Goal: Task Accomplishment & Management: Complete application form

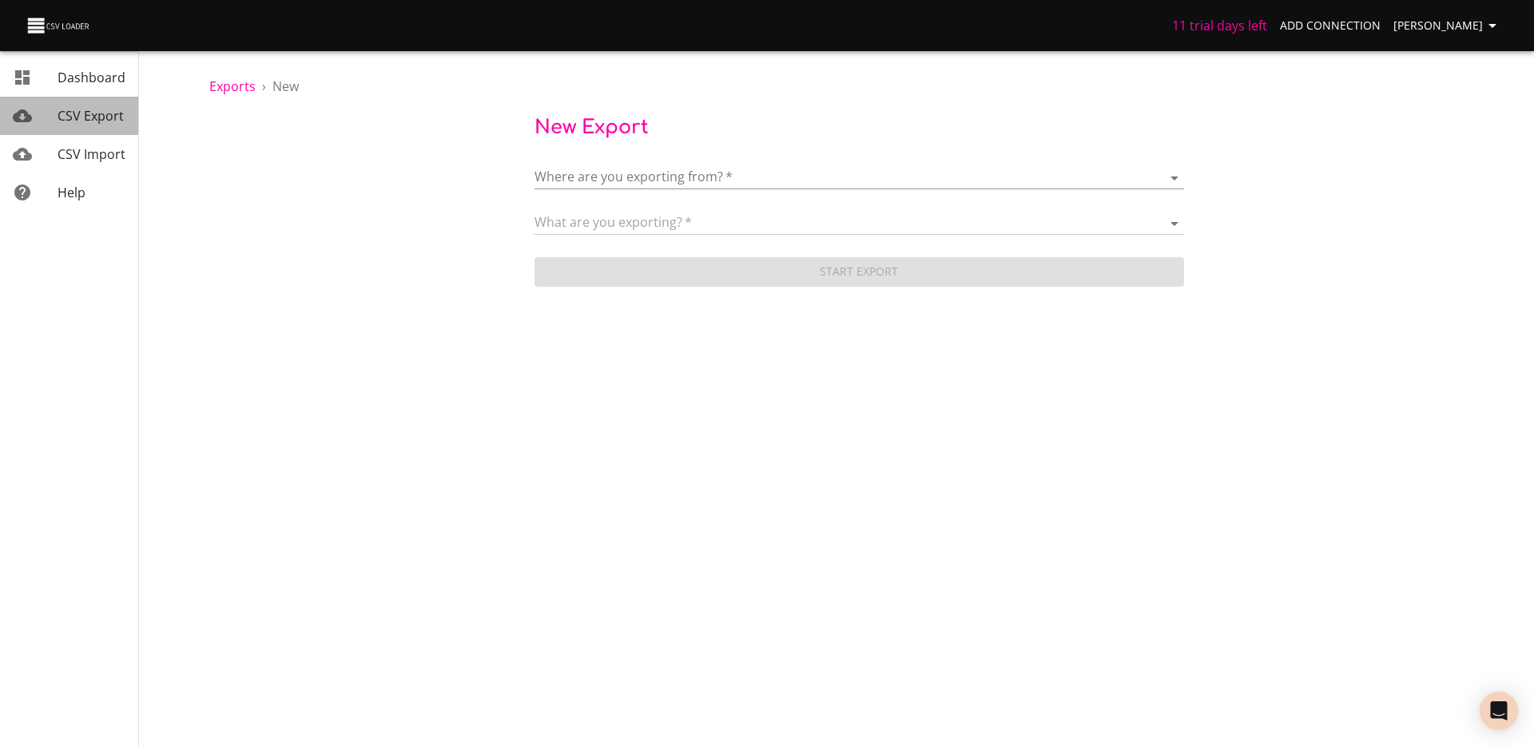
click at [83, 123] on span "CSV Export" at bounding box center [91, 116] width 66 height 18
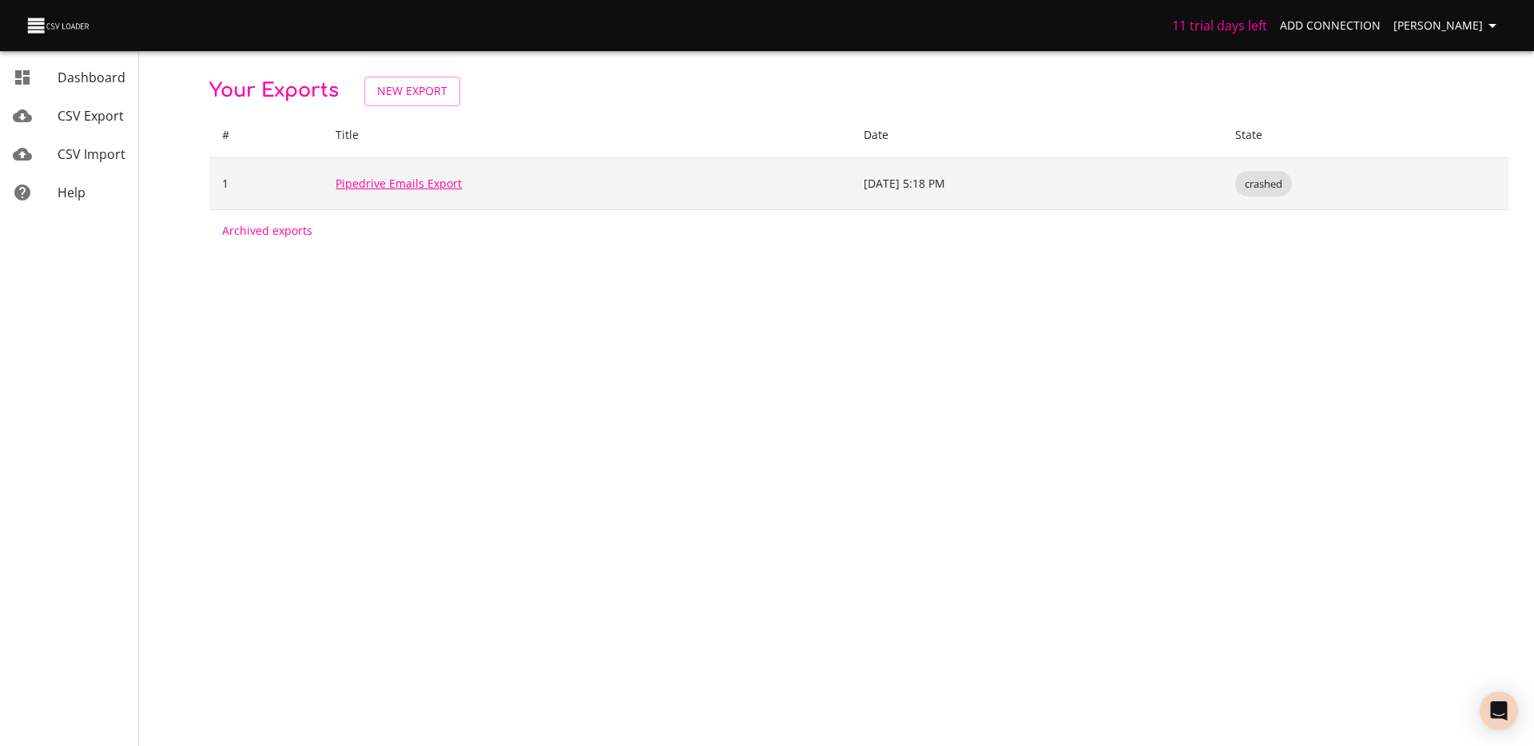
click at [434, 185] on link "Pipedrive Emails Export" at bounding box center [399, 183] width 126 height 15
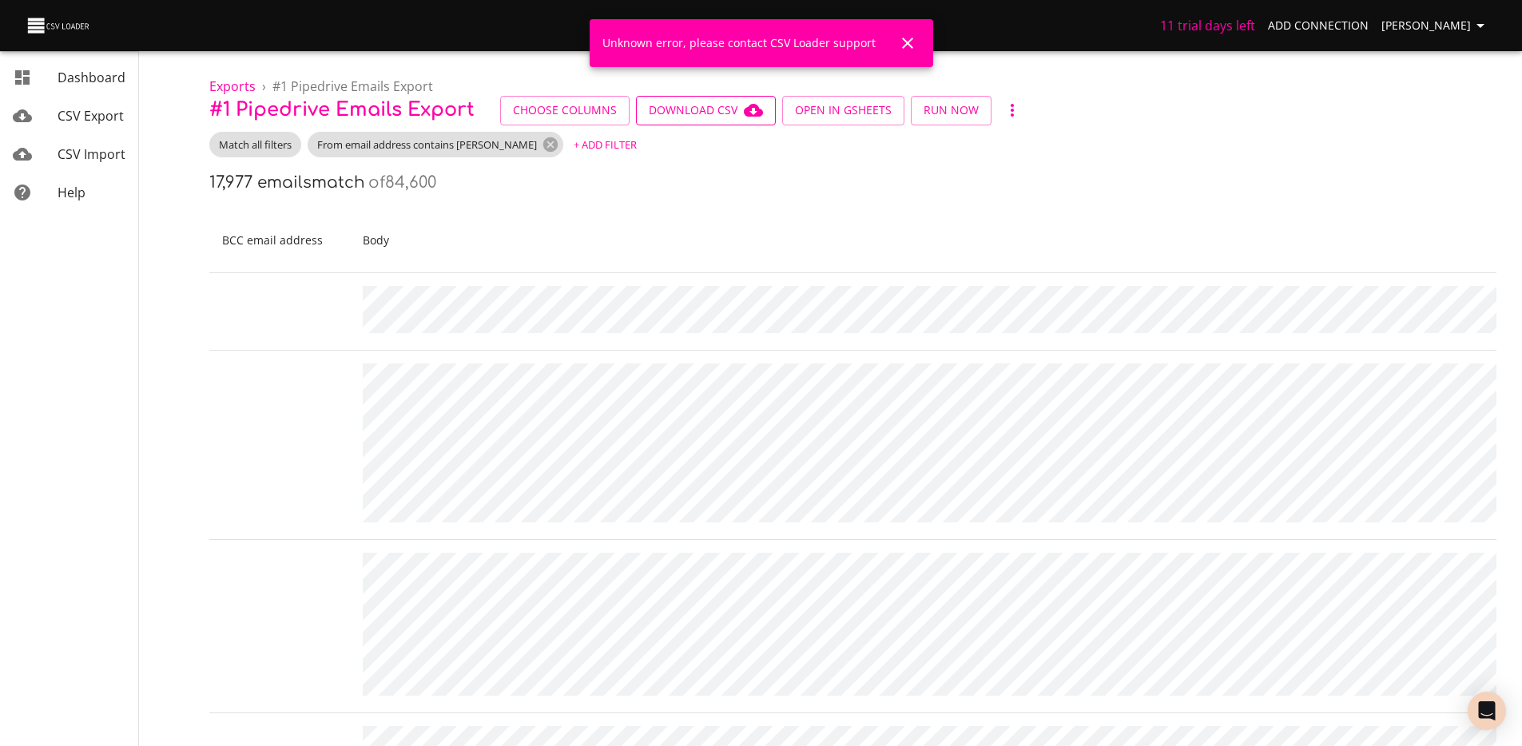
click at [706, 113] on span "Download CSV" at bounding box center [706, 111] width 114 height 20
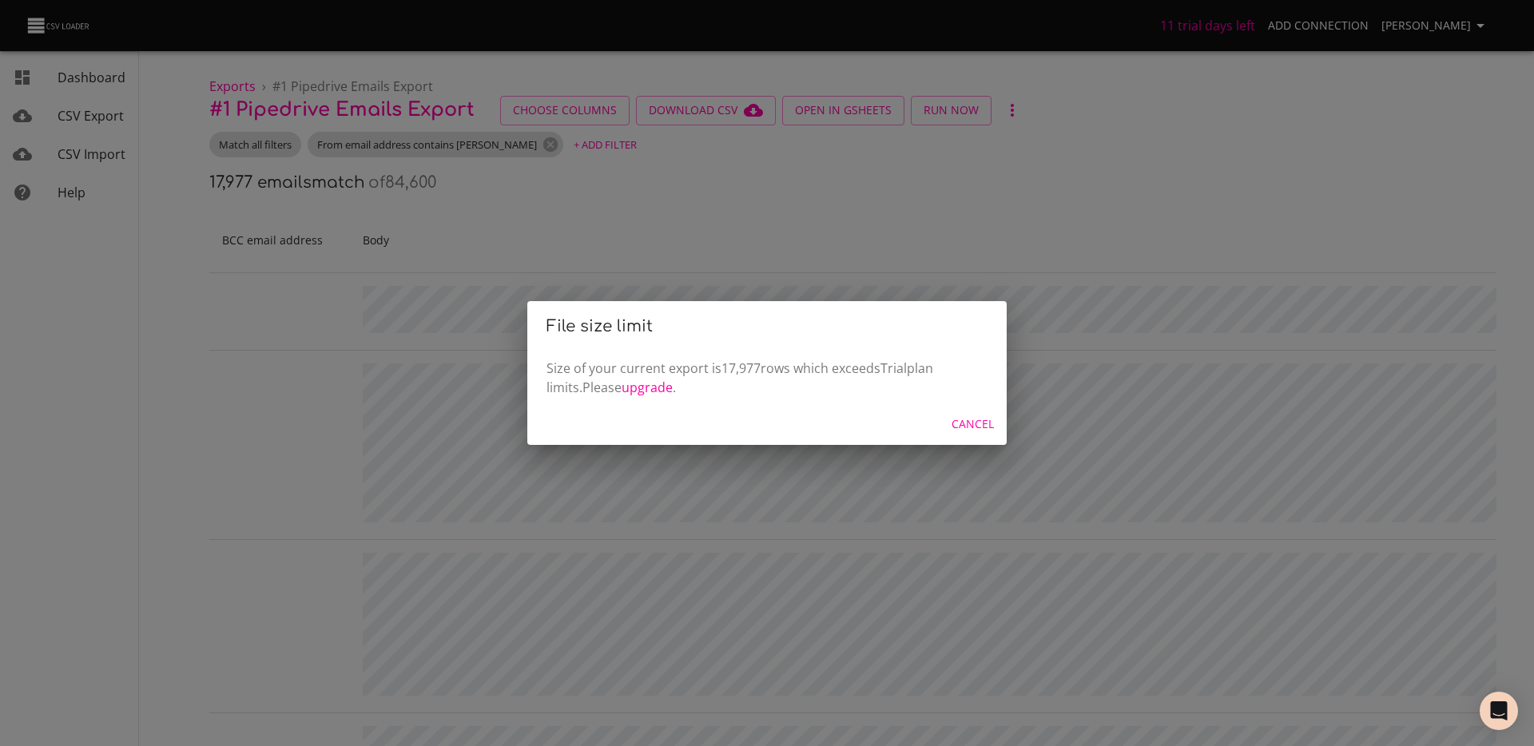
click at [655, 252] on div "File size limit Size of your current export is 17,977 rows which exceeds Trial …" at bounding box center [767, 373] width 1534 height 746
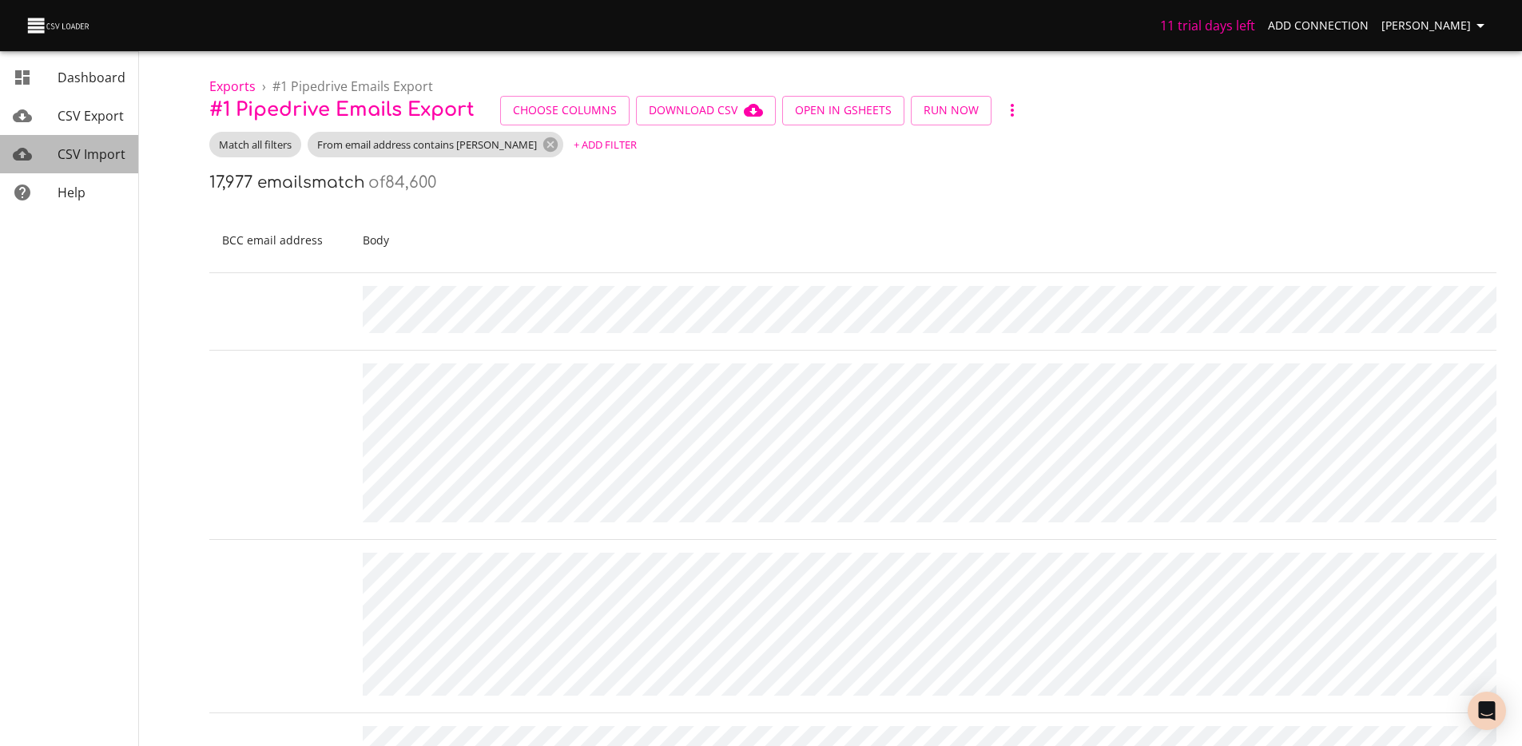
click at [82, 154] on span "CSV Import" at bounding box center [92, 154] width 68 height 18
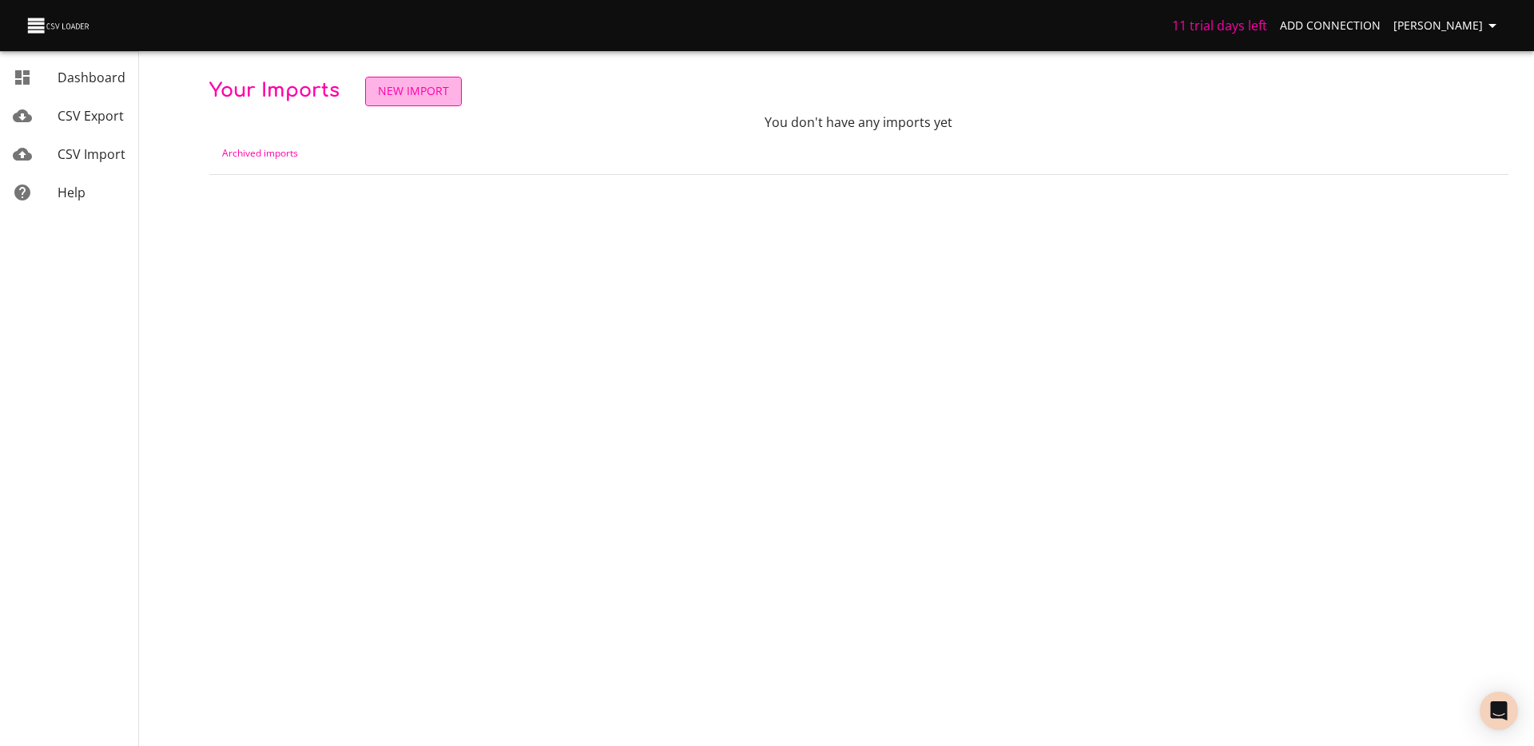
click at [424, 84] on span "New Import" at bounding box center [413, 92] width 71 height 20
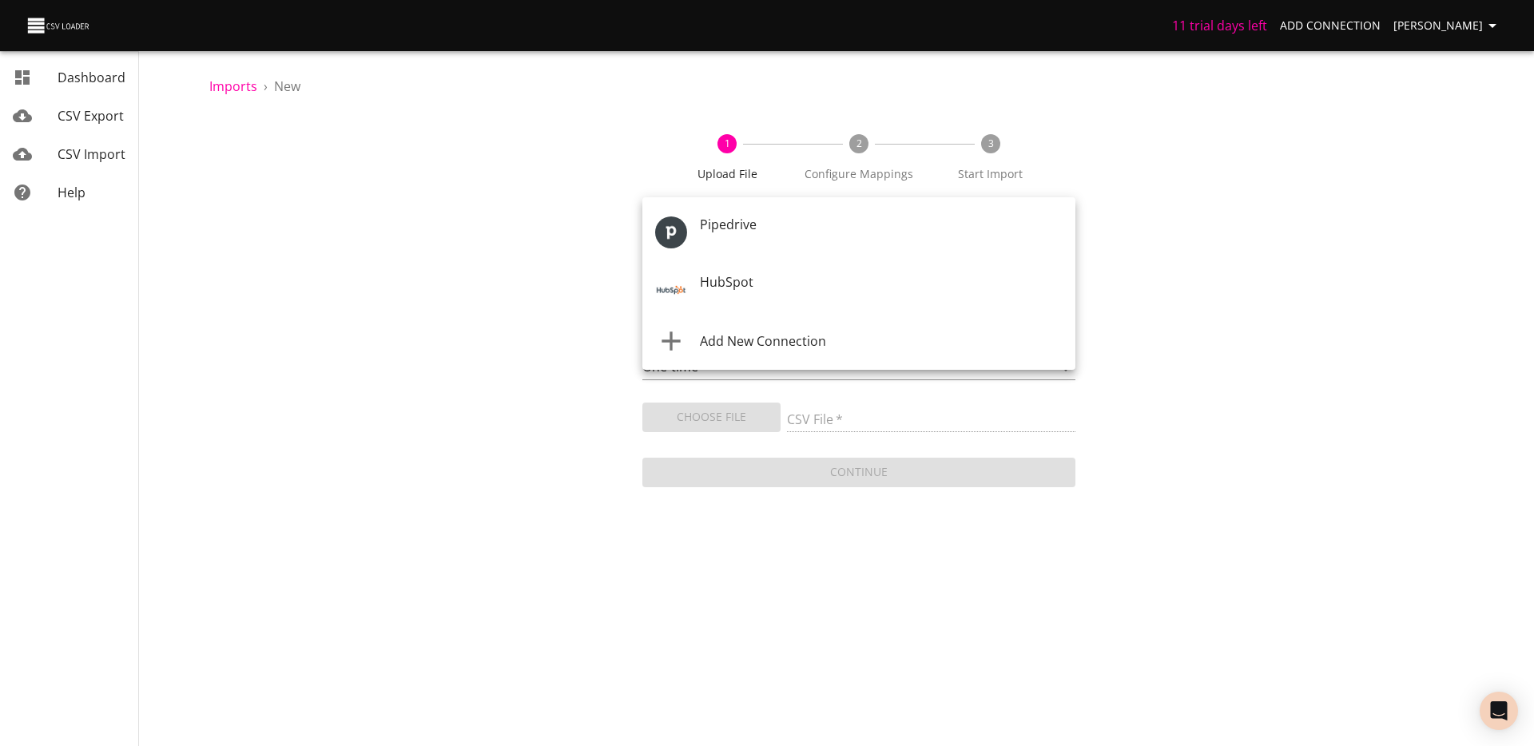
click at [749, 229] on body "11 trial days left Add Connection Théo Corbin Dashboard CSV Export CSV Import H…" at bounding box center [767, 373] width 1534 height 746
click at [547, 248] on div at bounding box center [767, 373] width 1534 height 746
click at [737, 226] on body "11 trial days left Add Connection Théo Corbin Dashboard CSV Export CSV Import H…" at bounding box center [767, 373] width 1534 height 746
click at [741, 284] on span "HubSpot" at bounding box center [727, 284] width 54 height 18
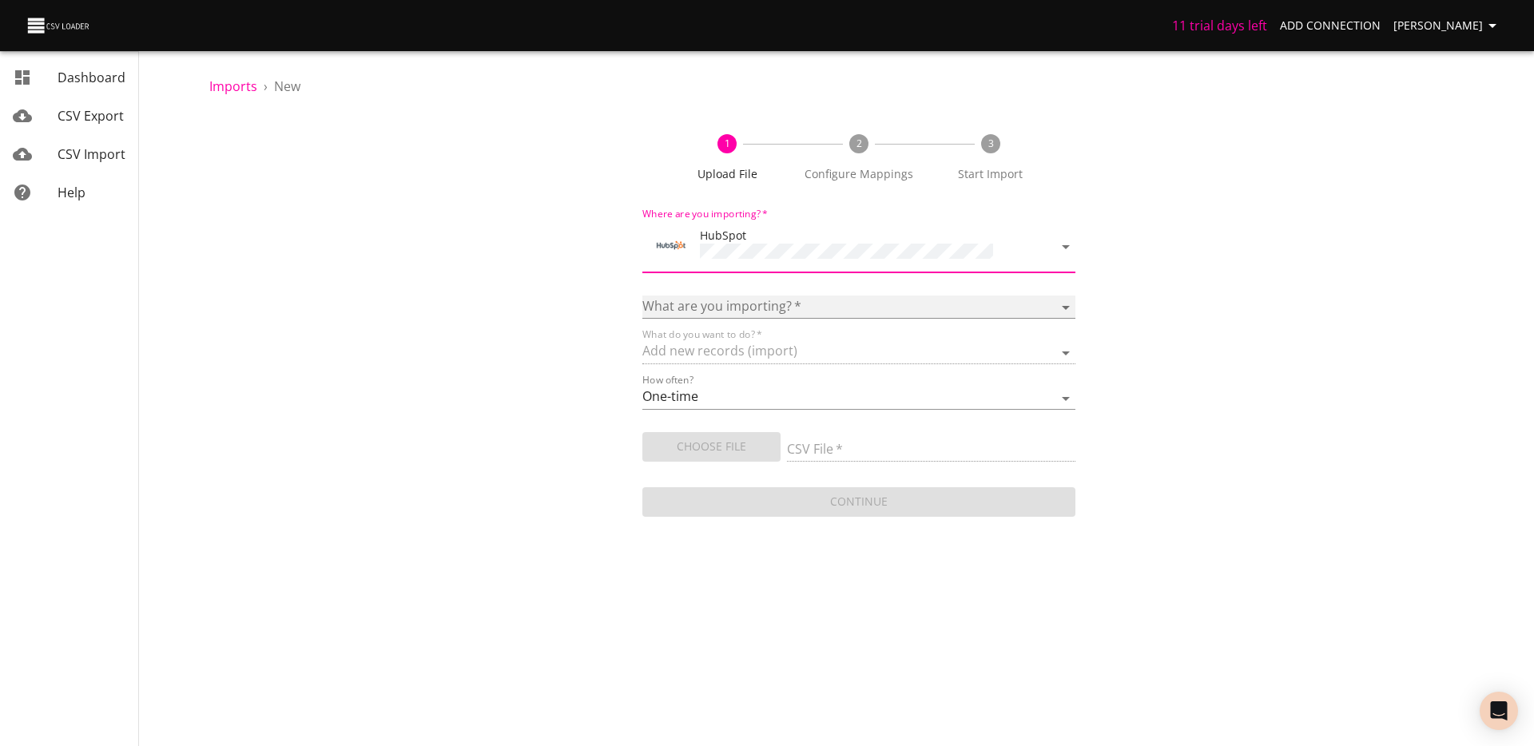
click at [736, 296] on select "Calls Companies Contacts Deals Emails Line items Meetings Notes Products Tasks …" at bounding box center [859, 307] width 433 height 23
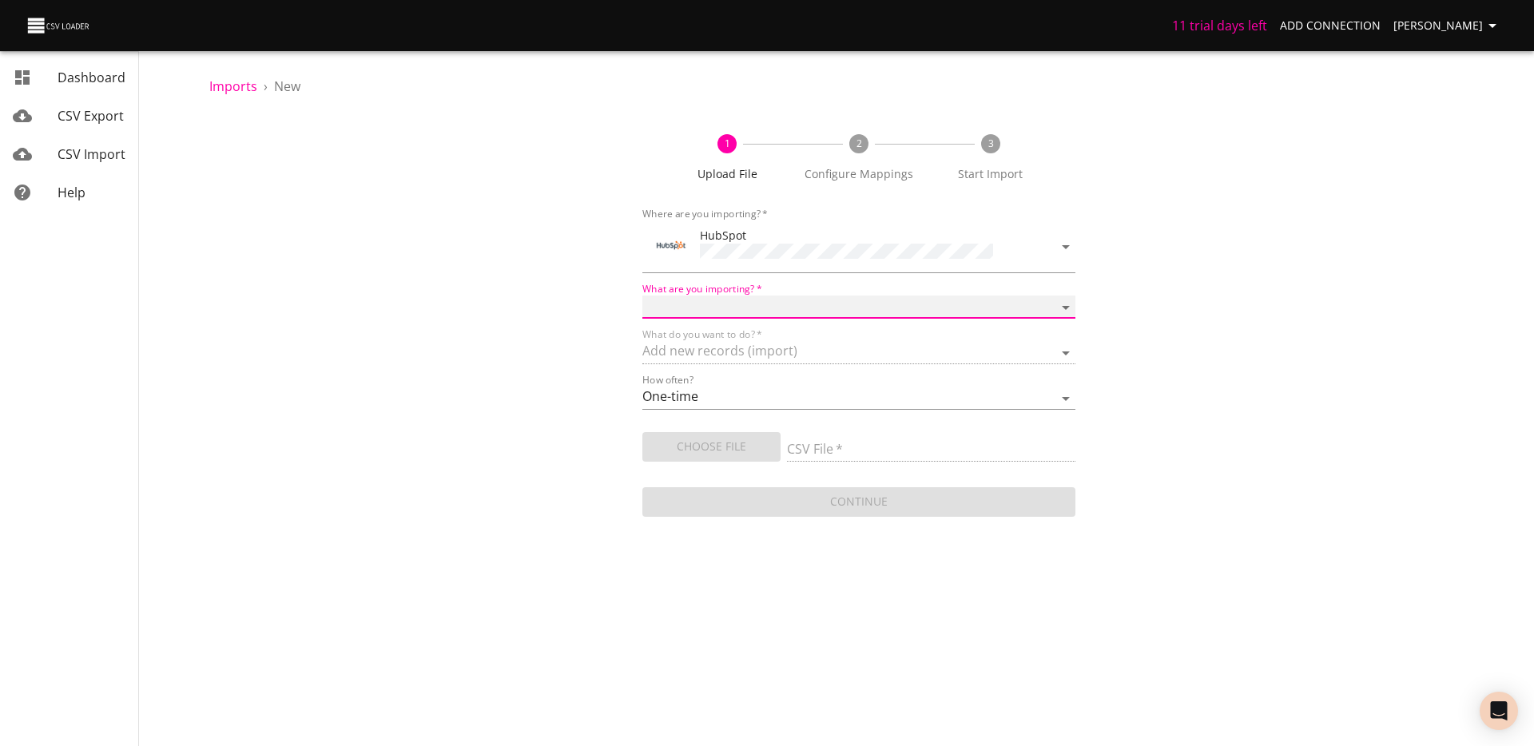
select select "emails"
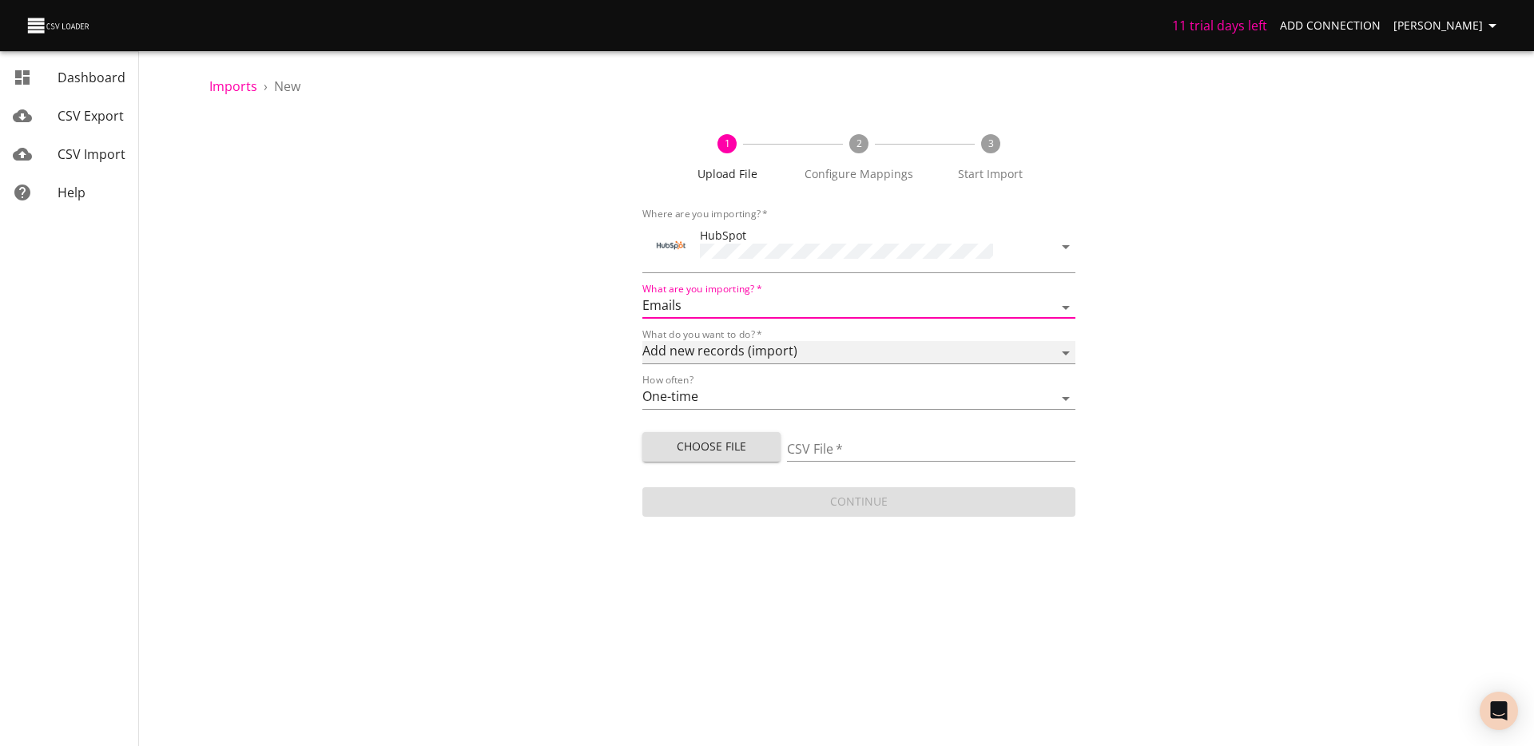
click at [734, 346] on select "Add new records (import) Update existing records (update) Add new and update ex…" at bounding box center [859, 352] width 433 height 23
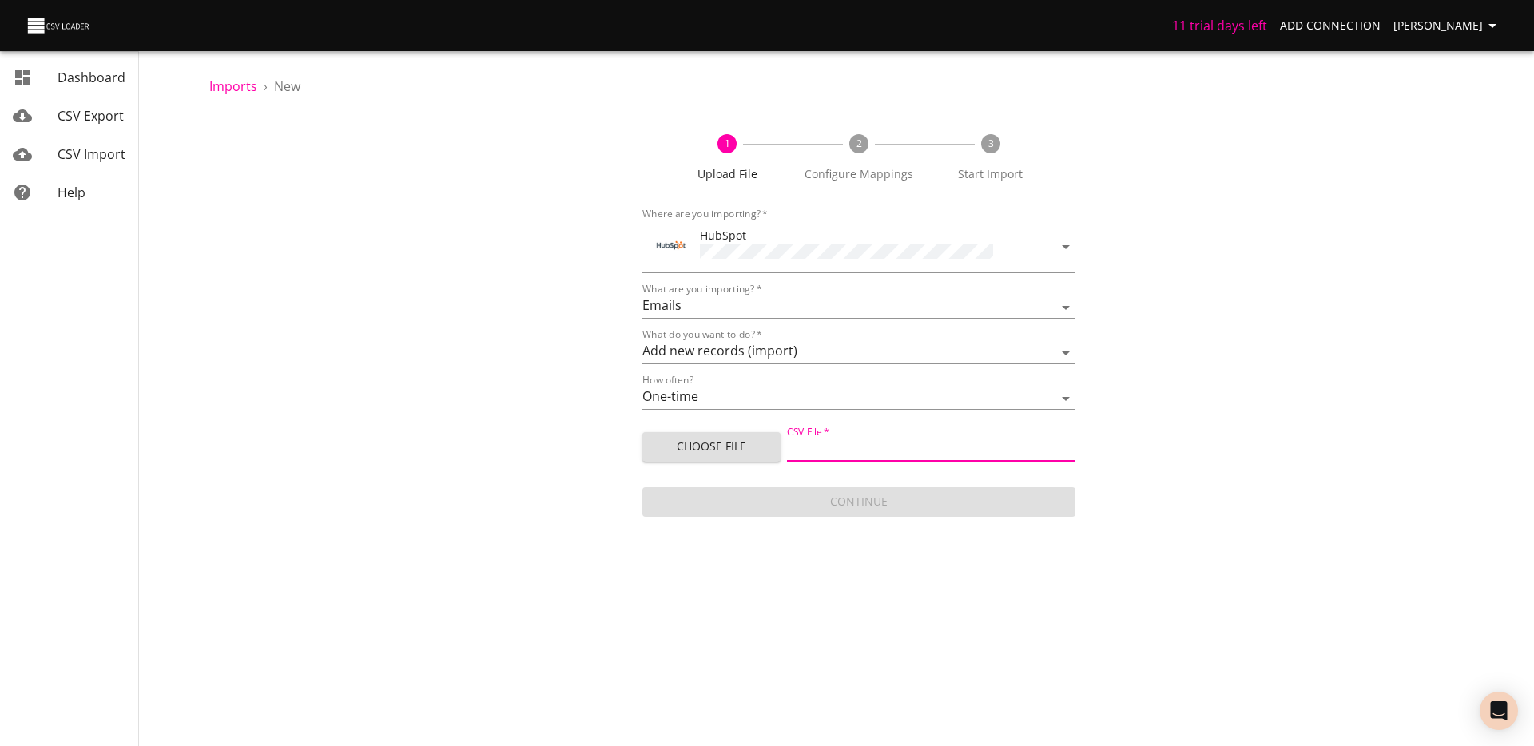
click at [821, 444] on input "CSV File   *" at bounding box center [931, 450] width 288 height 23
click at [66, 113] on span "CSV Export" at bounding box center [91, 116] width 66 height 18
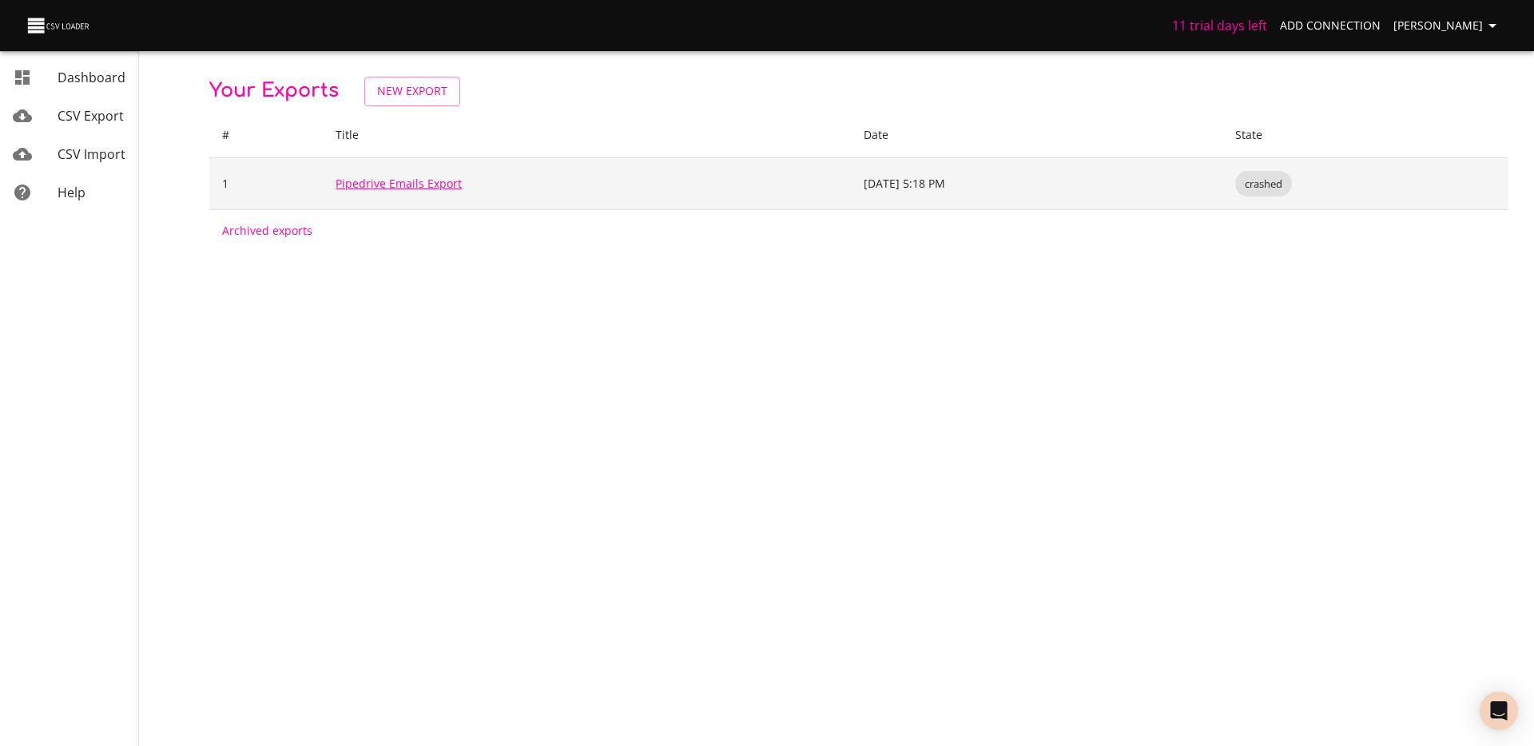
click at [401, 181] on link "Pipedrive Emails Export" at bounding box center [399, 183] width 126 height 15
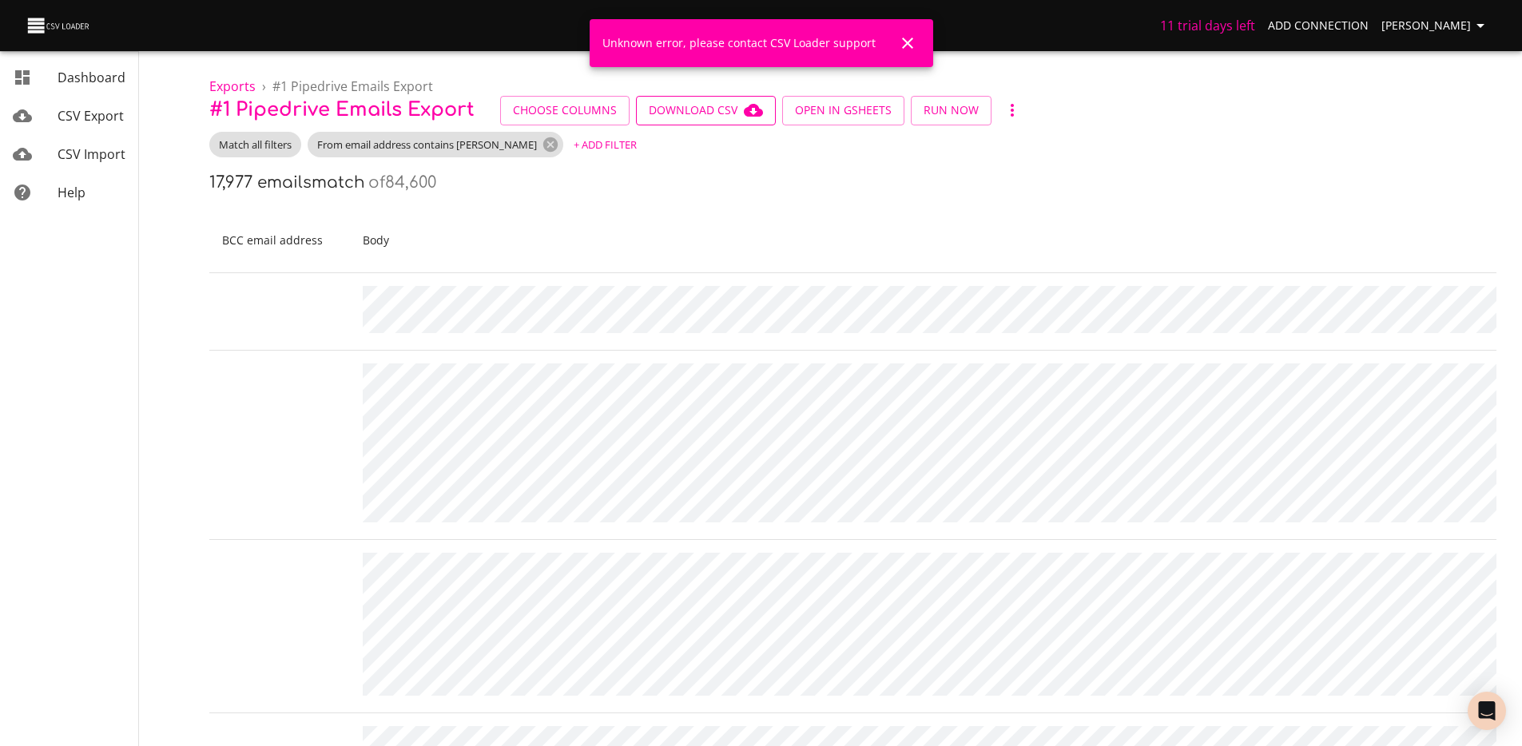
click at [726, 110] on span "Download CSV" at bounding box center [706, 111] width 114 height 20
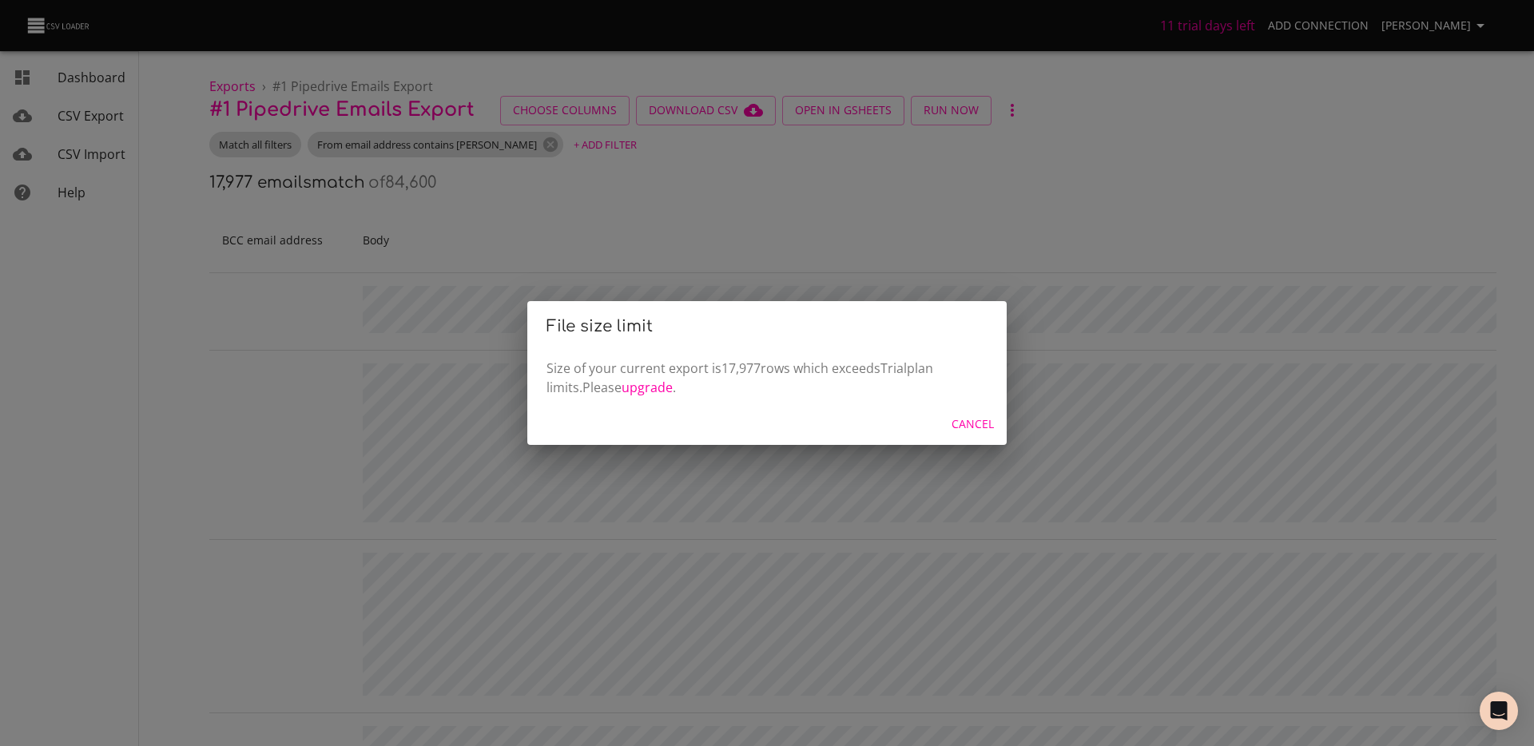
click at [702, 261] on div "File size limit Size of your current export is 17,977 rows which exceeds Trial …" at bounding box center [767, 373] width 1534 height 746
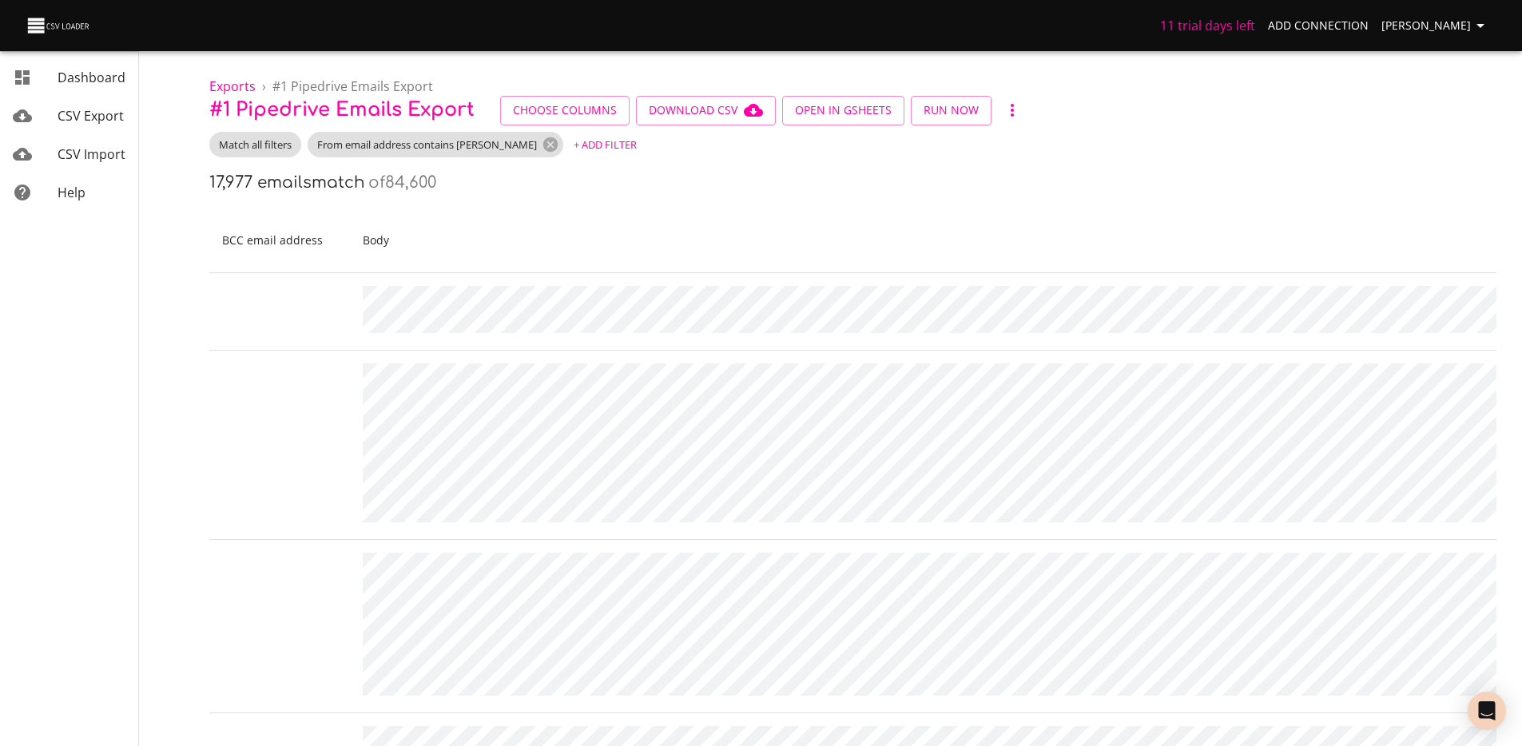
click at [574, 150] on span "+ Add Filter" at bounding box center [605, 145] width 63 height 18
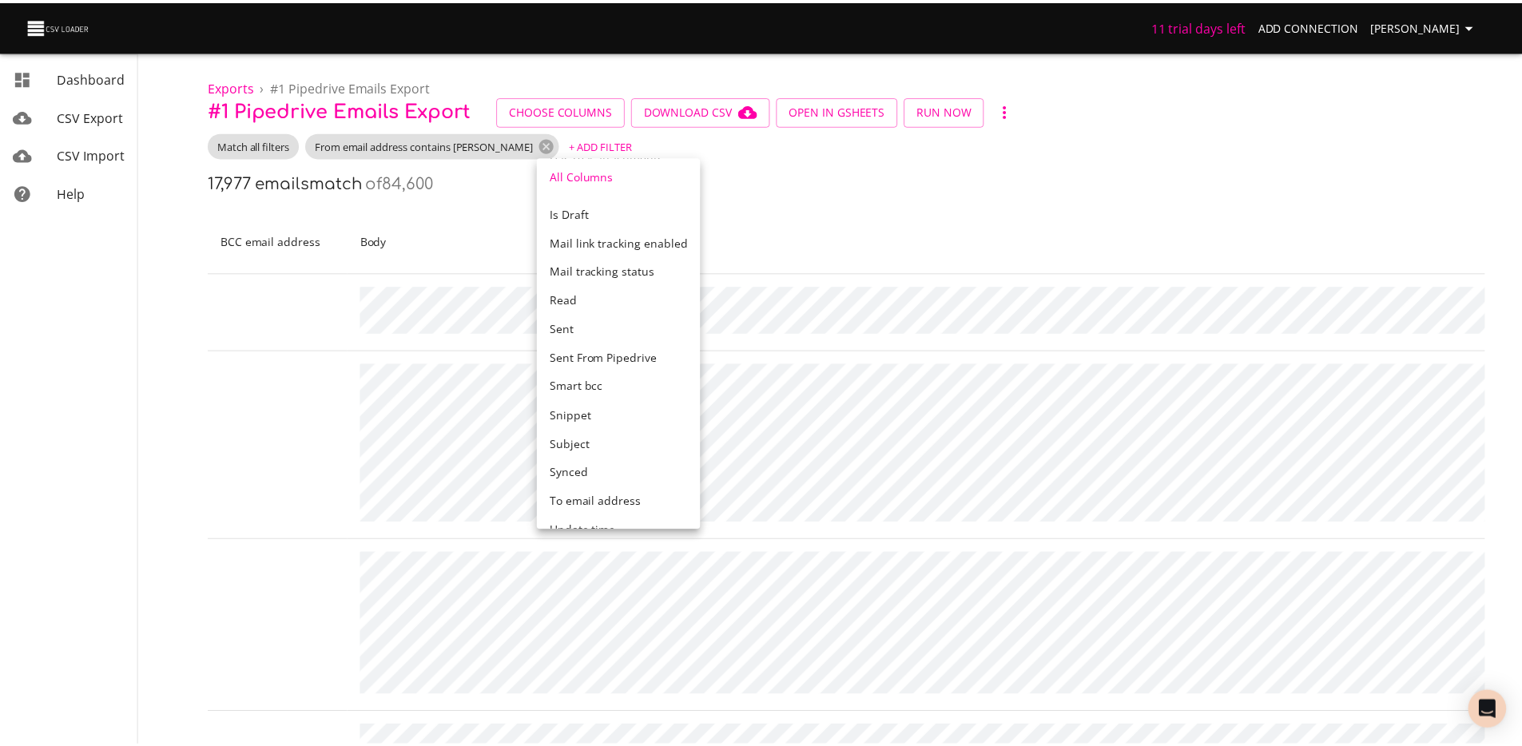
scroll to position [804, 0]
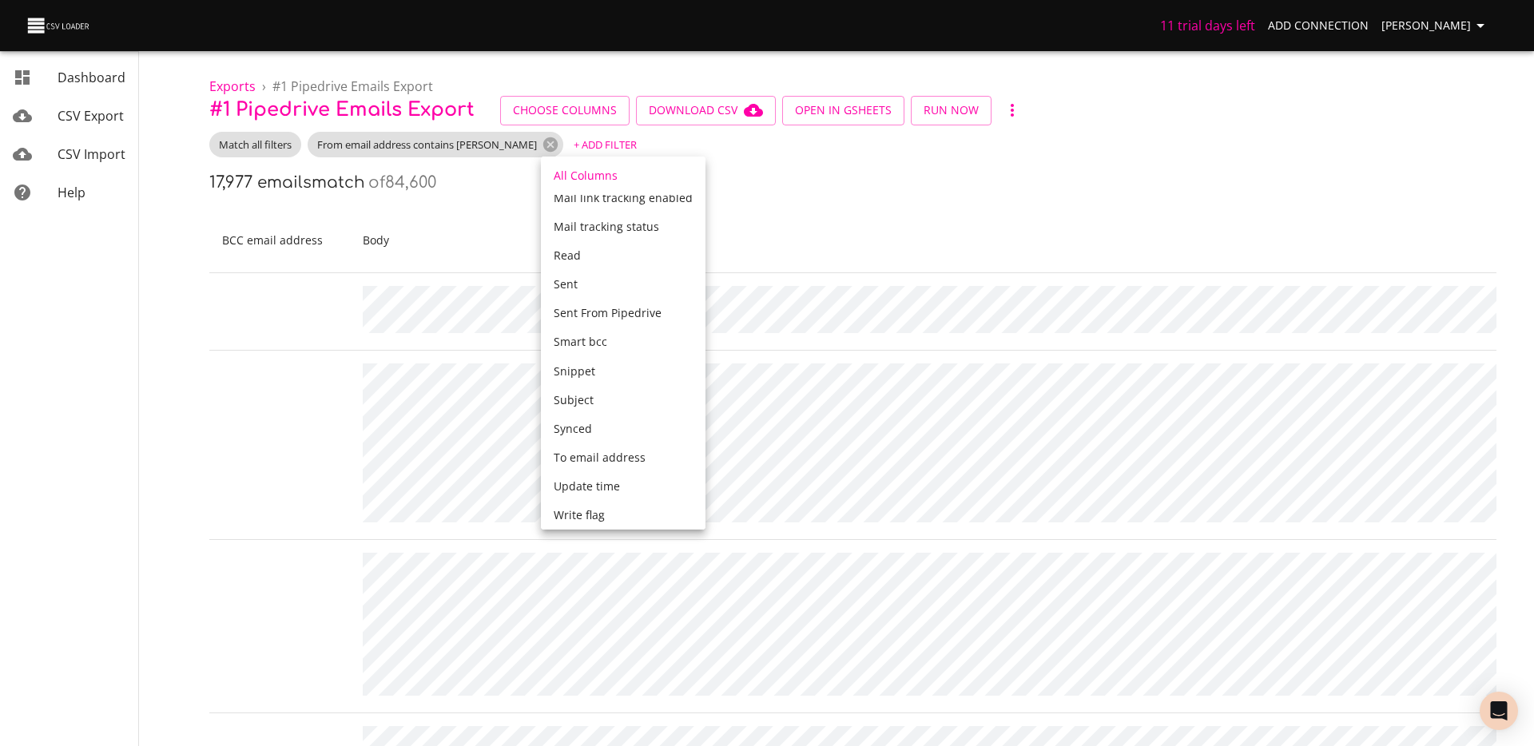
click at [611, 479] on span "Update time" at bounding box center [587, 486] width 66 height 15
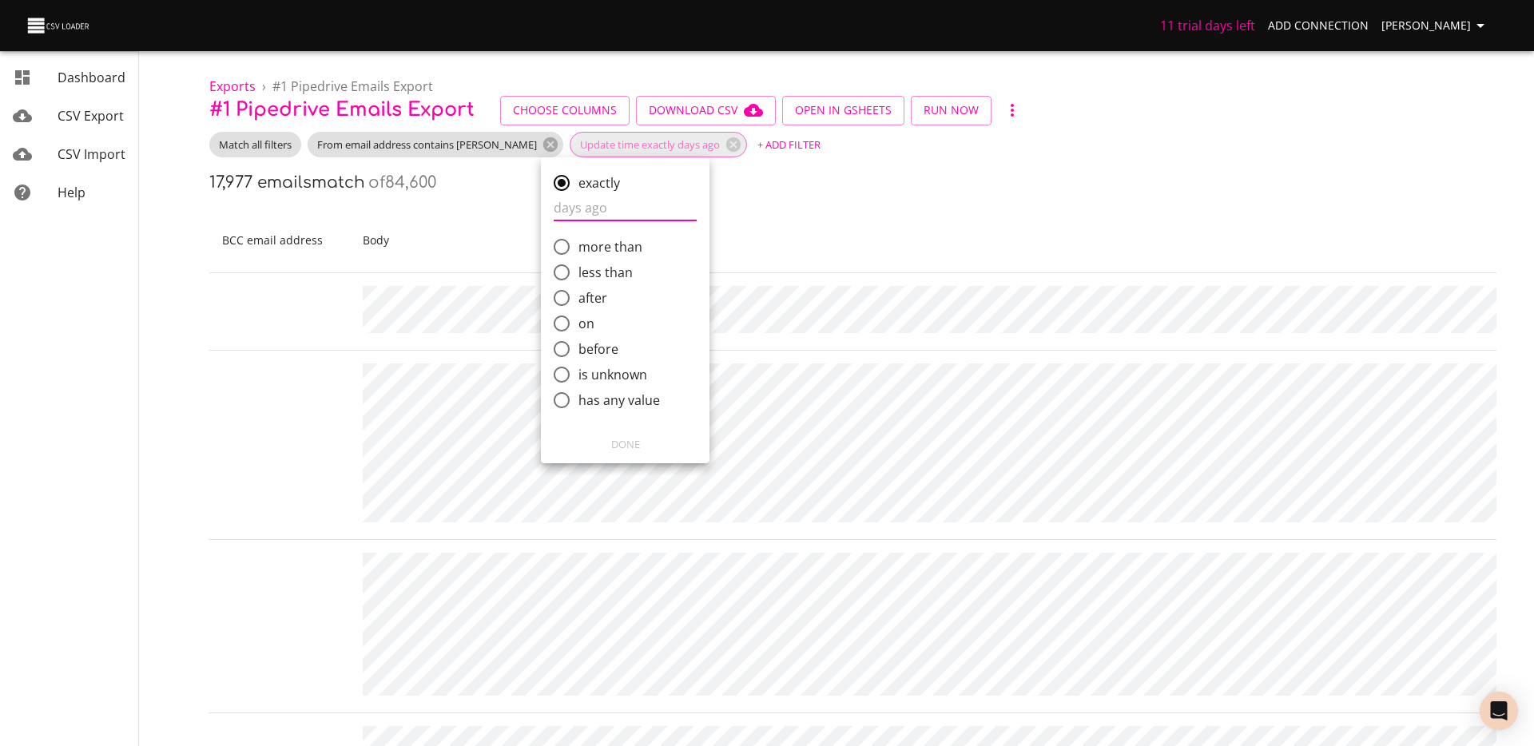
click at [596, 273] on span "less than" at bounding box center [606, 272] width 54 height 19
click at [579, 273] on input "less than" at bounding box center [562, 273] width 34 height 34
radio input "true"
click at [602, 262] on input "comparison" at bounding box center [625, 260] width 143 height 26
type input "30"
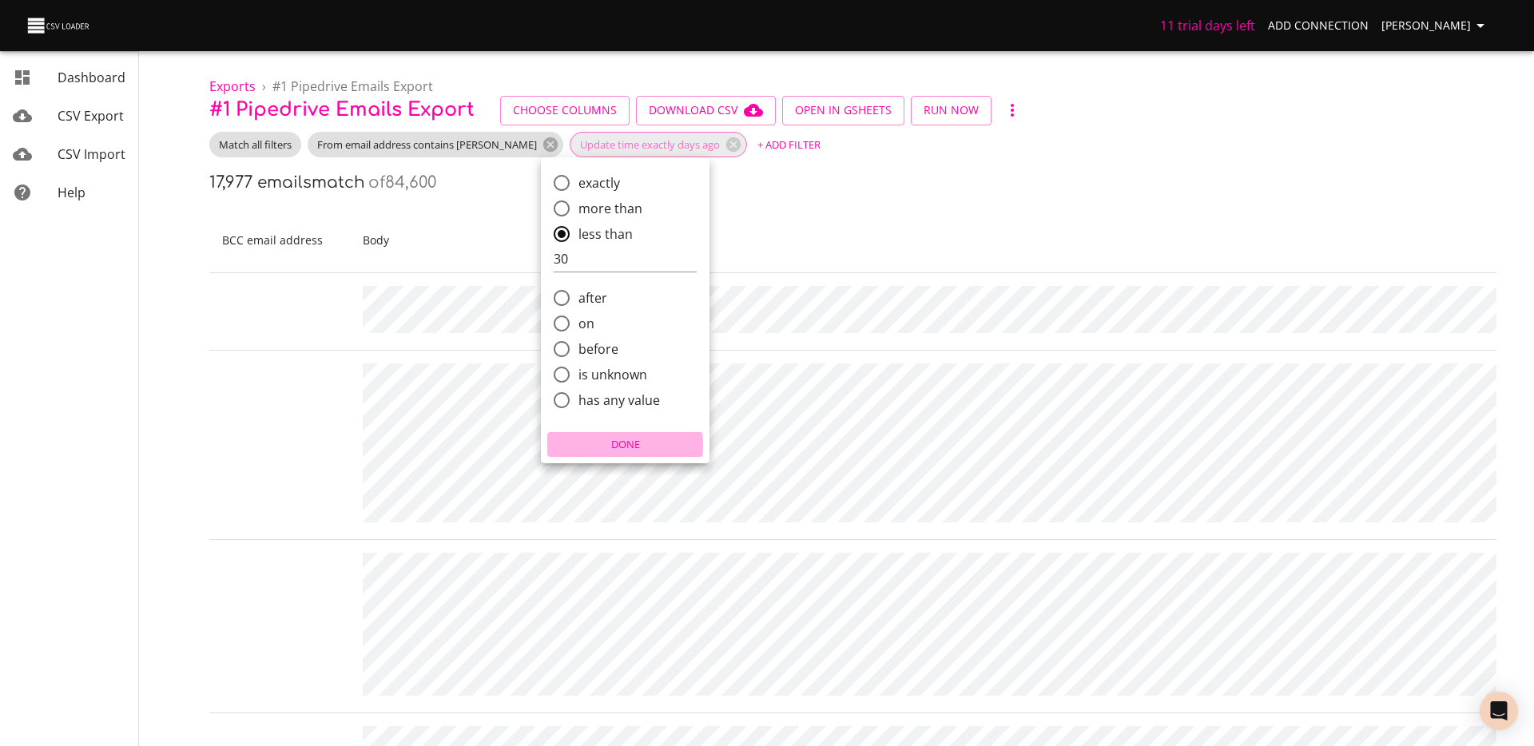
click at [617, 446] on span "Done" at bounding box center [625, 445] width 148 height 18
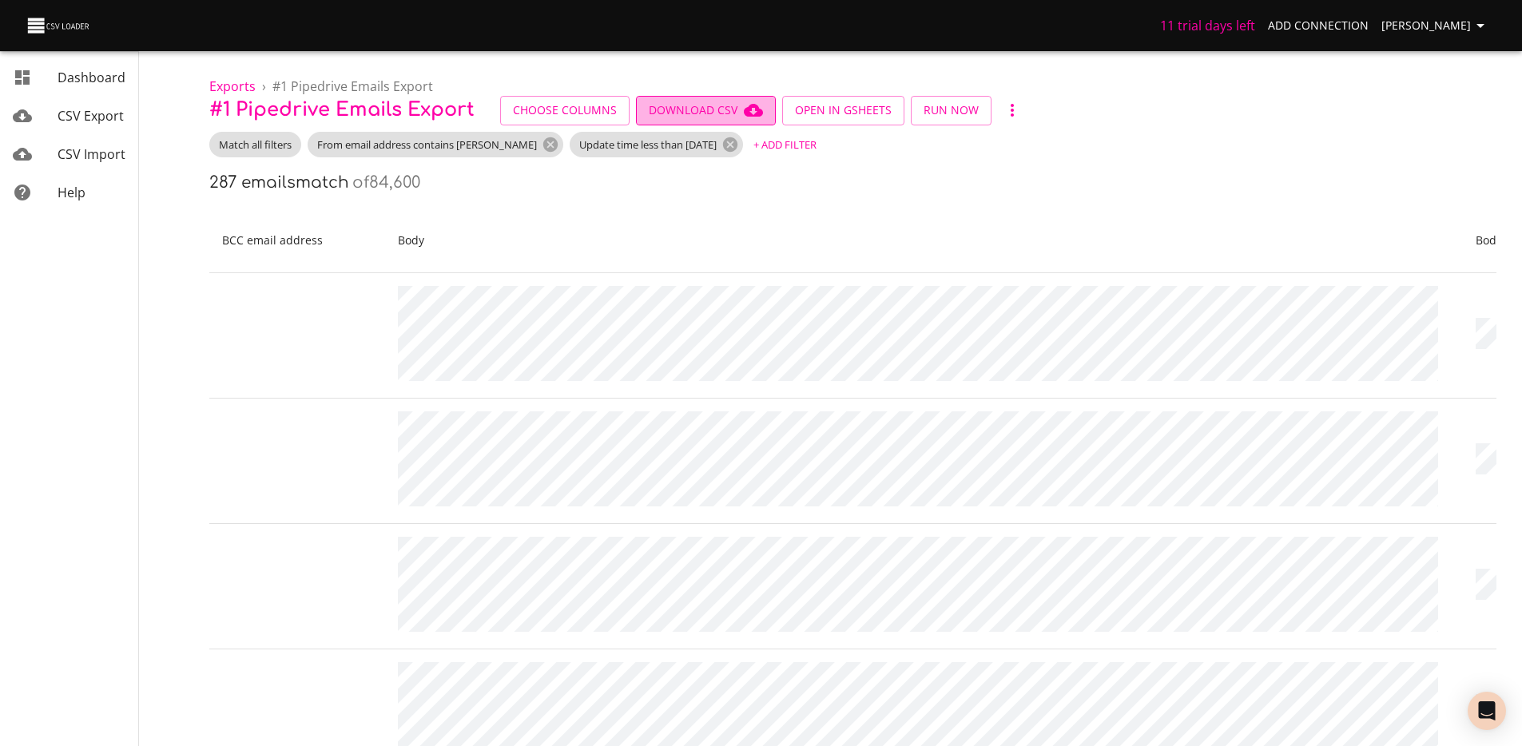
click at [722, 108] on span "Download CSV" at bounding box center [706, 111] width 114 height 20
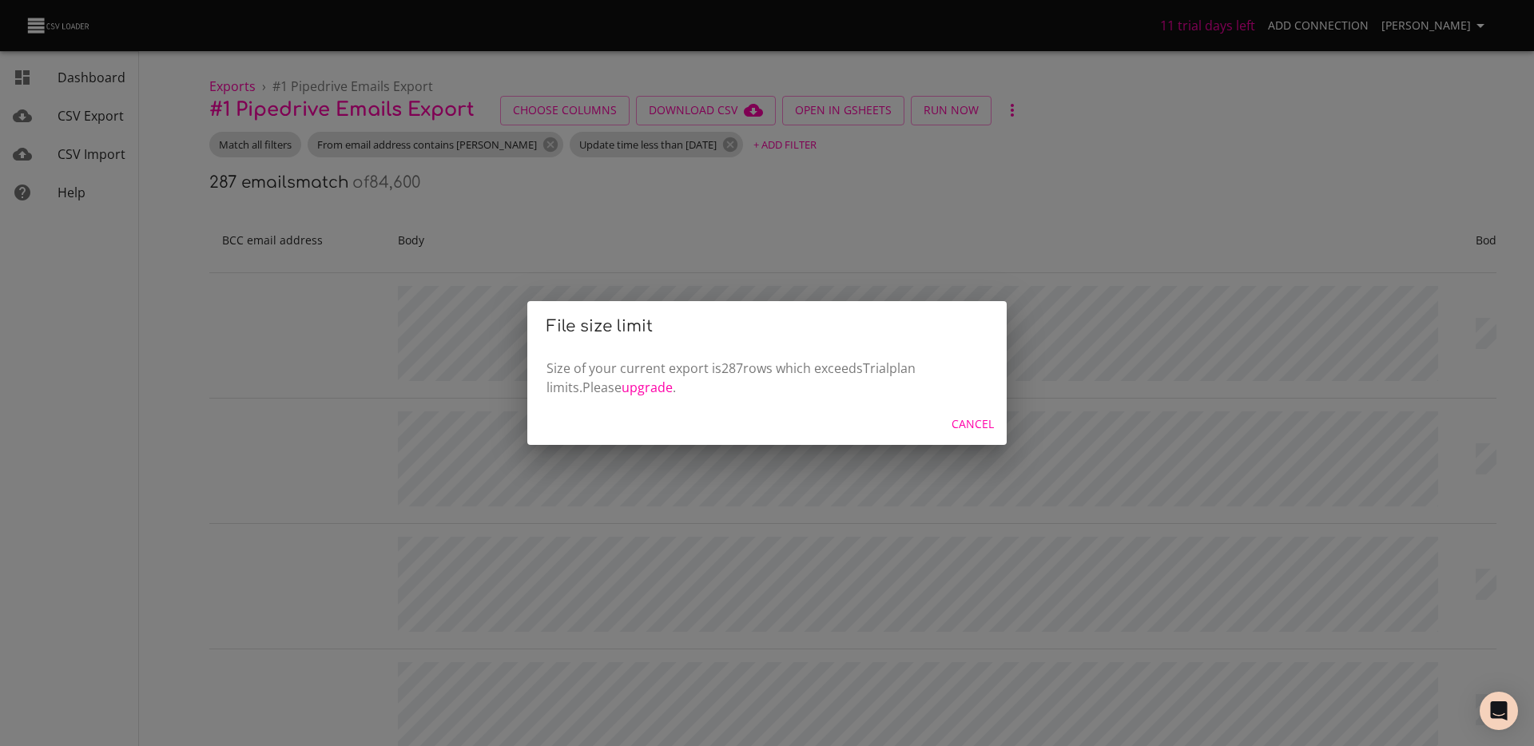
click at [735, 246] on div "File size limit Size of your current export is 287 rows which exceeds Trial pla…" at bounding box center [767, 373] width 1534 height 746
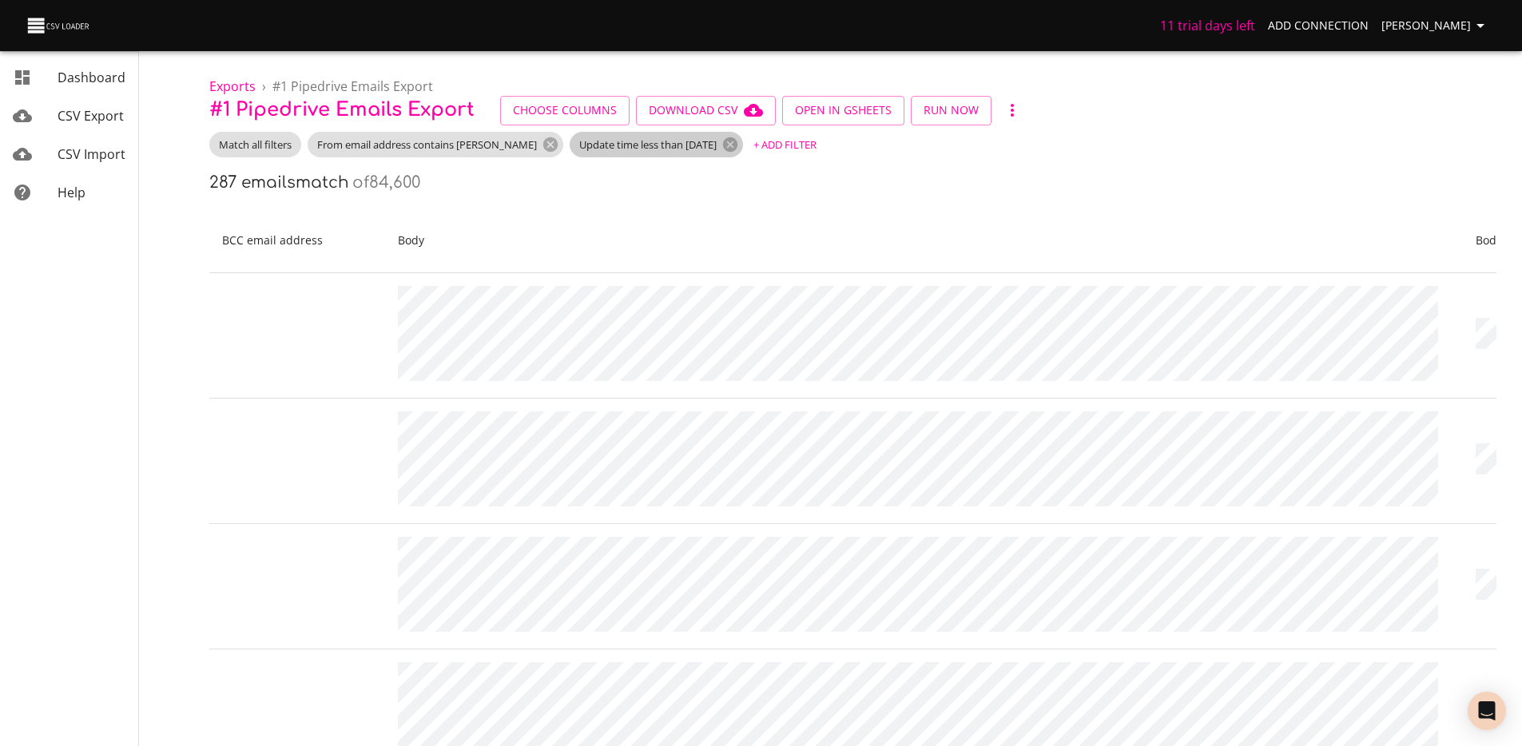
click at [643, 153] on div "Update time less than 30 days ago" at bounding box center [656, 145] width 173 height 26
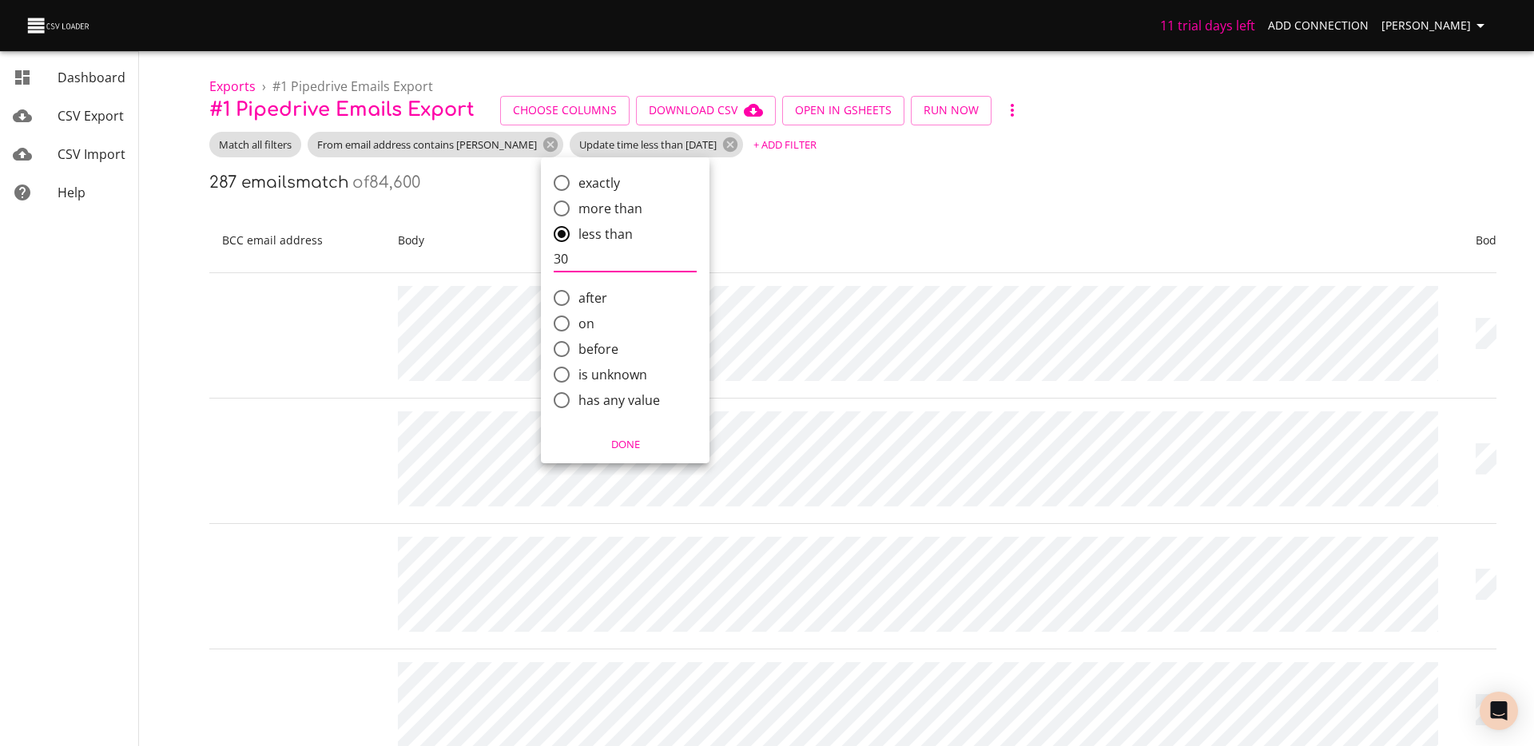
click at [608, 258] on input "30" at bounding box center [625, 260] width 143 height 26
type input "3"
type input "10"
click at [627, 448] on span "Done" at bounding box center [625, 445] width 148 height 18
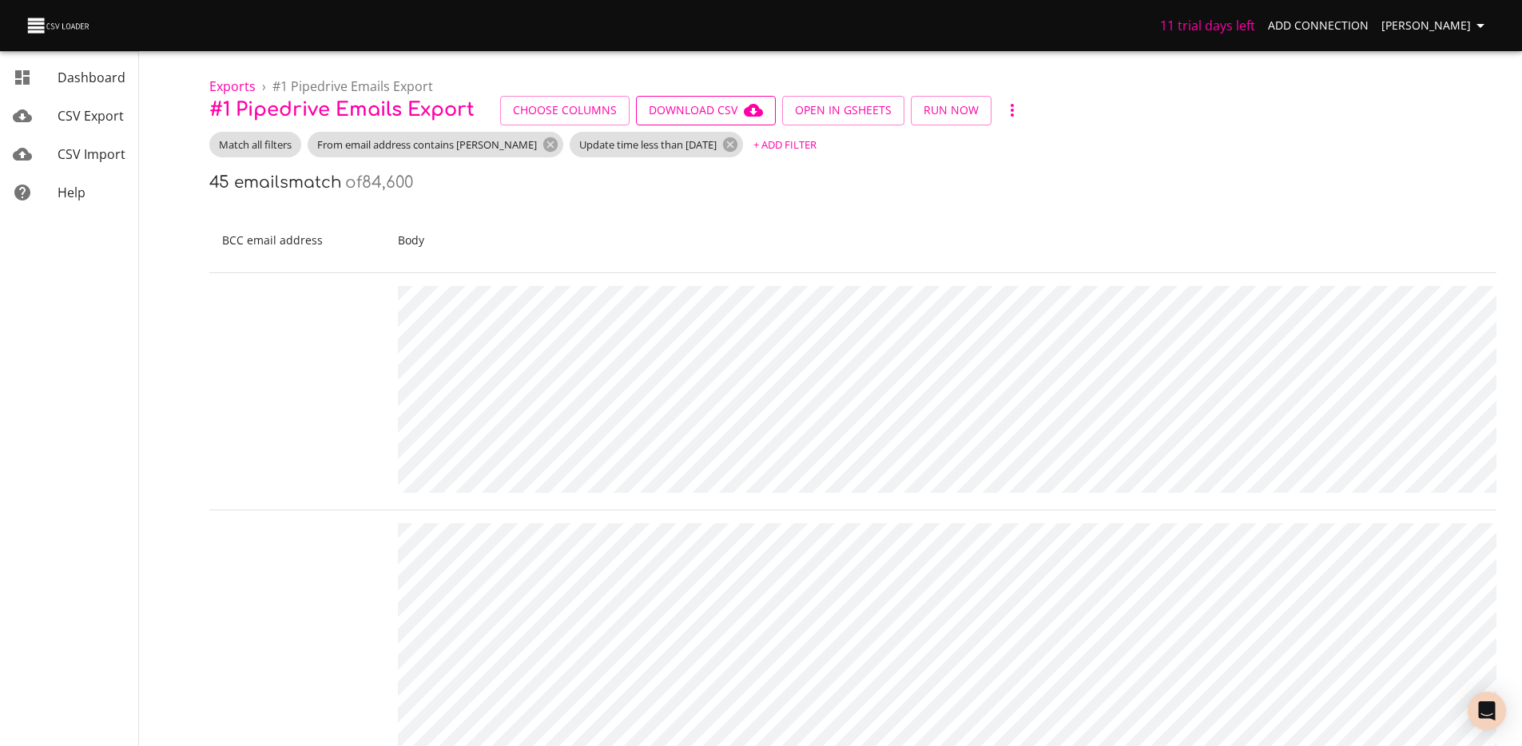
click at [672, 114] on span "Download CSV" at bounding box center [706, 111] width 114 height 20
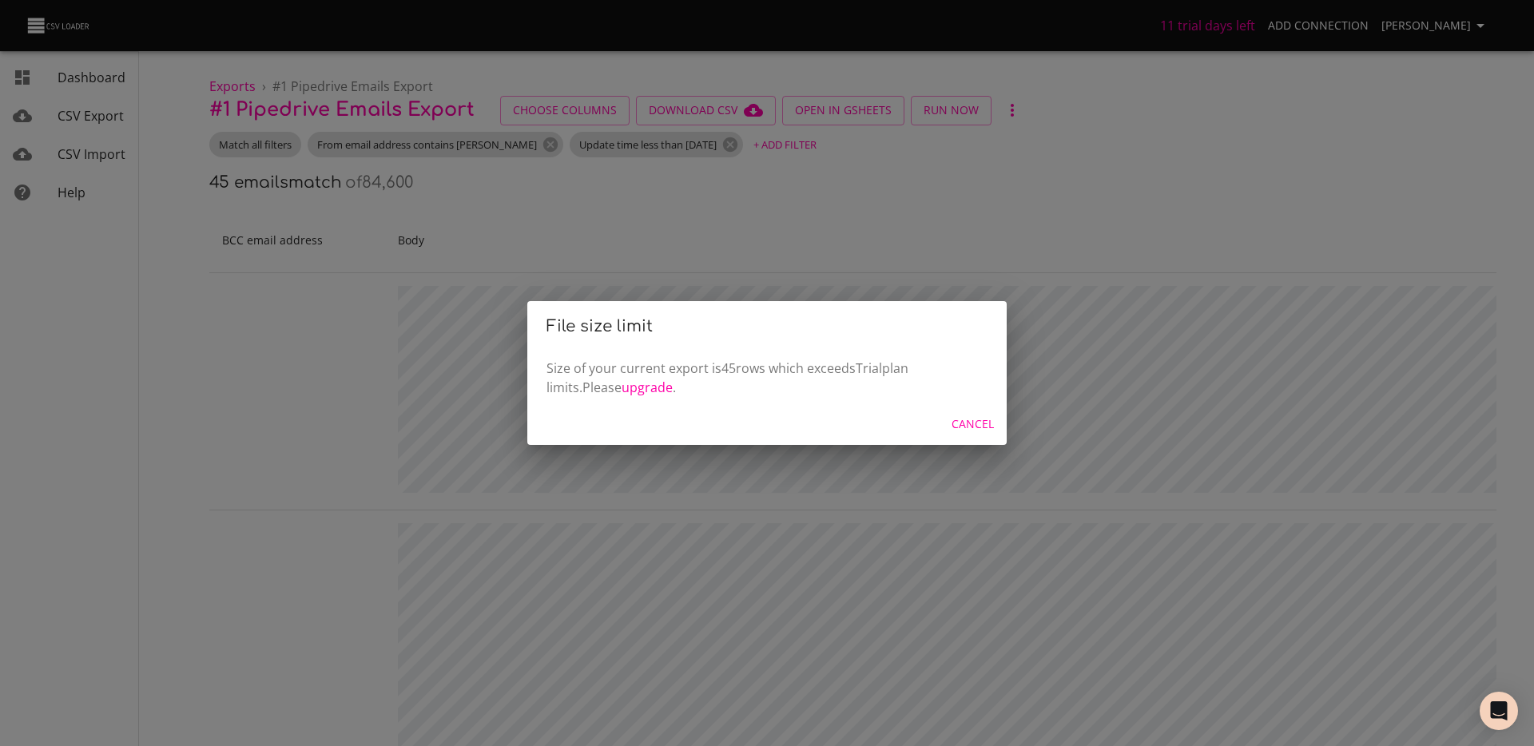
click at [663, 204] on div "File size limit Size of your current export is 45 rows which exceeds Trial plan…" at bounding box center [767, 373] width 1534 height 746
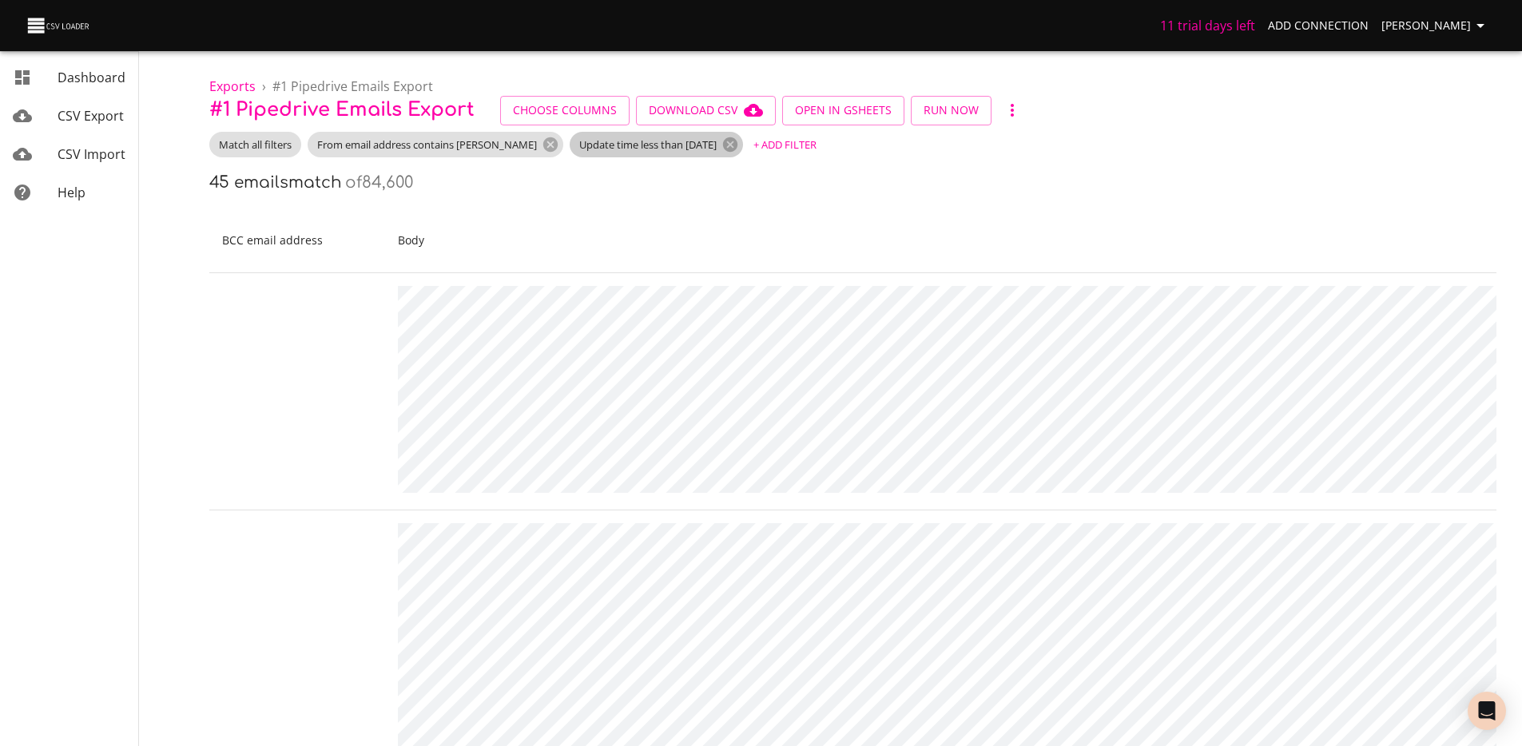
click at [639, 150] on span "Update time less than [DATE]" at bounding box center [648, 144] width 157 height 15
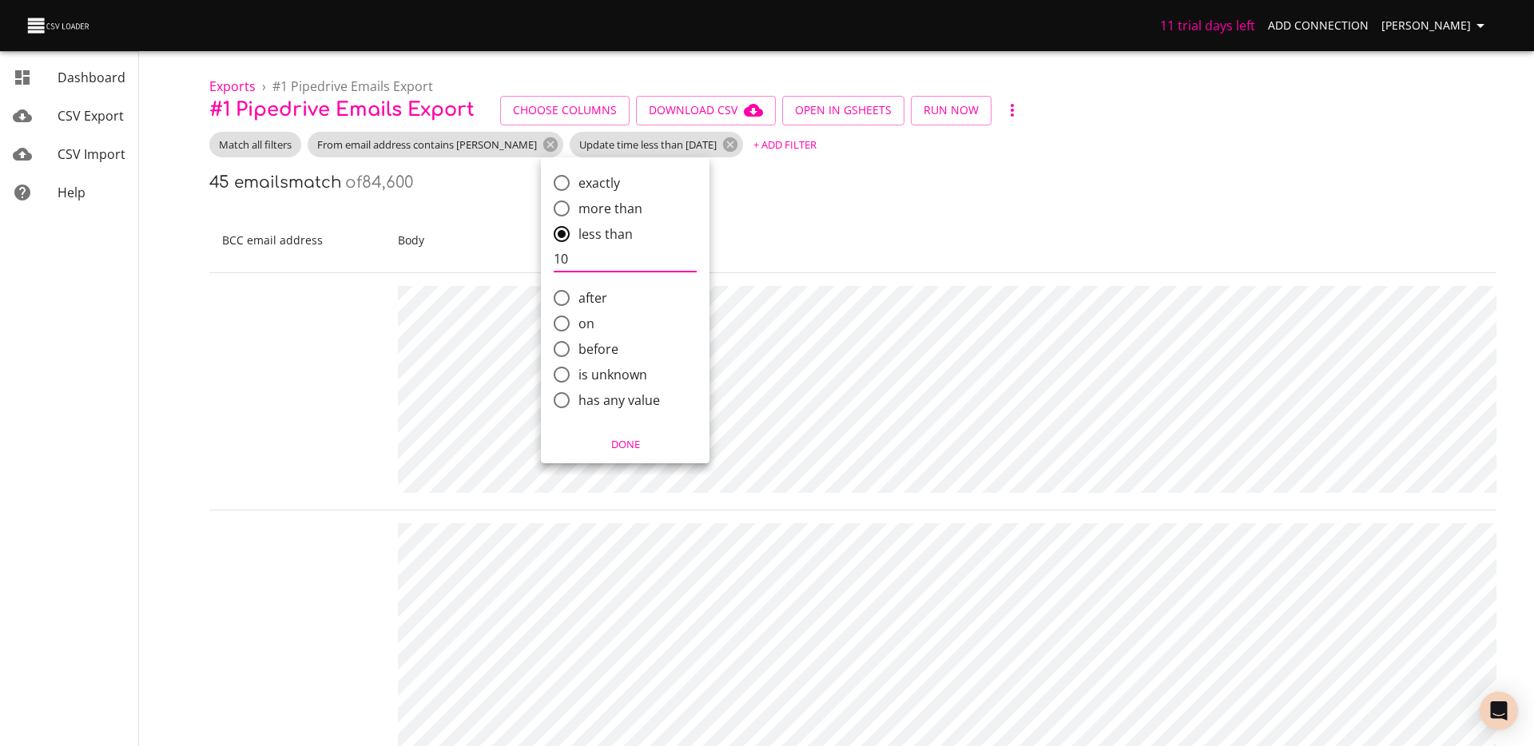
type input "1"
type input "5"
click at [626, 437] on span "Done" at bounding box center [625, 445] width 148 height 18
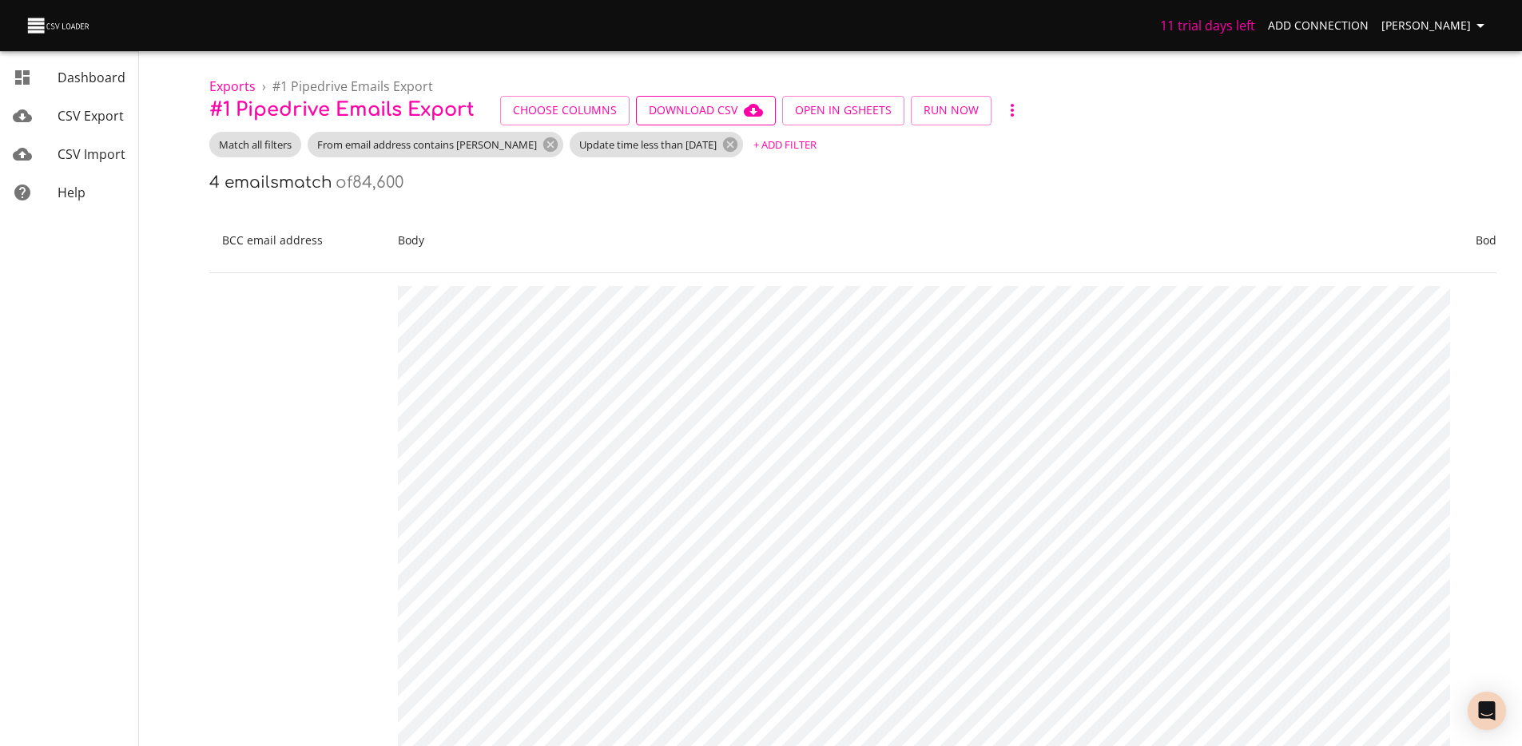
click at [684, 113] on span "Download CSV" at bounding box center [706, 111] width 114 height 20
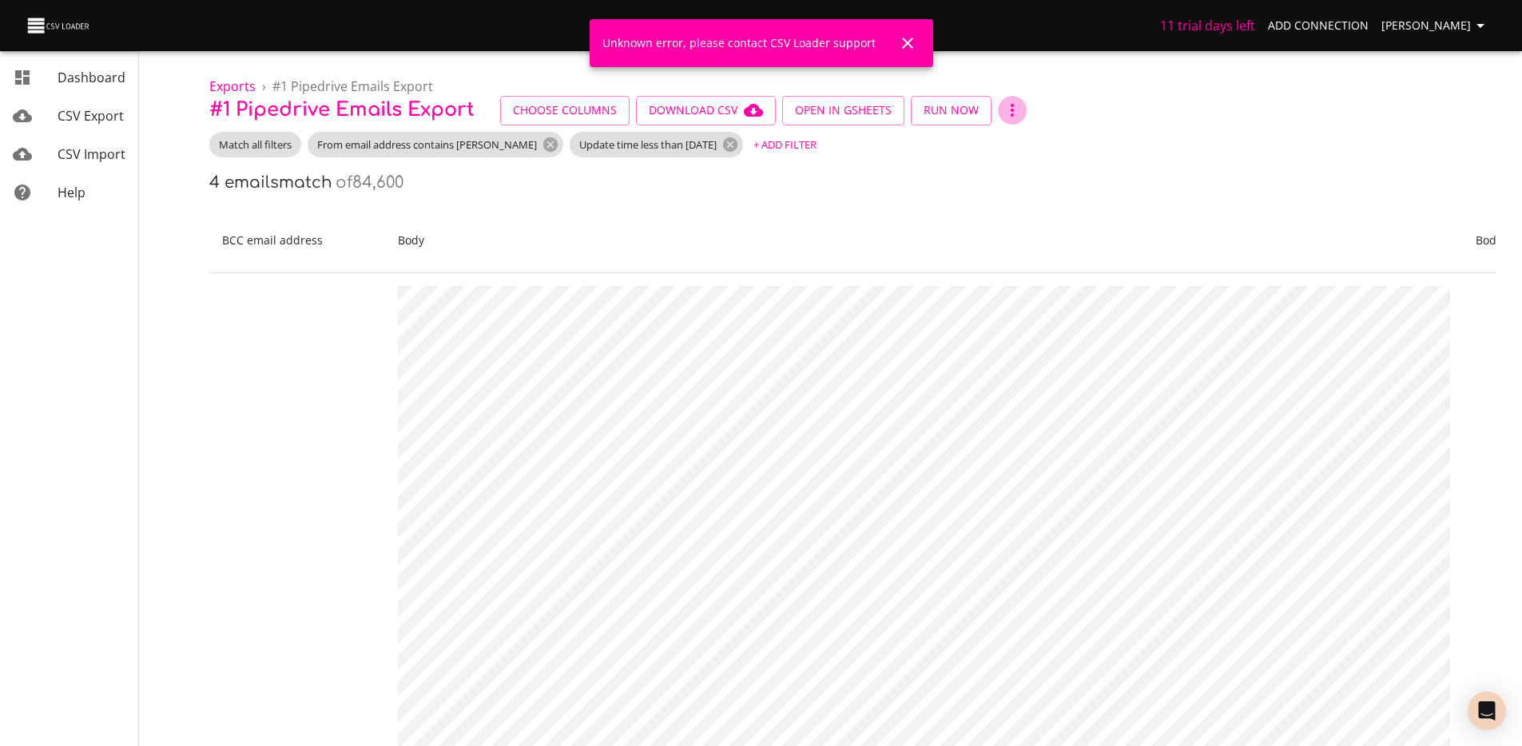
click at [1007, 108] on icon "button" at bounding box center [1012, 110] width 19 height 19
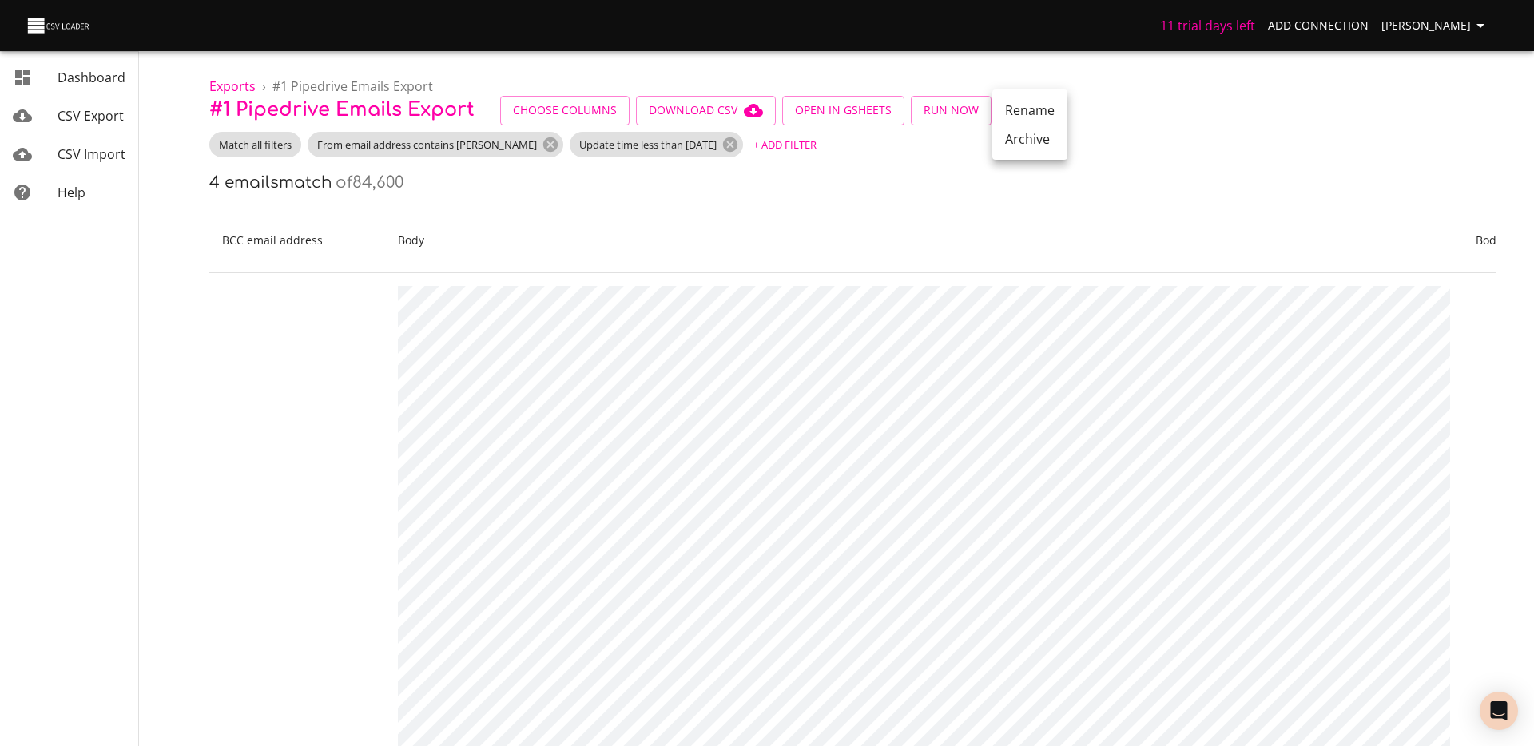
click at [667, 108] on div at bounding box center [767, 373] width 1534 height 746
click at [717, 120] on button "Download CSV" at bounding box center [706, 111] width 140 height 30
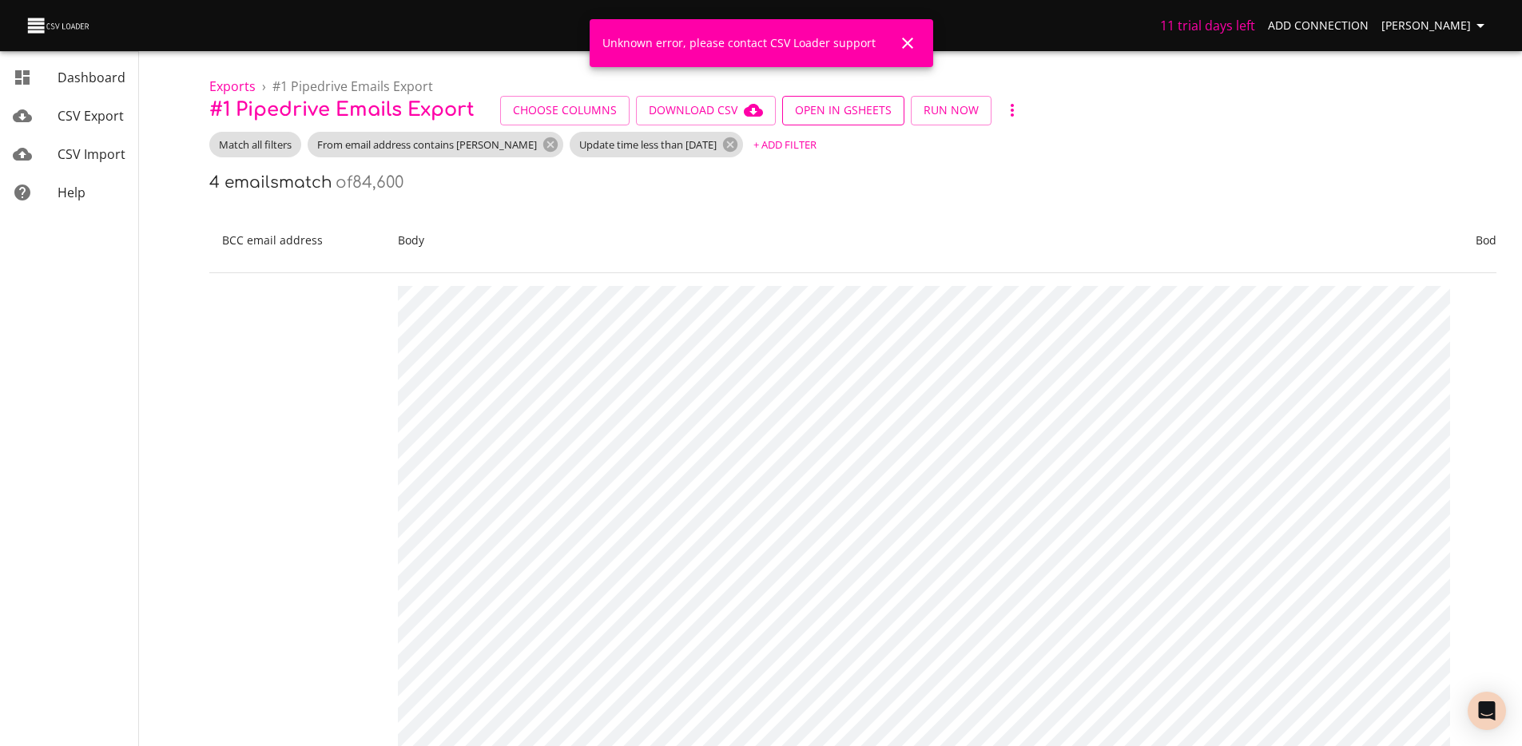
click at [870, 112] on span "Open in GSheets" at bounding box center [843, 111] width 97 height 20
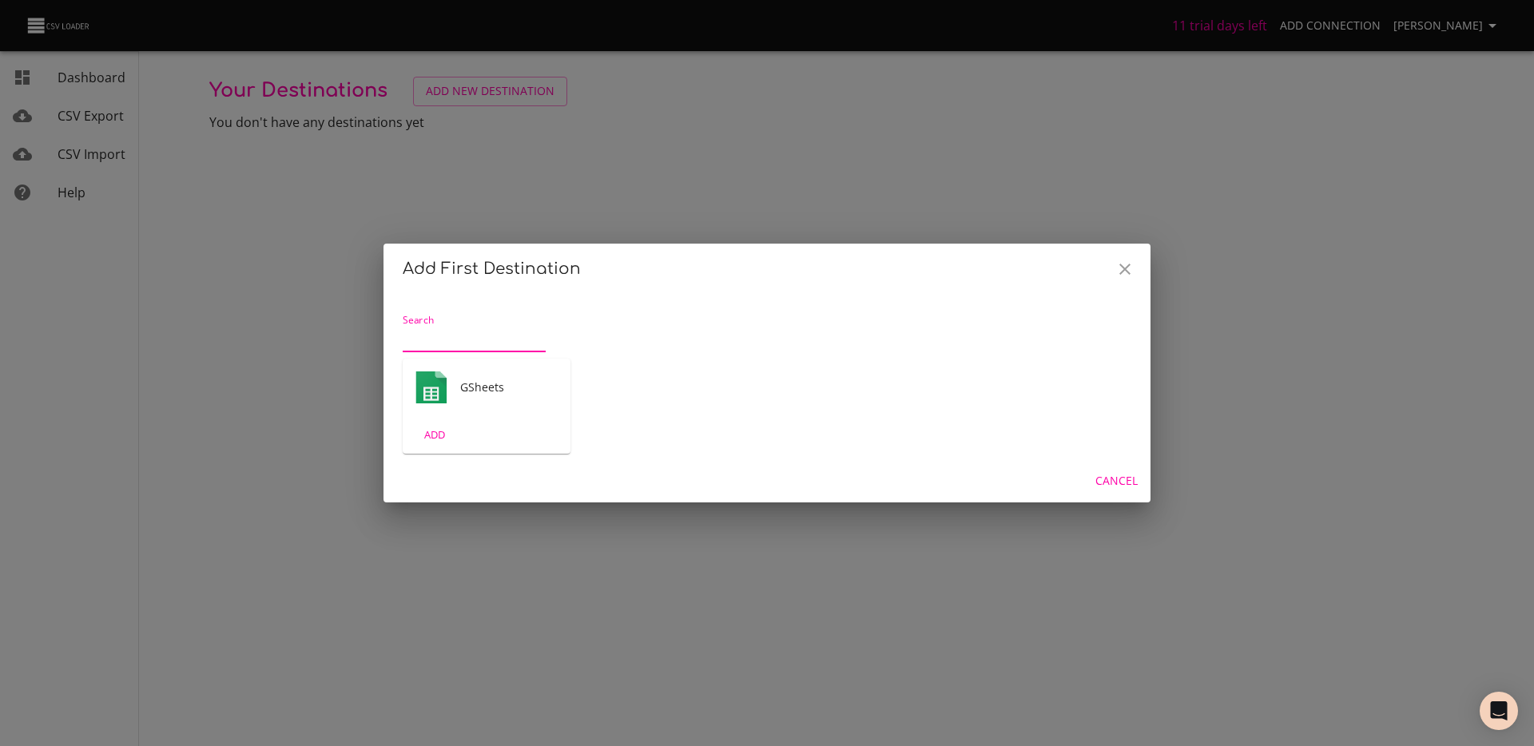
click at [476, 394] on span "GSheets" at bounding box center [508, 388] width 97 height 16
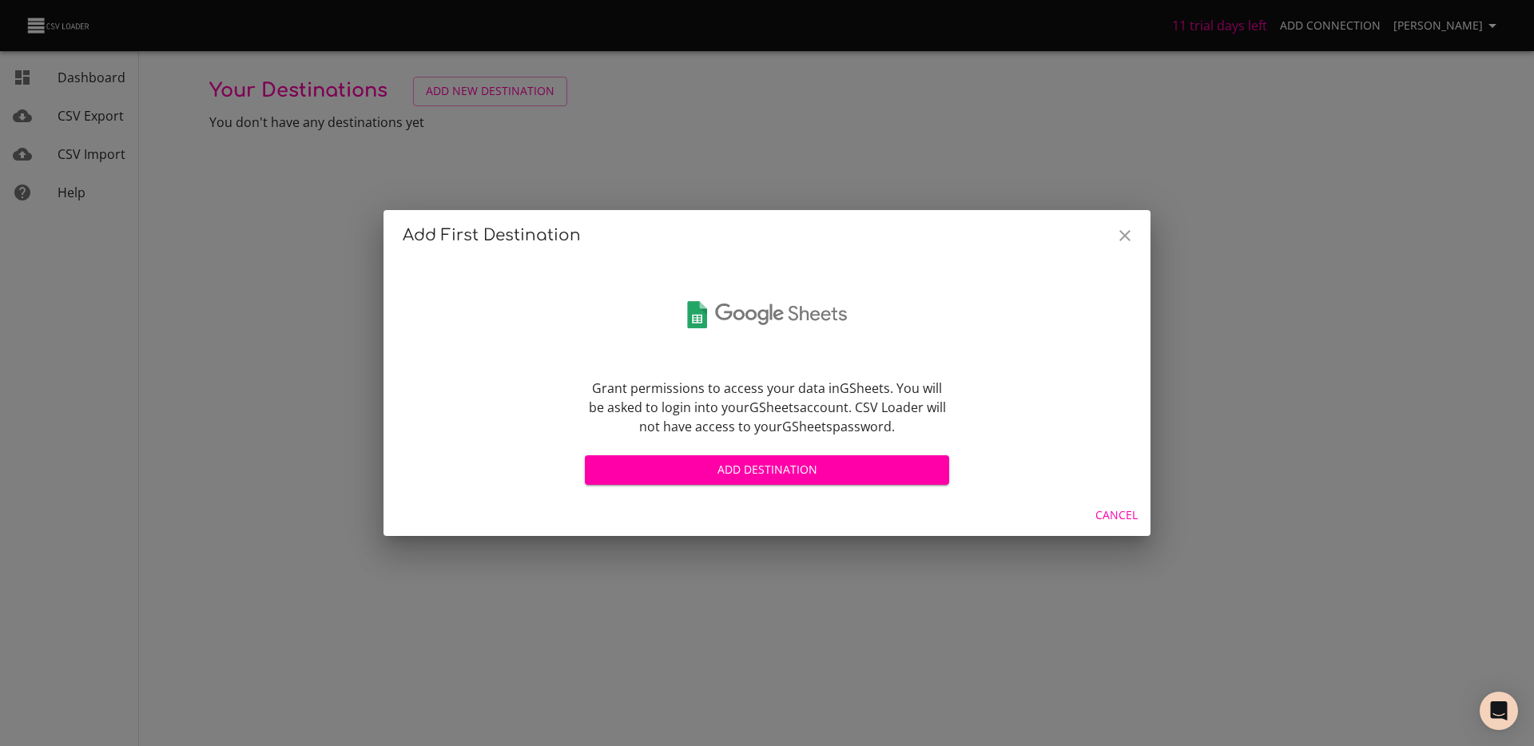
click at [765, 473] on span "Add Destination" at bounding box center [767, 470] width 339 height 20
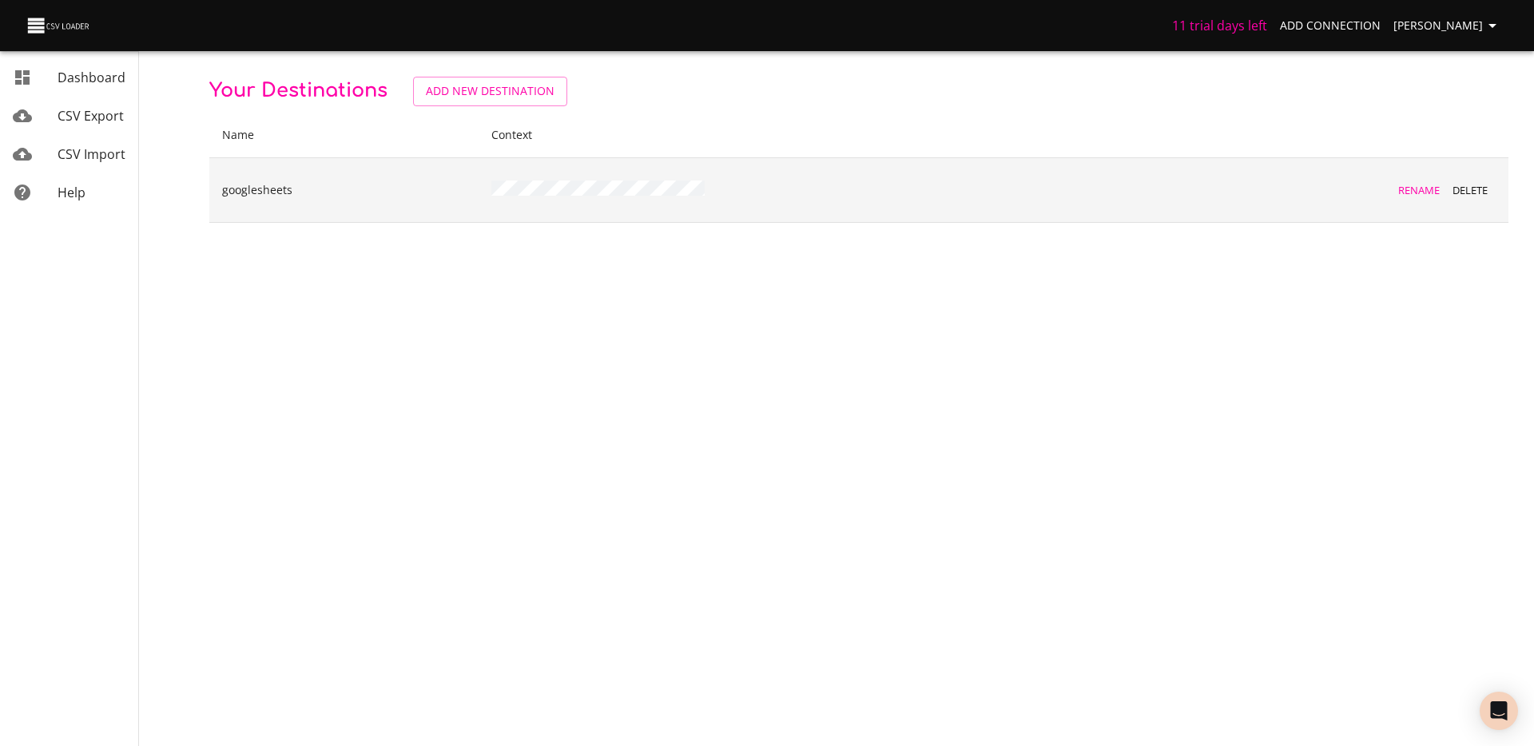
click at [255, 190] on p "googlesheets" at bounding box center [344, 190] width 244 height 16
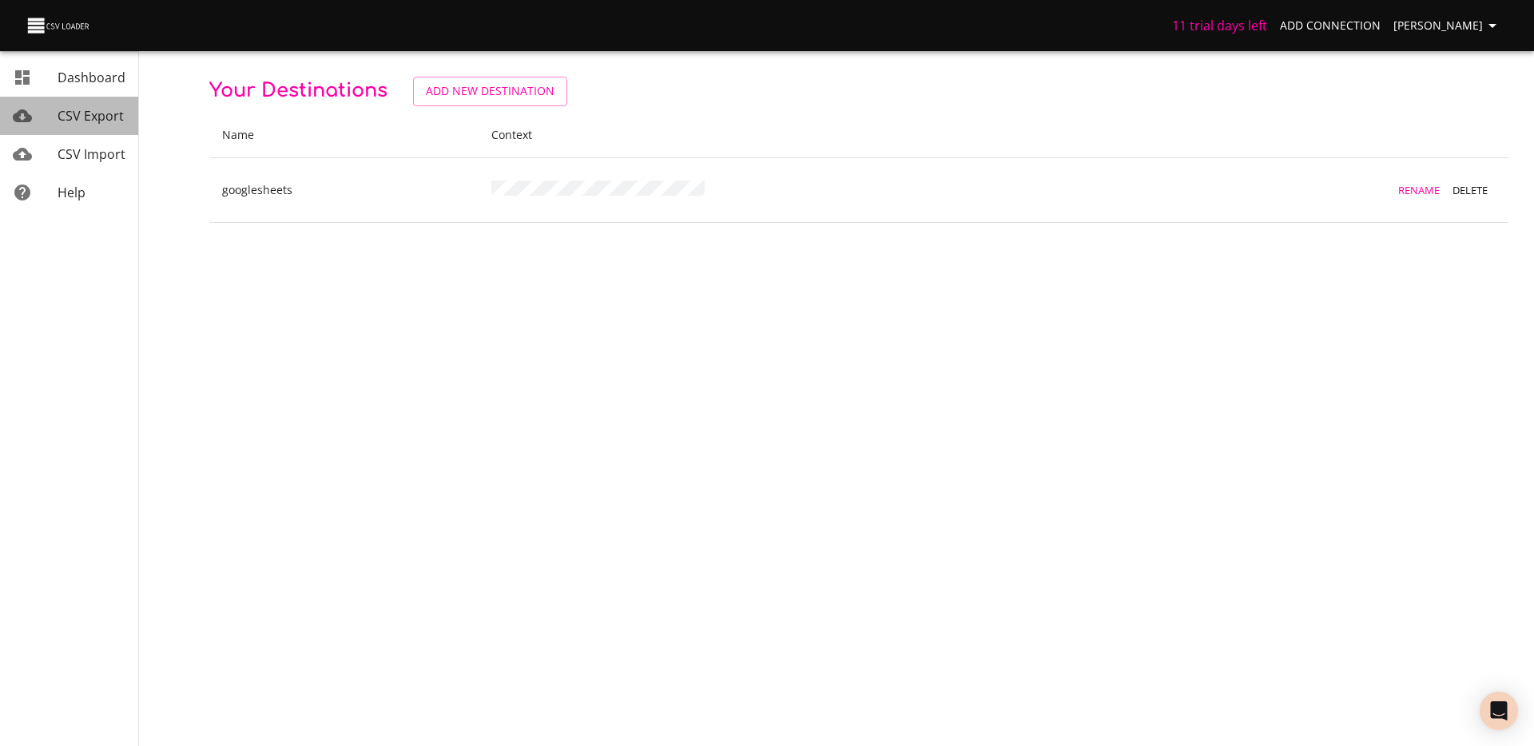
click at [89, 117] on span "CSV Export" at bounding box center [91, 116] width 66 height 18
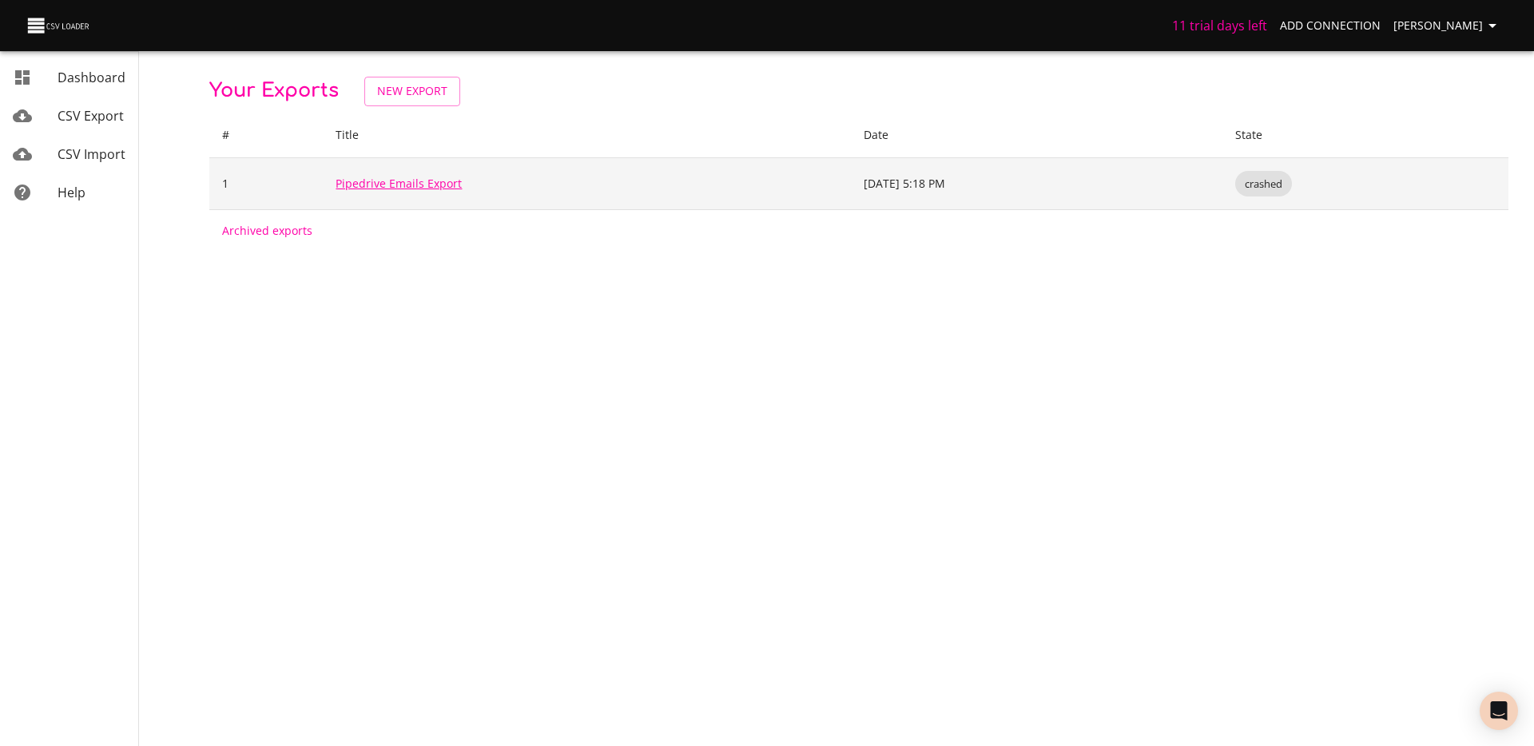
click at [395, 187] on link "Pipedrive Emails Export" at bounding box center [399, 183] width 126 height 15
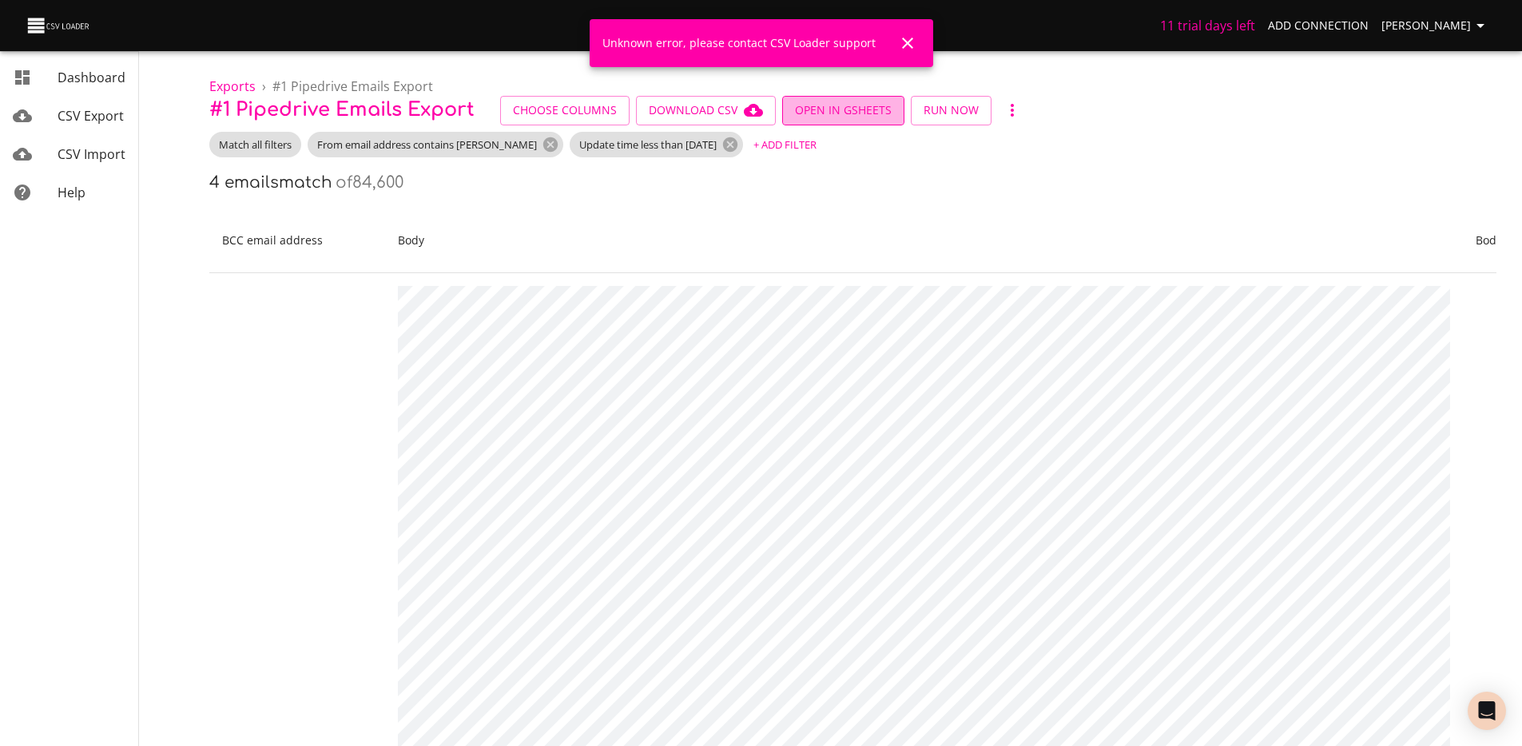
click at [841, 116] on span "Open in GSheets" at bounding box center [843, 111] width 97 height 20
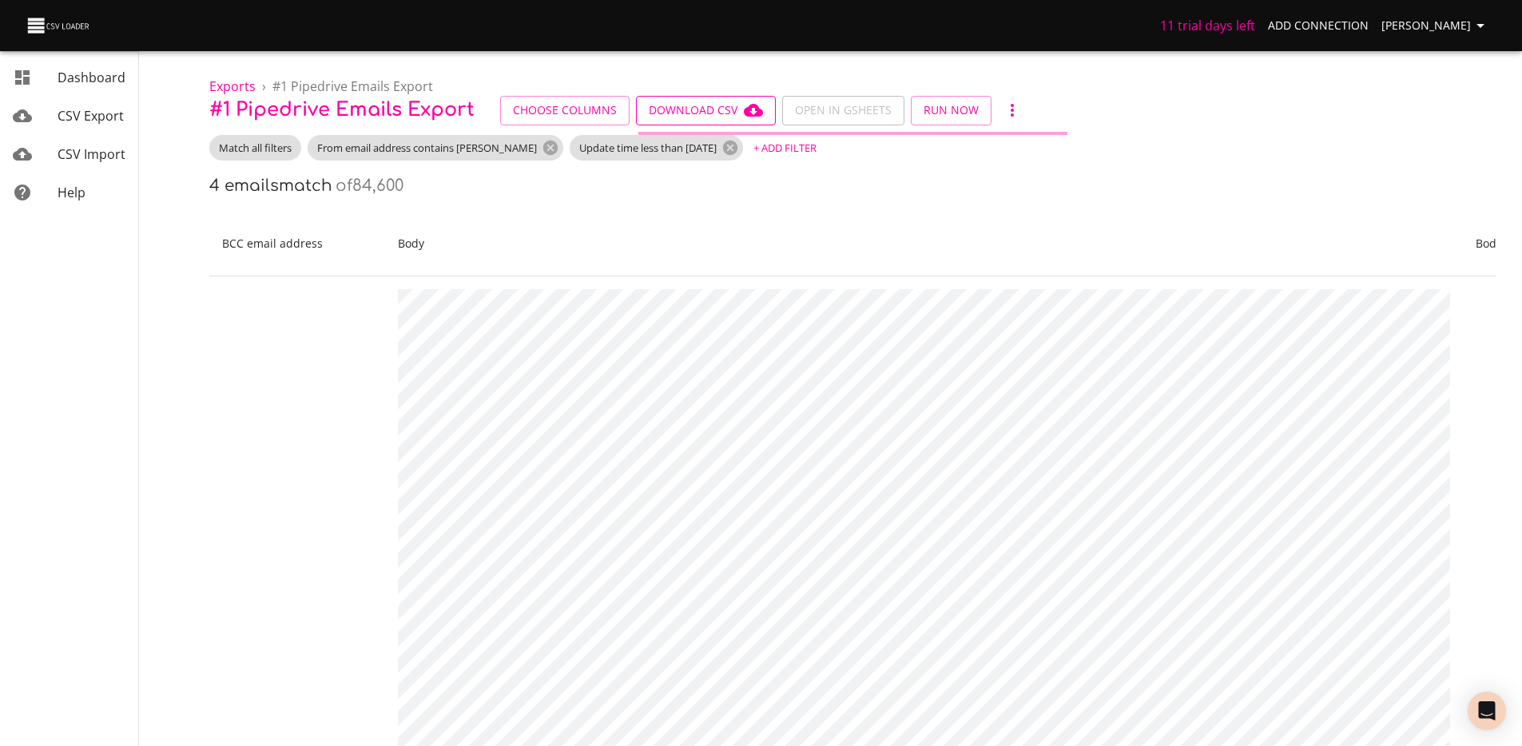
click at [688, 108] on span "Download CSV" at bounding box center [706, 111] width 114 height 20
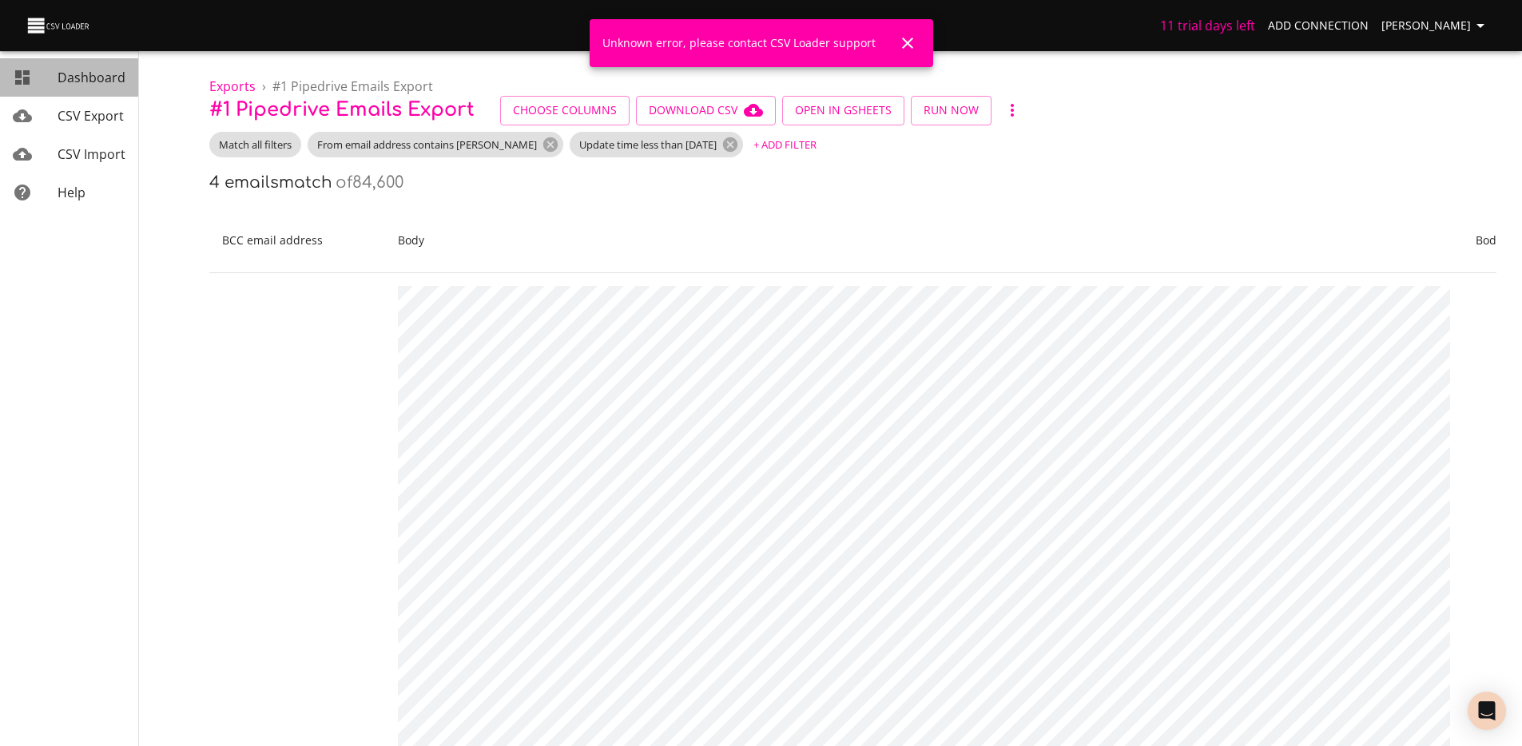
click at [70, 70] on span "Dashboard" at bounding box center [92, 78] width 68 height 18
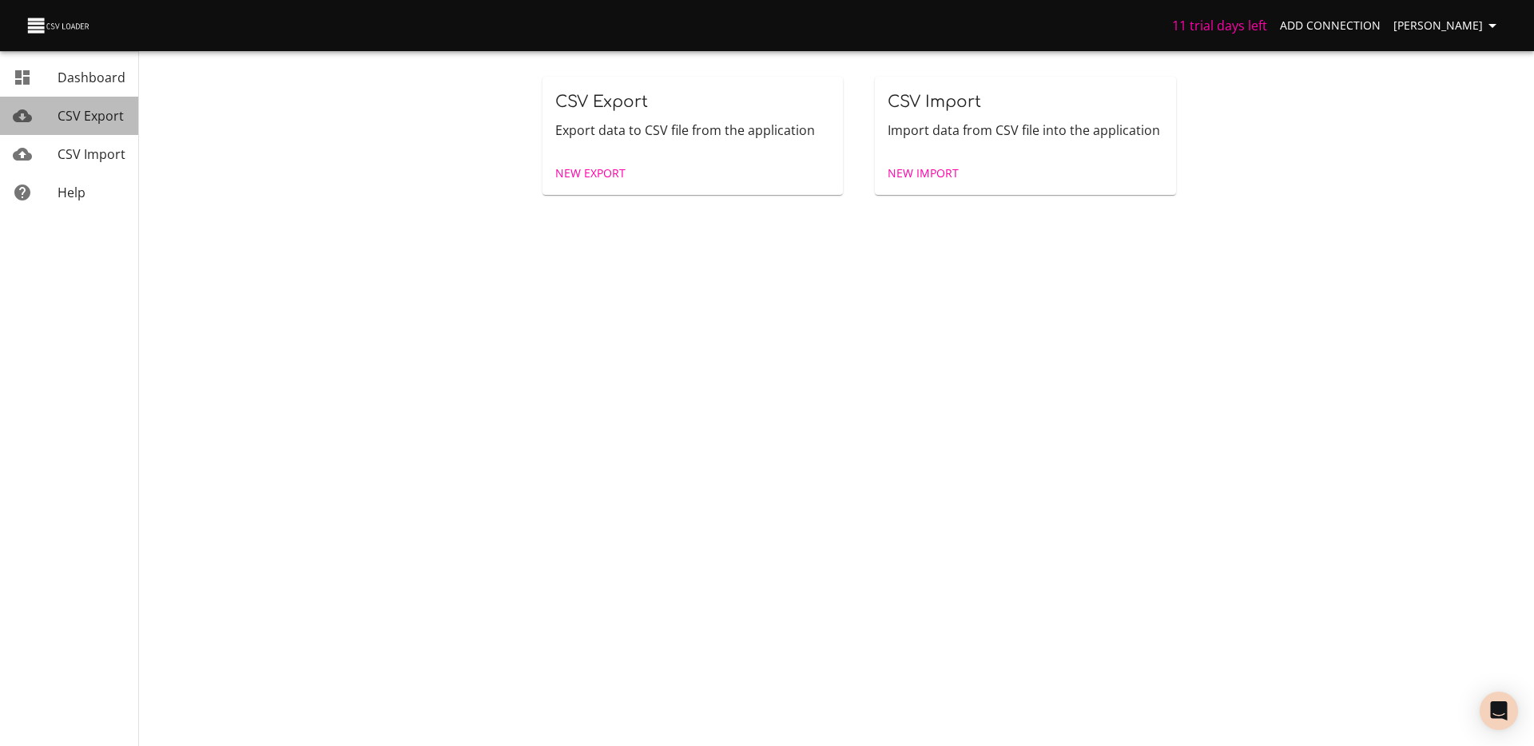
click at [80, 128] on link "CSV Export" at bounding box center [69, 116] width 138 height 38
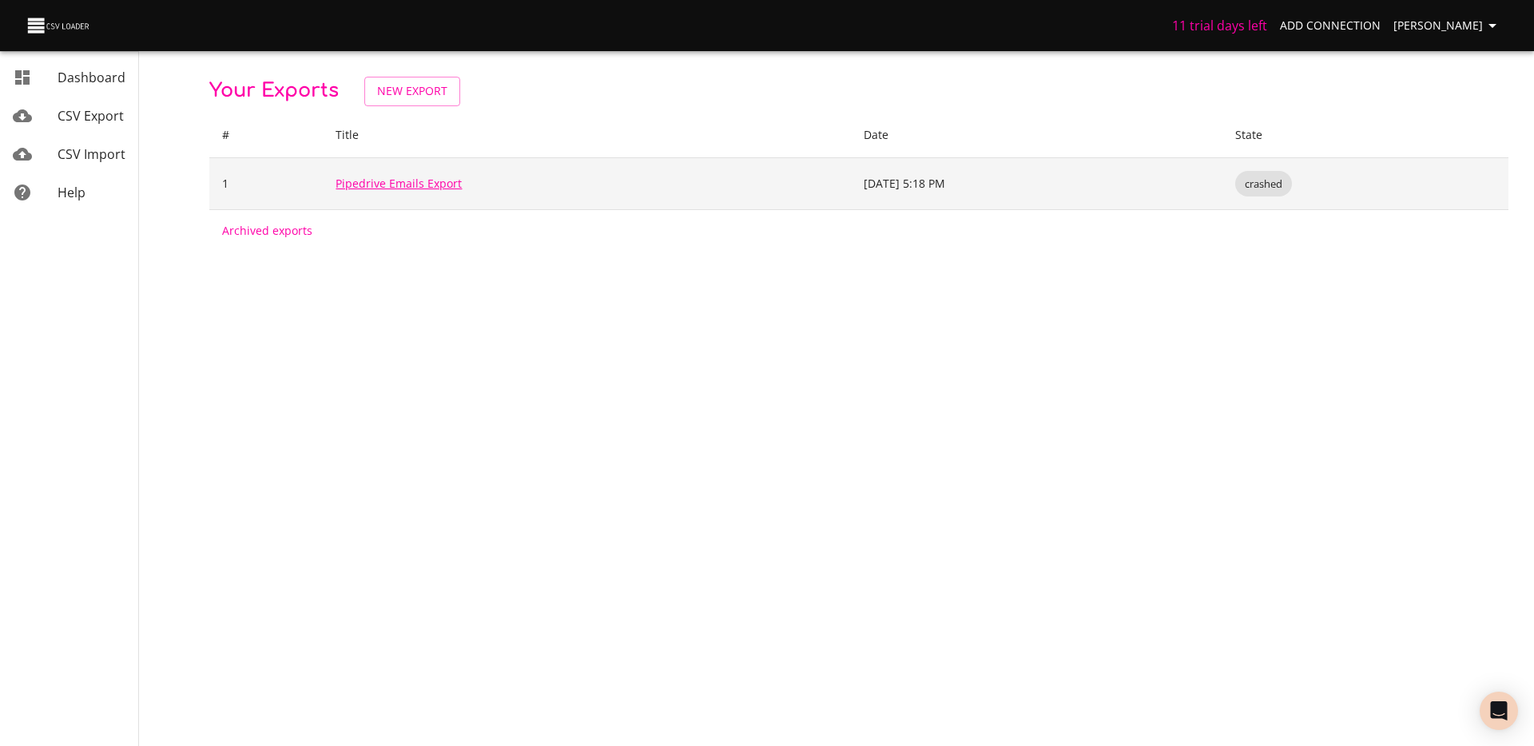
click at [436, 182] on link "Pipedrive Emails Export" at bounding box center [399, 183] width 126 height 15
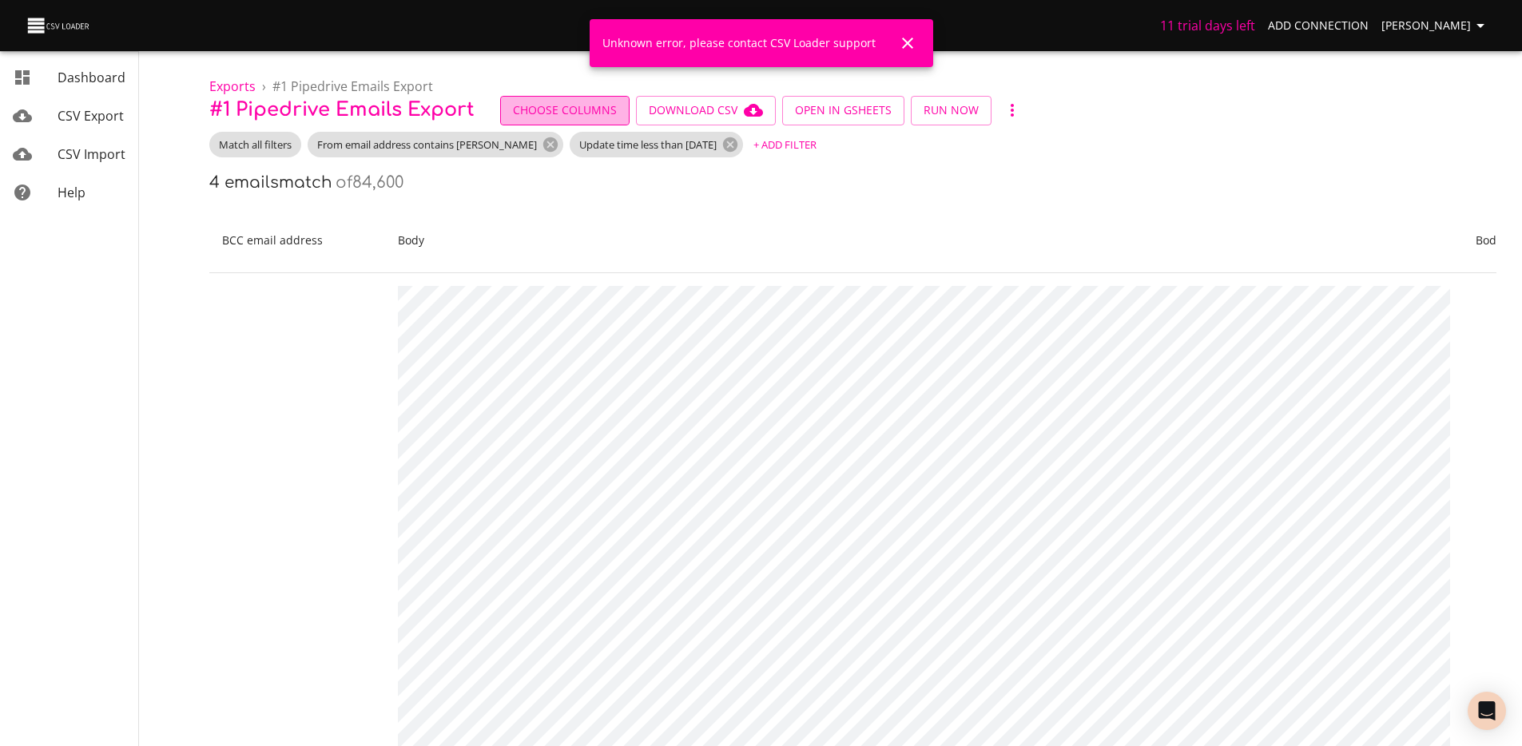
click at [537, 111] on span "Choose Columns" at bounding box center [565, 111] width 104 height 20
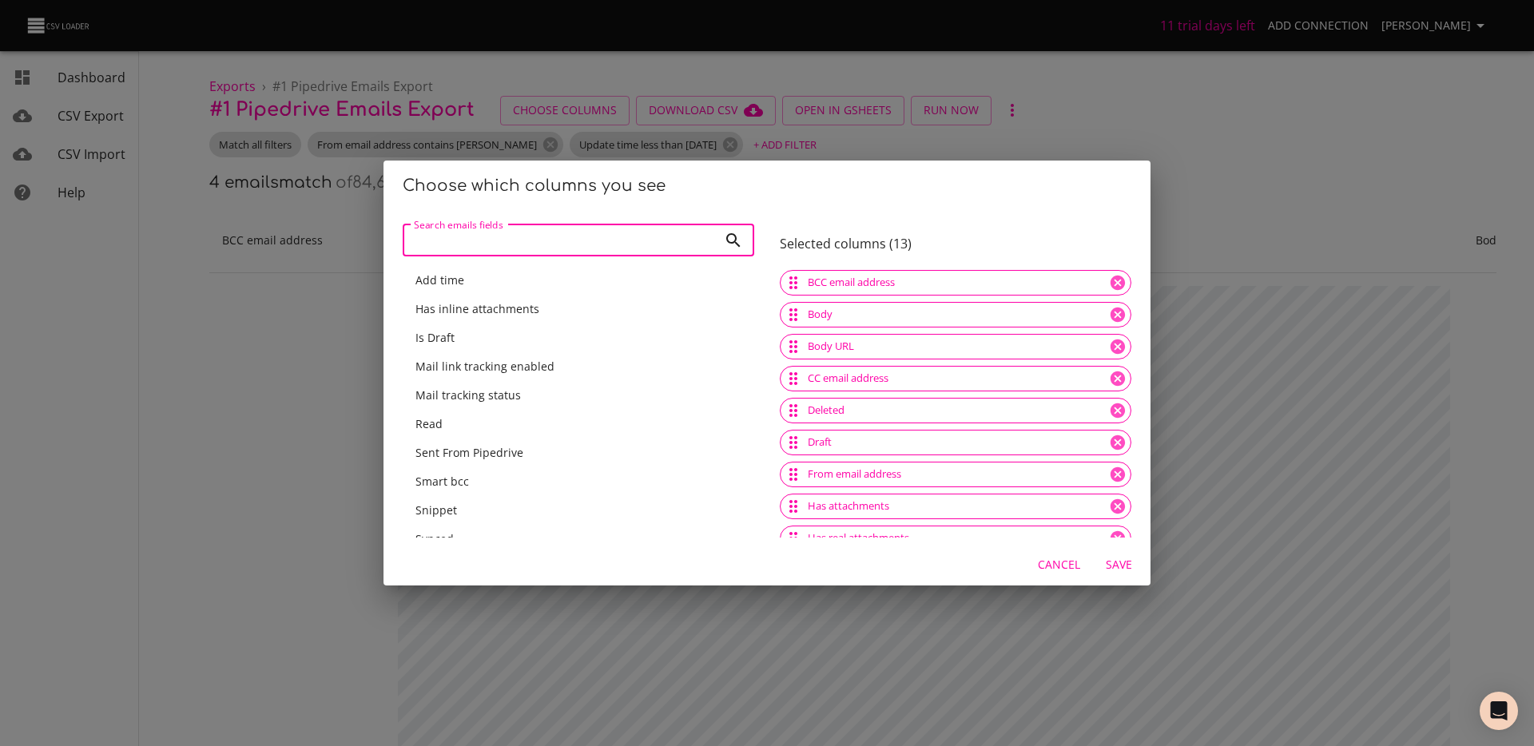
scroll to position [145, 0]
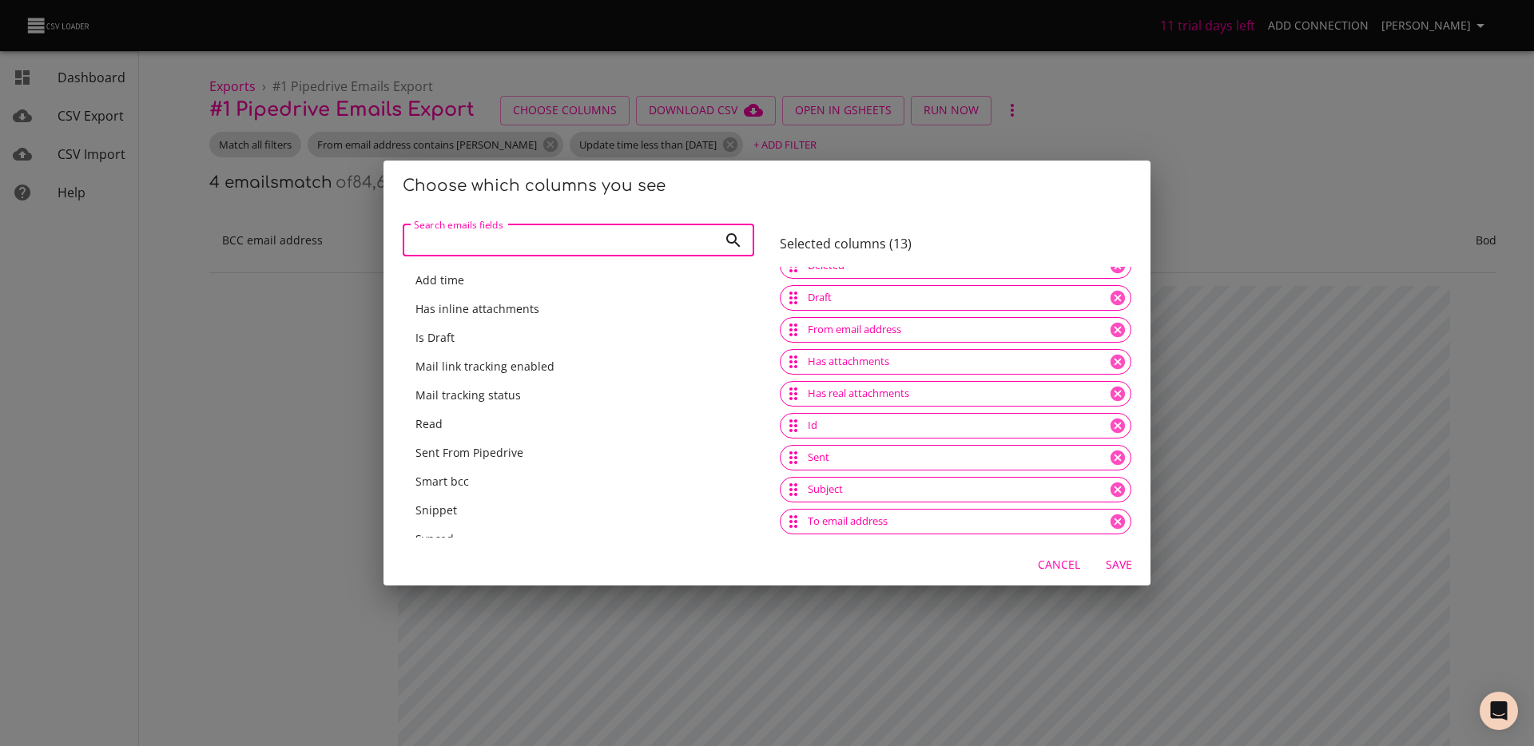
click at [1056, 563] on span "Cancel" at bounding box center [1059, 565] width 42 height 20
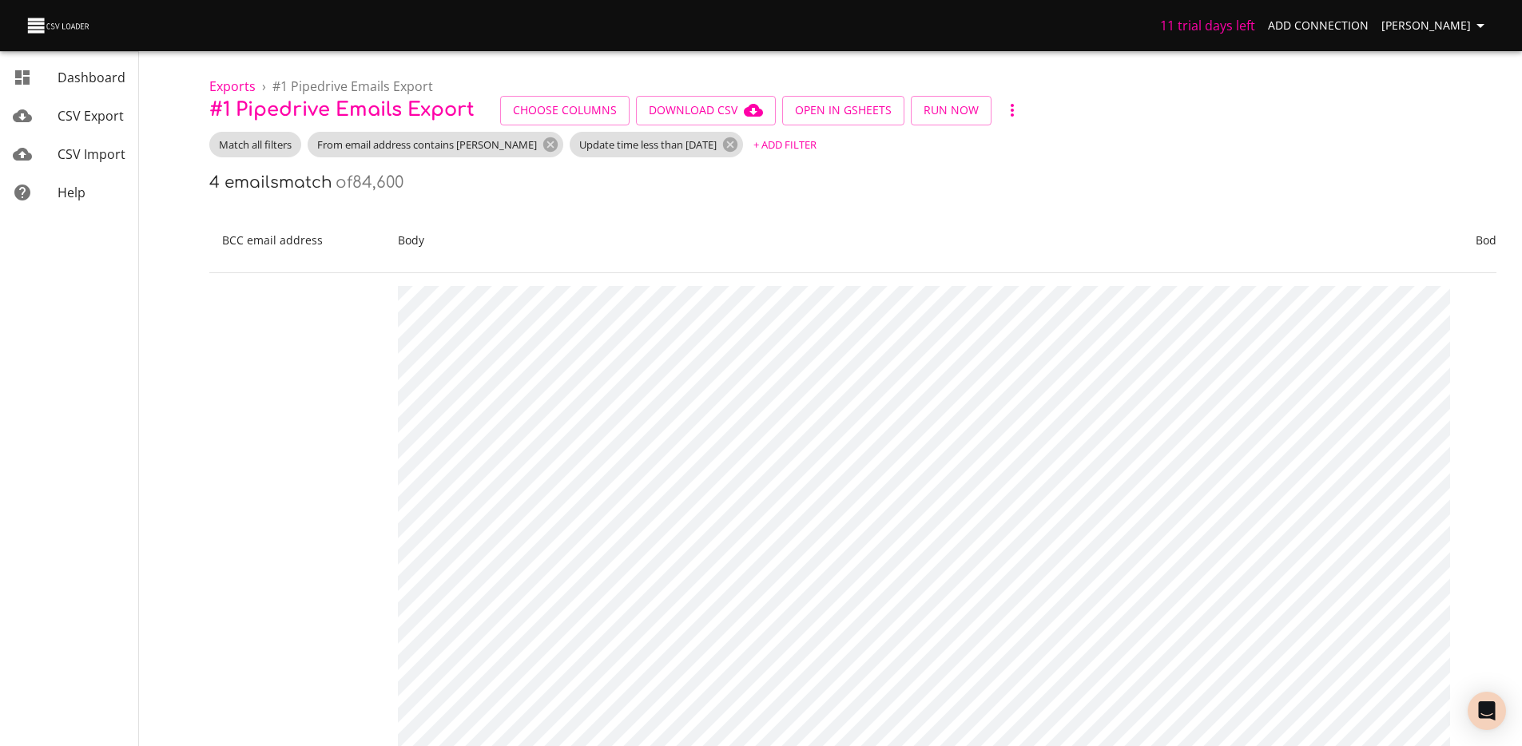
click at [1009, 110] on icon "button" at bounding box center [1012, 110] width 19 height 19
click at [864, 113] on div at bounding box center [767, 373] width 1534 height 746
click at [818, 113] on span "Open in GSheets" at bounding box center [843, 111] width 97 height 20
click at [858, 111] on span "Open in GSheets" at bounding box center [843, 111] width 97 height 20
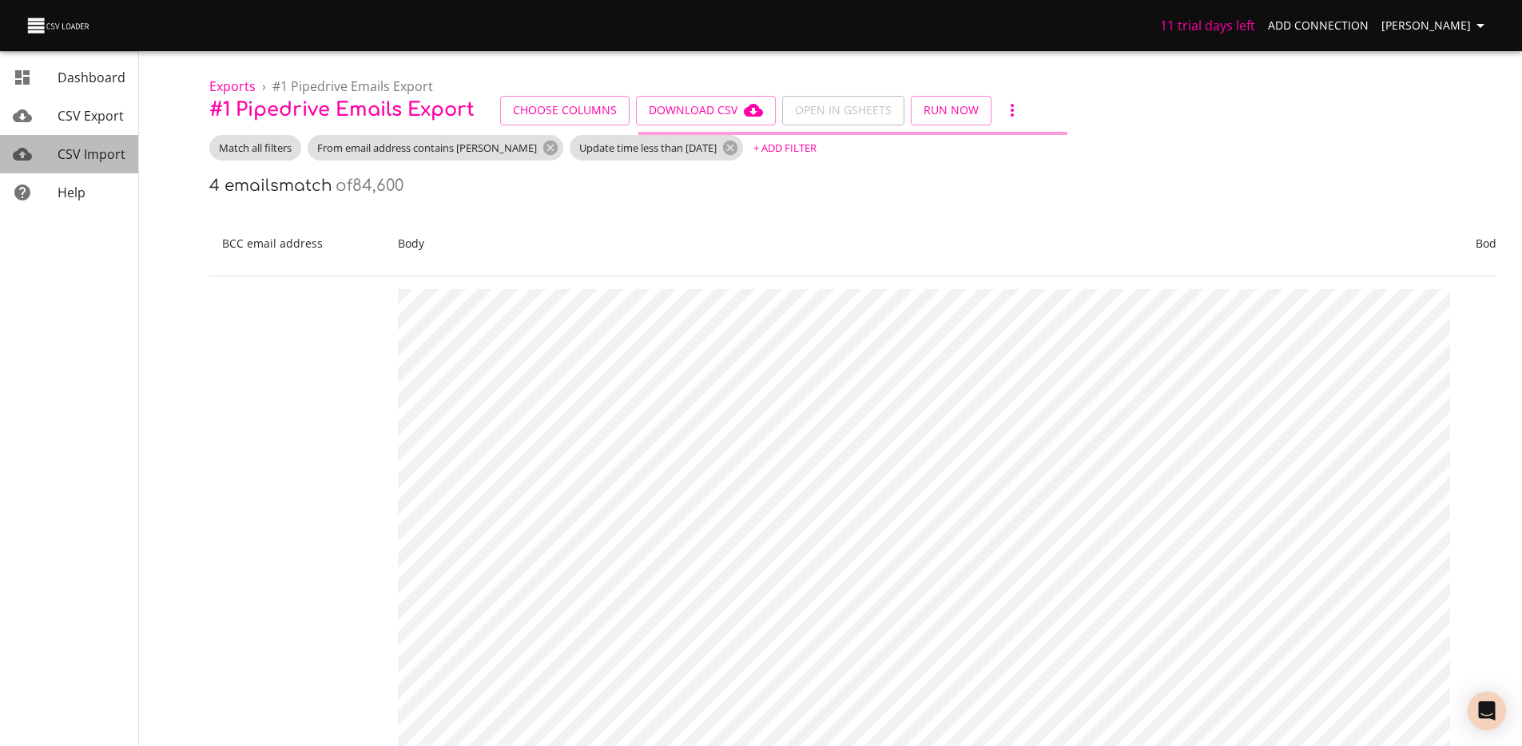
click at [97, 145] on span "CSV Import" at bounding box center [92, 154] width 68 height 18
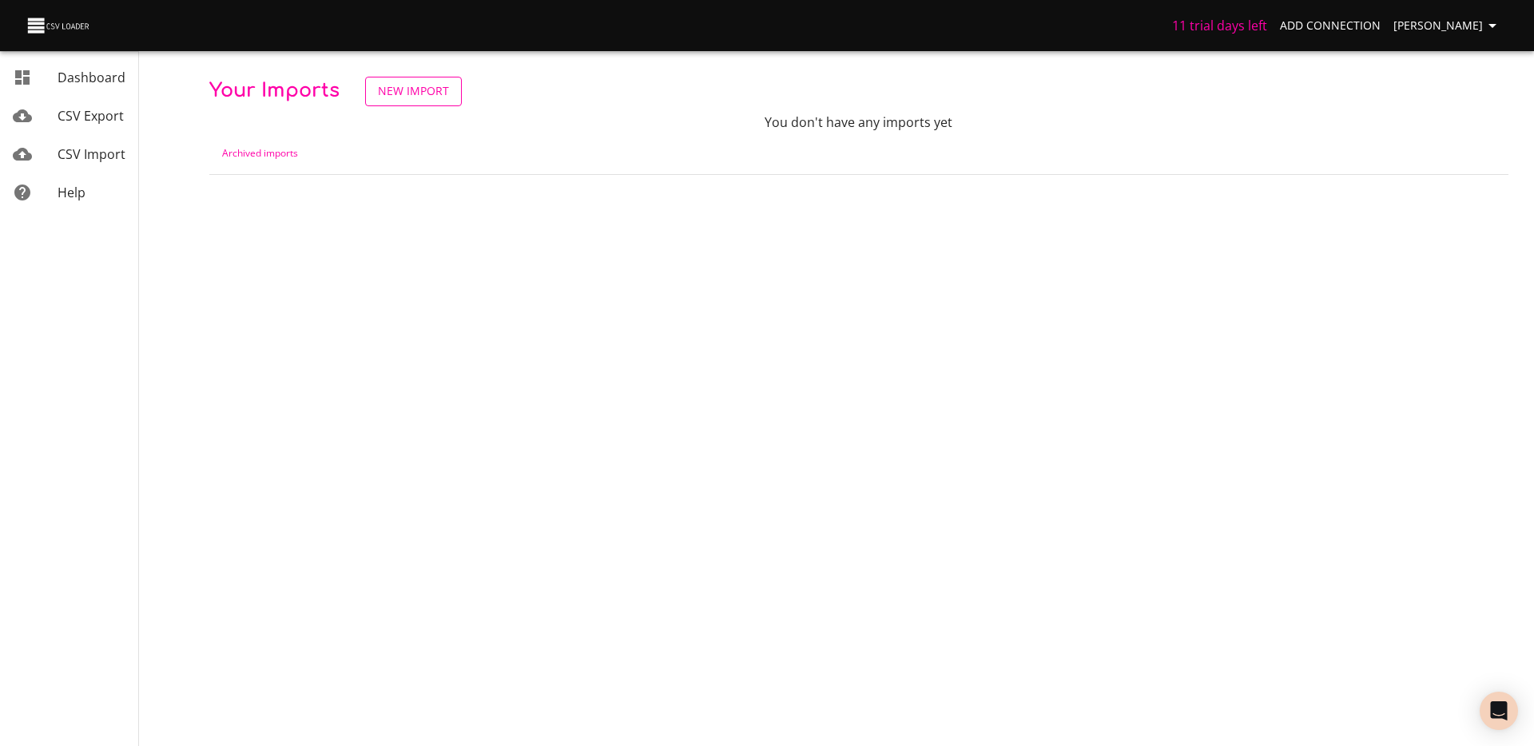
click at [410, 97] on span "New Import" at bounding box center [413, 92] width 71 height 20
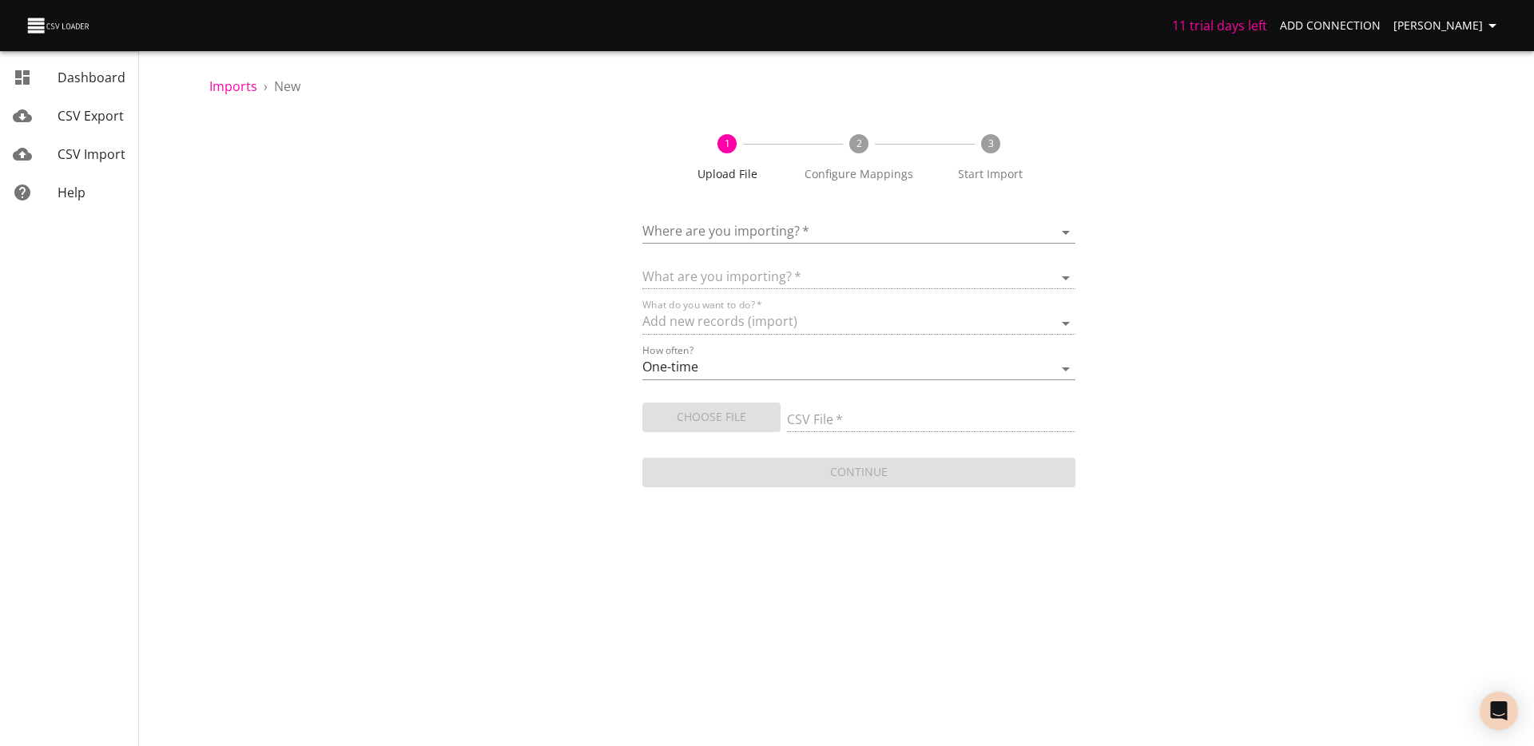
click at [785, 237] on body "11 trial days left Add Connection Théo Corbin Dashboard CSV Export CSV Import H…" at bounding box center [767, 373] width 1534 height 746
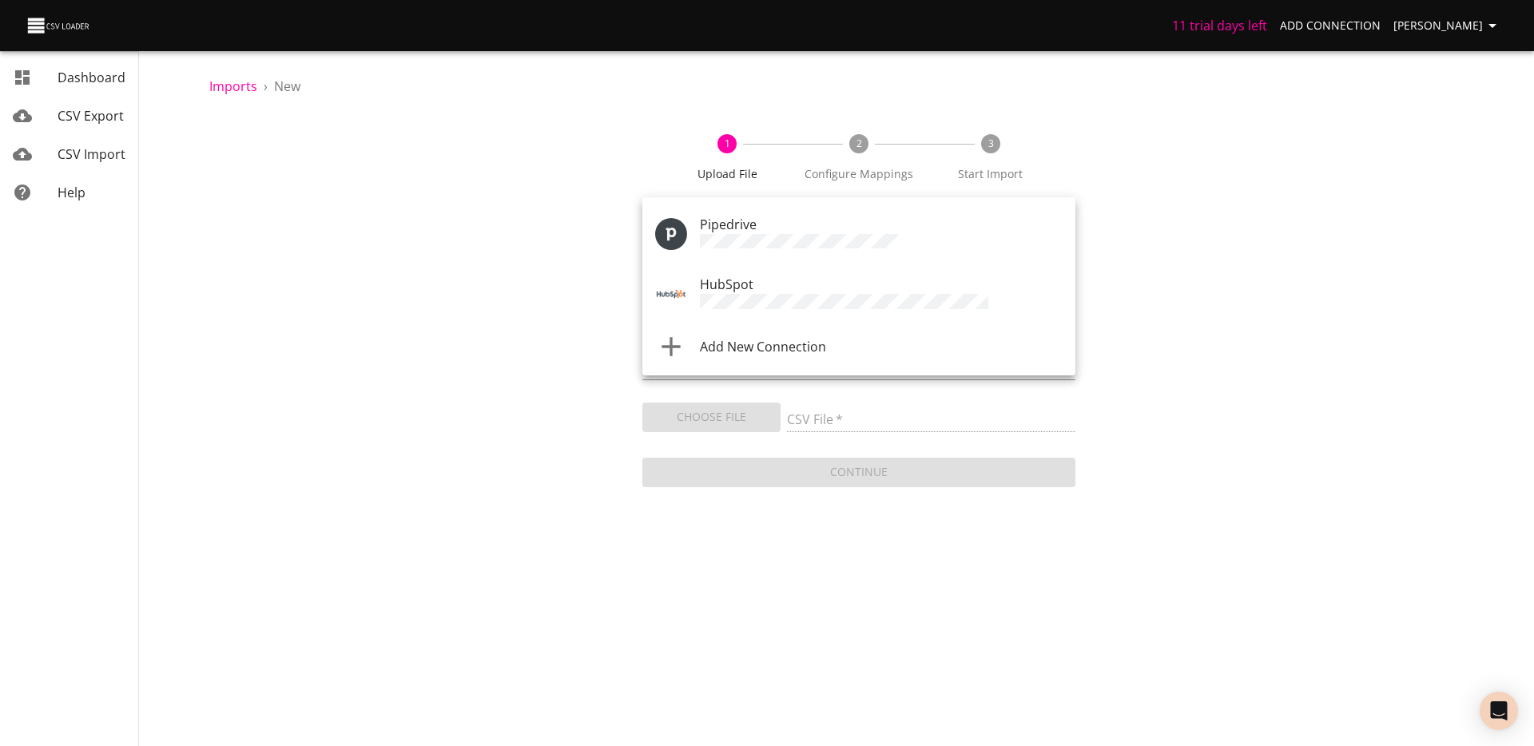
click at [764, 284] on div "HubSpot" at bounding box center [881, 294] width 363 height 38
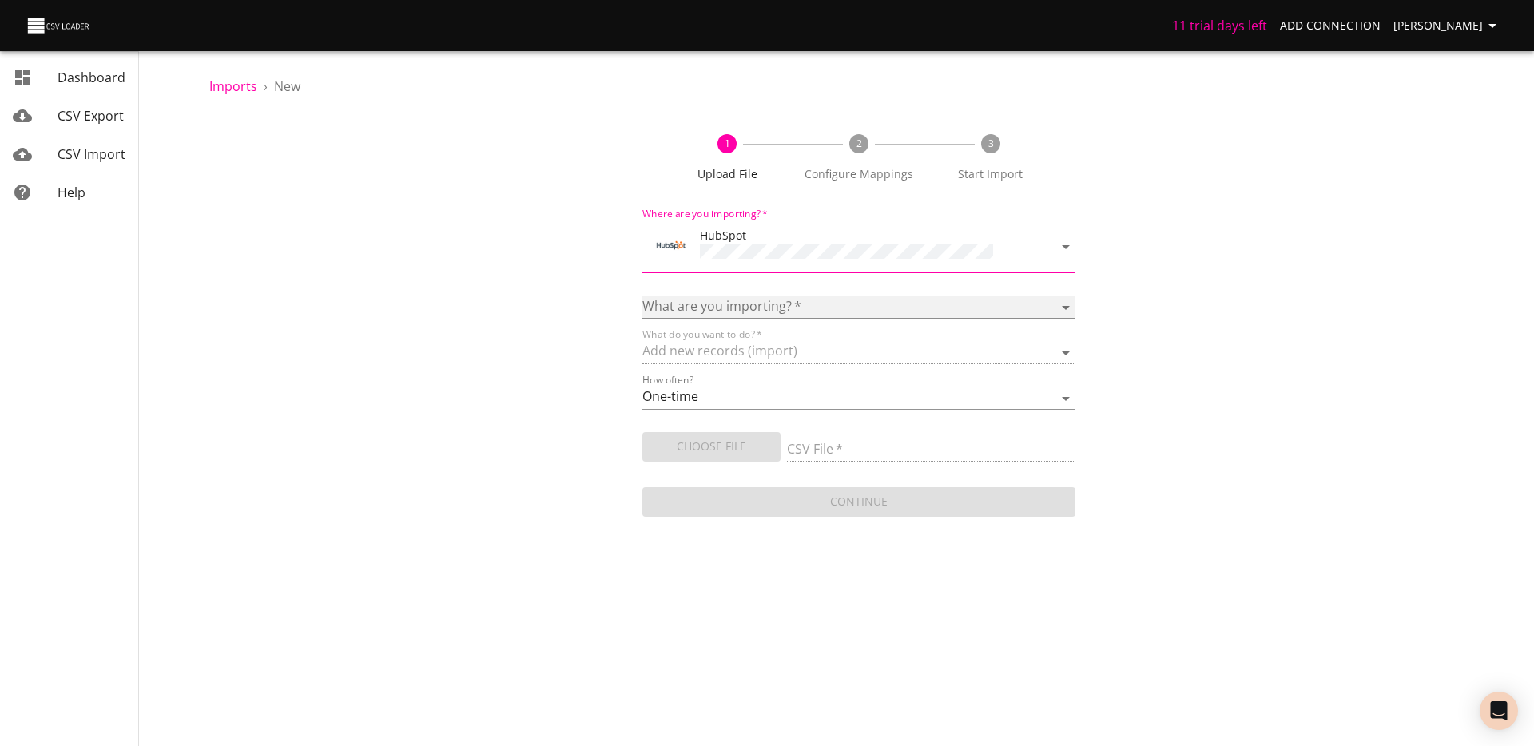
click at [770, 310] on select "Calls Companies Contacts Deals Emails Line items Meetings Notes Products Tasks …" at bounding box center [859, 307] width 433 height 23
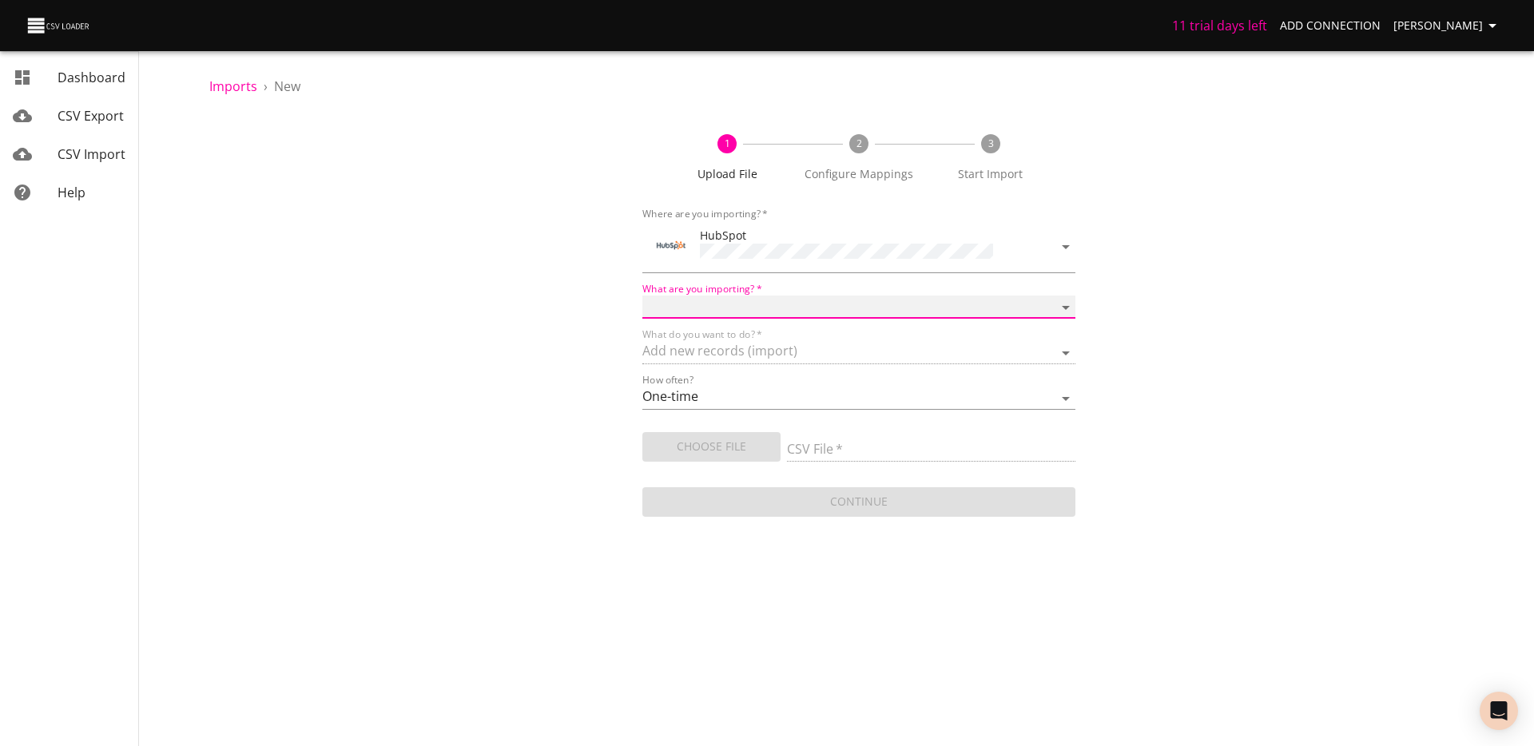
select select "emails"
click at [850, 447] on input "CSV File   *" at bounding box center [931, 450] width 288 height 23
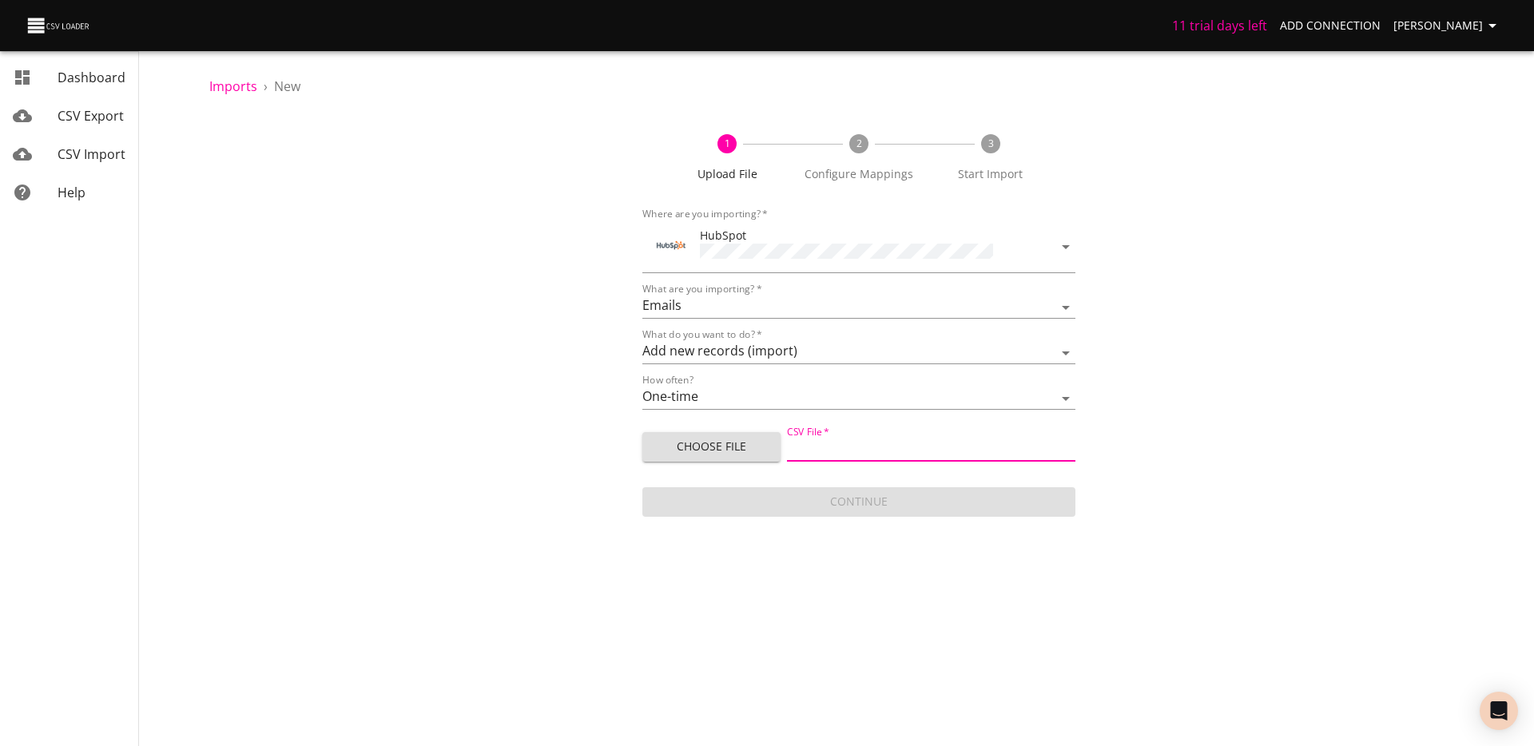
type input "Pipedrive Emails Export - Sheet1.csv"
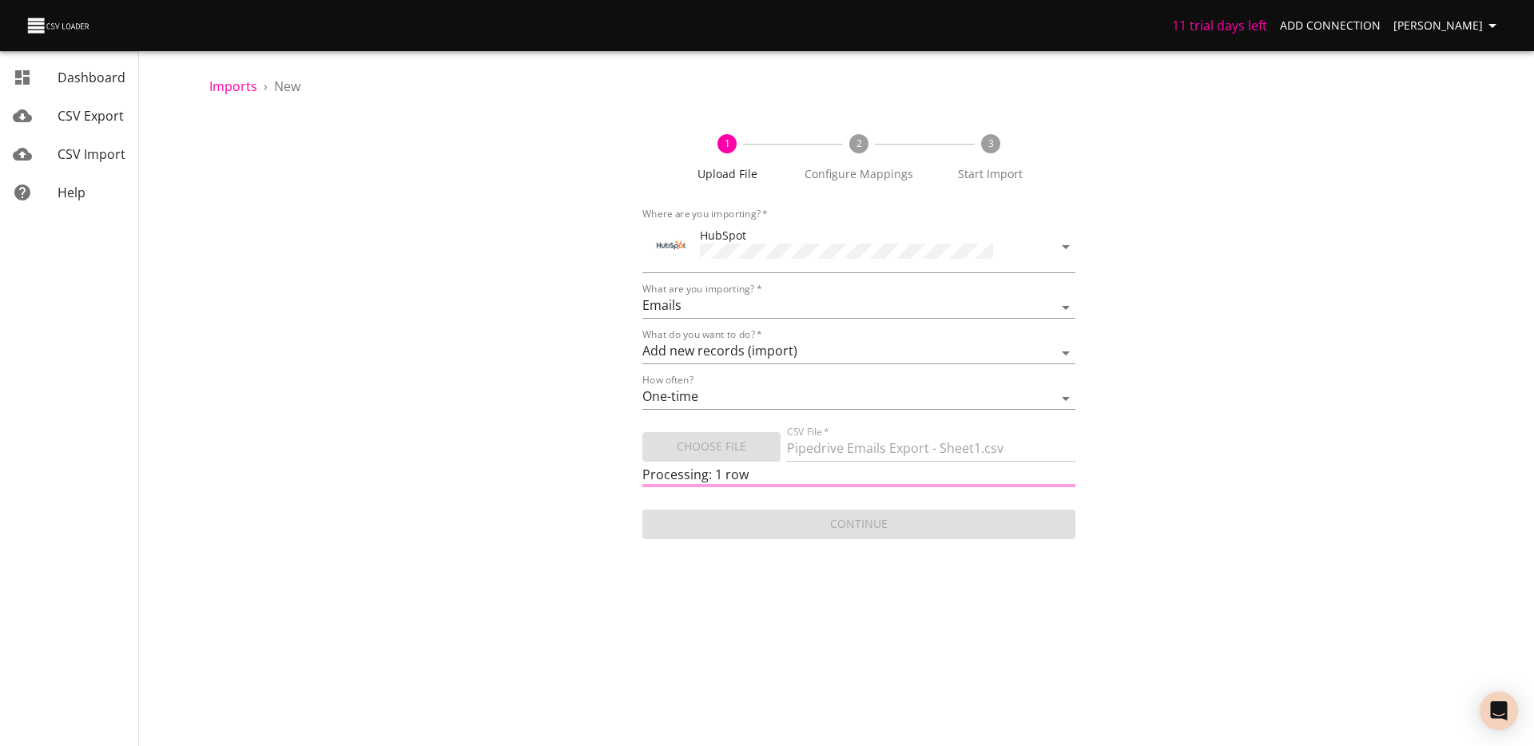
click at [1130, 506] on div "1 Upload File 2 Configure Mappings 3 Start Import Where are you importing?   * …" at bounding box center [858, 329] width 1299 height 428
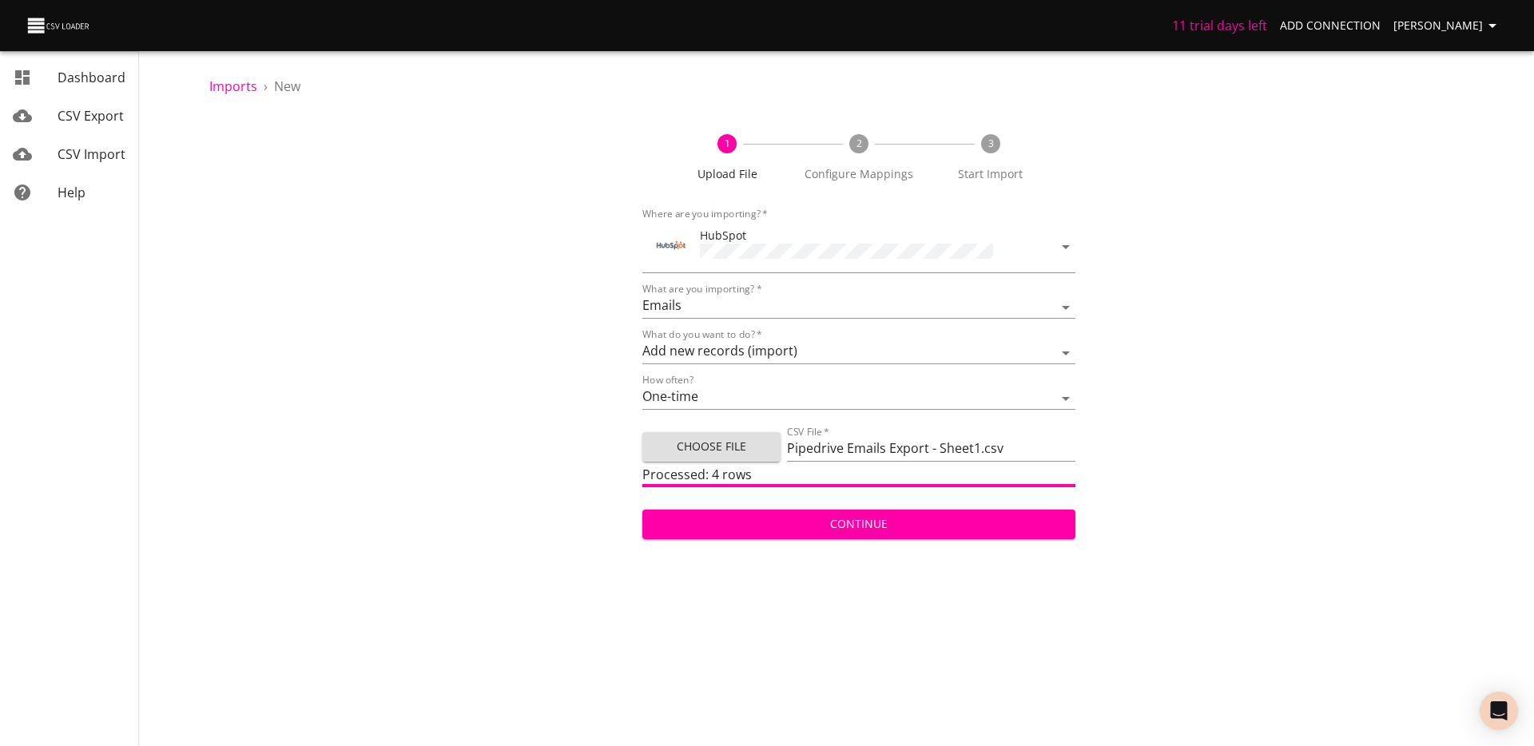
click at [871, 523] on span "Continue" at bounding box center [859, 525] width 408 height 20
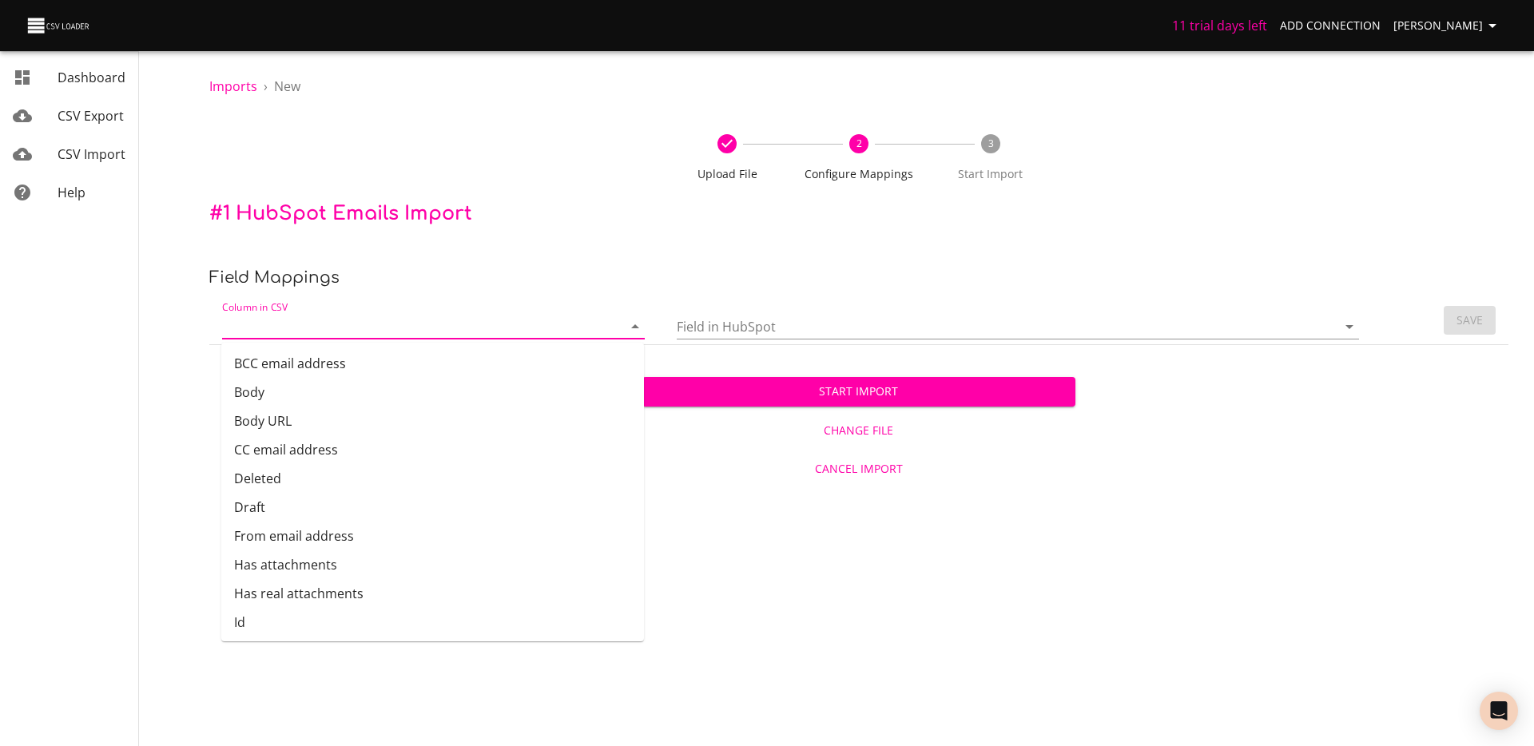
click at [447, 332] on input "Column in CSV" at bounding box center [408, 326] width 373 height 25
click at [431, 367] on li "BCC email address" at bounding box center [432, 363] width 423 height 29
type input "BCC email address"
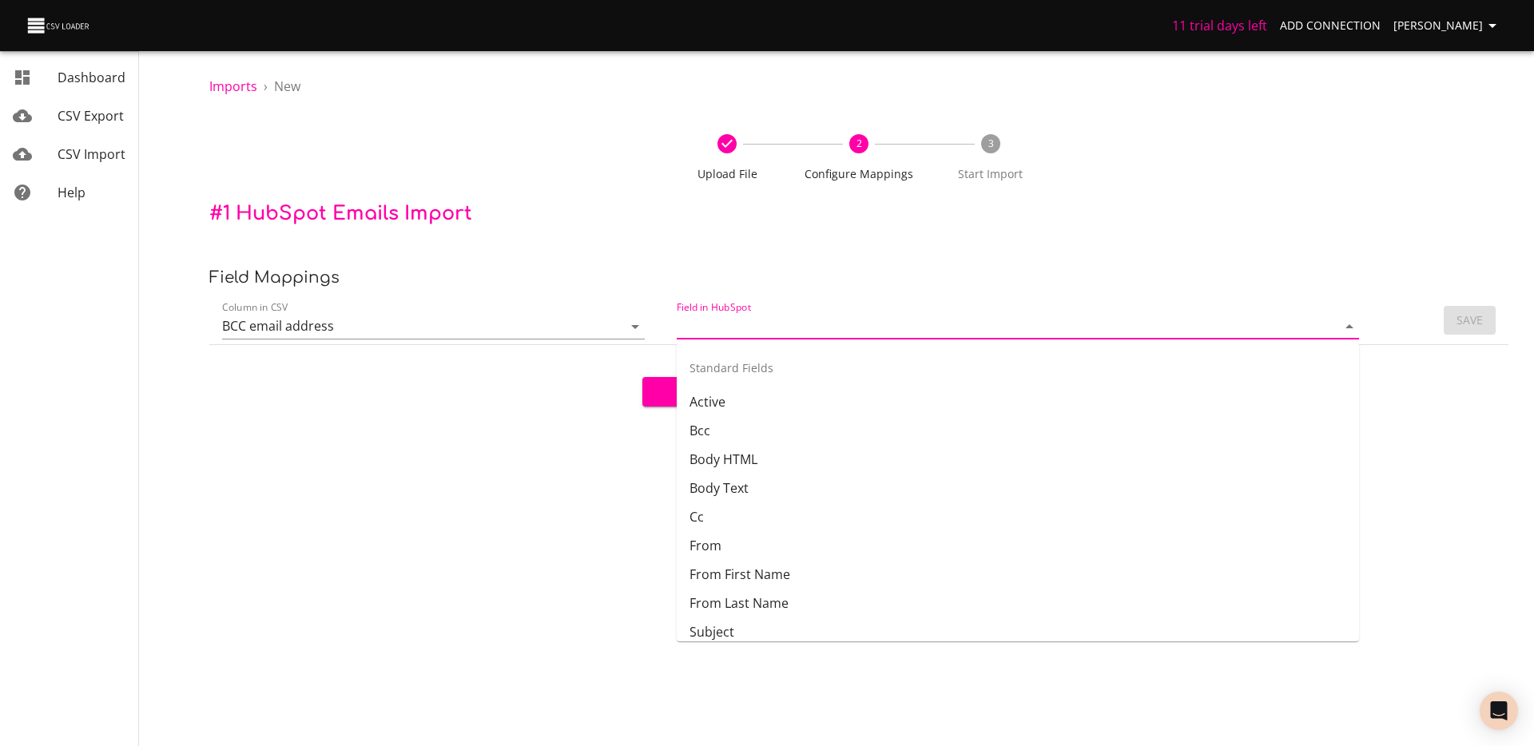
click at [782, 324] on input "Field in HubSpot" at bounding box center [993, 326] width 633 height 25
click at [766, 433] on li "Bcc" at bounding box center [1018, 430] width 682 height 29
type input "Bcc"
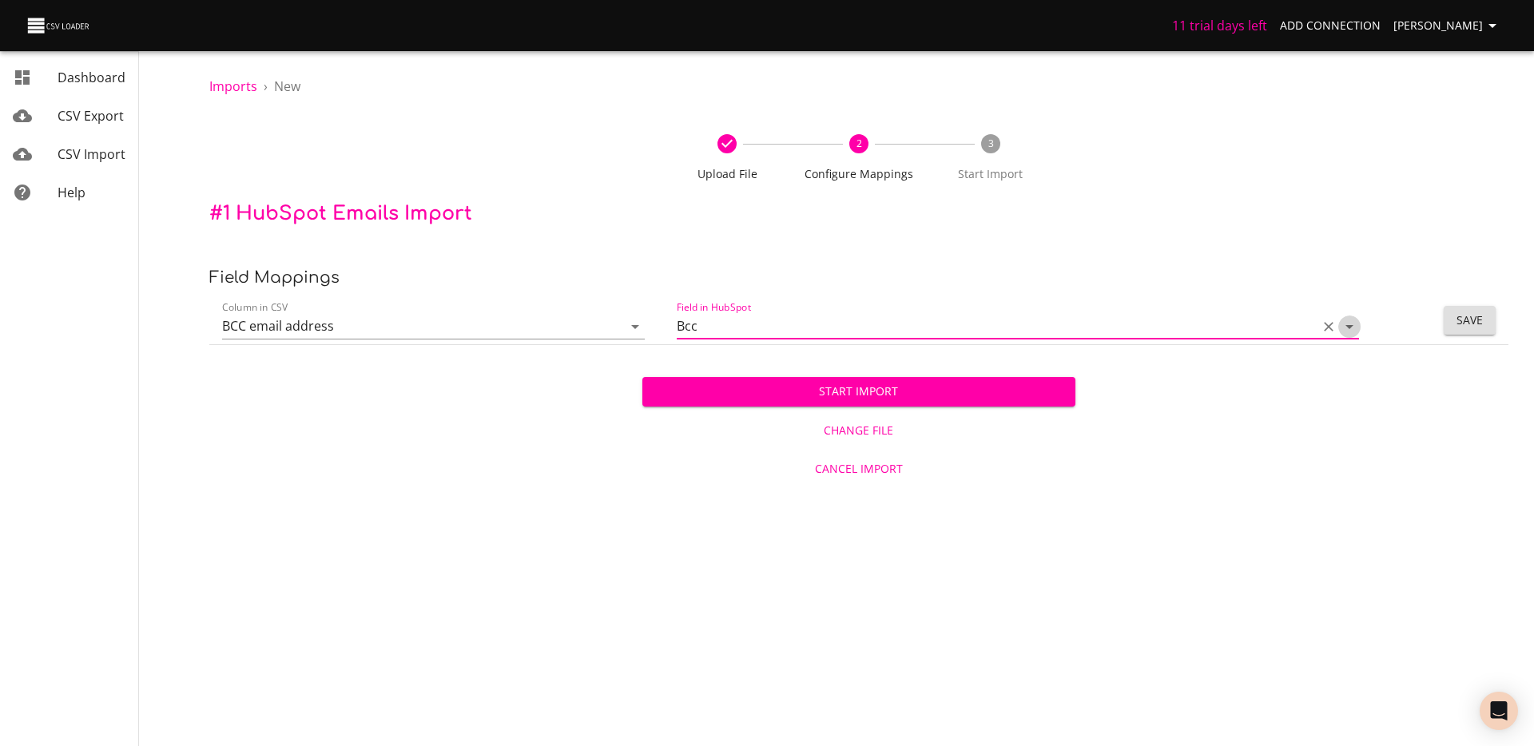
click at [1354, 329] on icon "Open" at bounding box center [1349, 326] width 19 height 19
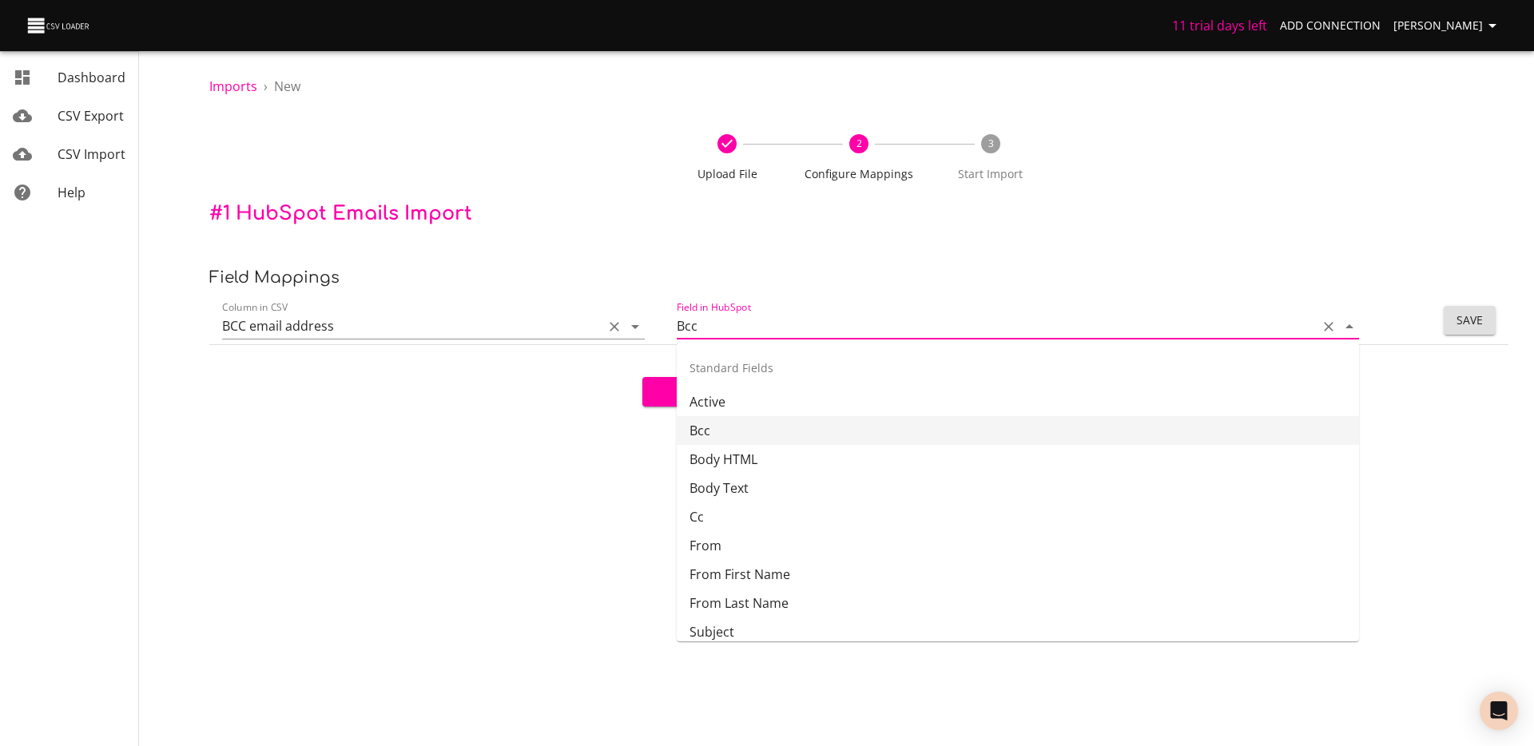
click at [549, 336] on input "BCC email address" at bounding box center [408, 326] width 373 height 25
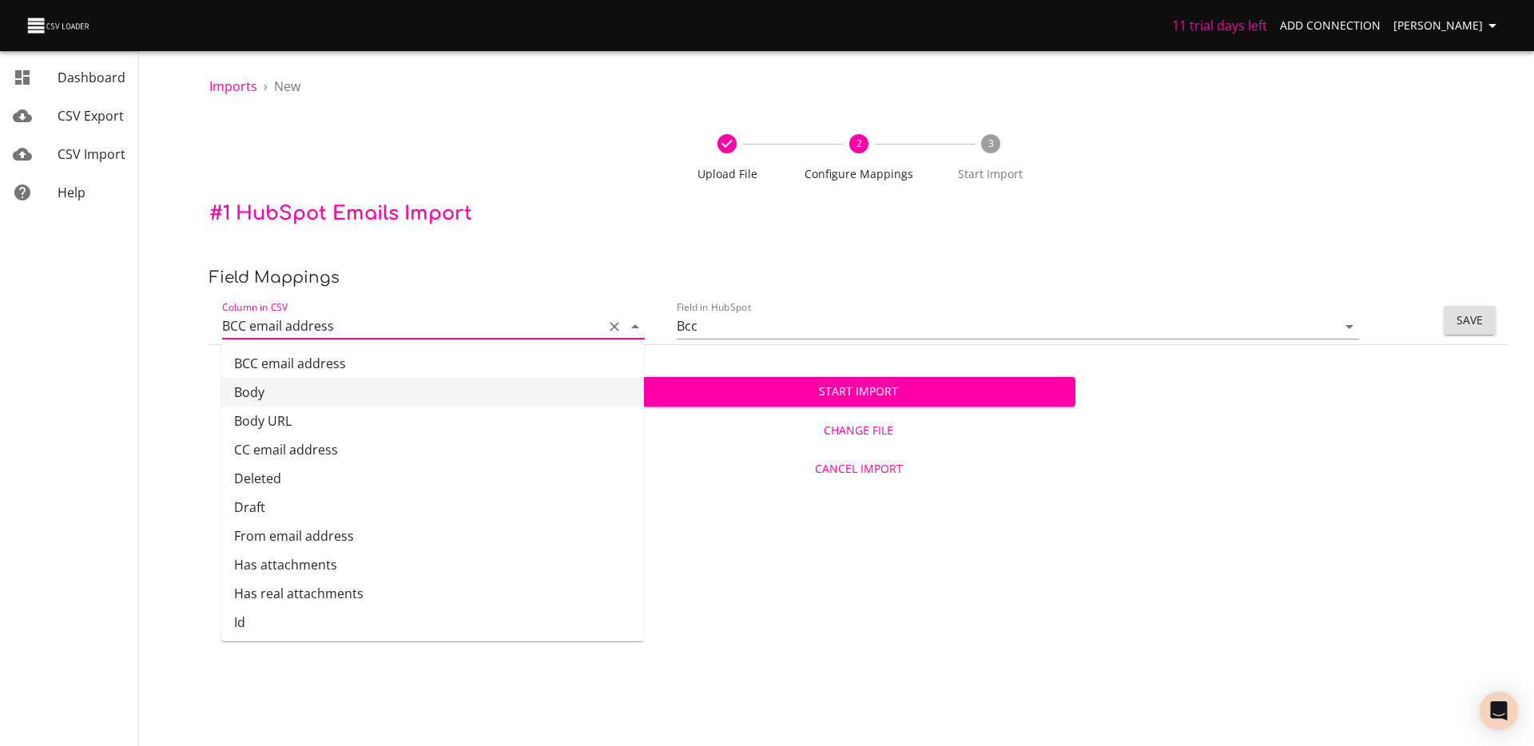
click at [474, 400] on li "Body" at bounding box center [432, 392] width 423 height 29
type input "Body"
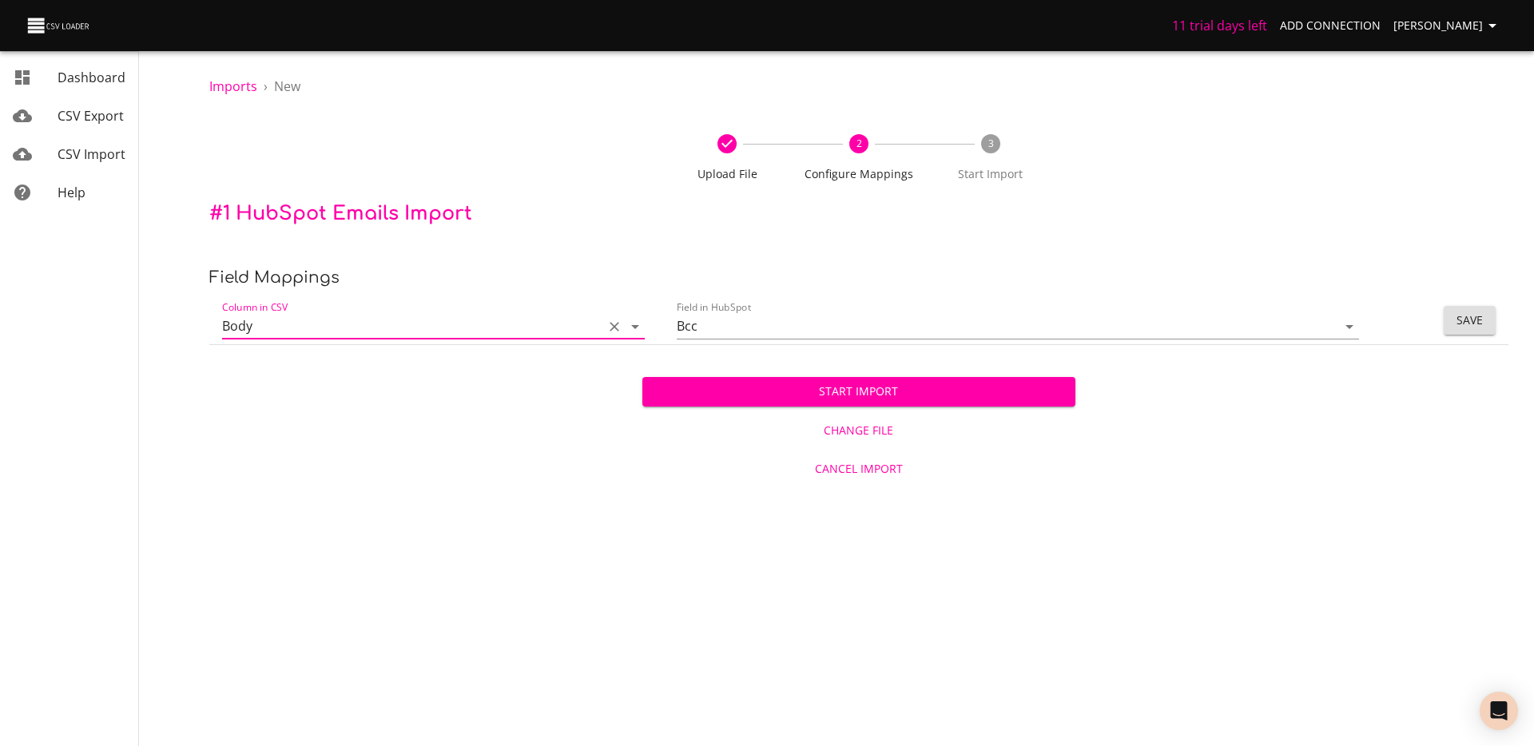
click at [468, 336] on input "Body" at bounding box center [408, 326] width 373 height 25
click at [436, 333] on input "Body" at bounding box center [408, 326] width 373 height 25
click at [607, 324] on icon "Clear" at bounding box center [615, 327] width 16 height 16
click at [633, 322] on icon "Open" at bounding box center [635, 326] width 19 height 19
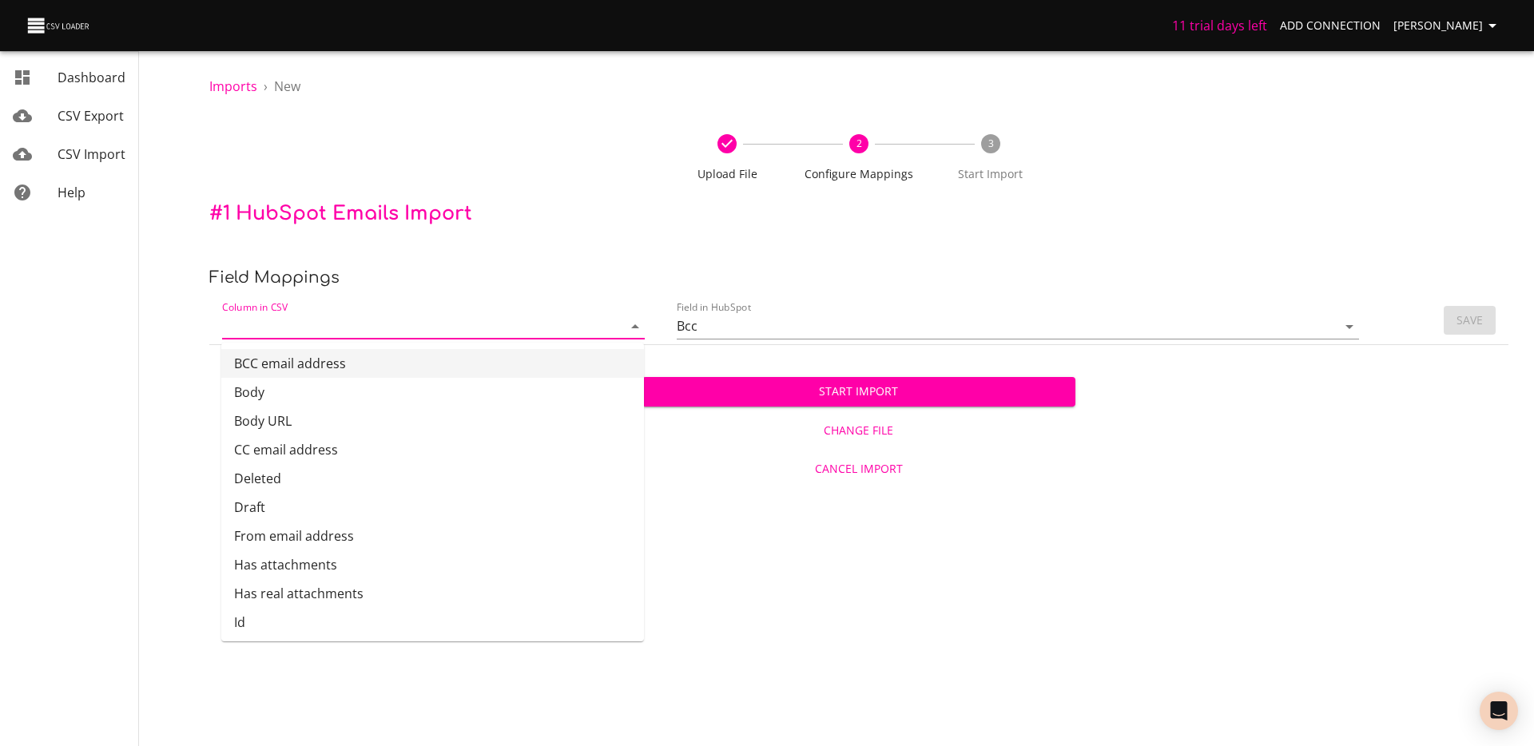
click at [455, 364] on li "BCC email address" at bounding box center [432, 363] width 423 height 29
type input "BCC email address"
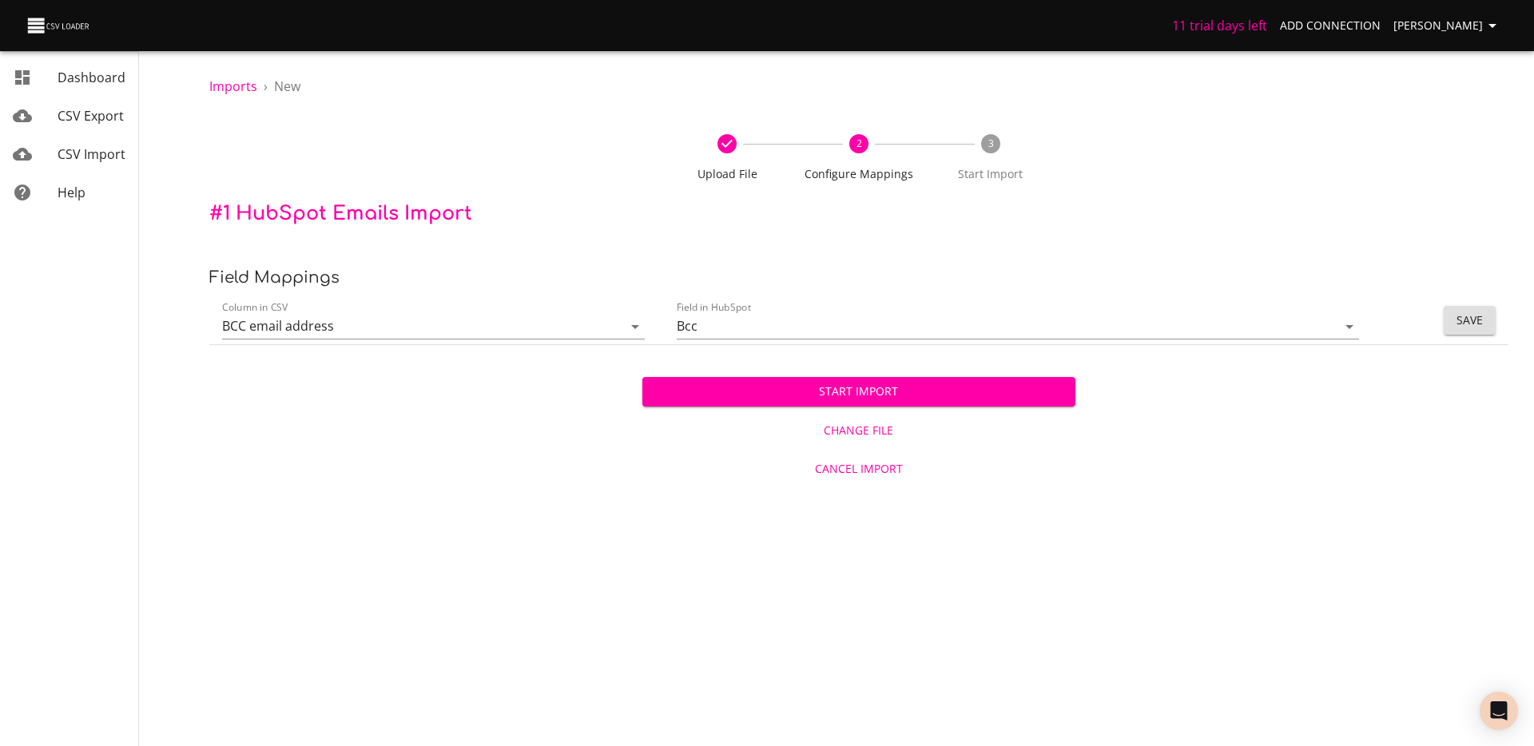
click at [1148, 261] on div "Imports › New Upload File 2 Configure Mappings 3 Start Import # 1 HubSpot Email…" at bounding box center [859, 243] width 1351 height 487
click at [1477, 312] on span "Save" at bounding box center [1470, 321] width 26 height 20
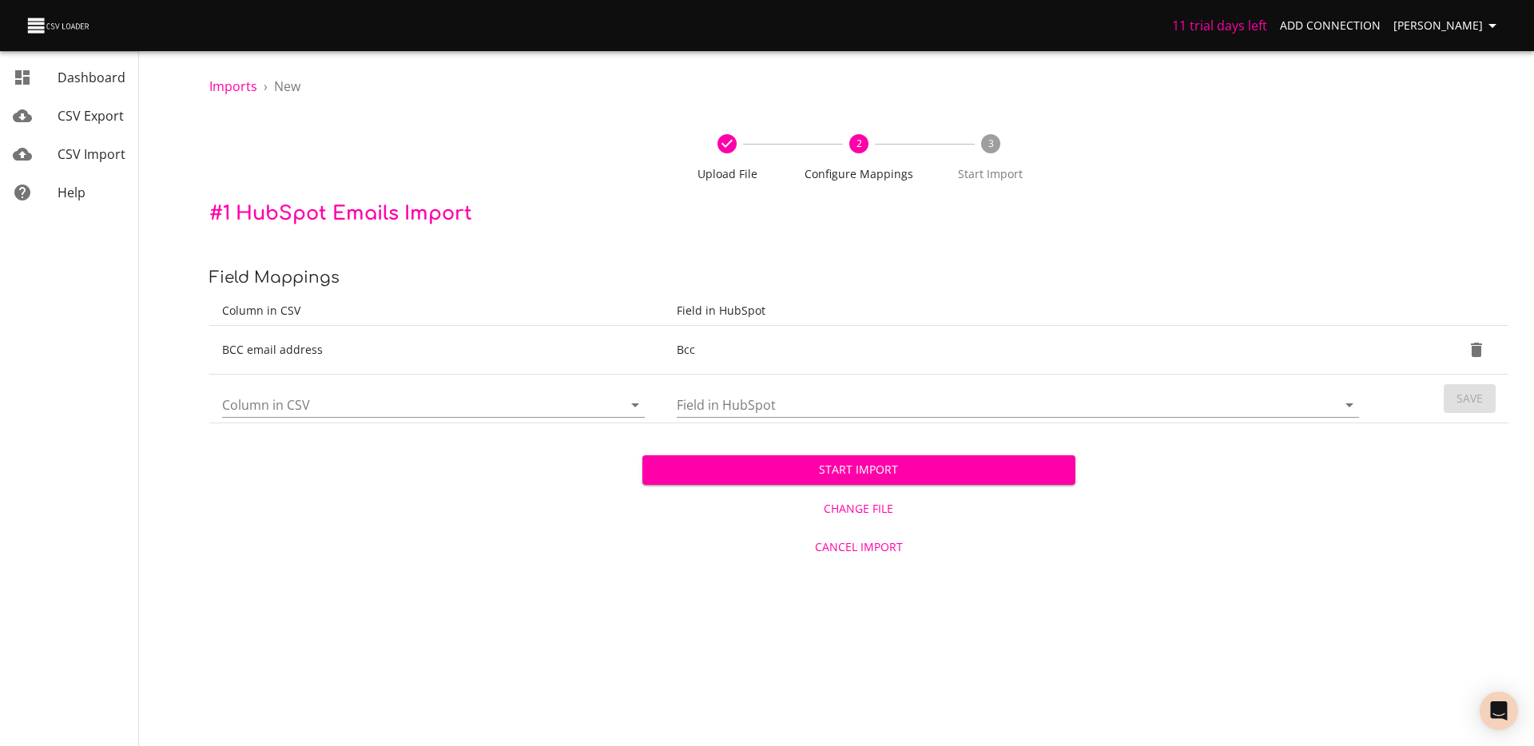
click at [424, 418] on td "Column in CSV" at bounding box center [436, 399] width 455 height 49
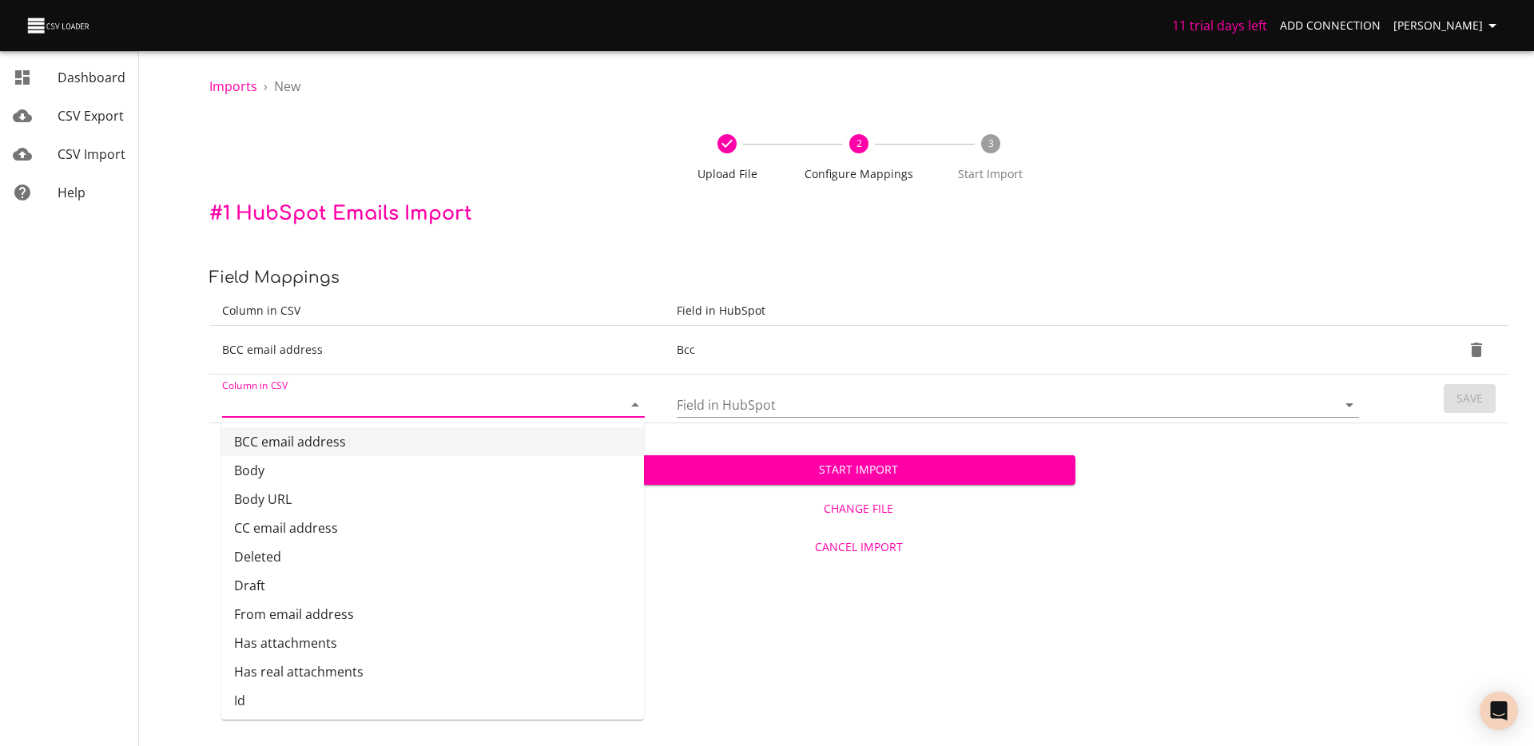
click at [421, 407] on input "Column in CSV" at bounding box center [408, 404] width 373 height 25
click at [368, 469] on li "Body" at bounding box center [432, 470] width 423 height 29
type input "Body"
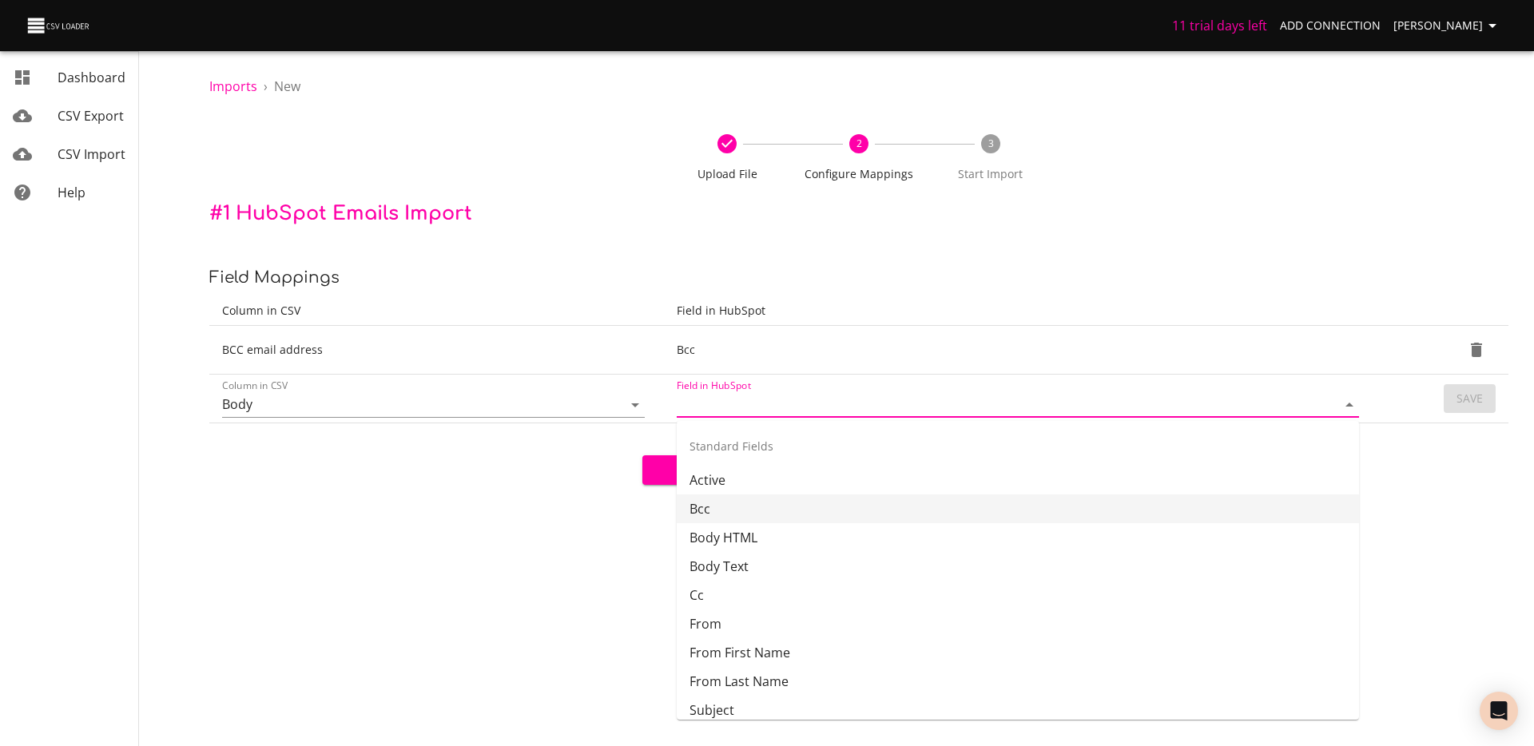
click at [824, 406] on input "Field in HubSpot" at bounding box center [993, 404] width 633 height 25
click at [794, 541] on li "Body HTML" at bounding box center [1018, 537] width 682 height 29
type input "Body HTML"
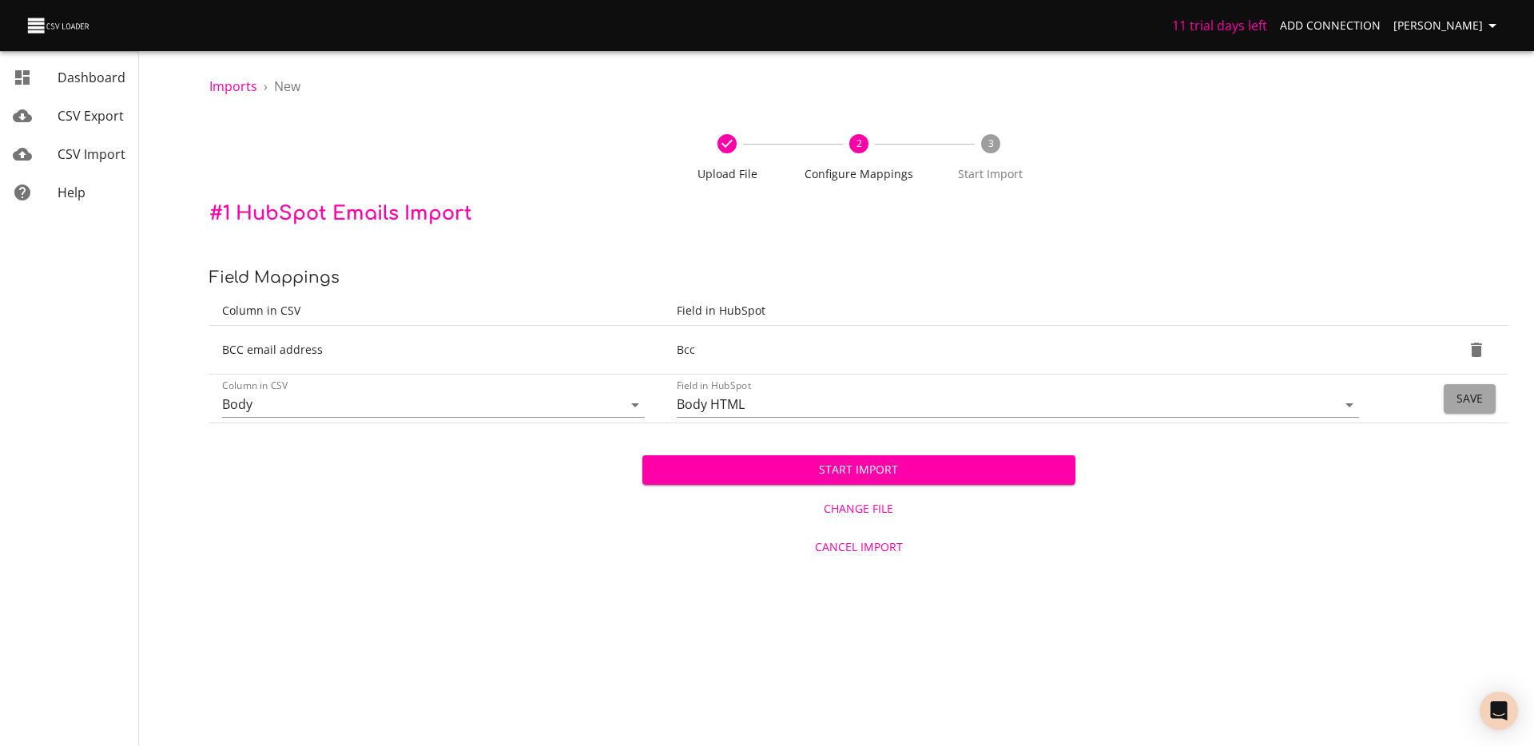
click at [1485, 396] on button "Save" at bounding box center [1470, 399] width 52 height 30
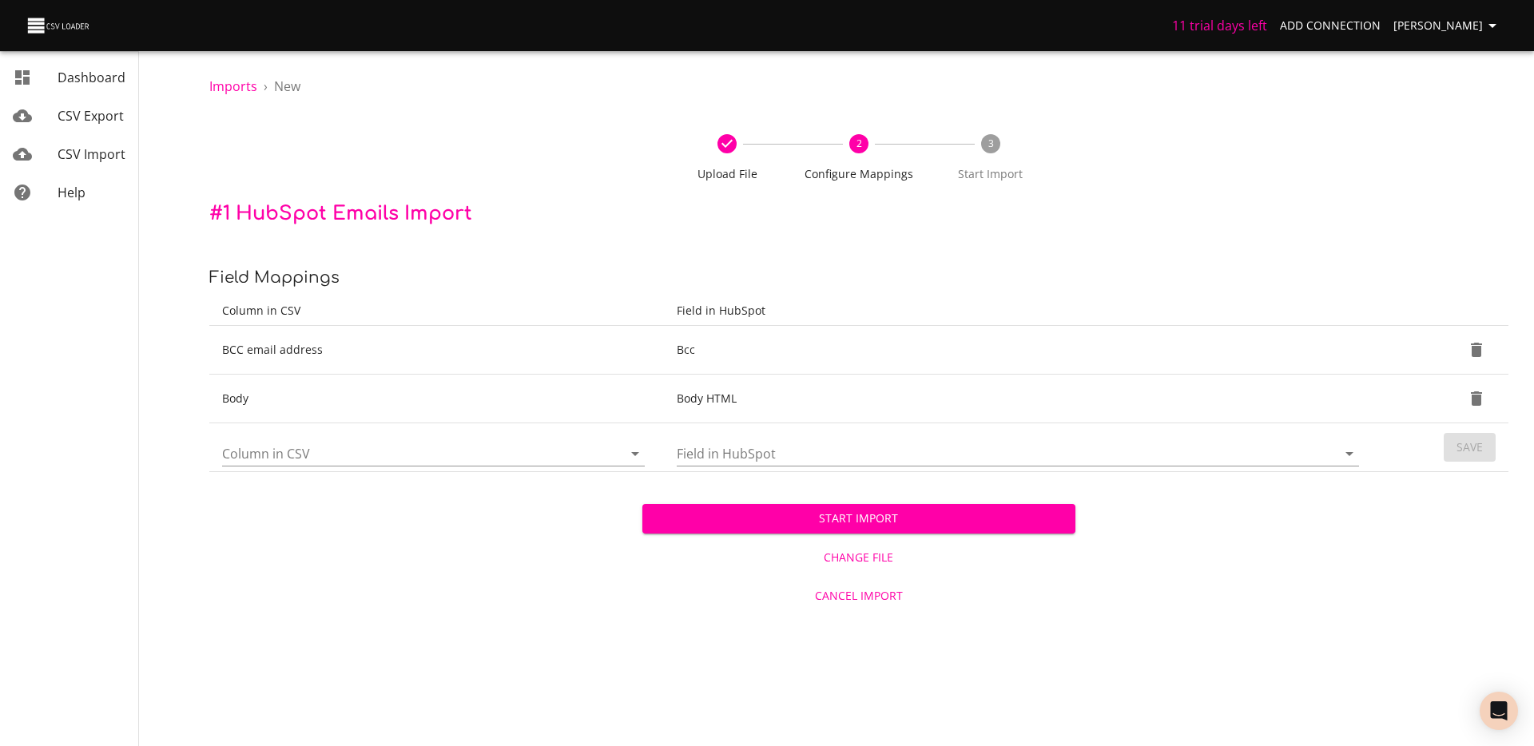
click at [384, 467] on td "Column in CSV" at bounding box center [436, 448] width 455 height 49
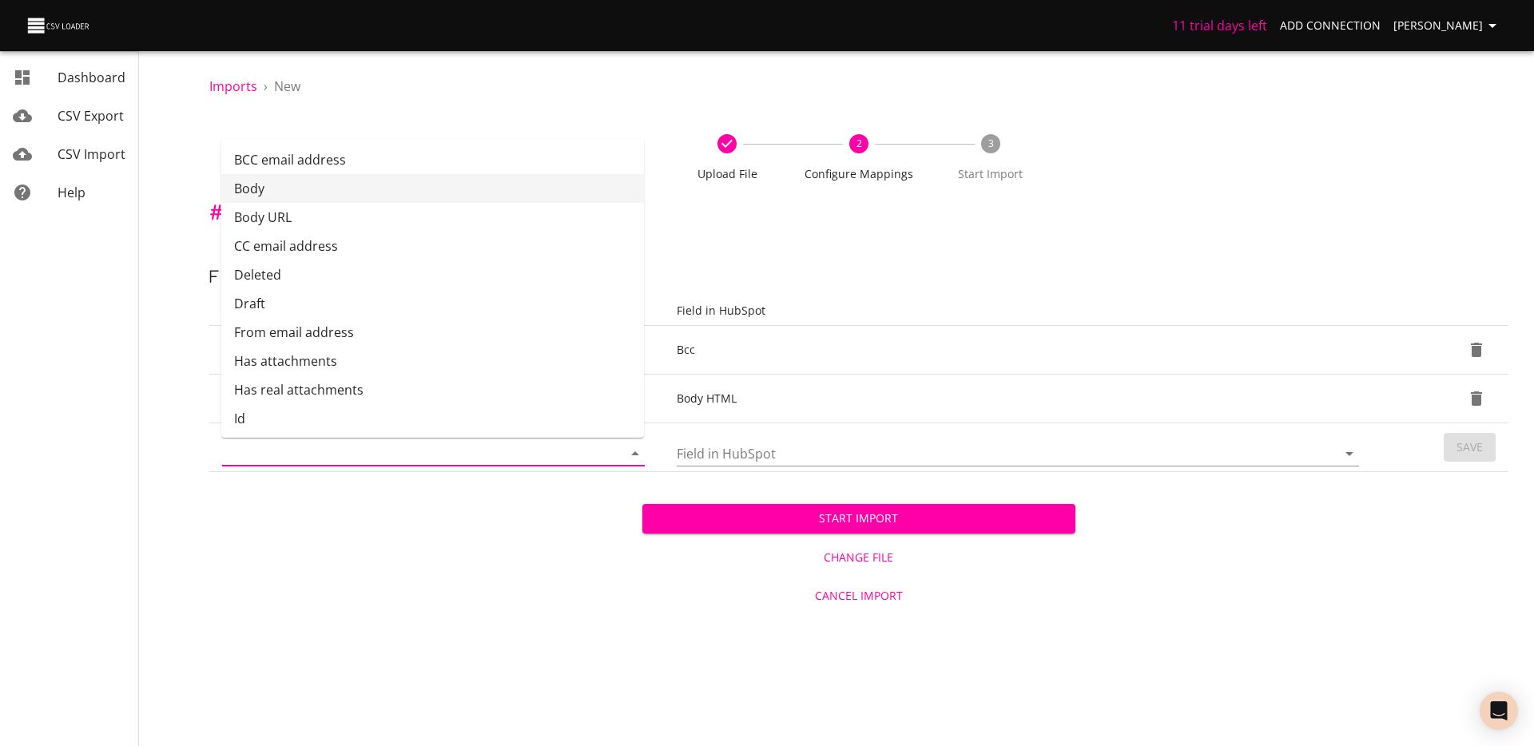
click at [386, 458] on input "Column in CSV" at bounding box center [408, 453] width 373 height 25
click at [335, 223] on li "Body URL" at bounding box center [432, 217] width 423 height 29
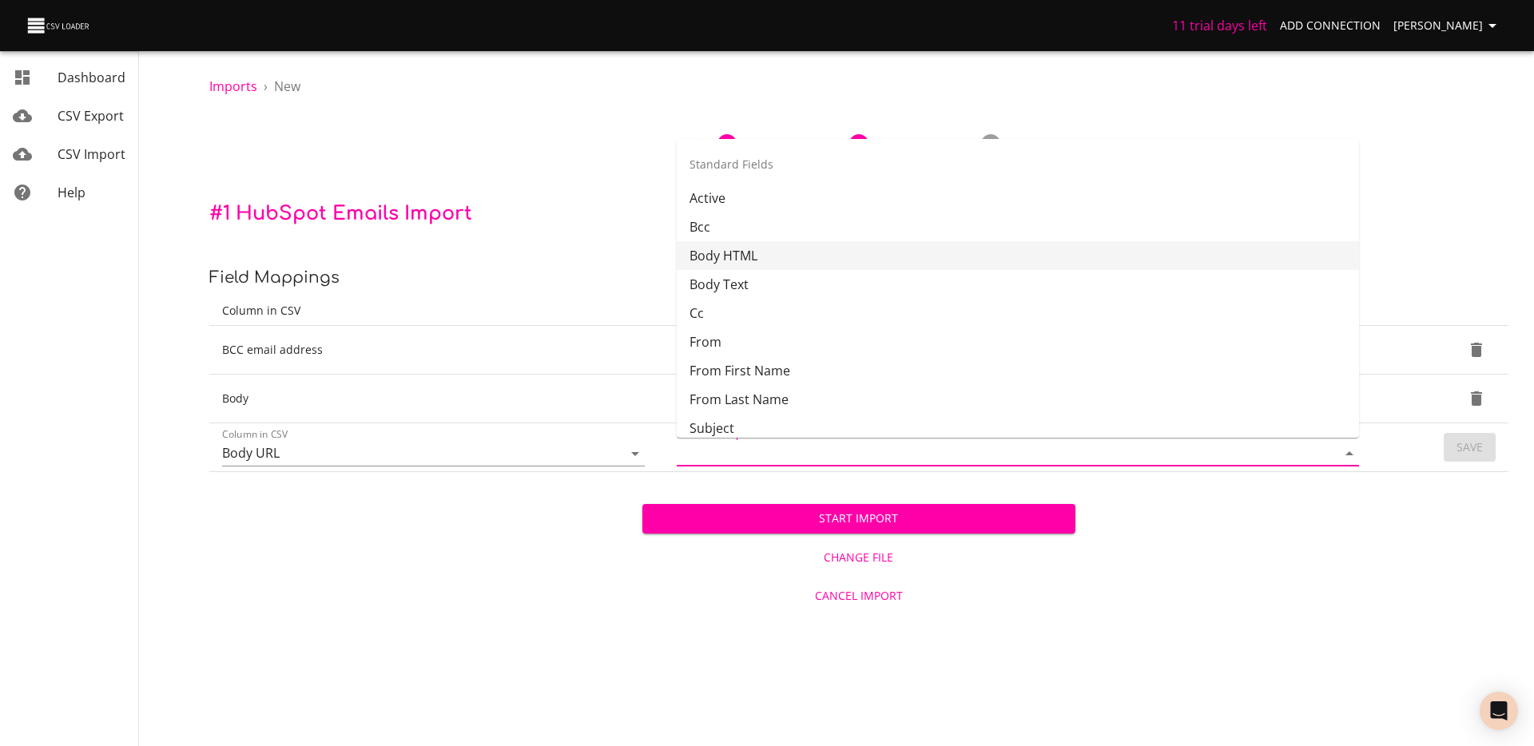
click at [726, 449] on input "Field in HubSpot" at bounding box center [993, 453] width 633 height 25
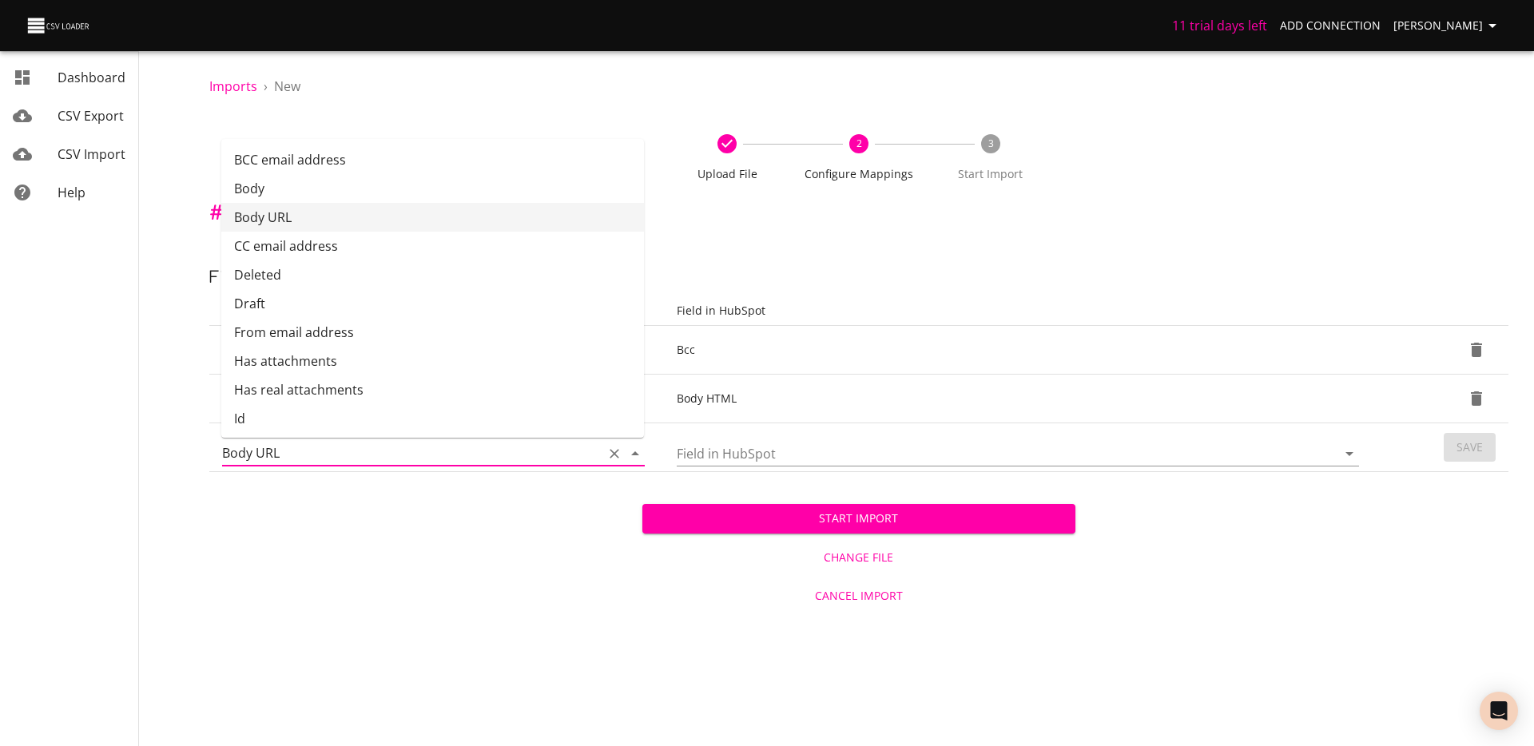
click at [581, 445] on input "Body URL" at bounding box center [408, 453] width 373 height 25
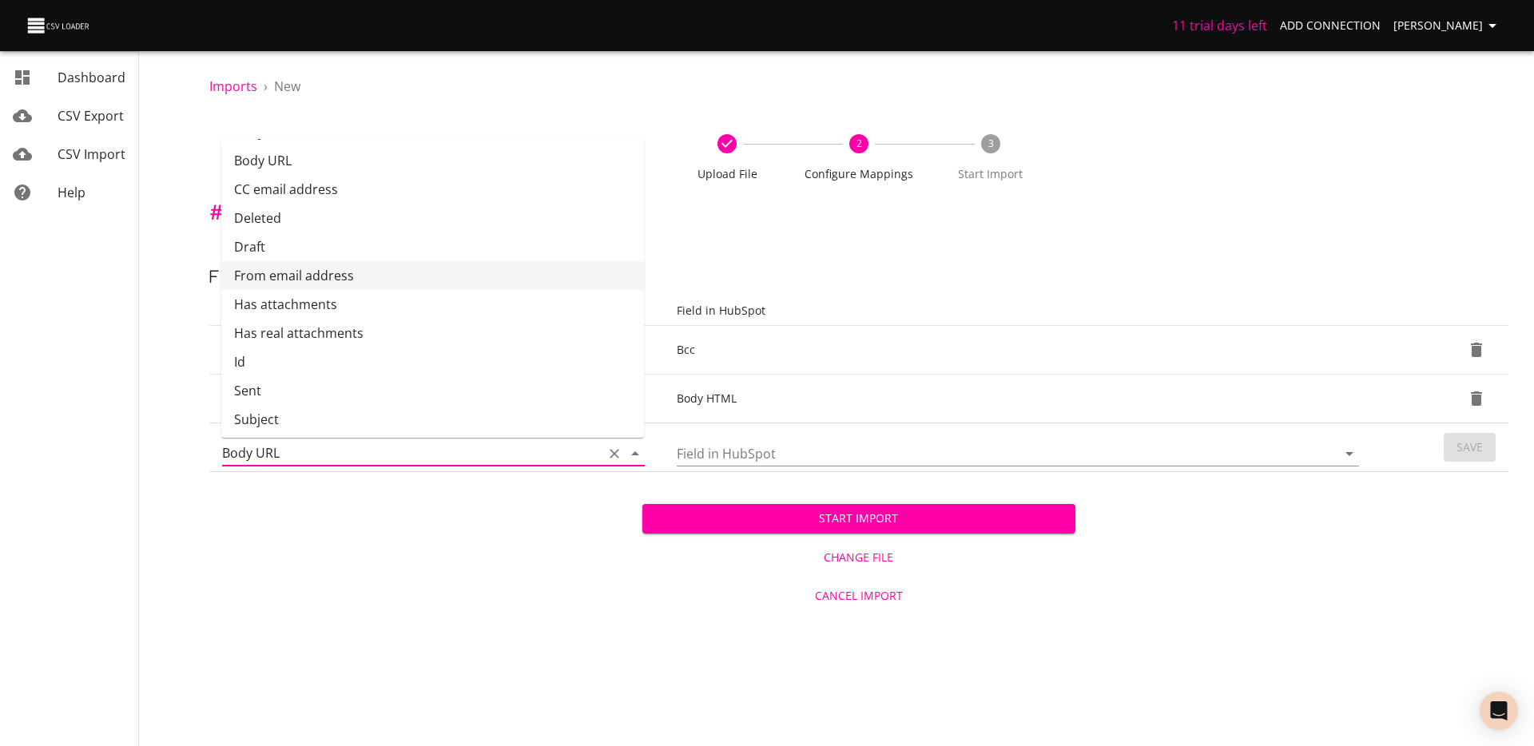
scroll to position [65, 0]
click at [390, 263] on li "From email address" at bounding box center [432, 267] width 423 height 29
type input "From email address"
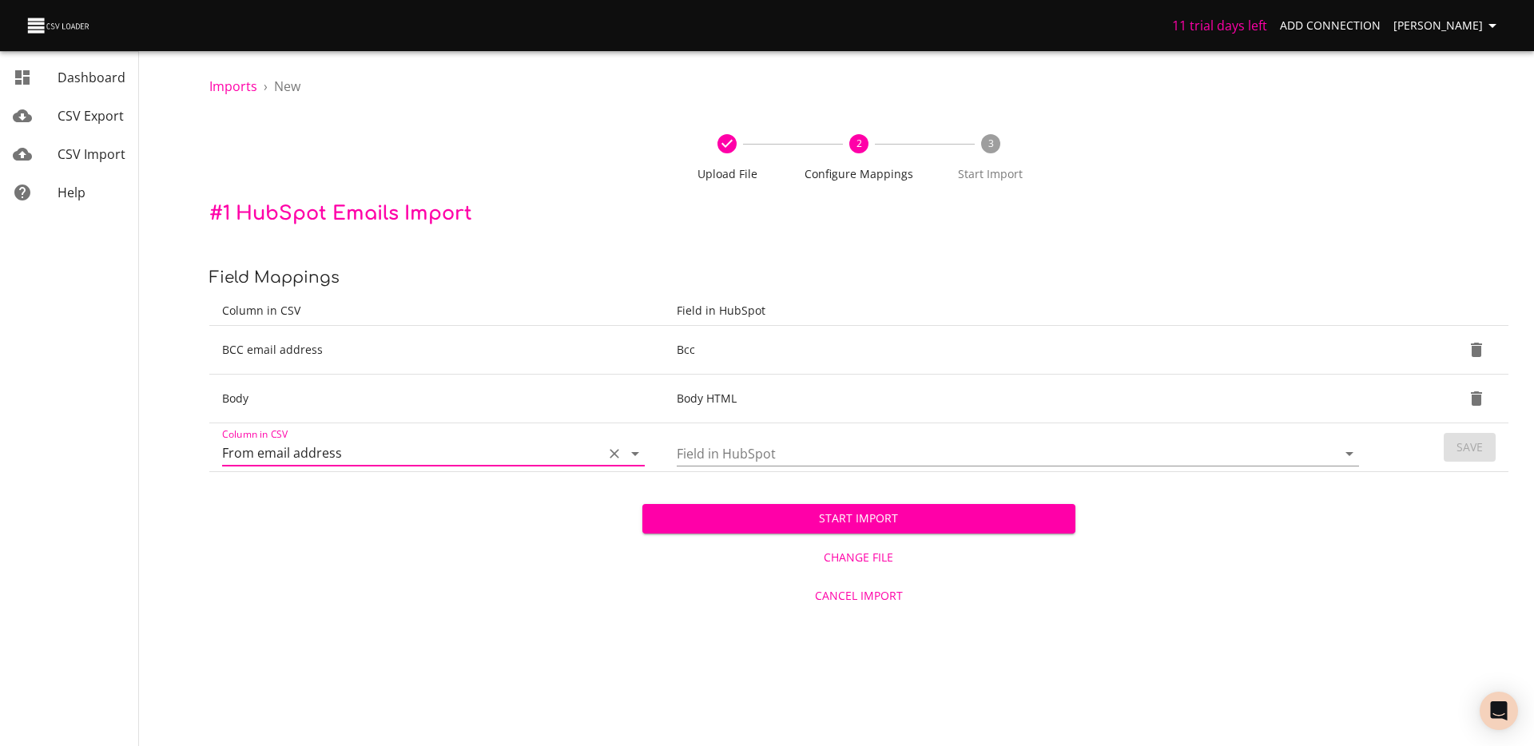
click at [855, 448] on input "Field in HubSpot" at bounding box center [993, 453] width 633 height 25
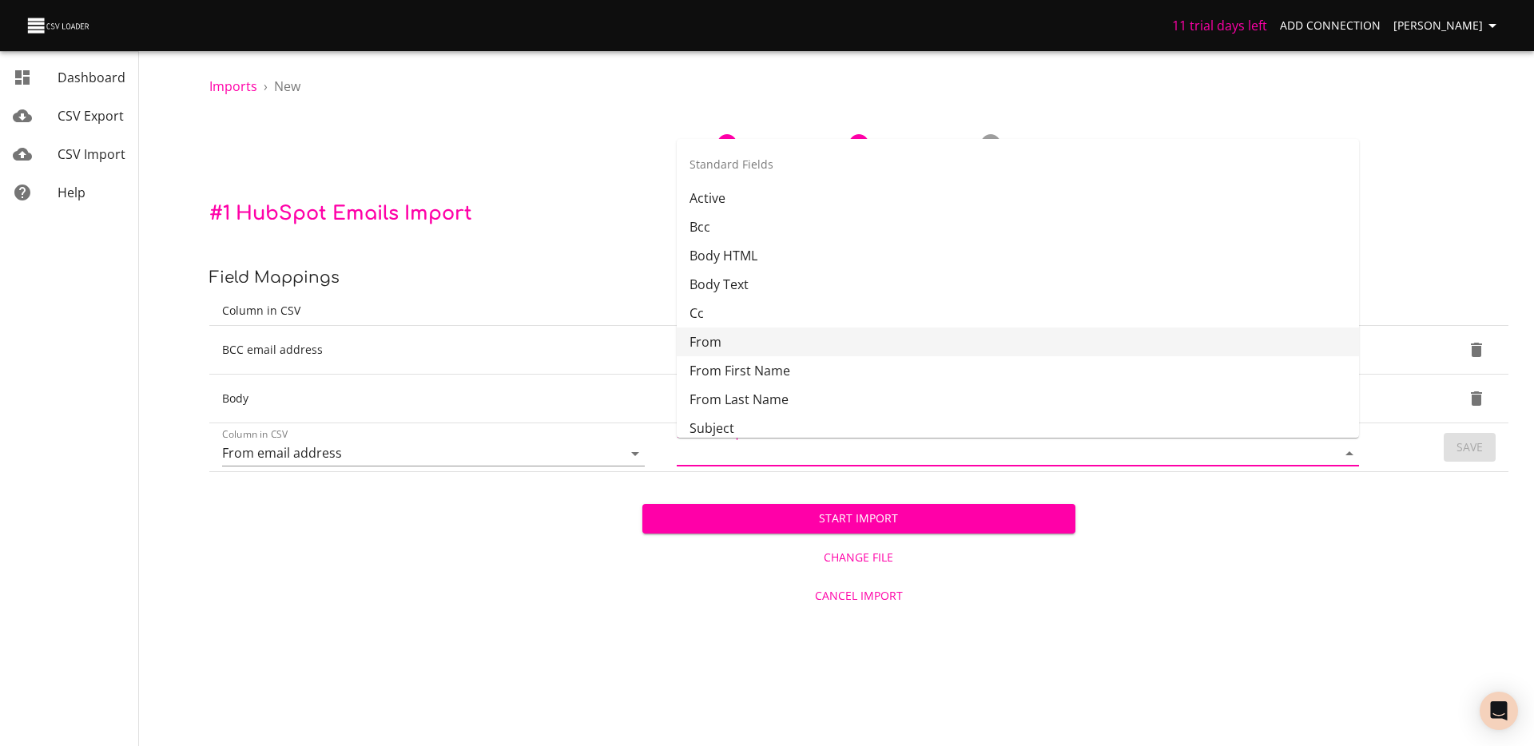
click at [802, 341] on li "From" at bounding box center [1018, 342] width 682 height 29
type input "From"
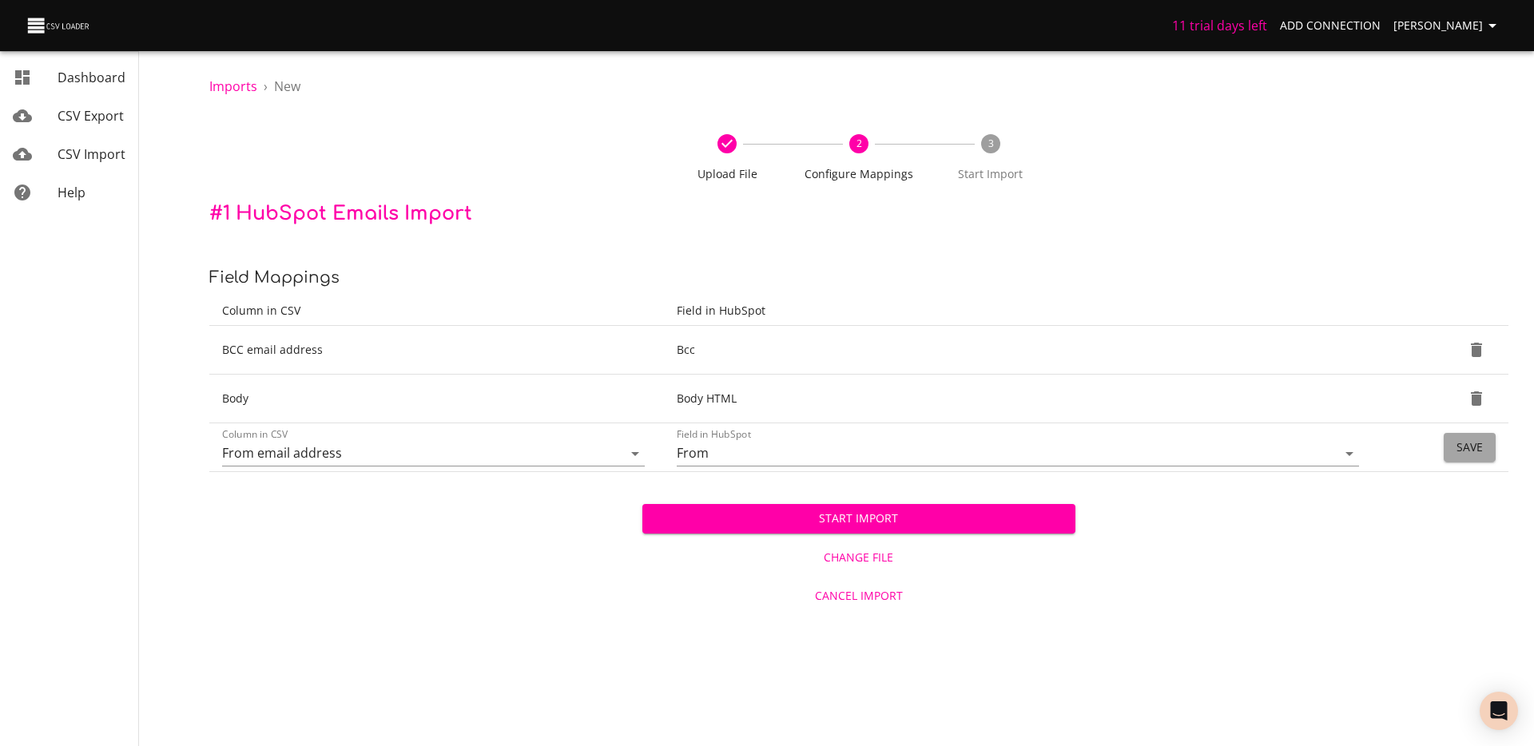
click at [1450, 445] on button "Save" at bounding box center [1470, 448] width 52 height 30
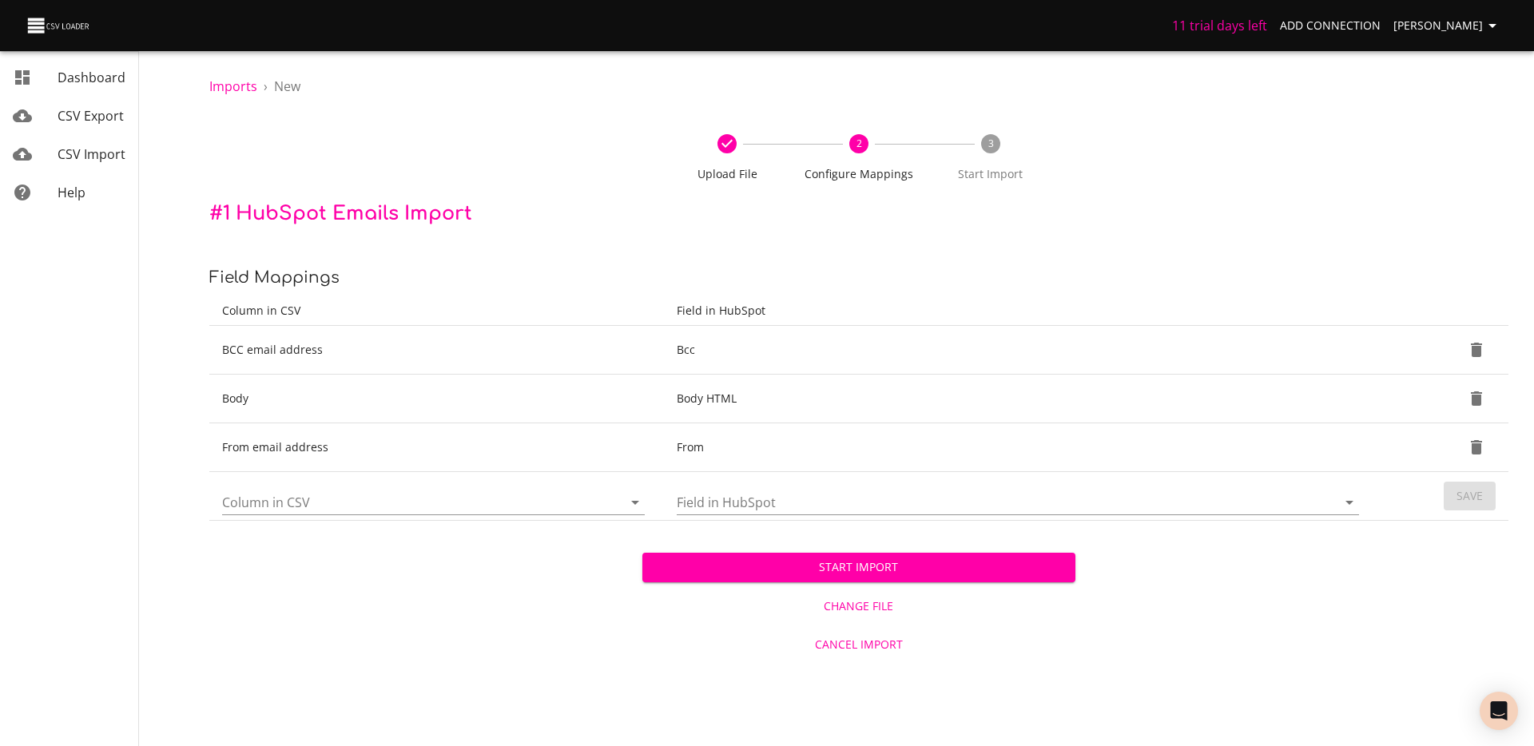
click at [312, 502] on input "Column in CSV" at bounding box center [408, 502] width 373 height 25
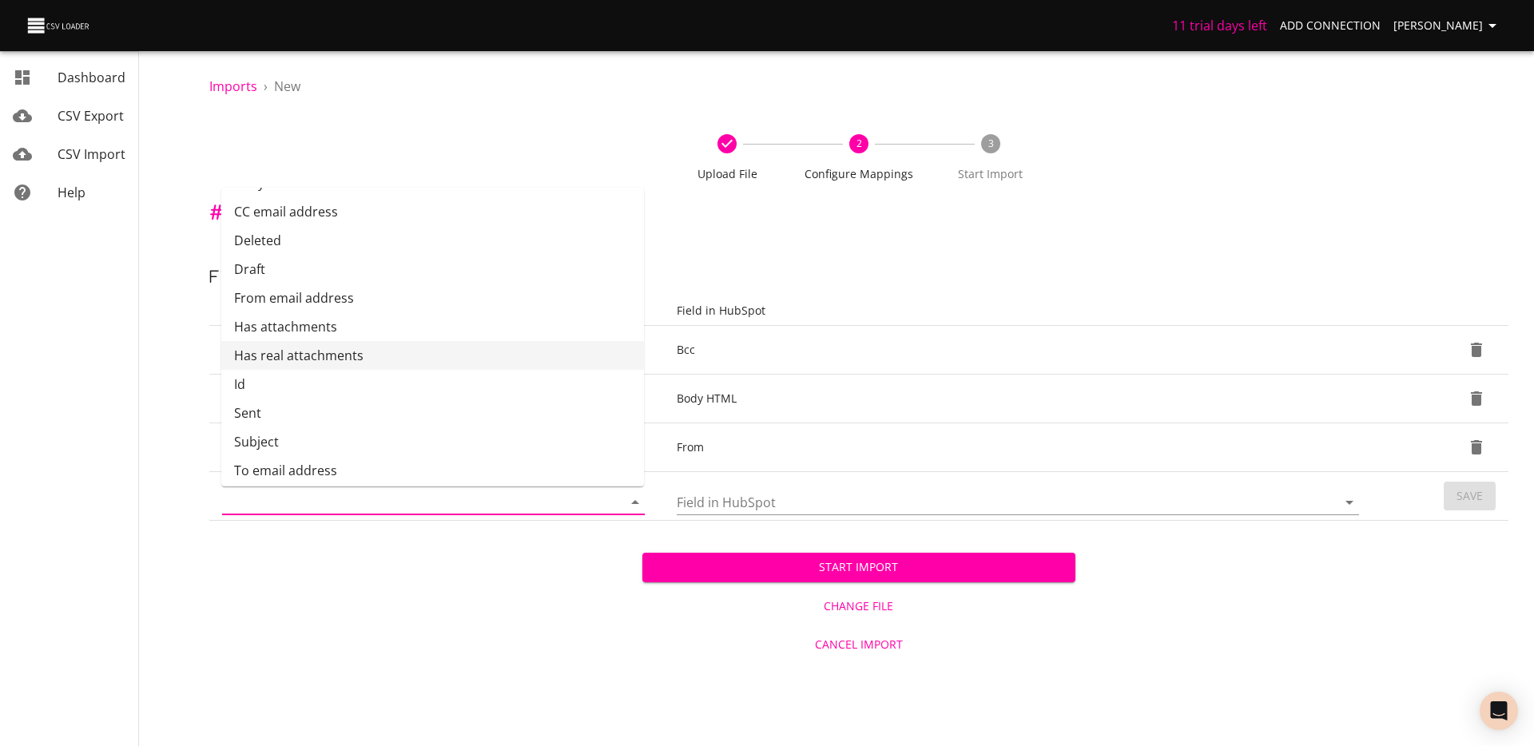
scroll to position [88, 0]
click at [322, 456] on li "To email address" at bounding box center [432, 466] width 423 height 29
type input "To email address"
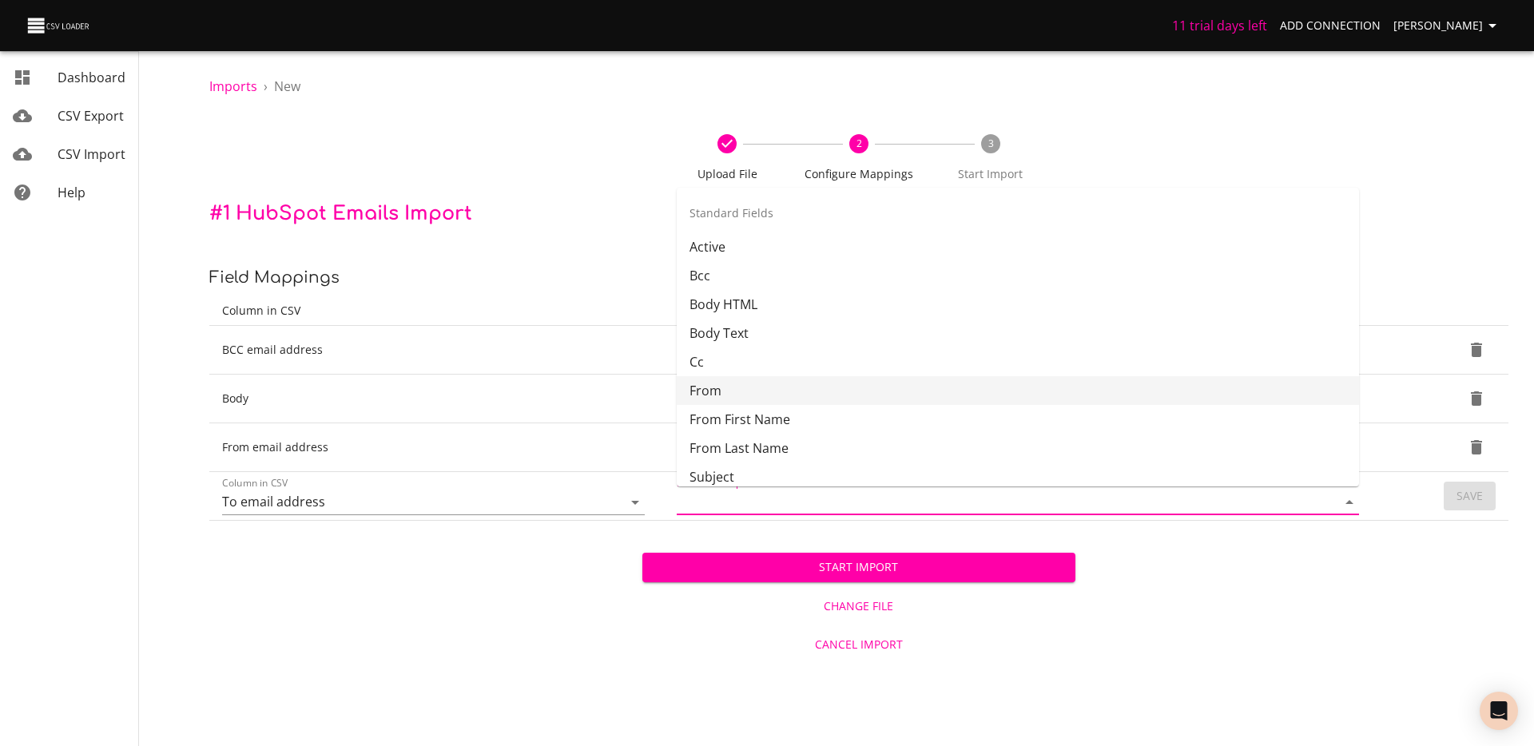
click at [693, 495] on input "Field in HubSpot" at bounding box center [993, 502] width 633 height 25
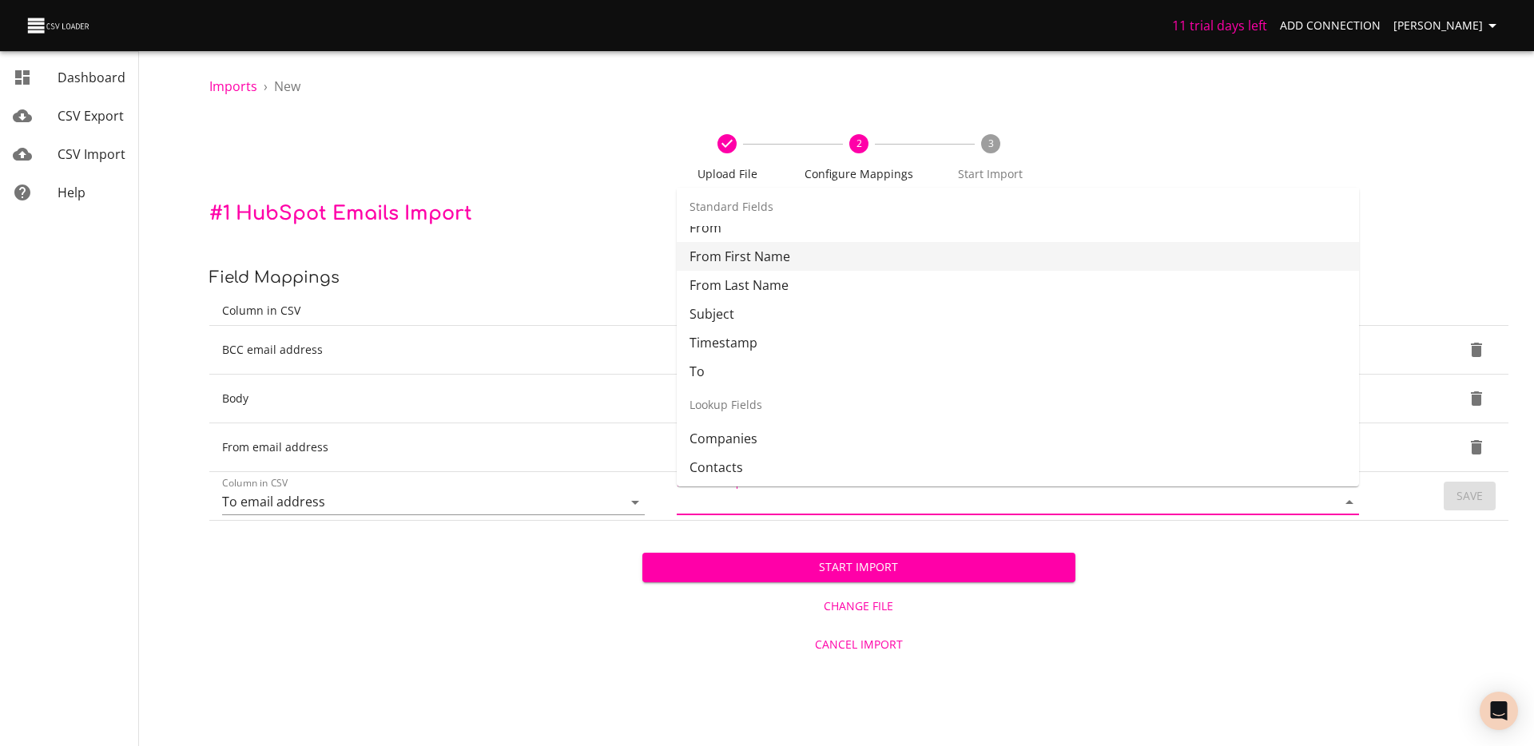
scroll to position [179, 0]
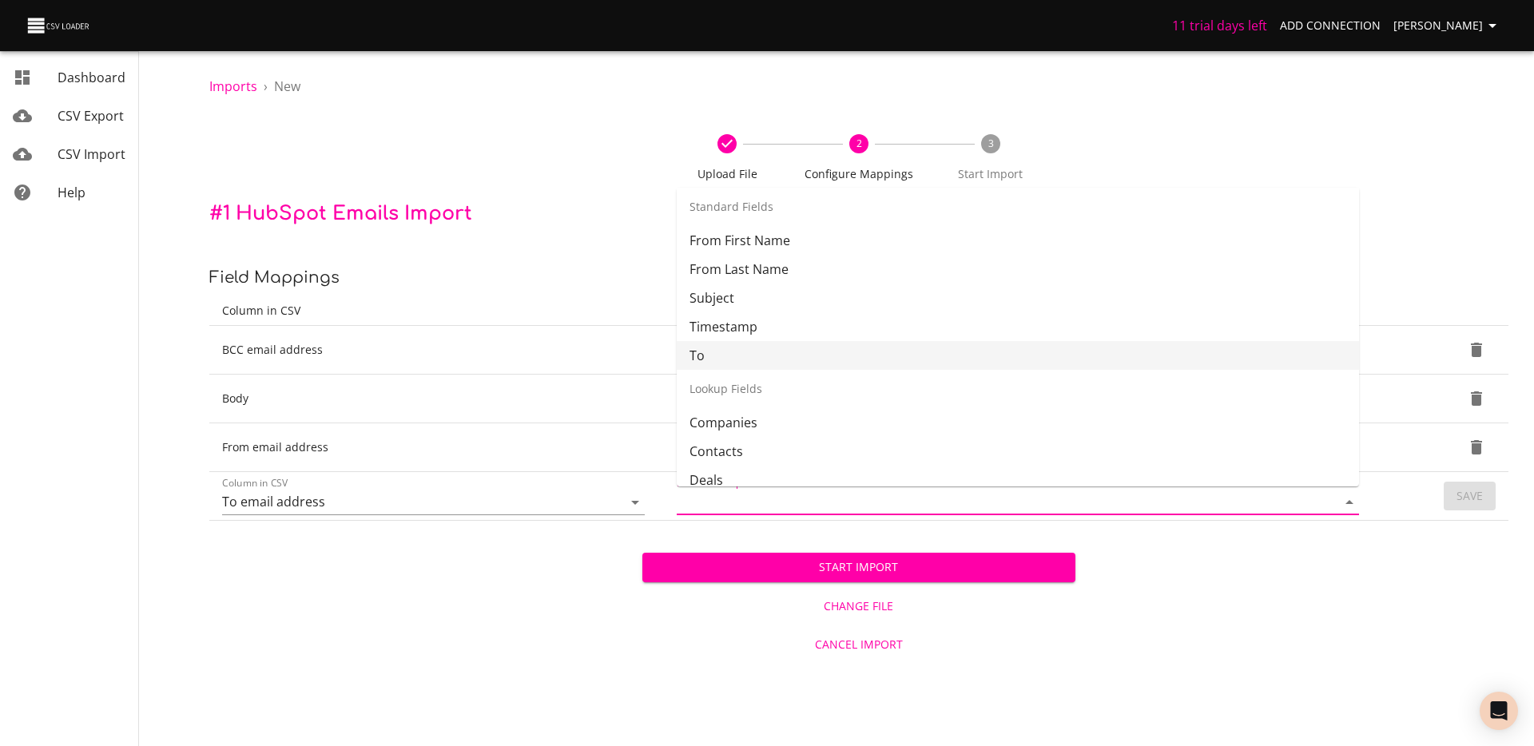
click at [770, 352] on li "To" at bounding box center [1018, 355] width 682 height 29
type input "To"
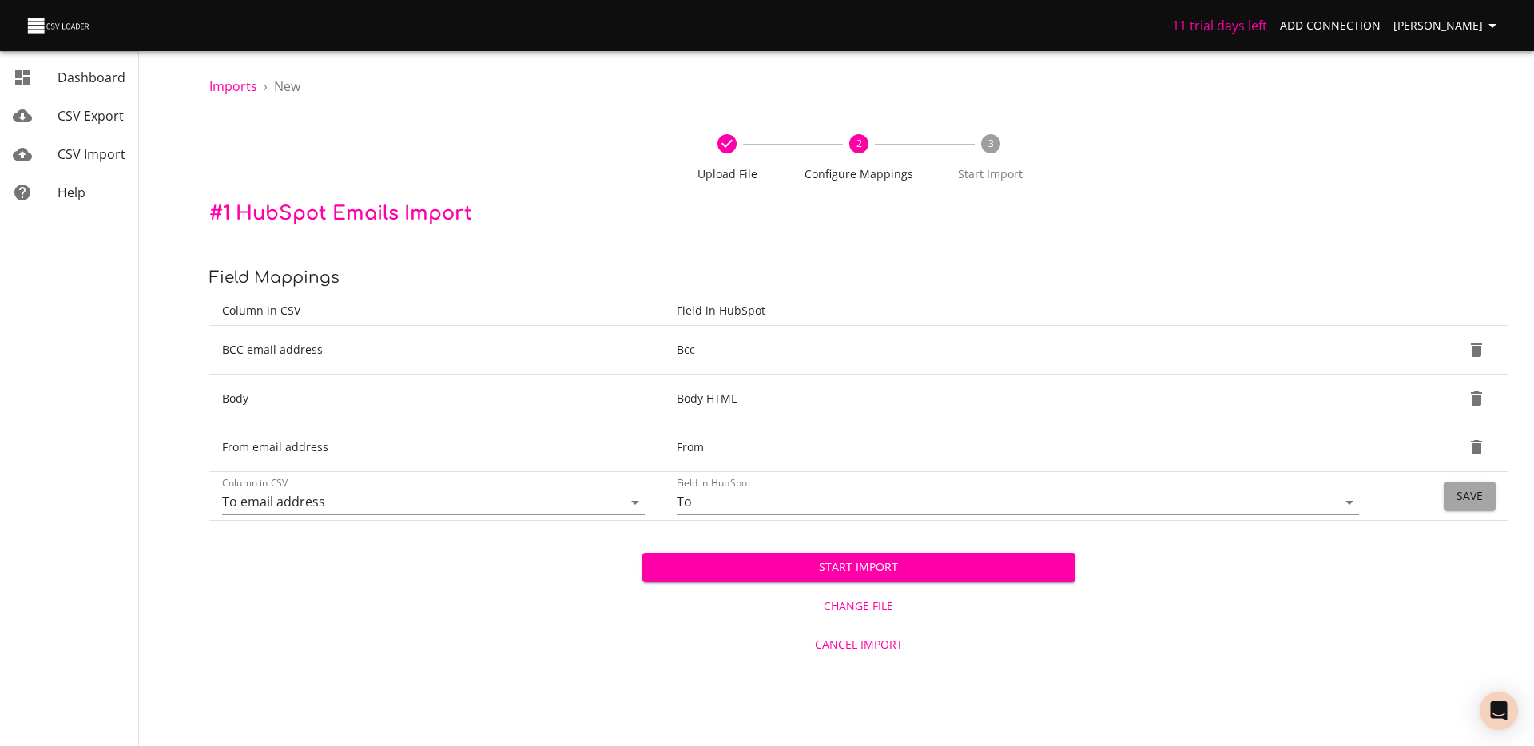
click at [1481, 499] on span "Save" at bounding box center [1470, 497] width 26 height 20
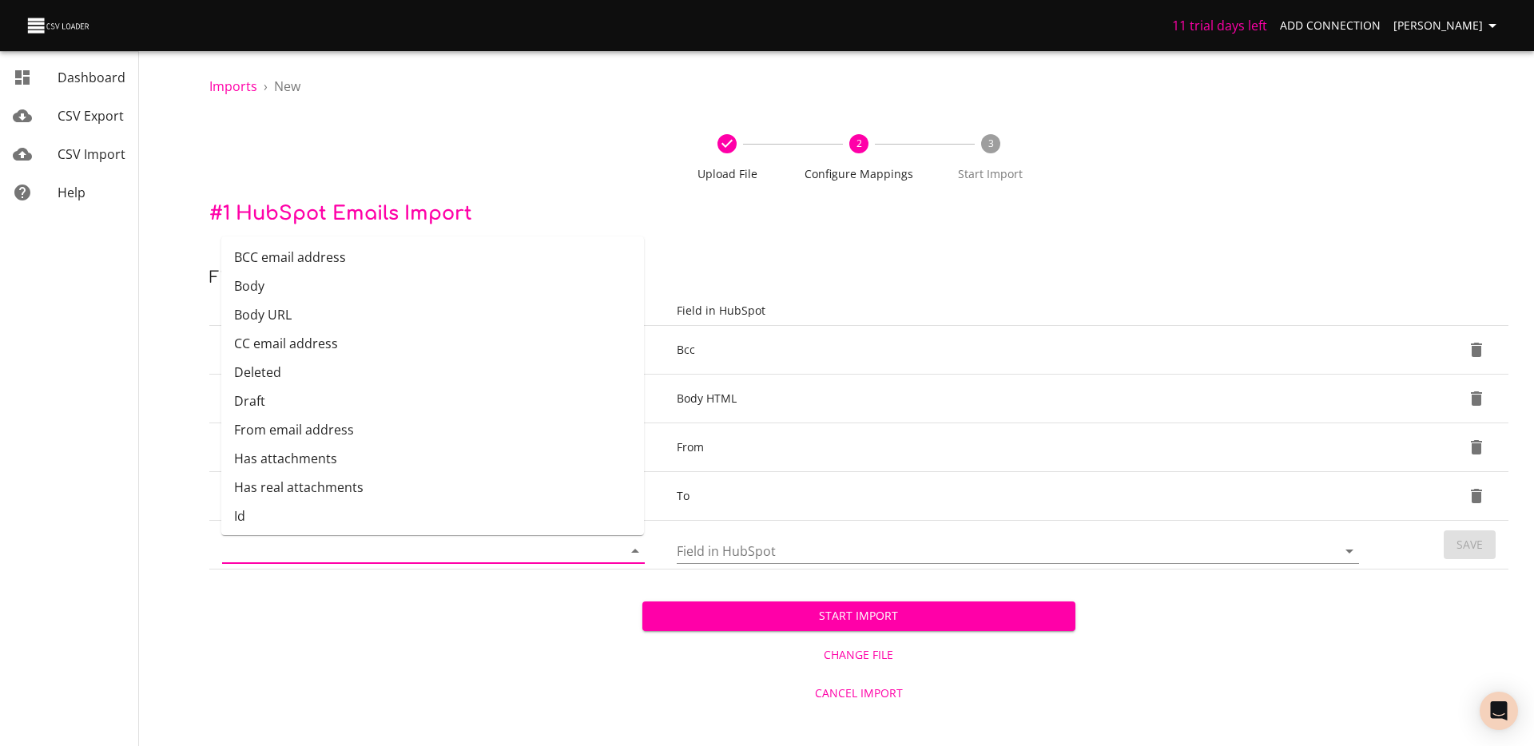
click at [414, 553] on input "Column in CSV" at bounding box center [408, 551] width 373 height 25
click at [313, 489] on li "Subject" at bounding box center [432, 492] width 423 height 29
type input "Subject"
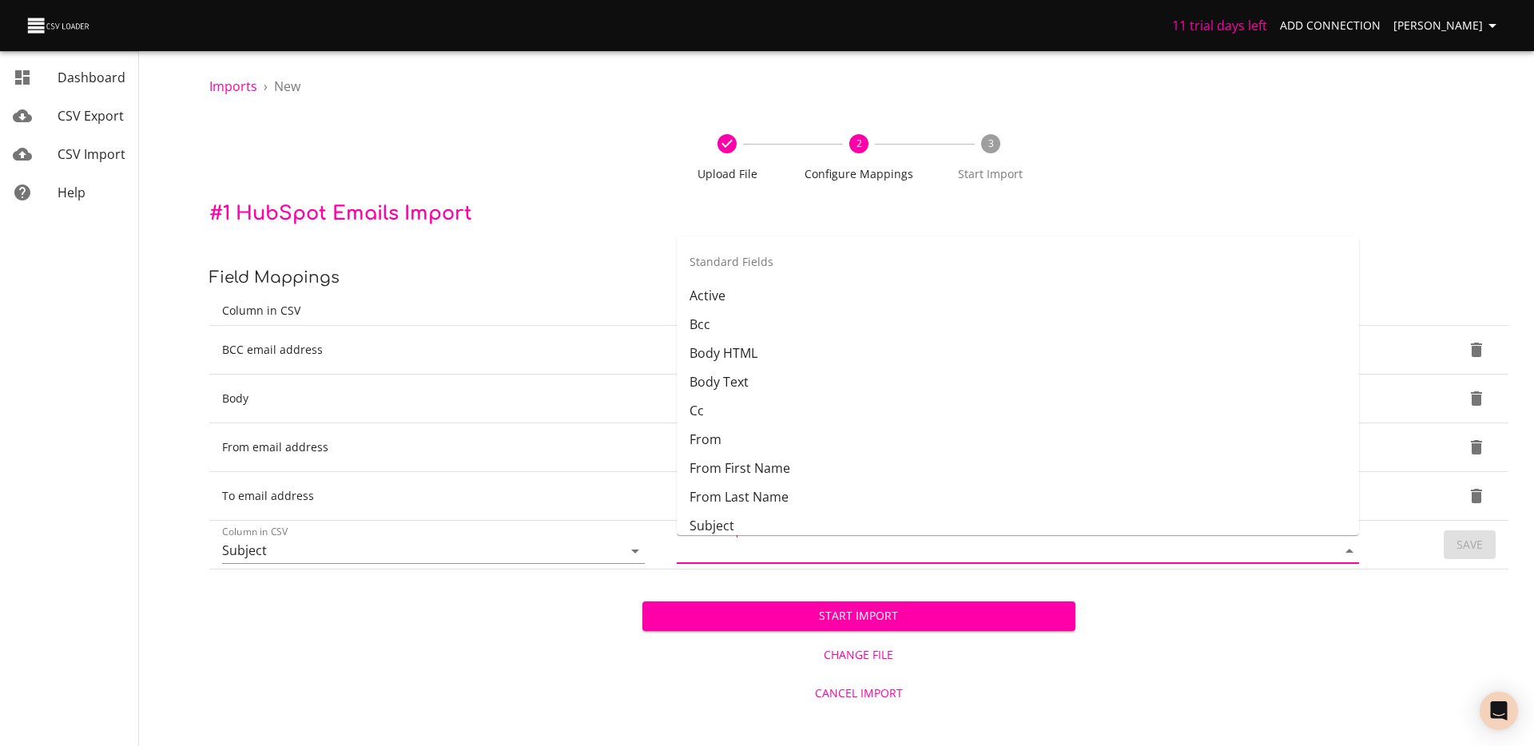
click at [766, 549] on input "Field in HubSpot" at bounding box center [993, 551] width 633 height 25
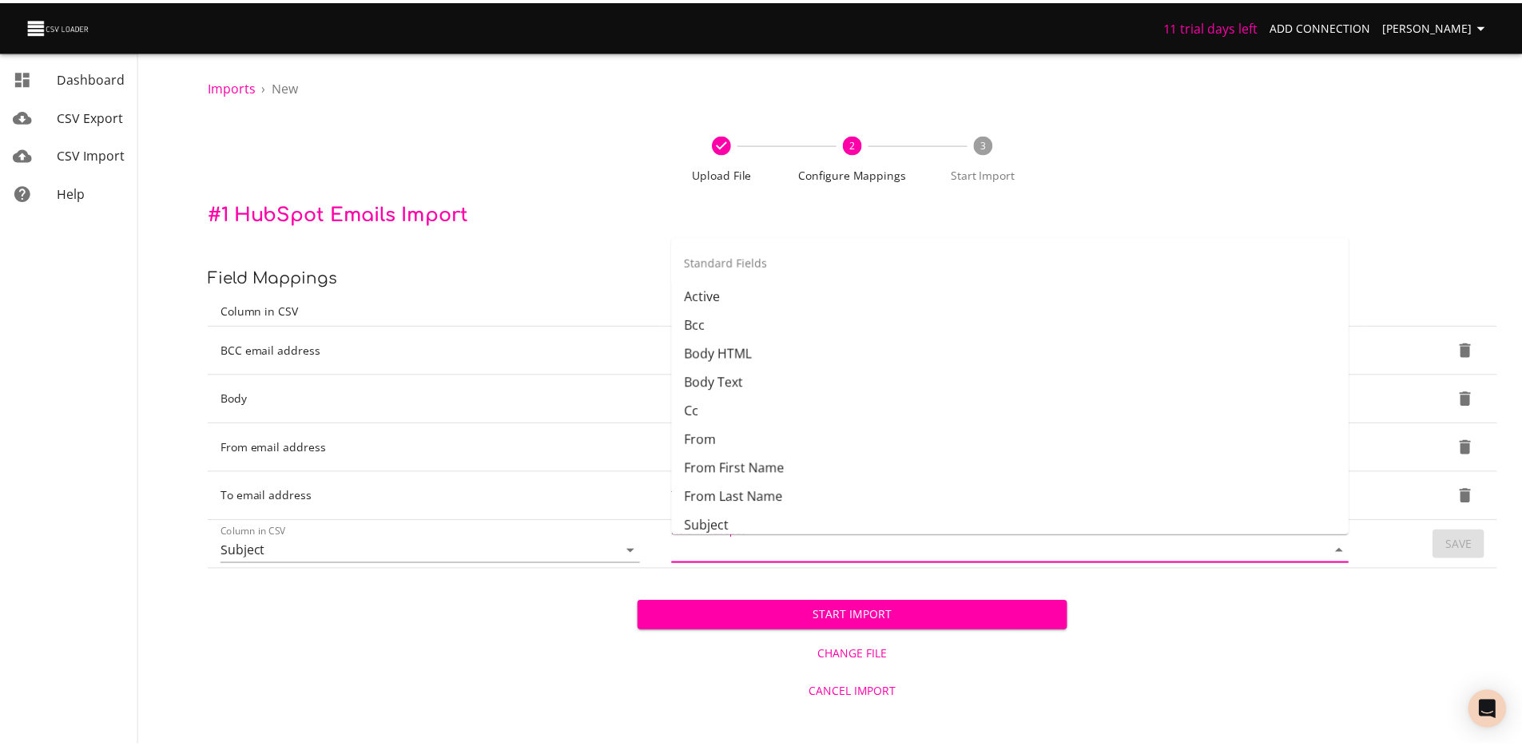
scroll to position [62, 0]
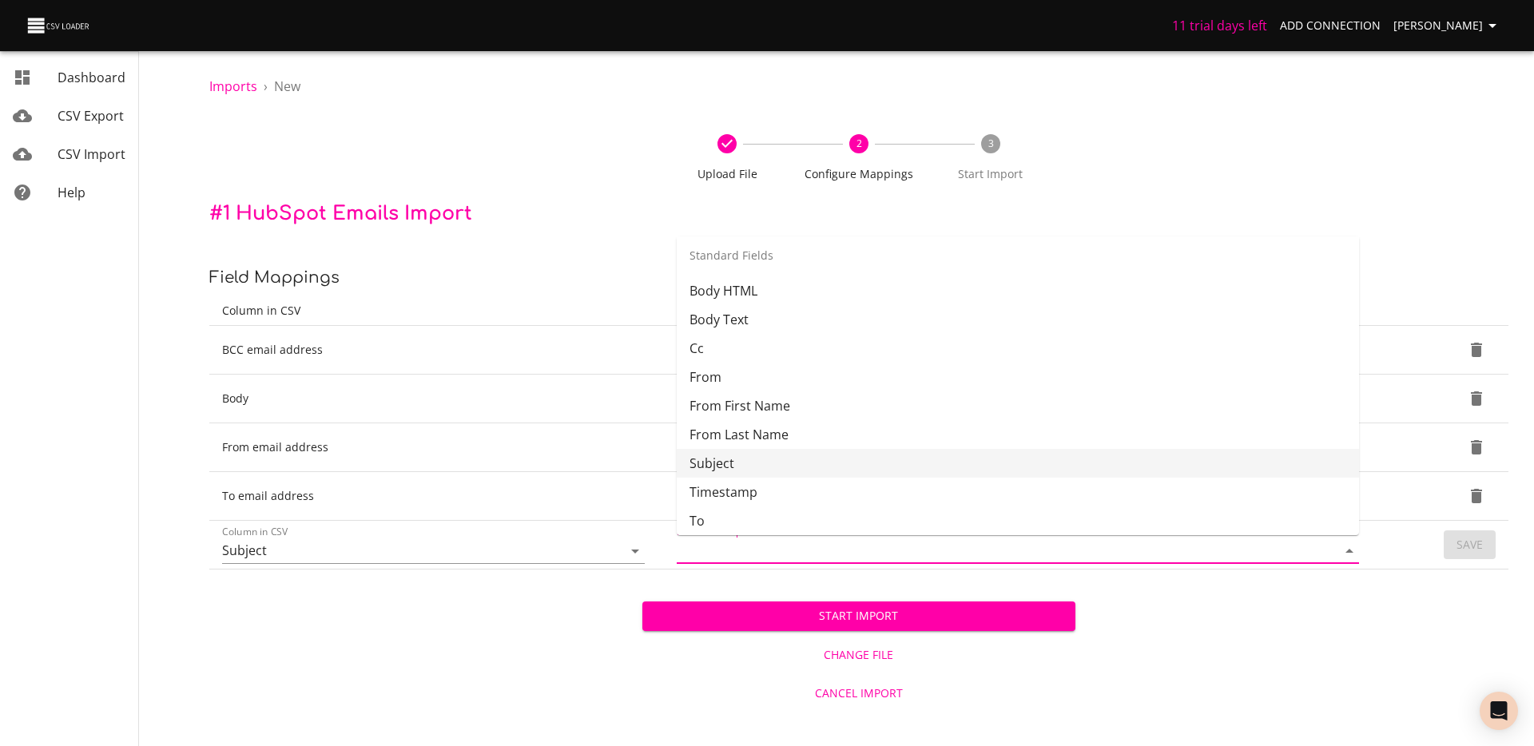
click at [768, 472] on li "Subject" at bounding box center [1018, 463] width 682 height 29
type input "Subject"
click at [1462, 544] on span "Save" at bounding box center [1470, 545] width 26 height 20
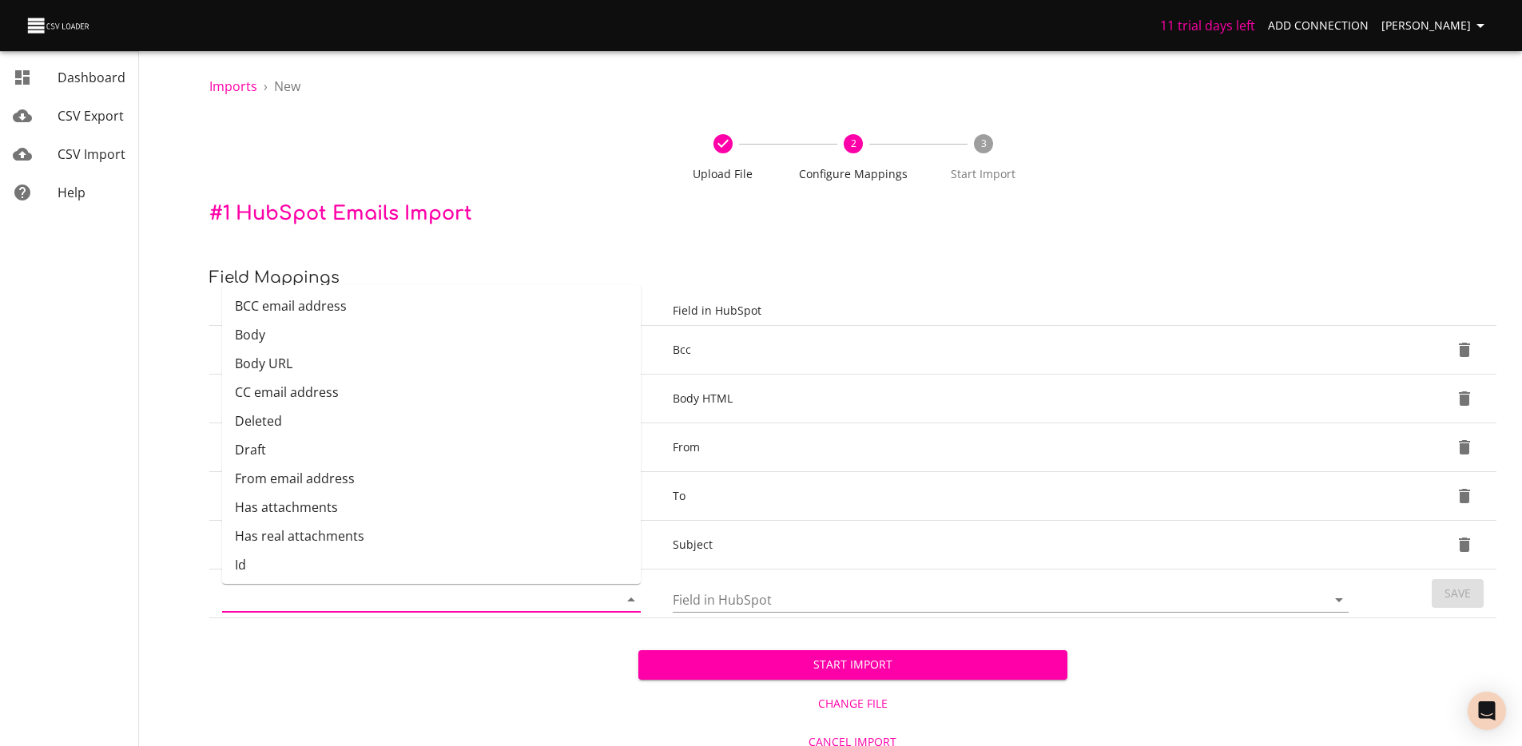
click at [361, 595] on input "Column in CSV" at bounding box center [406, 599] width 369 height 25
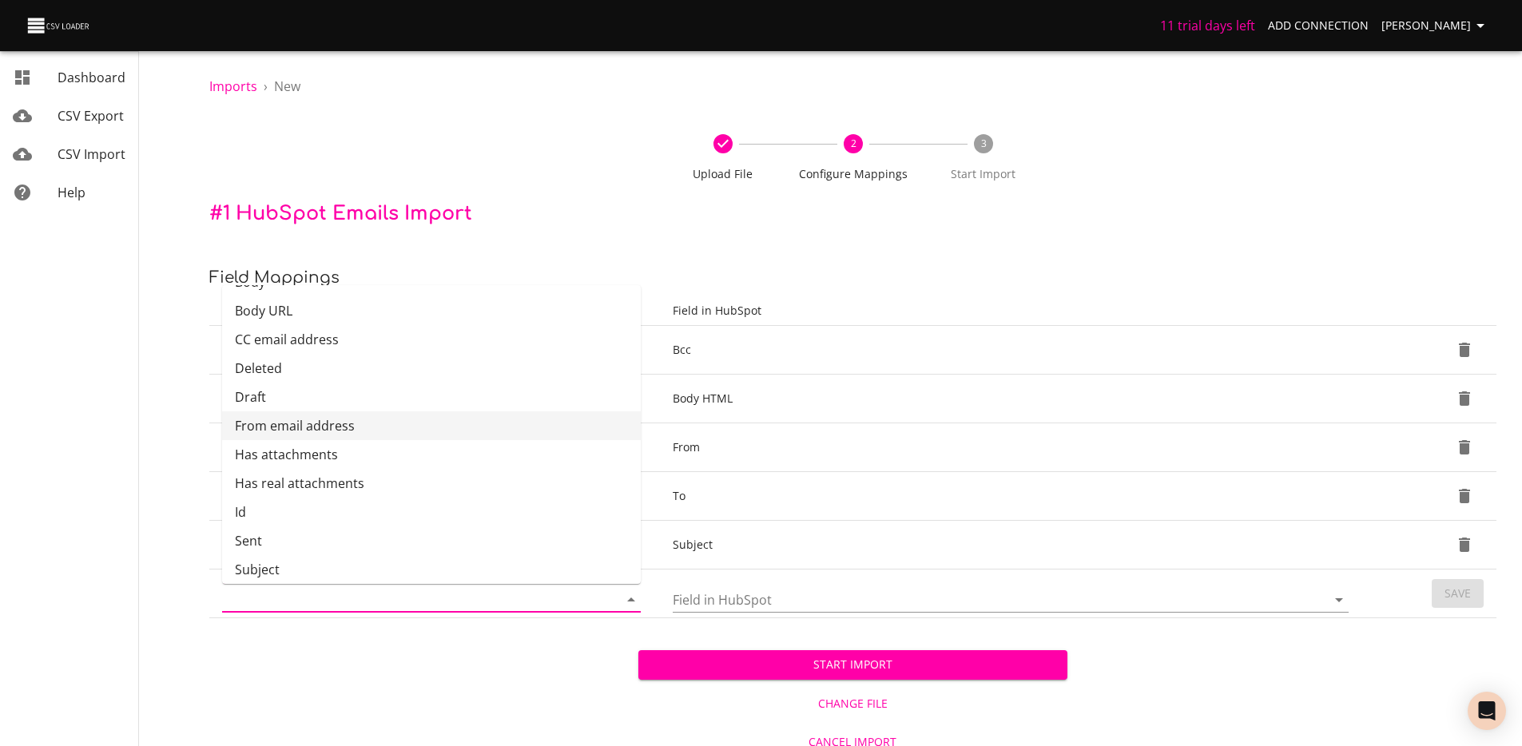
scroll to position [0, 0]
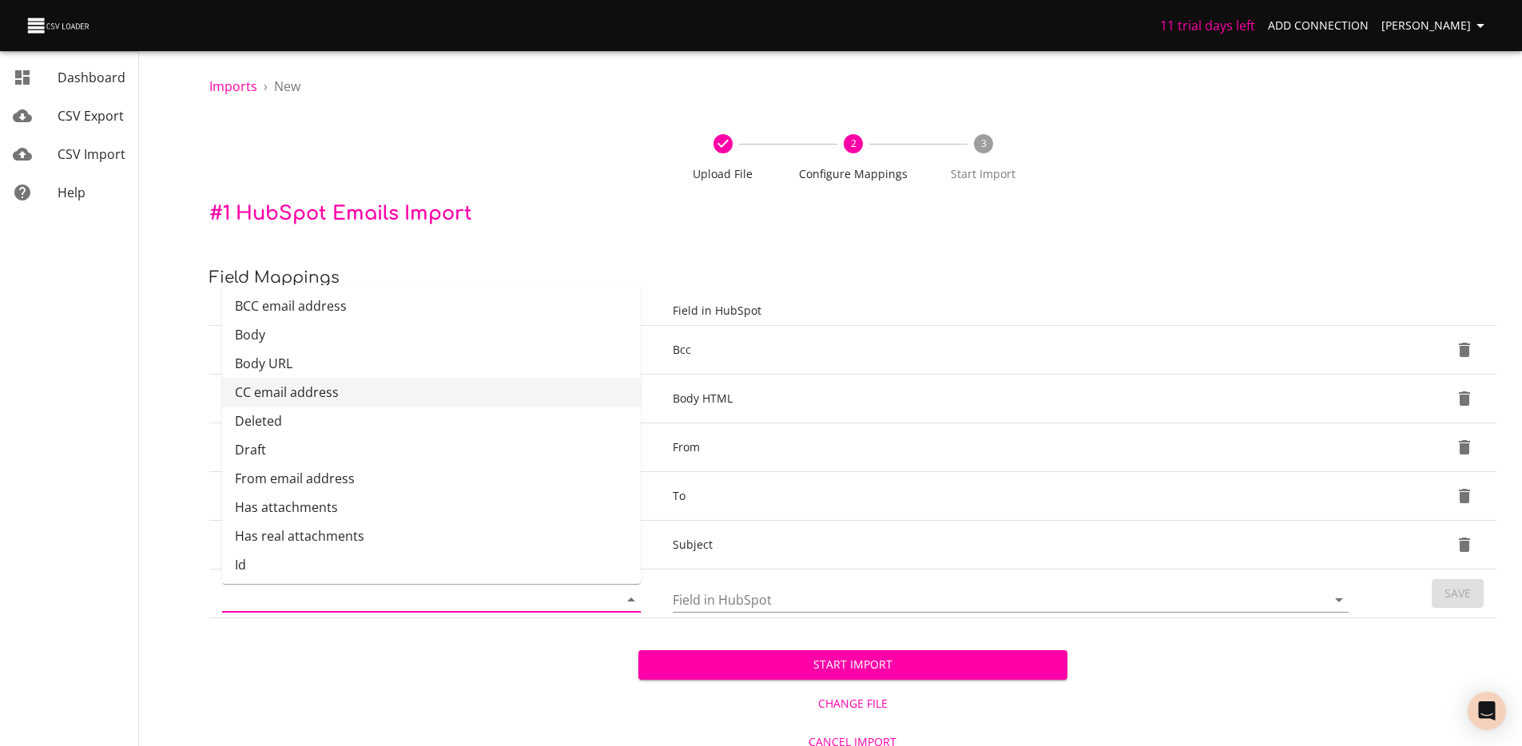
click at [371, 399] on li "CC email address" at bounding box center [431, 392] width 419 height 29
type input "CC email address"
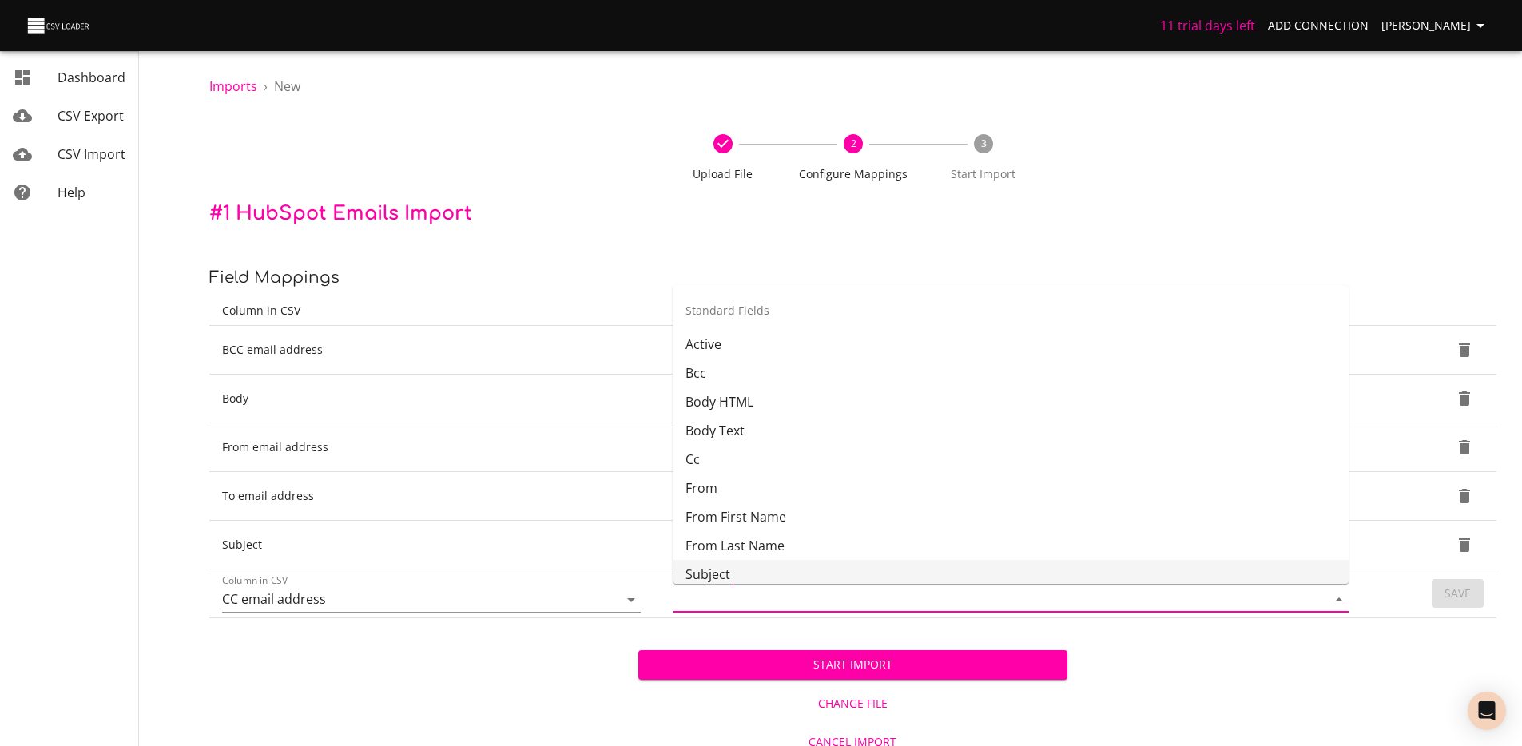
click at [782, 600] on input "Field in HubSpot" at bounding box center [986, 599] width 627 height 25
click at [786, 455] on li "Cc" at bounding box center [1011, 454] width 676 height 29
type input "Cc"
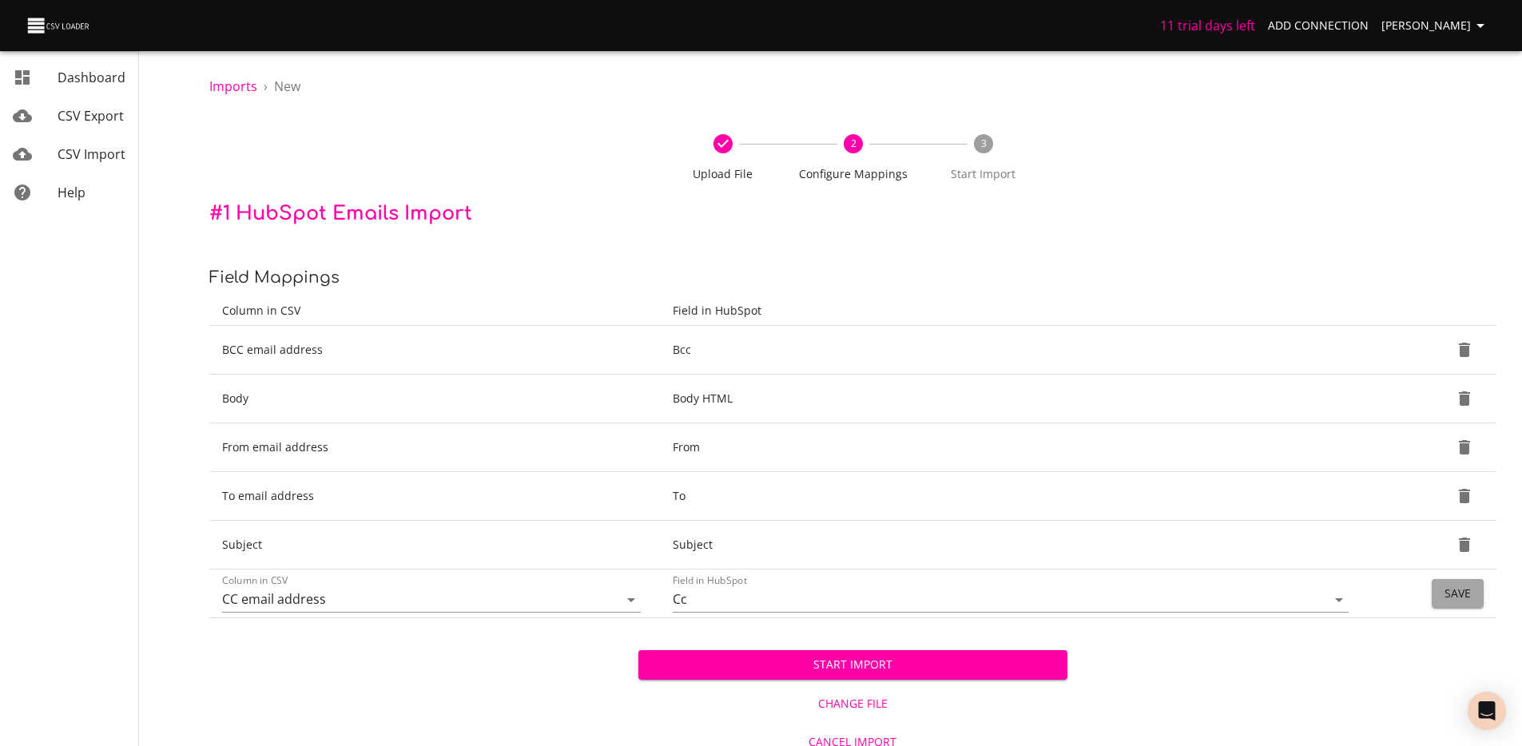
click at [1447, 582] on button "Save" at bounding box center [1458, 594] width 52 height 30
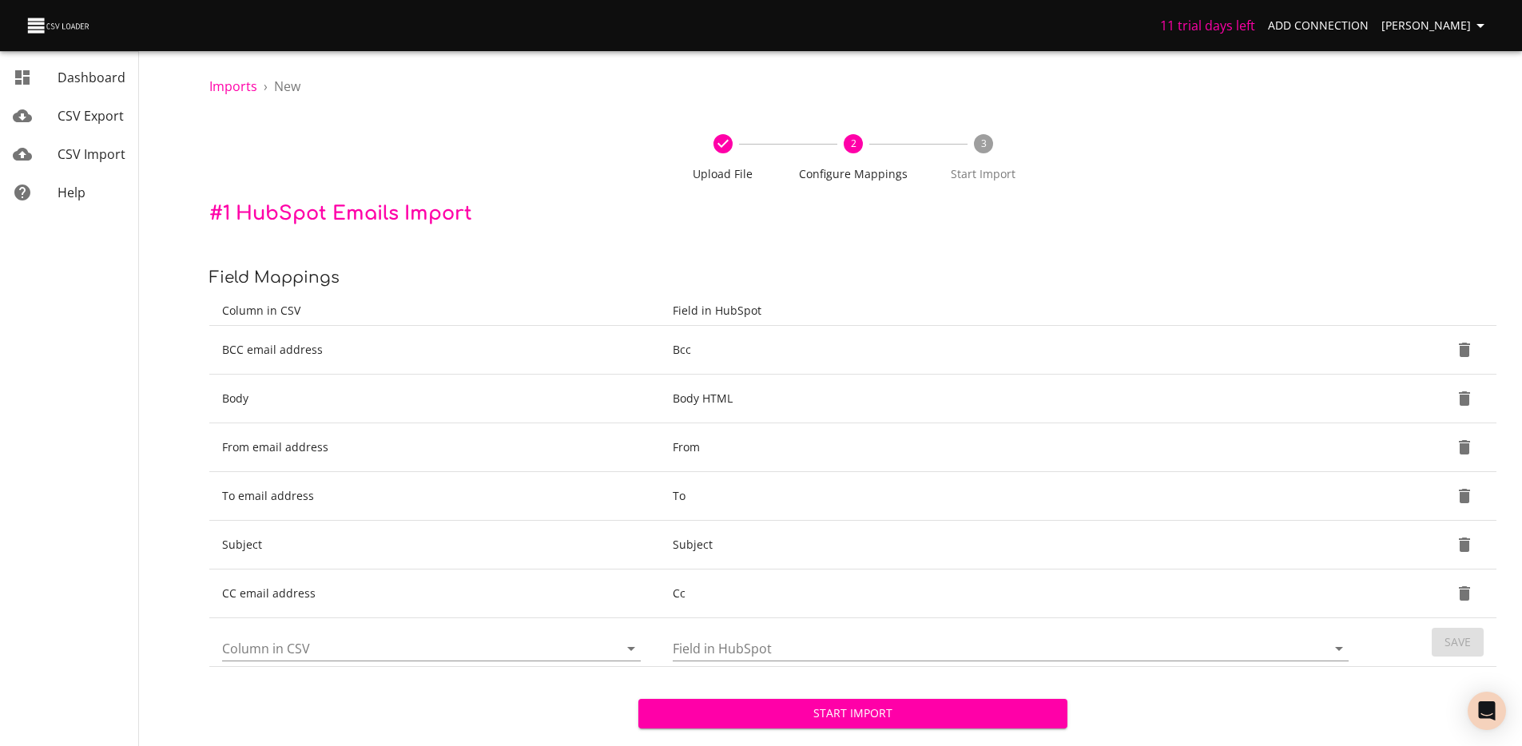
scroll to position [63, 0]
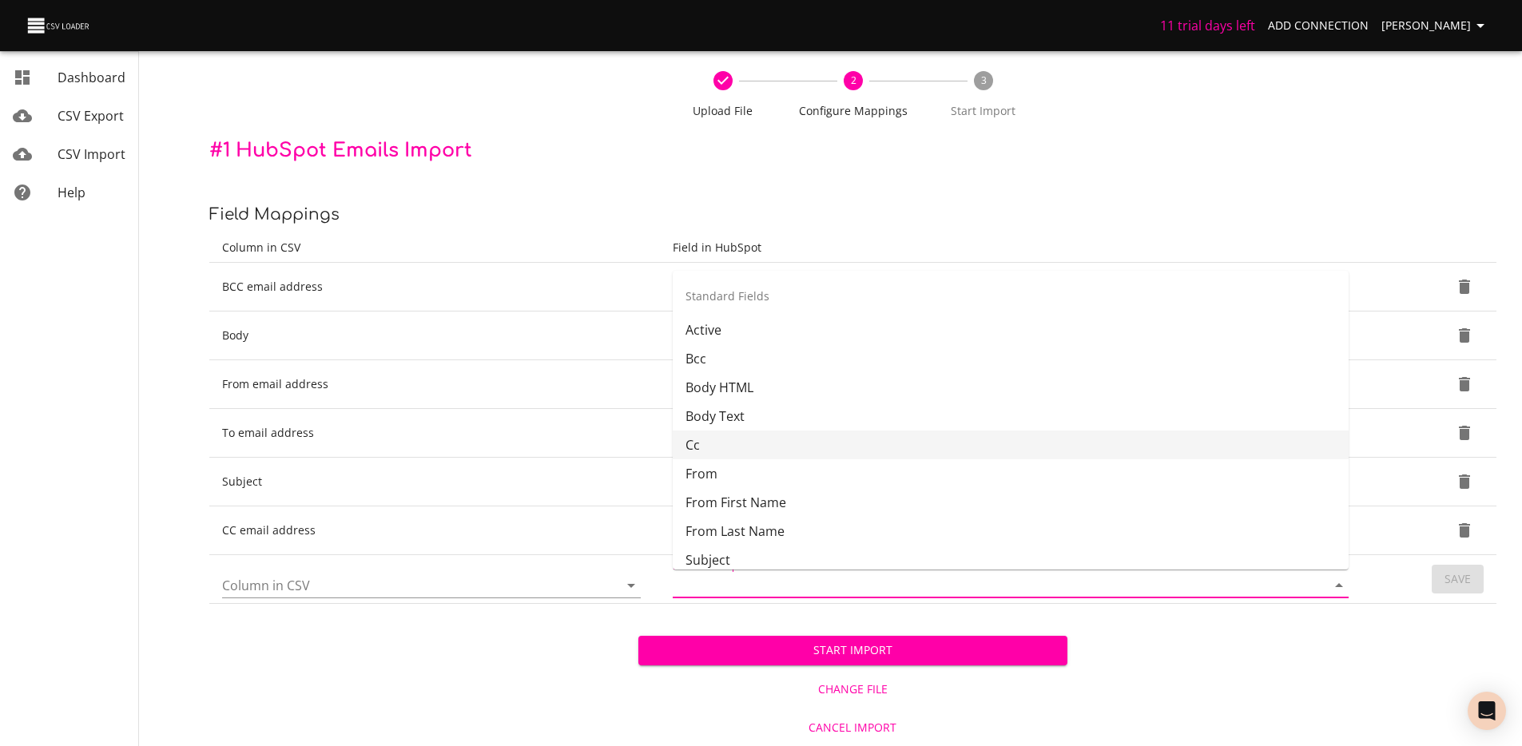
click at [747, 587] on input "Field in HubSpot" at bounding box center [986, 585] width 627 height 25
click at [850, 215] on p "Field Mappings" at bounding box center [852, 215] width 1287 height 26
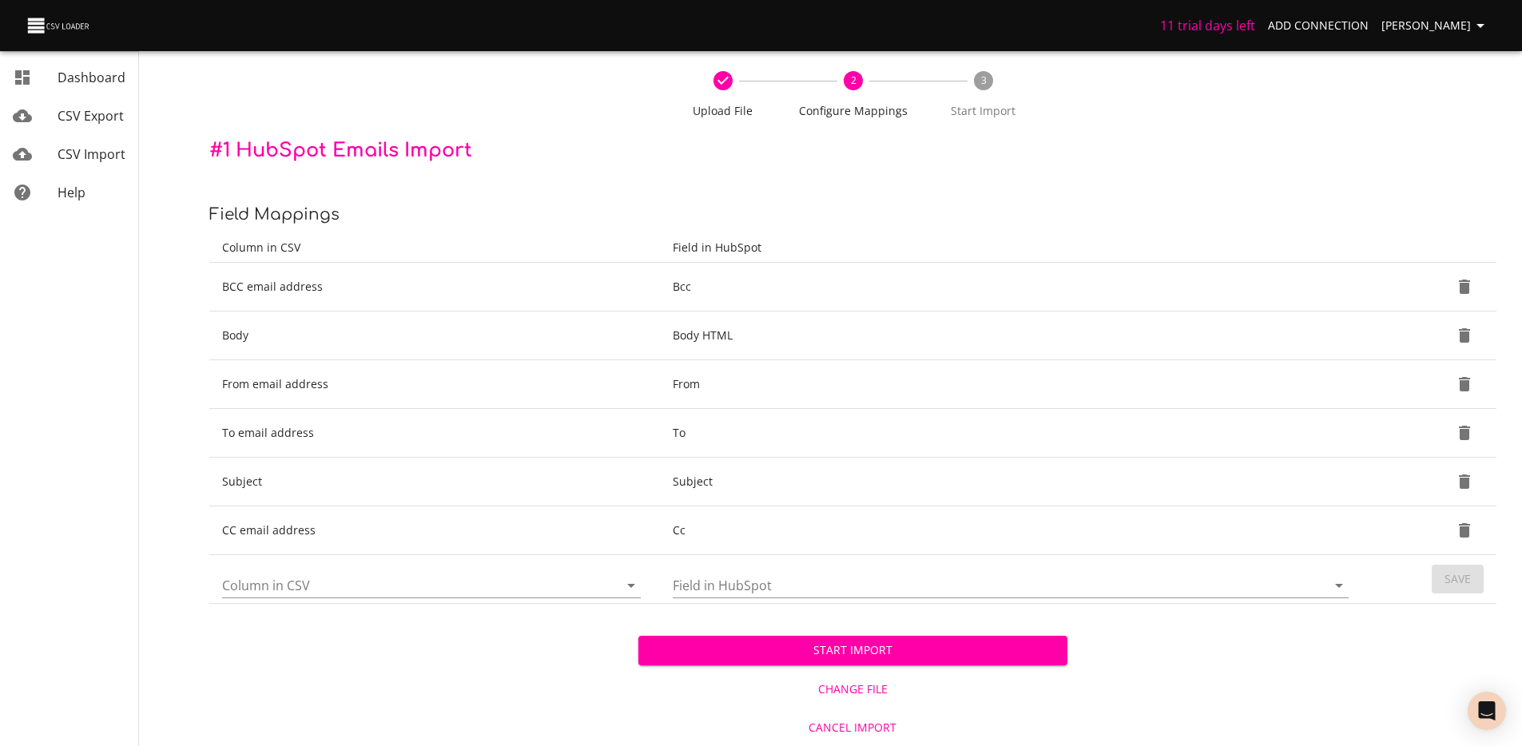
click at [897, 649] on span "Start Import" at bounding box center [853, 651] width 404 height 20
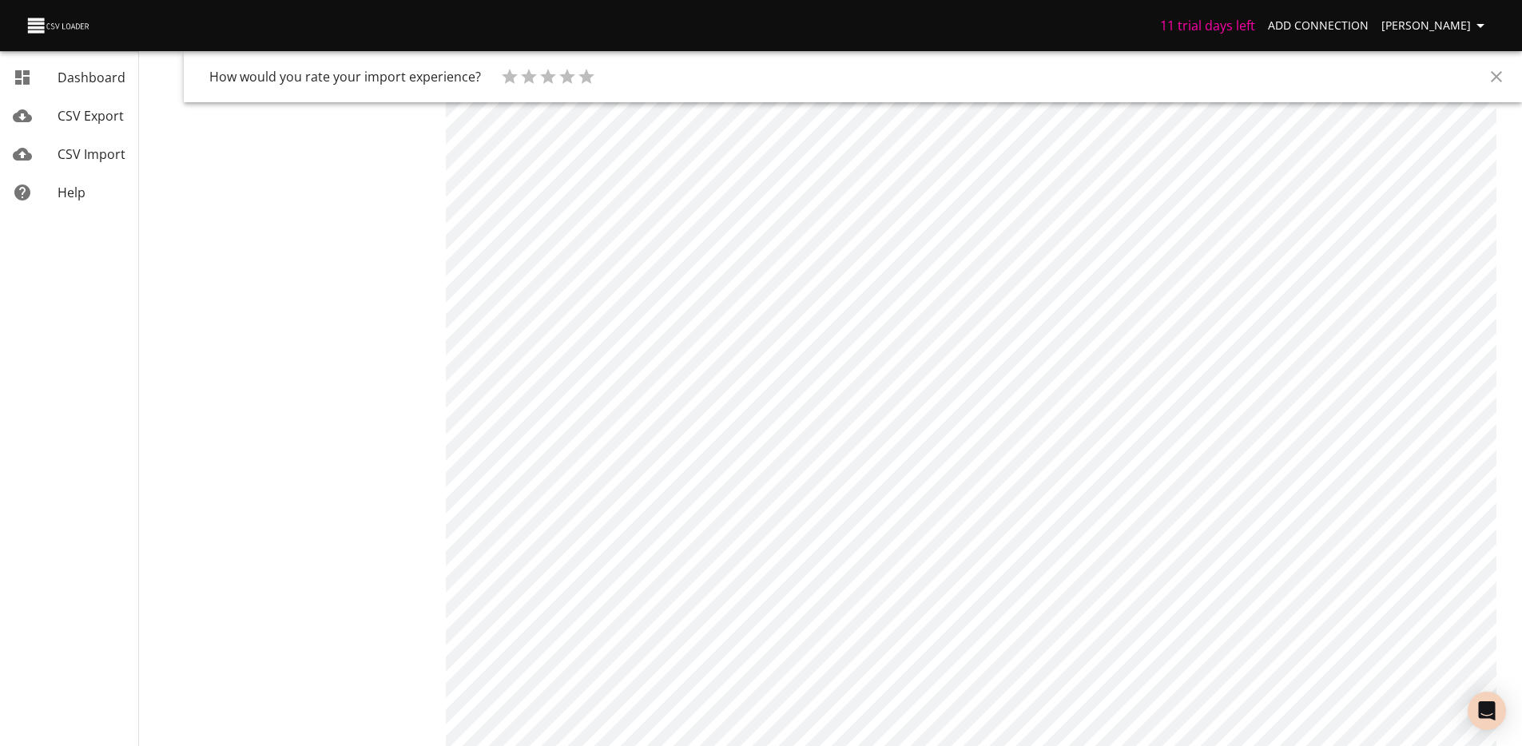
scroll to position [265, 0]
click at [85, 153] on span "CSV Import" at bounding box center [92, 154] width 68 height 18
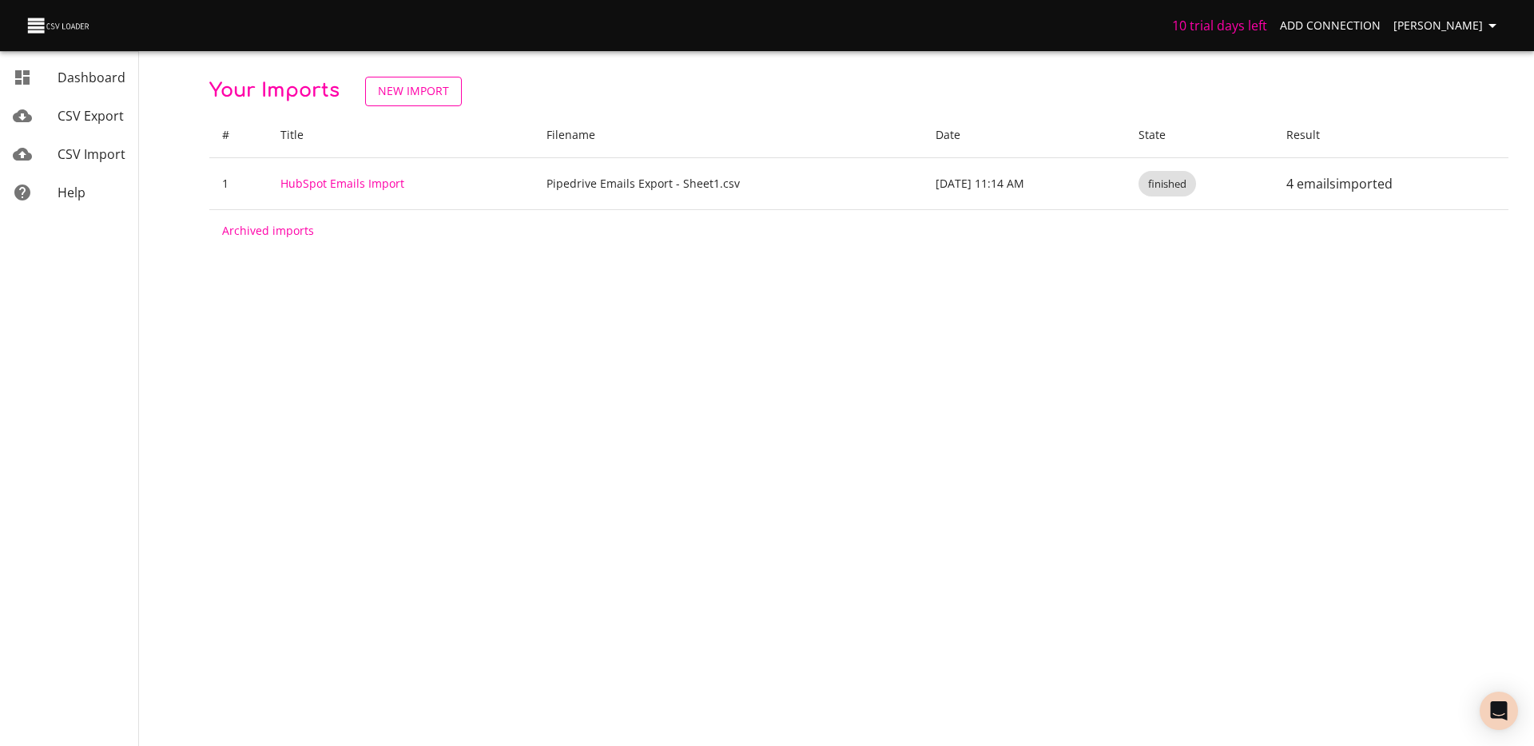
click at [395, 86] on span "New Import" at bounding box center [413, 92] width 71 height 20
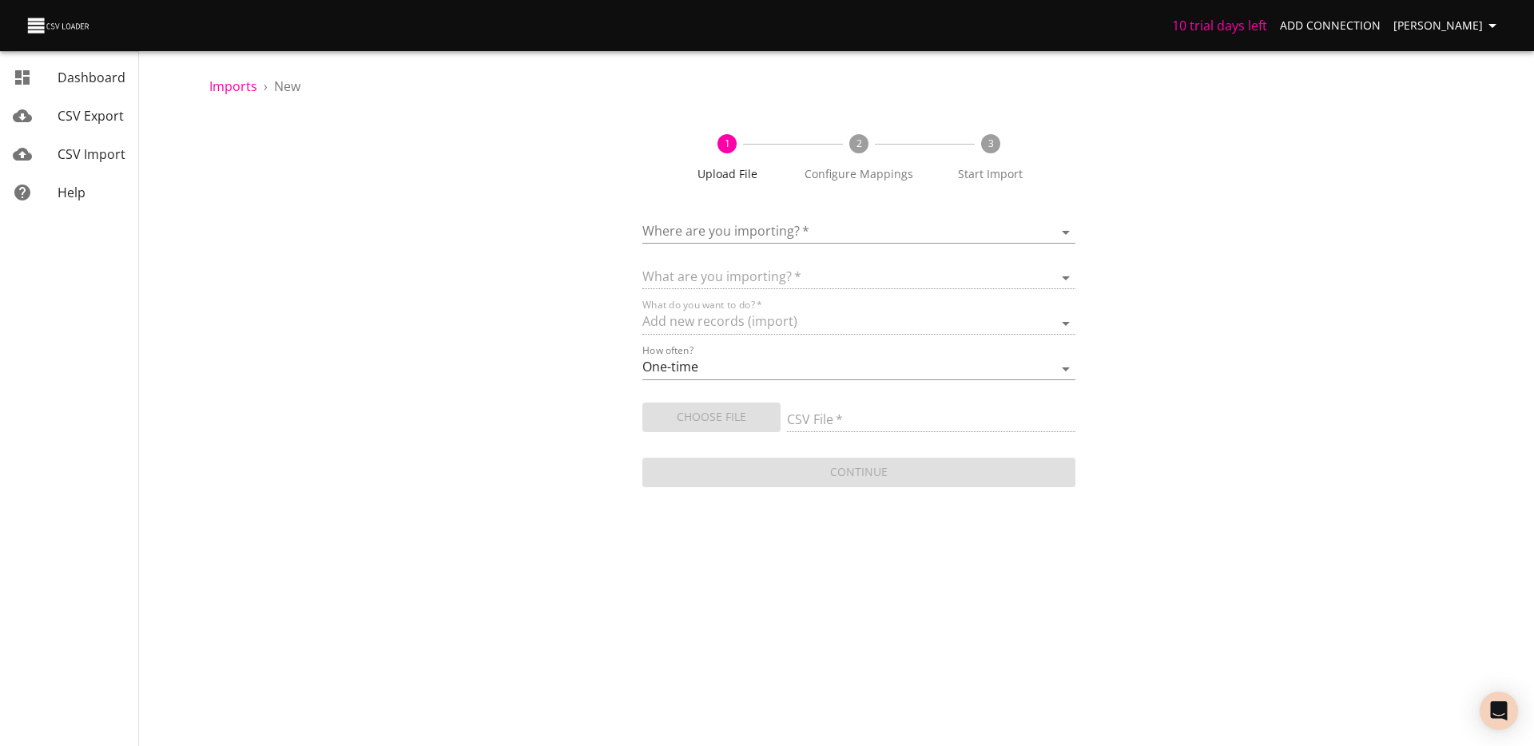
click at [840, 210] on div "Where are you importing?   * ​" at bounding box center [859, 226] width 433 height 36
click at [820, 218] on div "Where are you importing?   * ​" at bounding box center [859, 226] width 433 height 36
click at [804, 242] on body "10 trial days left Add Connection Théo Corbin Dashboard CSV Export CSV Import H…" at bounding box center [767, 373] width 1534 height 746
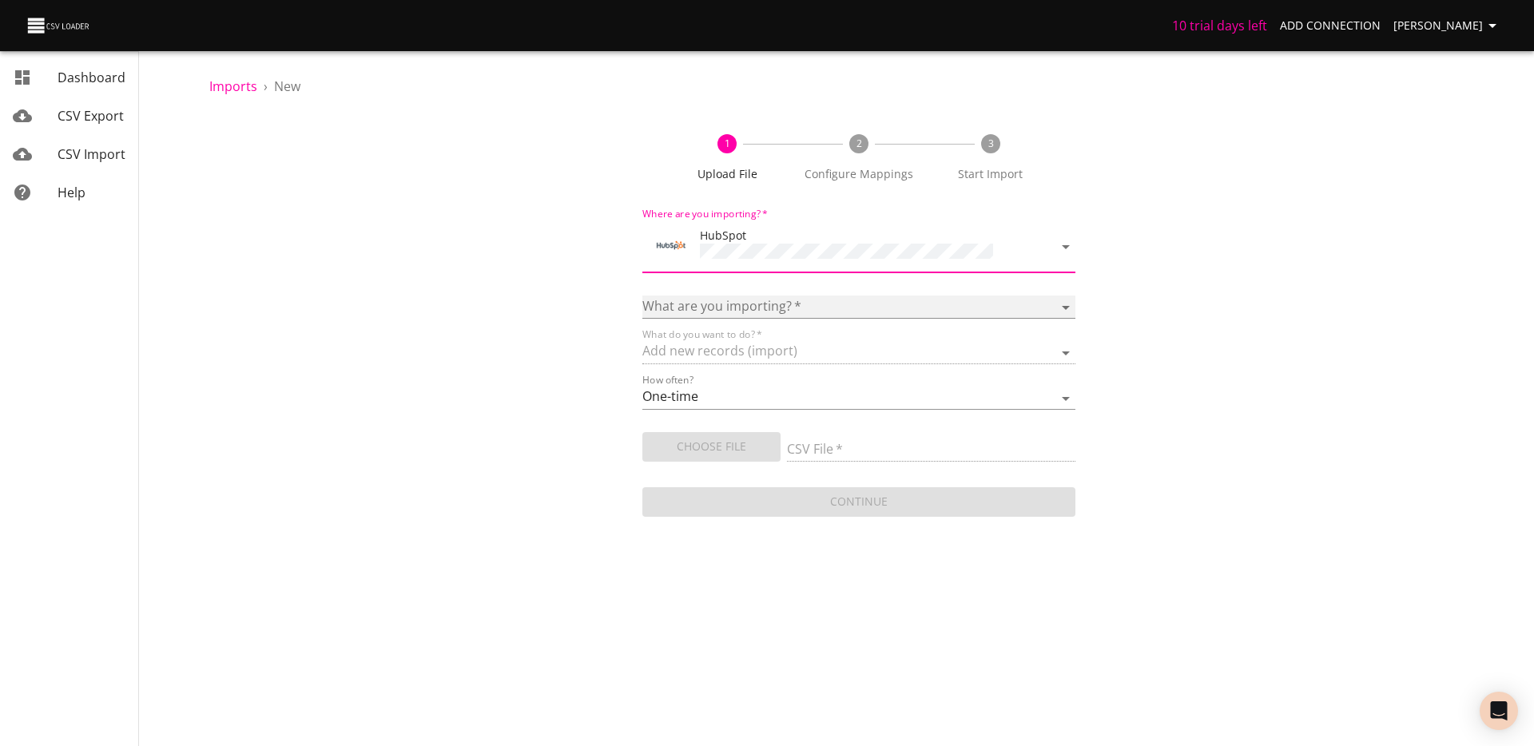
click at [771, 307] on select "Calls Companies Contacts Deals Emails Line items Meetings Notes Products Tasks …" at bounding box center [859, 307] width 433 height 23
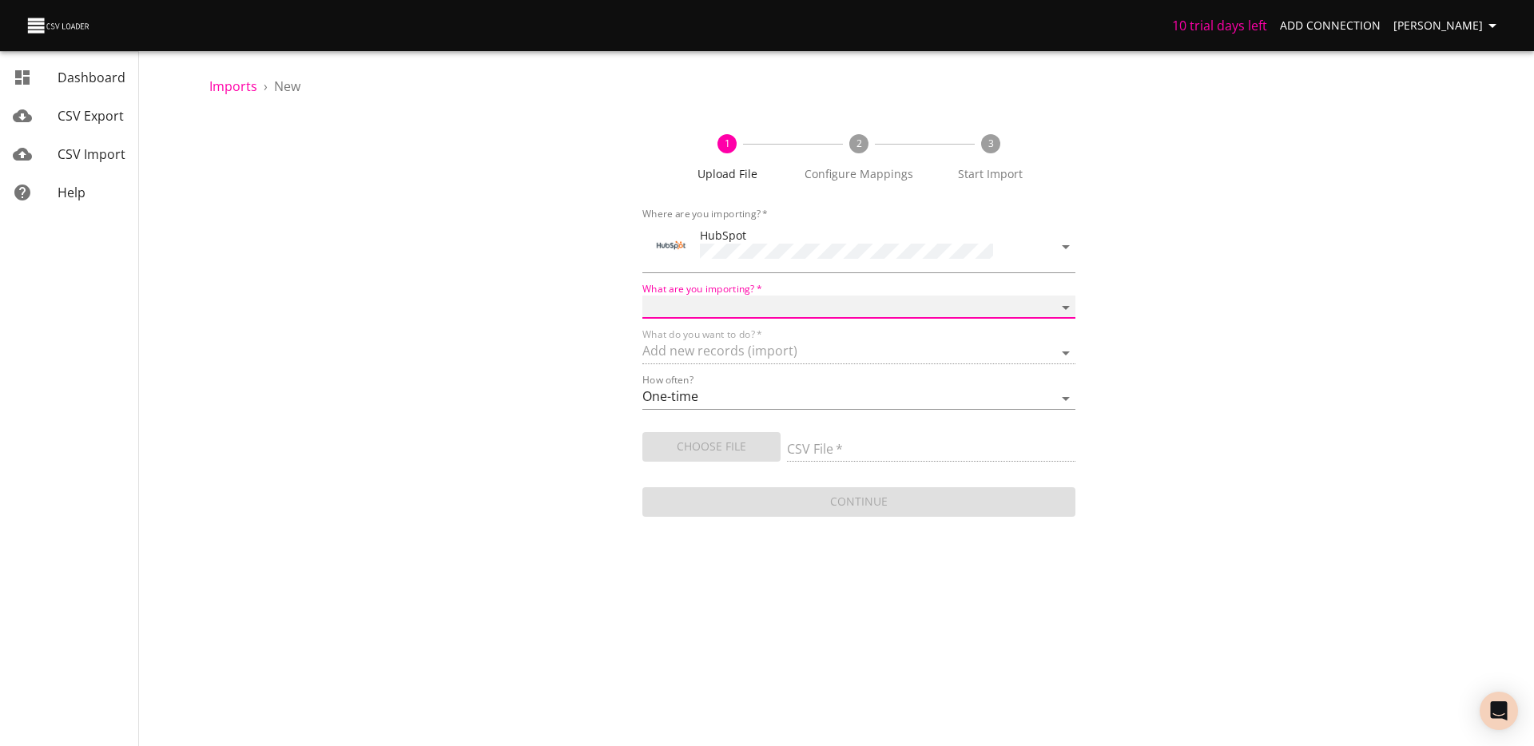
select select "emails"
click at [859, 442] on input "CSV File   *" at bounding box center [931, 450] width 288 height 23
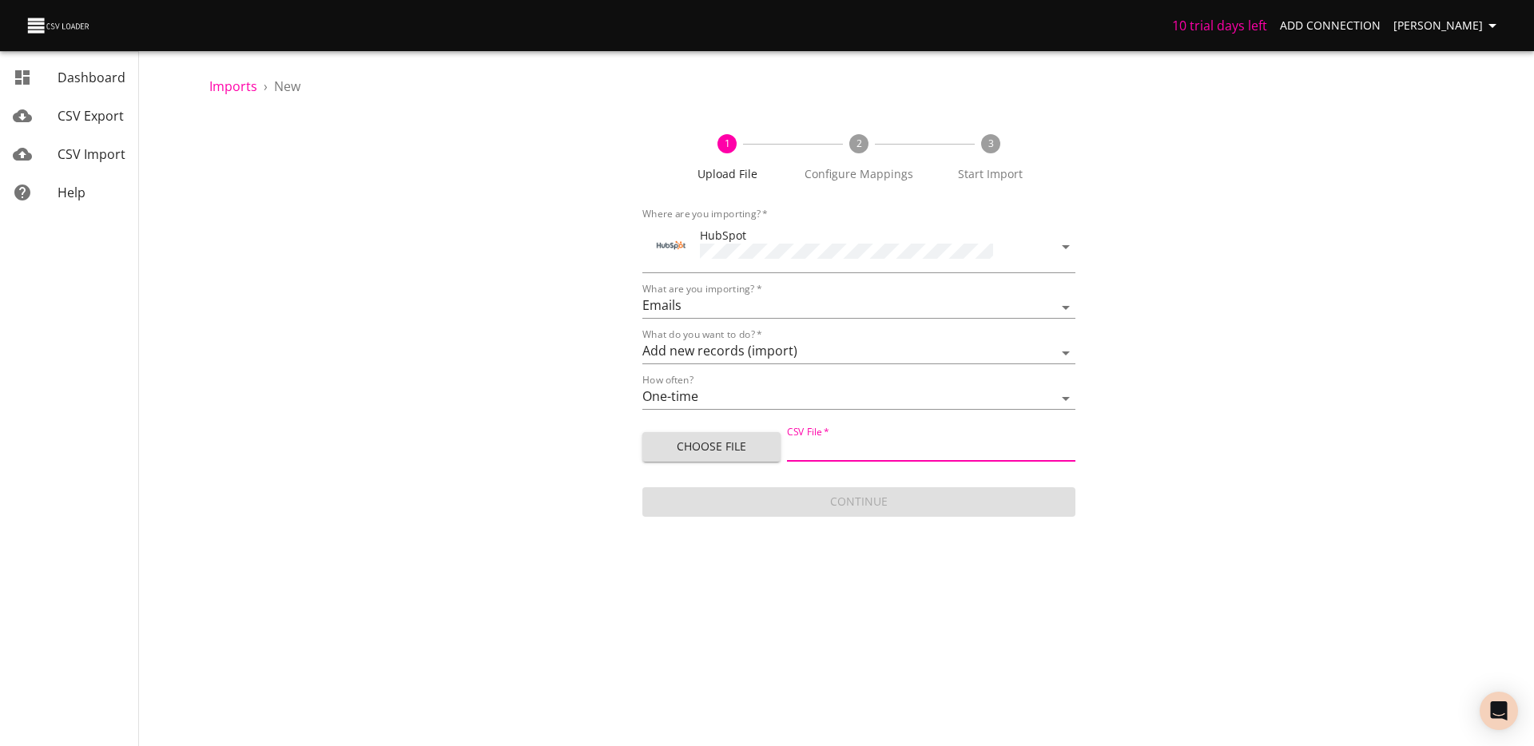
type input "Pipedrive Emails Export - Sheet1 (1).csv"
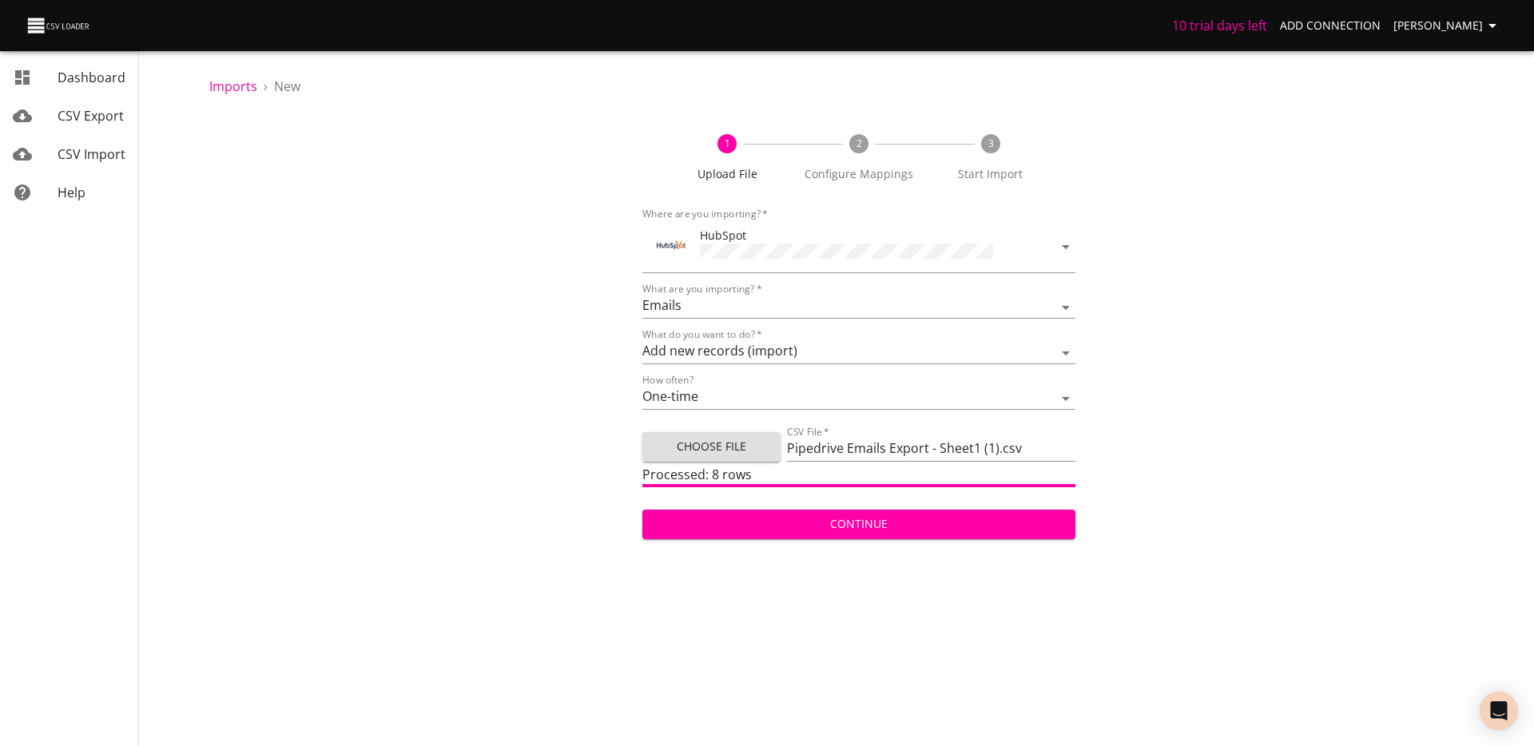
click at [858, 523] on span "Continue" at bounding box center [859, 525] width 408 height 20
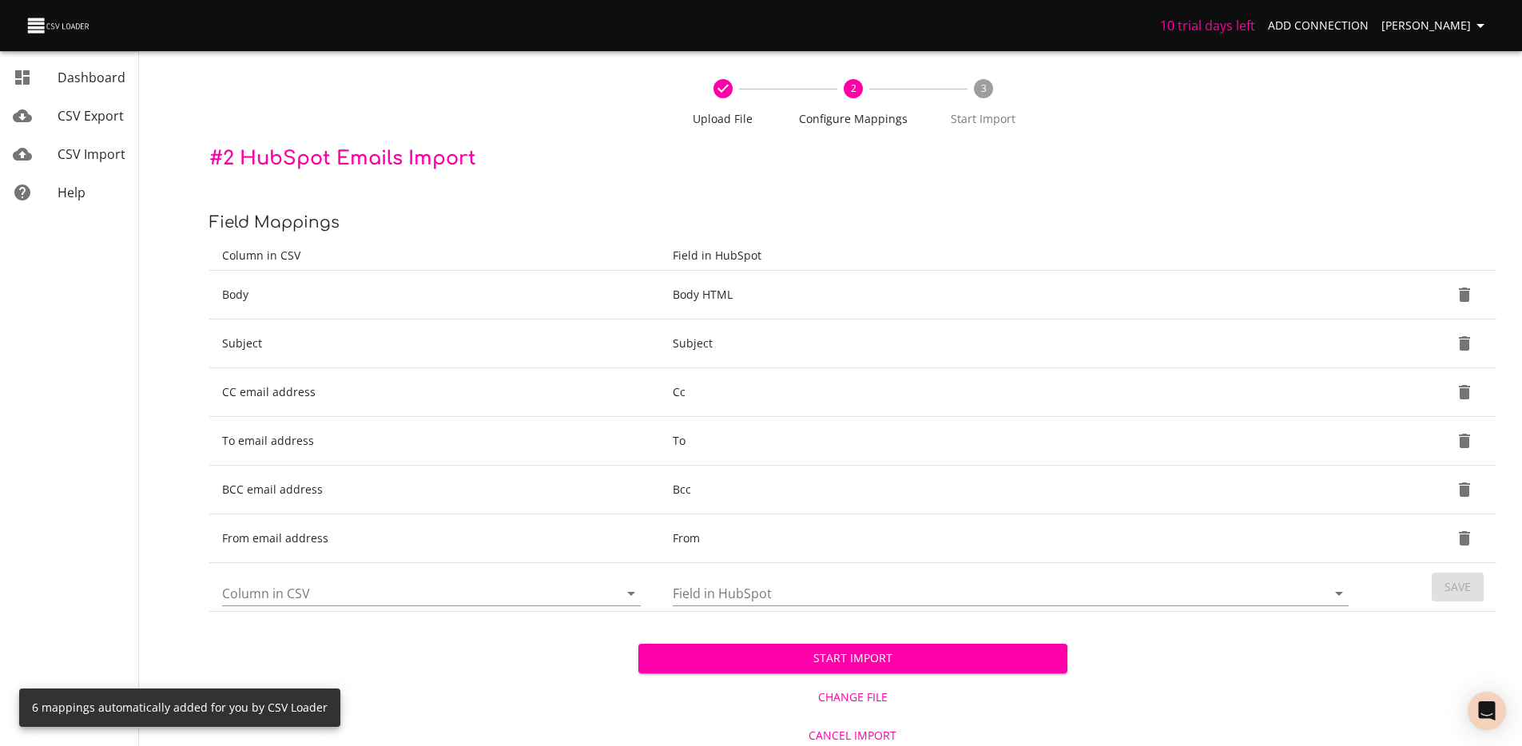
scroll to position [63, 0]
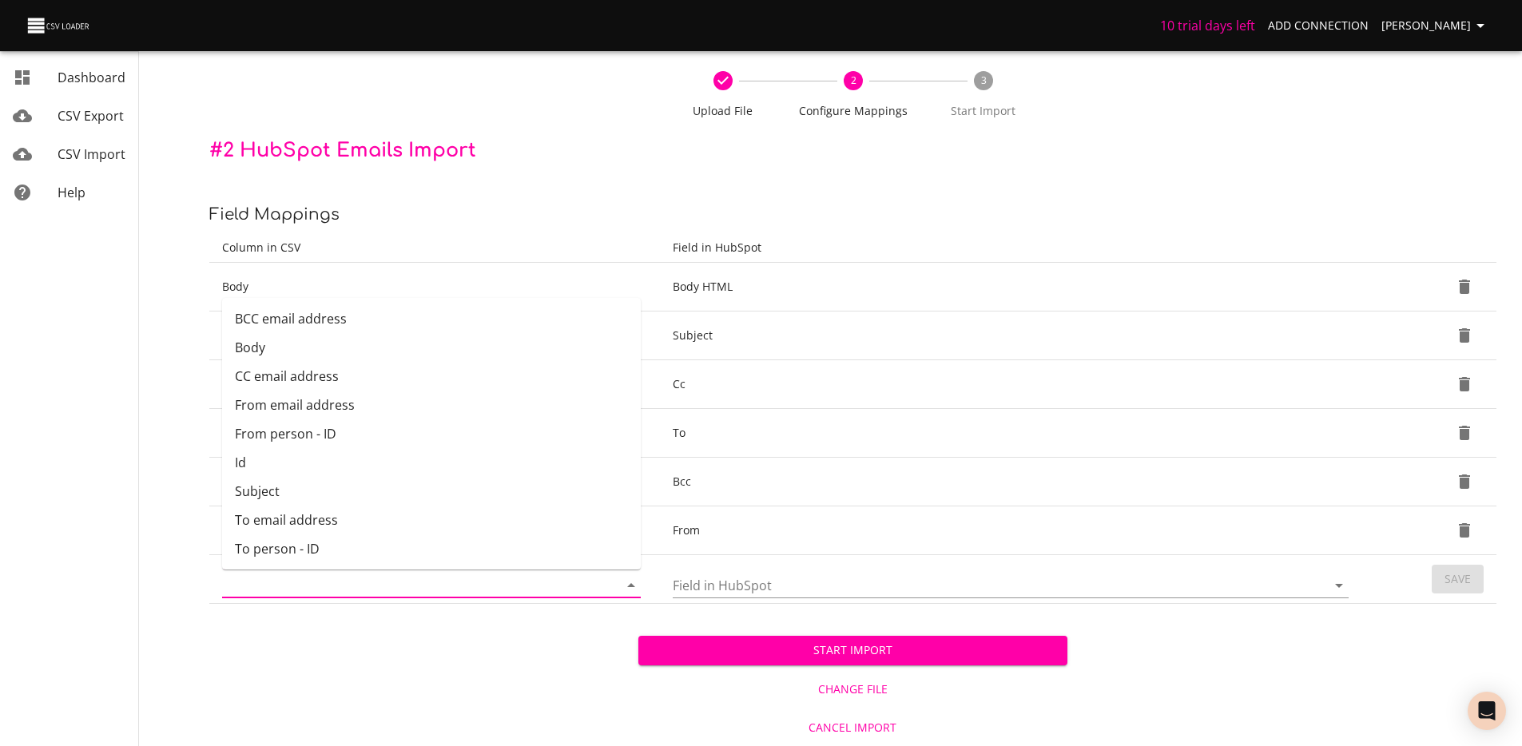
click at [412, 591] on input "Column in CSV" at bounding box center [406, 585] width 369 height 25
click at [326, 431] on li "From person - ID" at bounding box center [431, 434] width 419 height 29
type input "From person - ID"
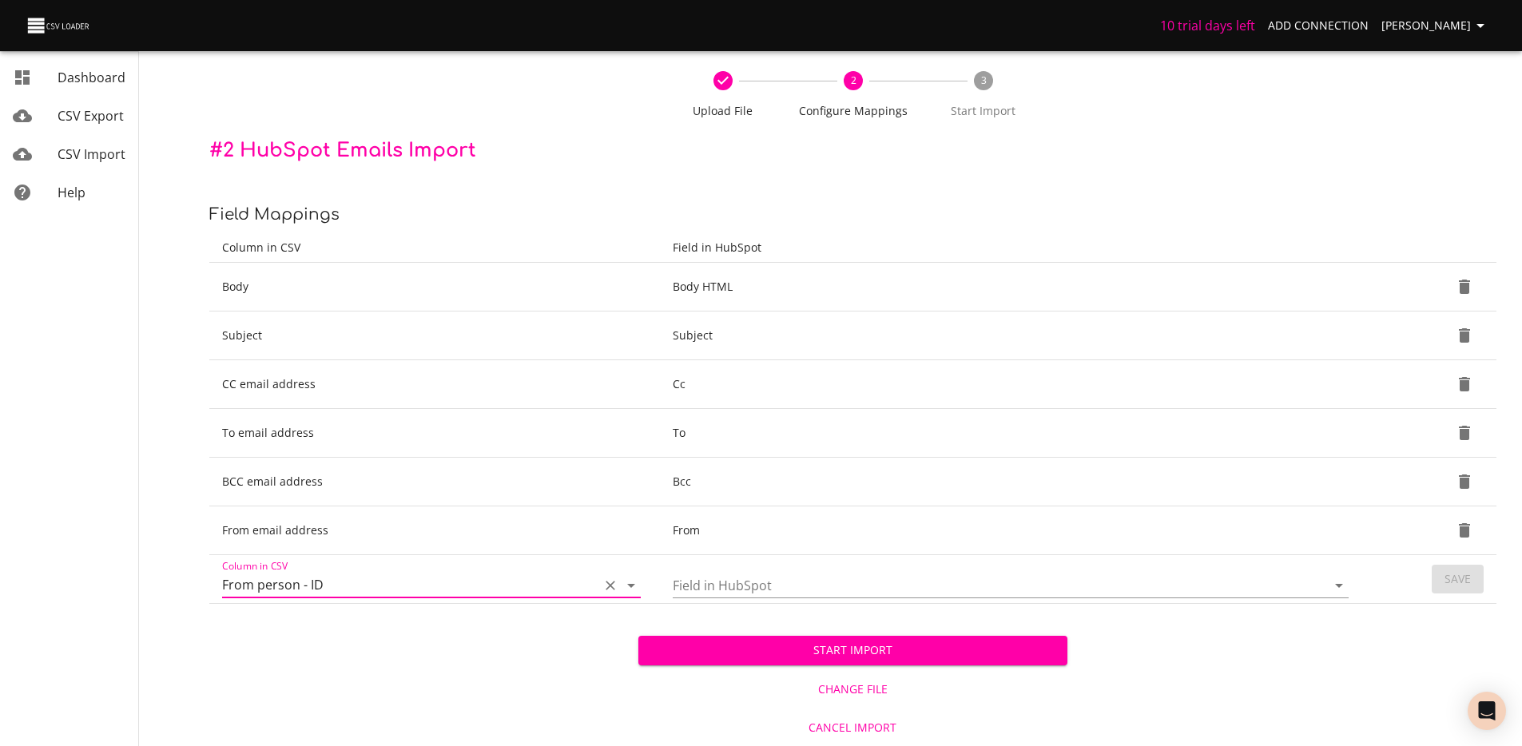
click at [746, 599] on td "Field in HubSpot" at bounding box center [1014, 579] width 708 height 49
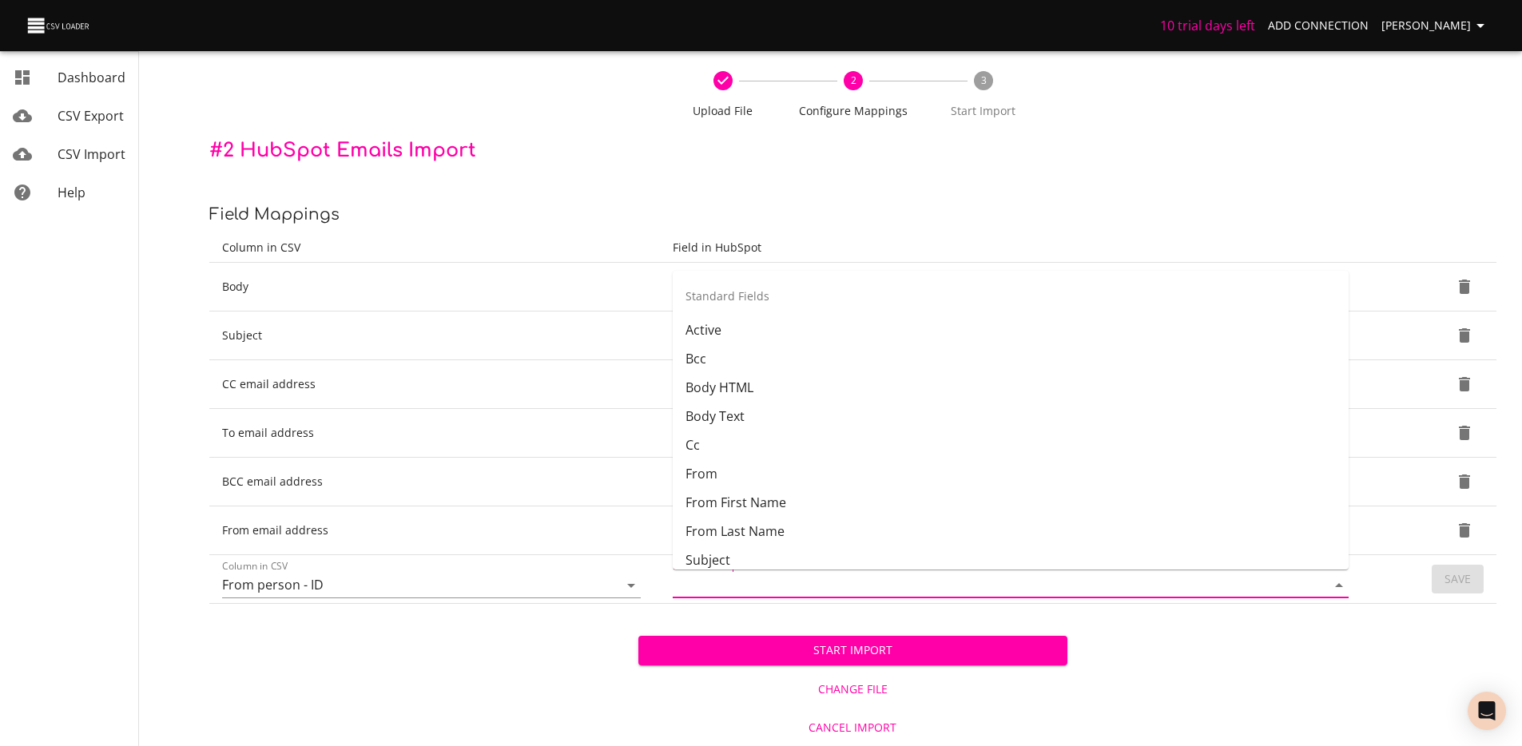
click at [753, 586] on input "Field in HubSpot" at bounding box center [986, 585] width 627 height 25
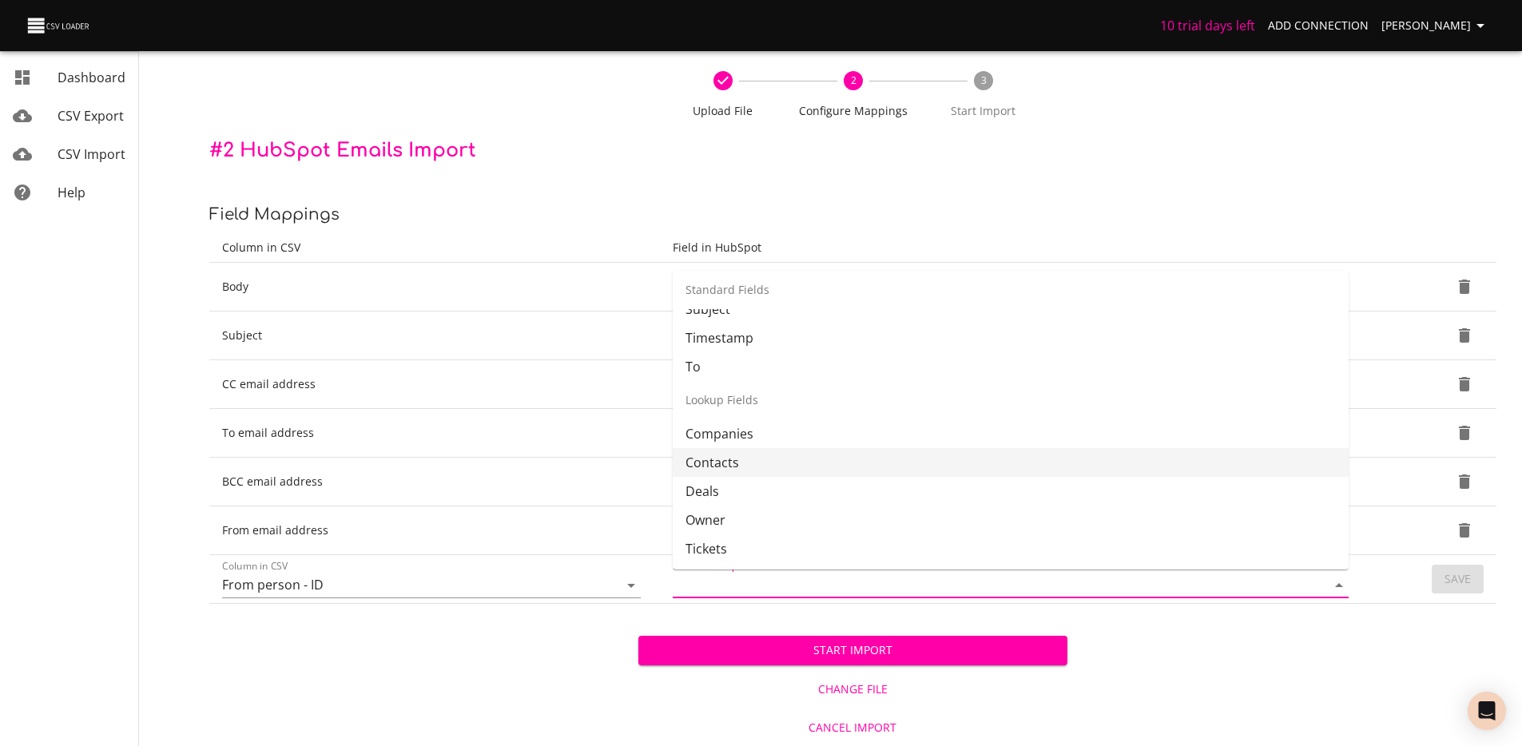
click at [789, 472] on li "Contacts" at bounding box center [1011, 462] width 676 height 29
type input "Contacts"
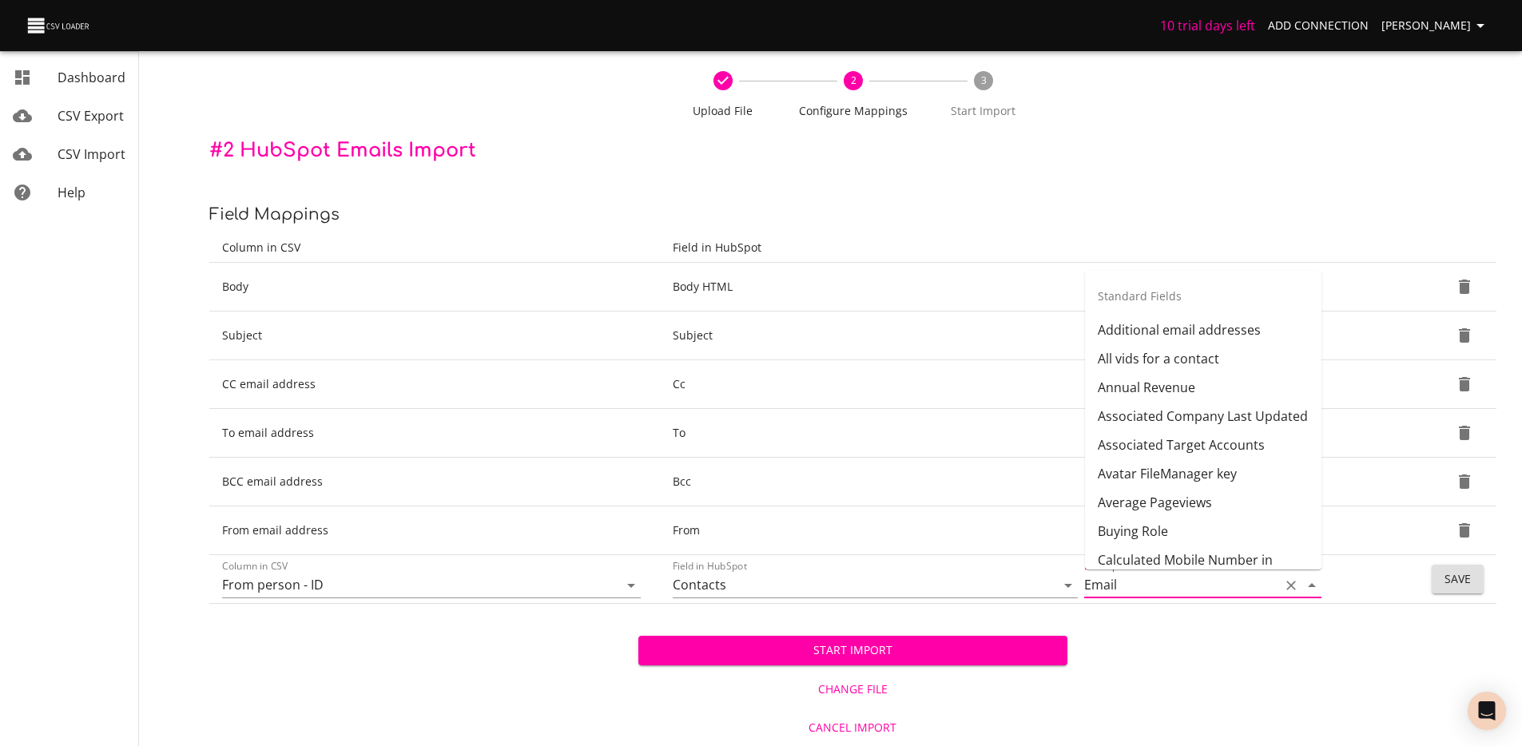
click at [1237, 587] on input "Email" at bounding box center [1177, 585] width 187 height 25
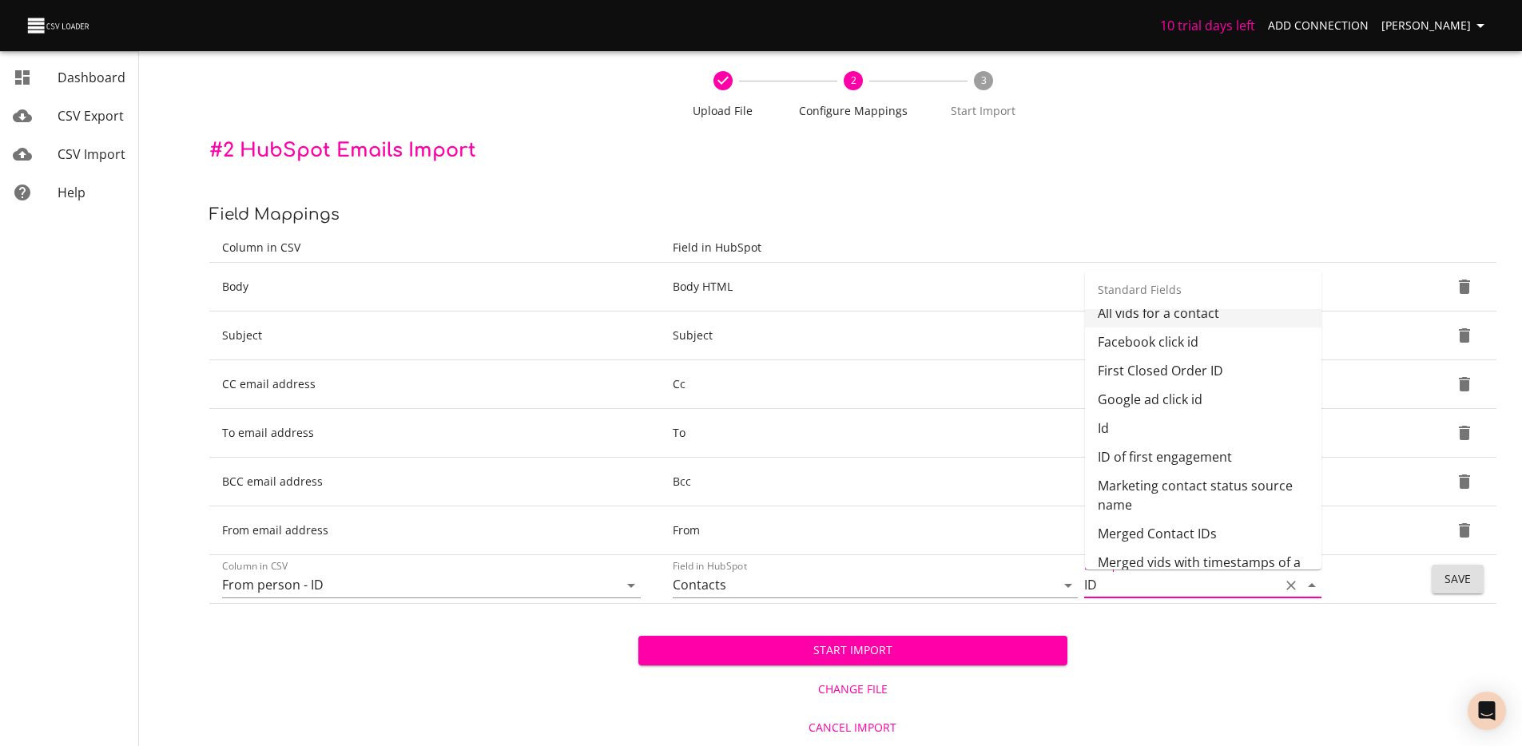
scroll to position [18, 0]
click at [1158, 291] on div "Standard Fields" at bounding box center [1203, 290] width 237 height 38
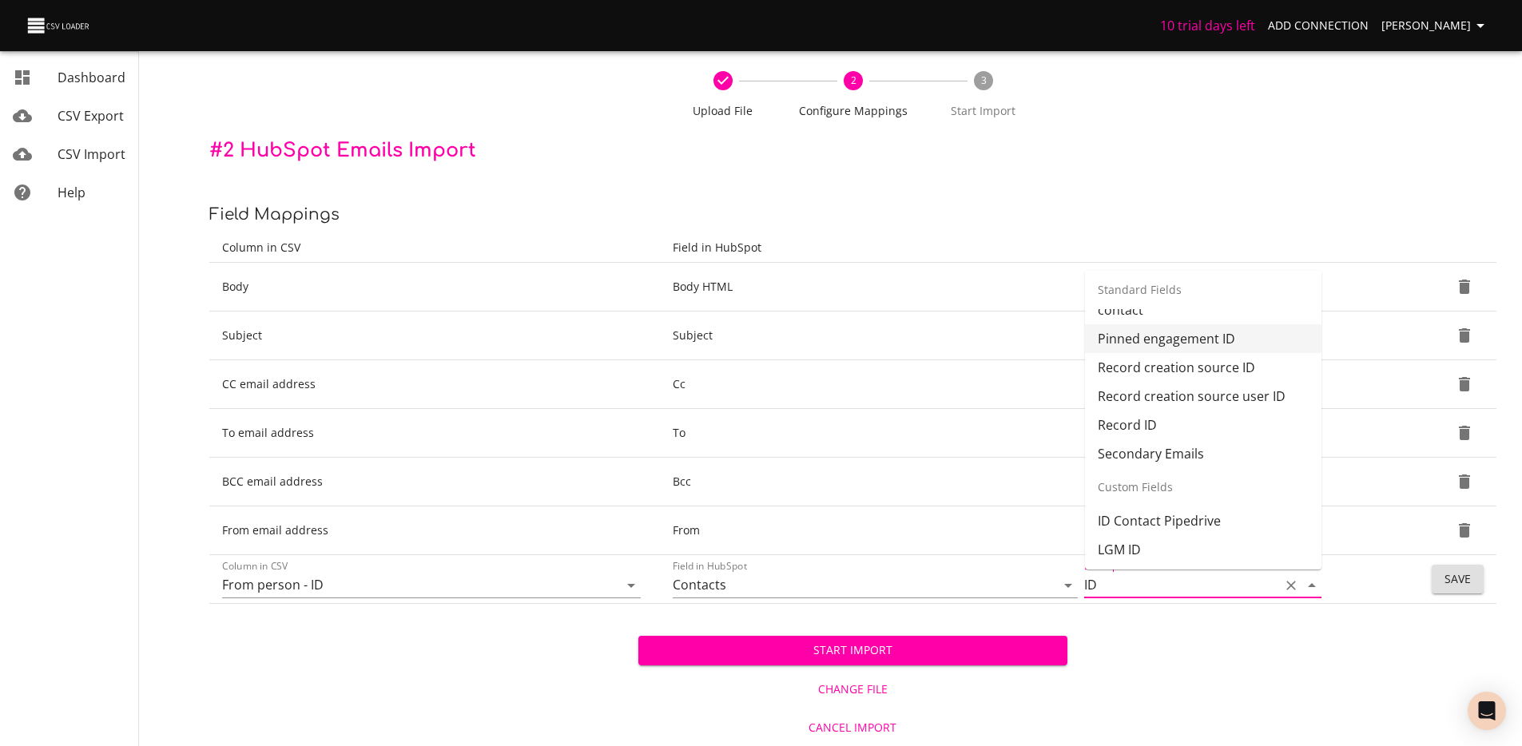
scroll to position [289, 0]
click at [1153, 515] on li "ID Contact Pipedrive" at bounding box center [1203, 520] width 237 height 29
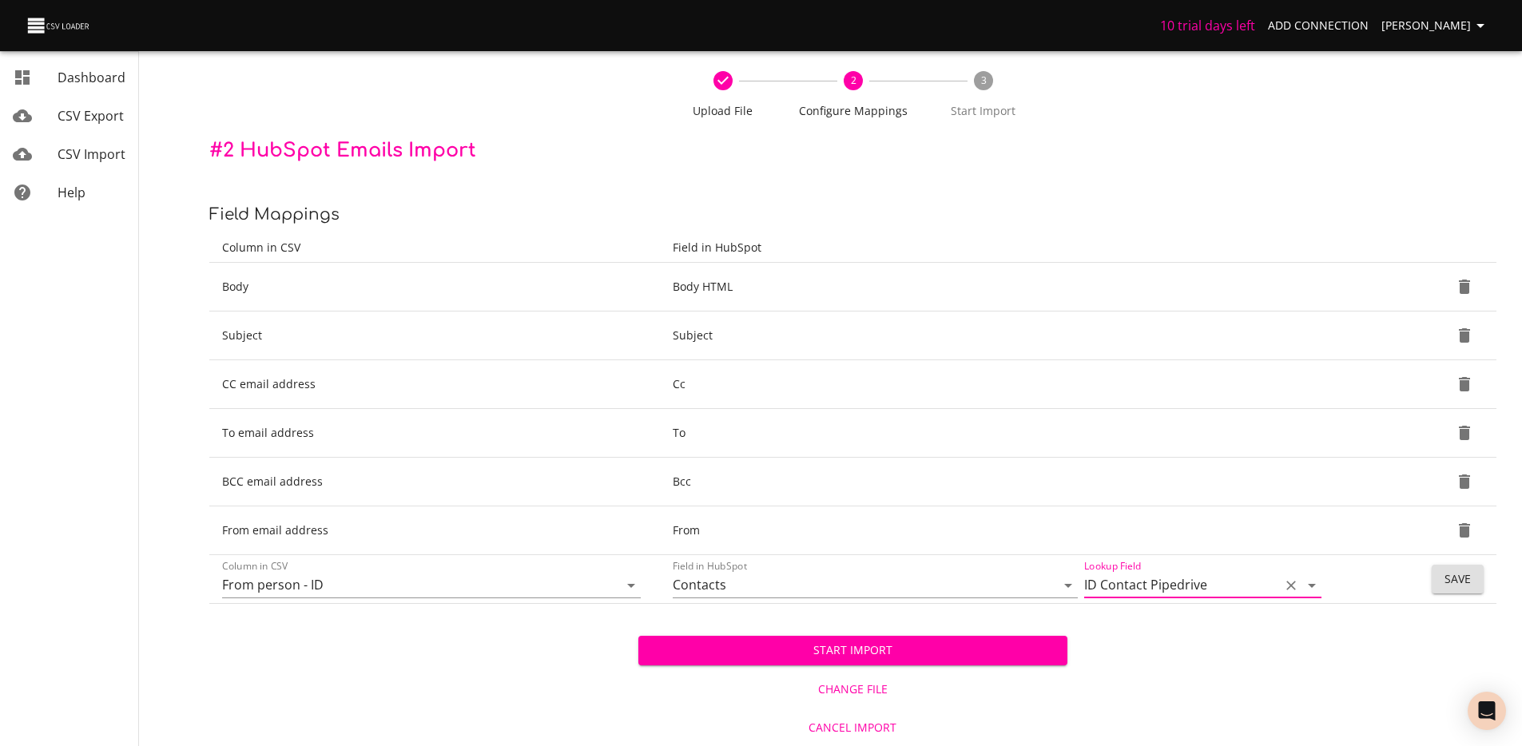
type input "ID Contact Pipedrive"
click at [1446, 579] on span "Save" at bounding box center [1458, 580] width 26 height 20
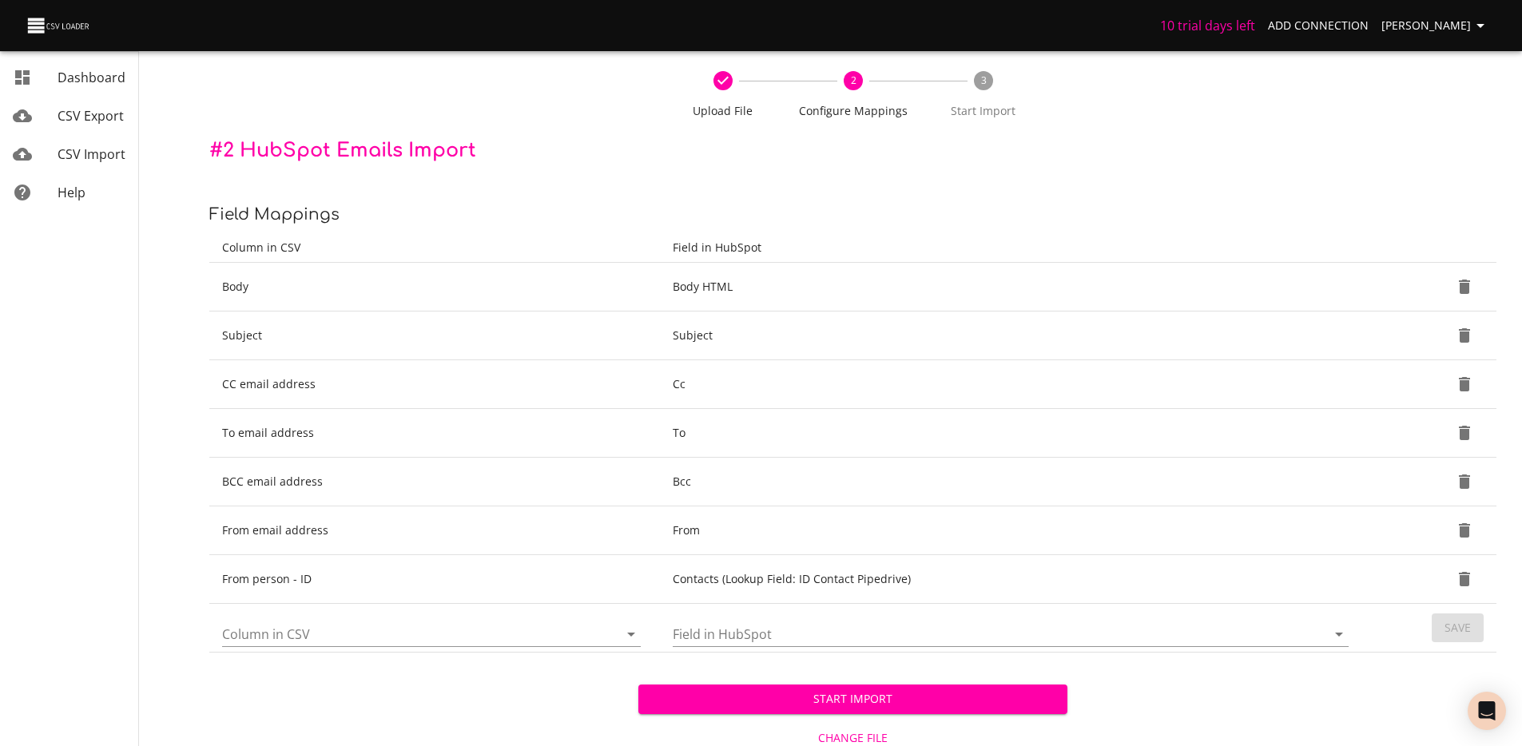
click at [329, 645] on input "Column in CSV" at bounding box center [406, 634] width 369 height 25
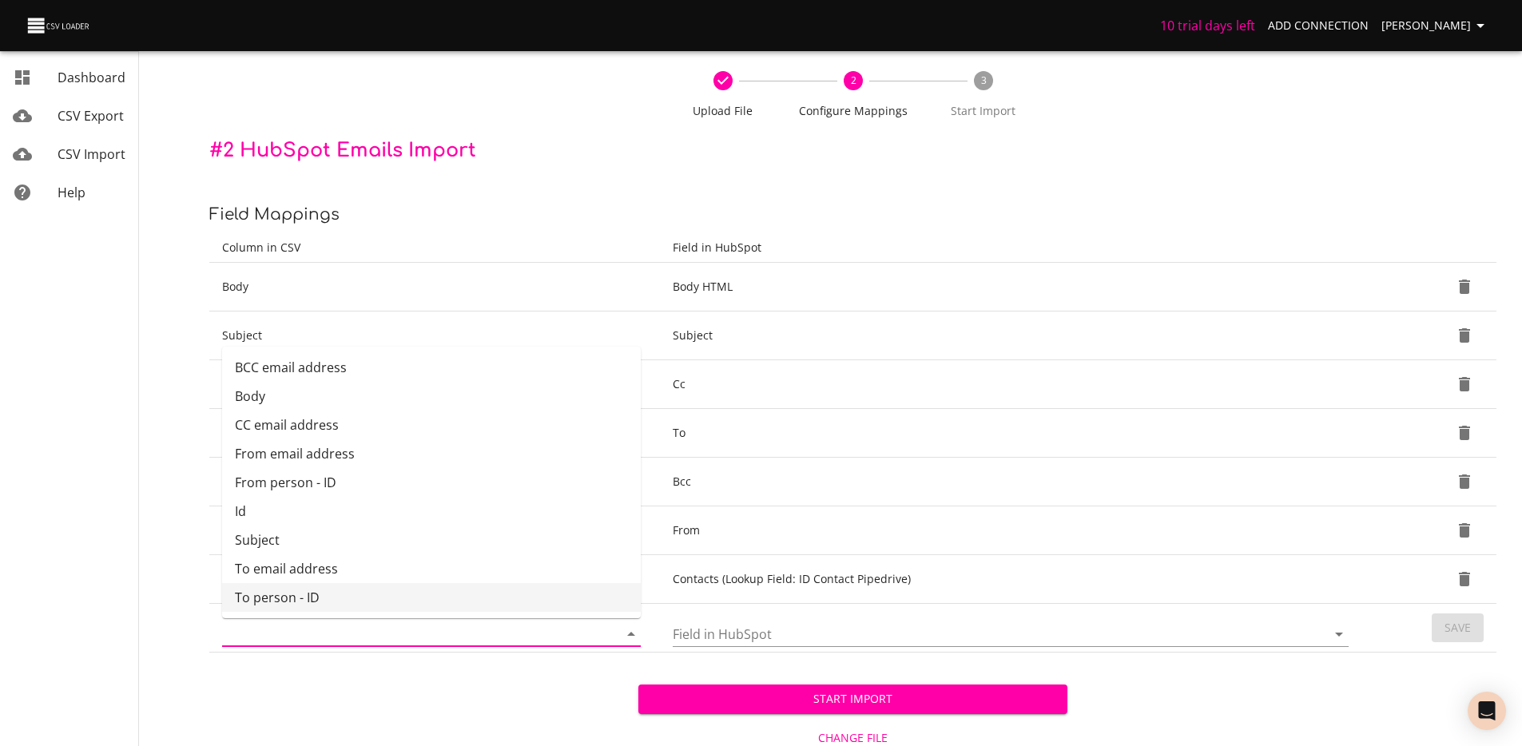
click at [328, 598] on li "To person - ID" at bounding box center [431, 597] width 419 height 29
type input "To person - ID"
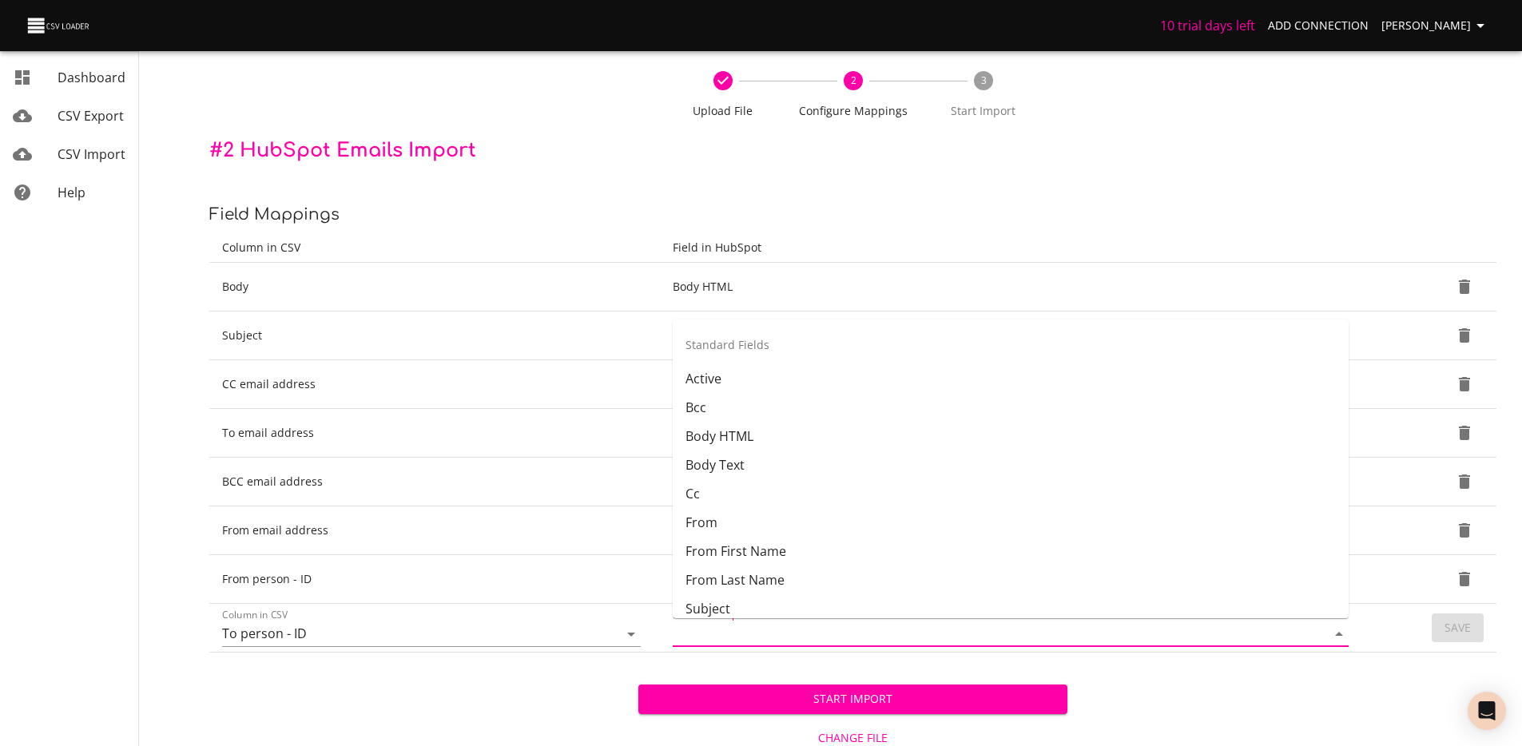
click at [802, 631] on input "Field in HubSpot" at bounding box center [986, 634] width 627 height 25
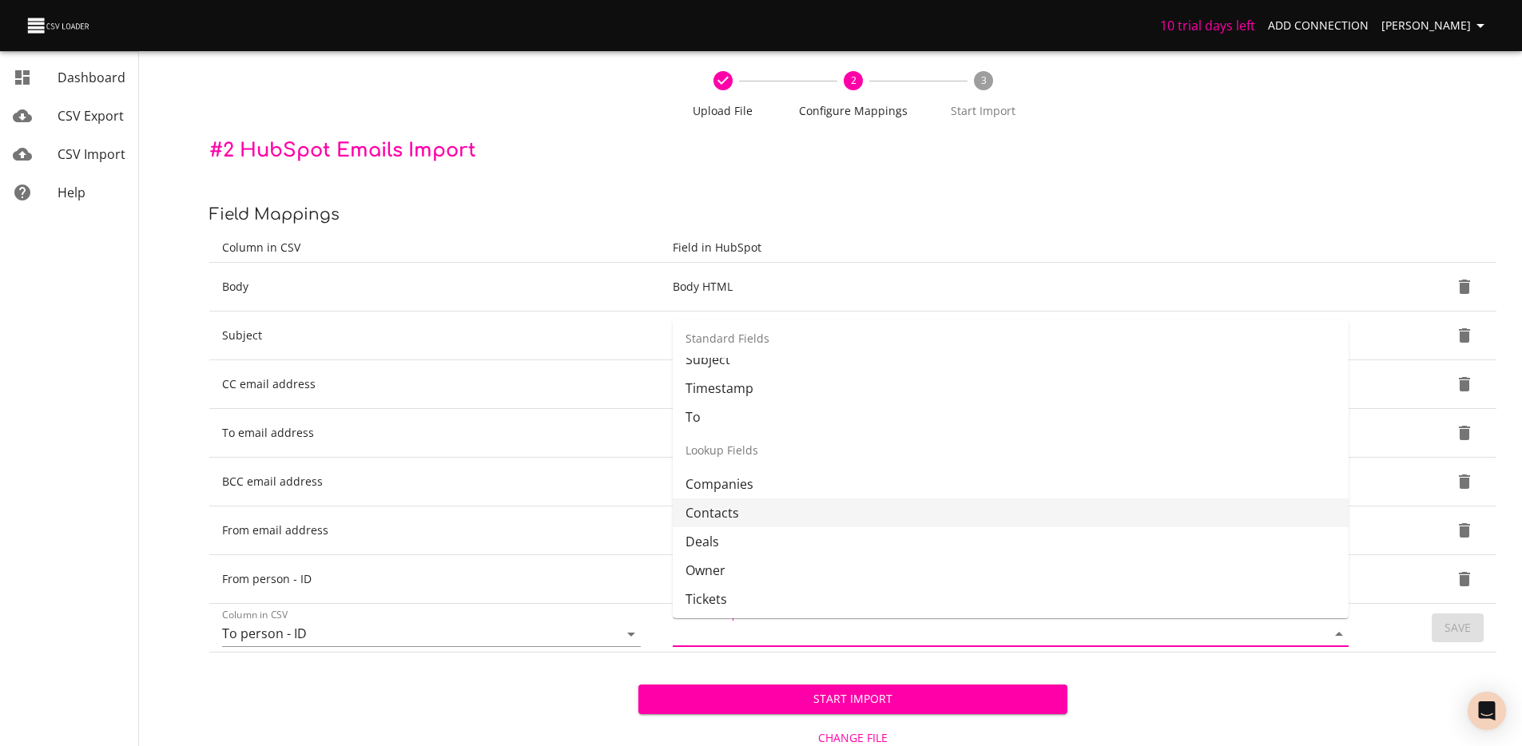
scroll to position [251, 0]
click at [794, 515] on li "Contacts" at bounding box center [1011, 511] width 676 height 29
type input "Contacts"
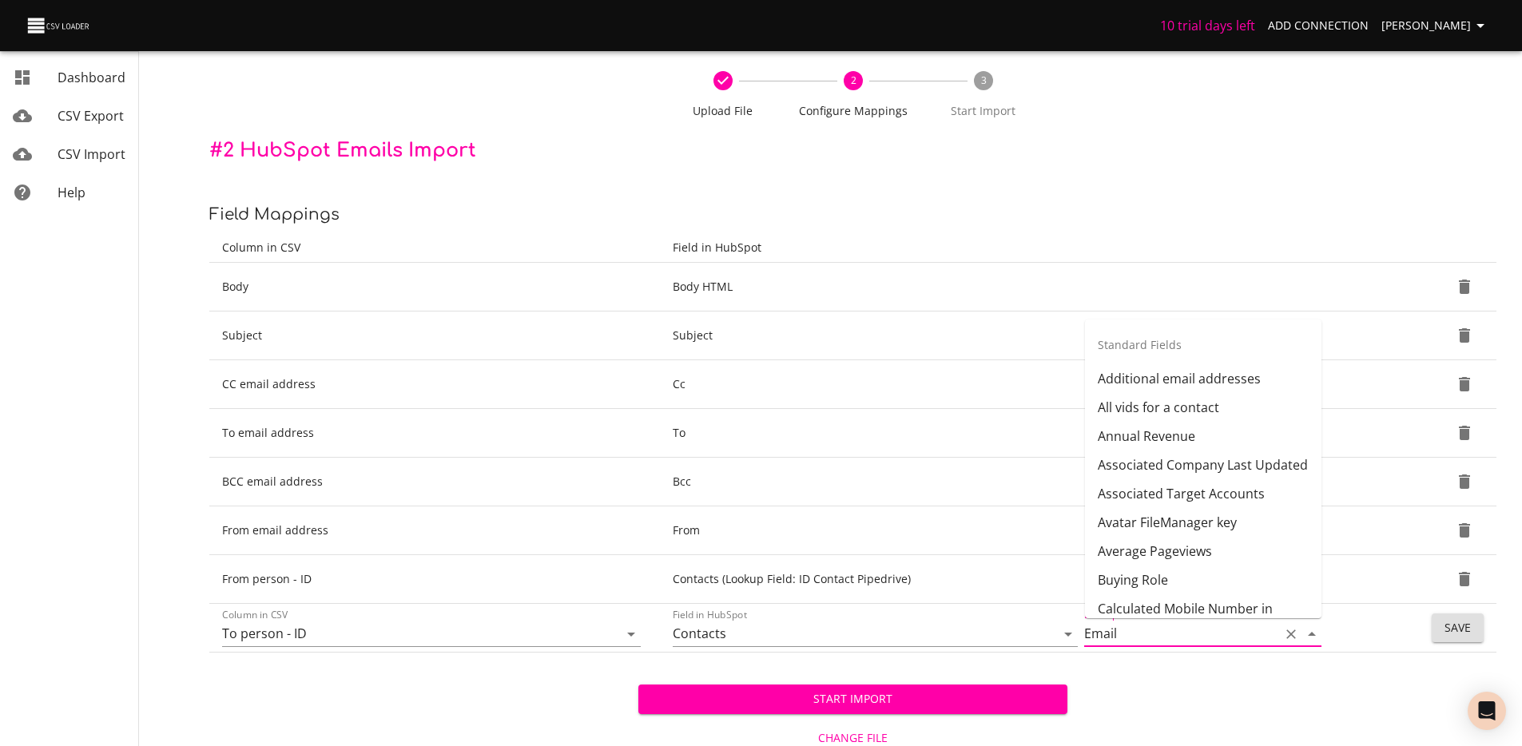
click at [1155, 632] on input "Email" at bounding box center [1177, 634] width 187 height 25
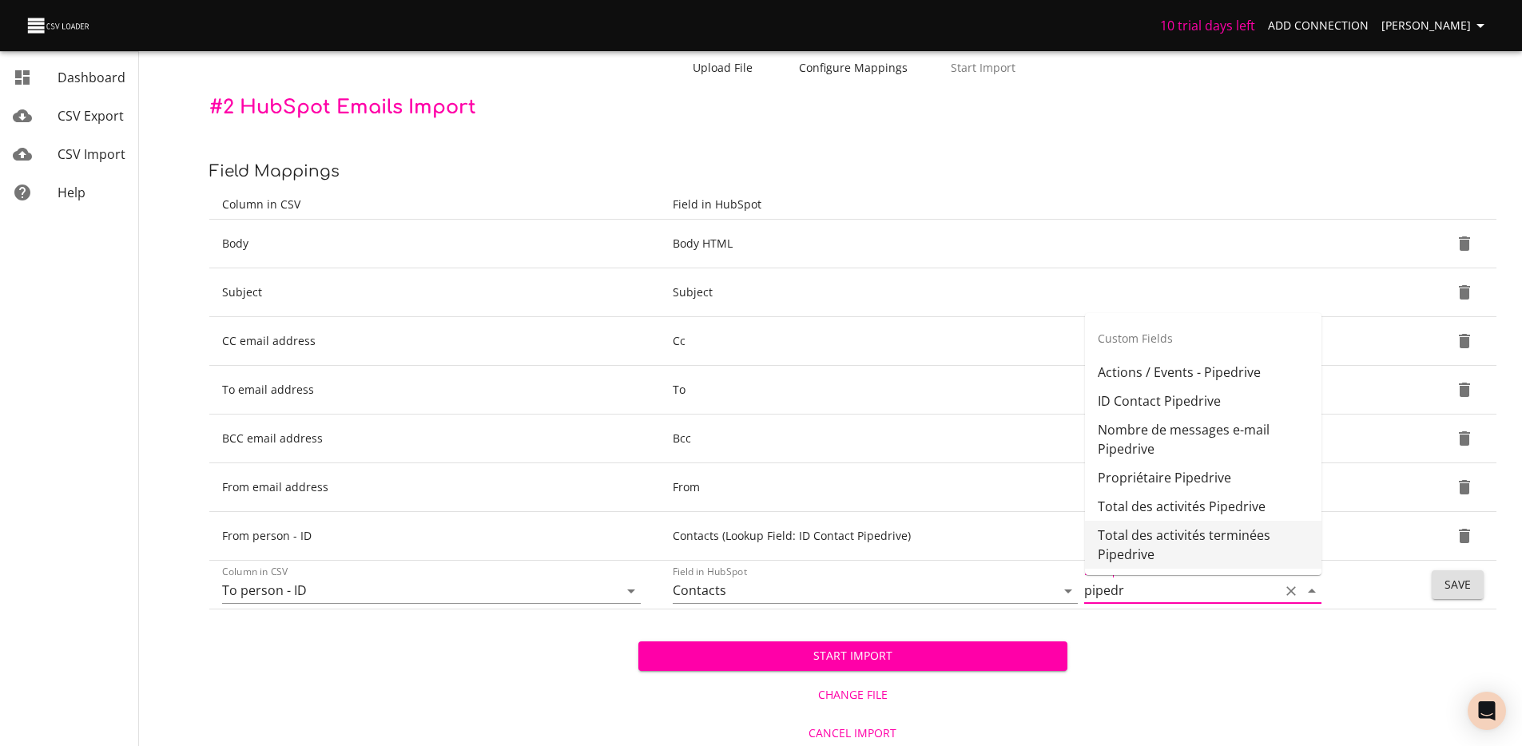
scroll to position [109, 0]
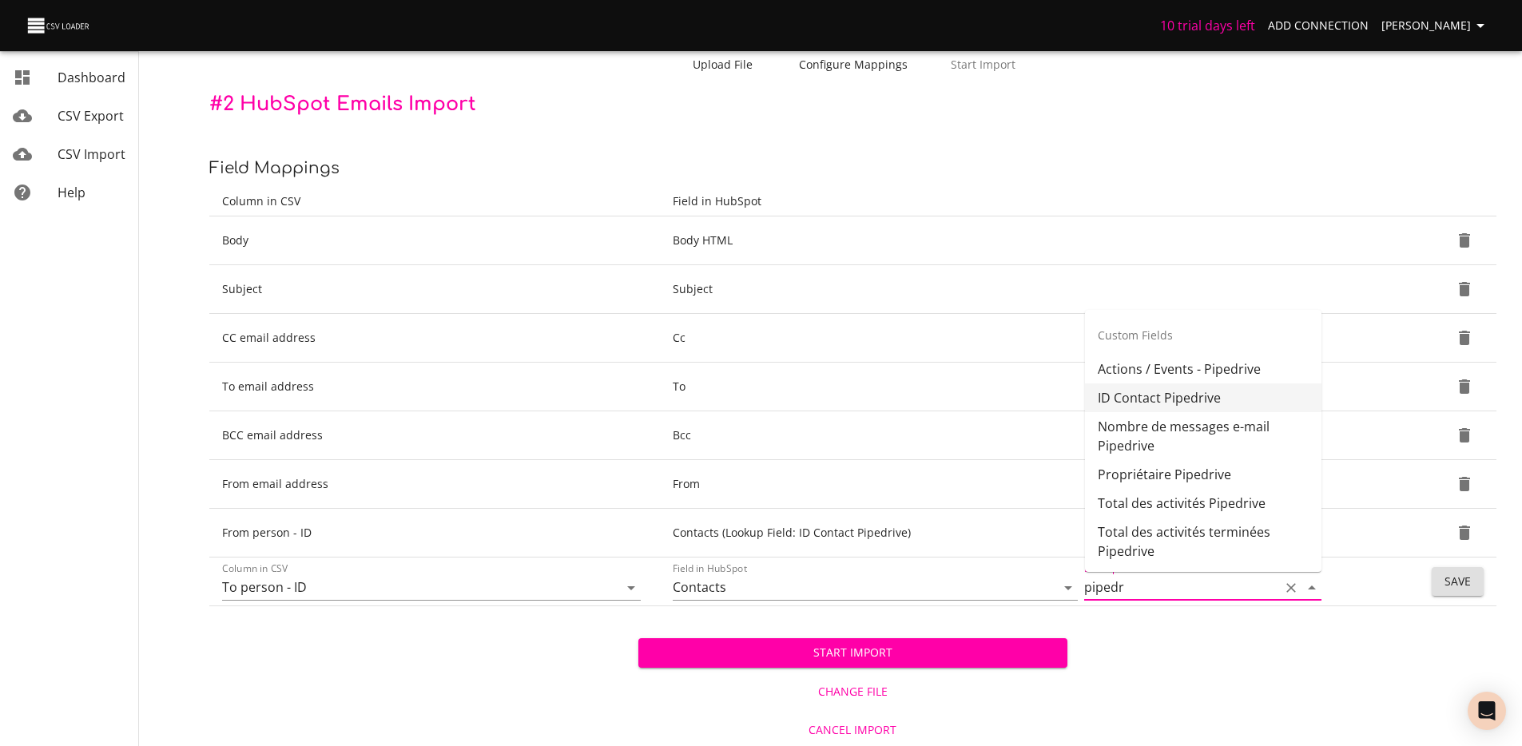
click at [1180, 397] on li "ID Contact Pipedrive" at bounding box center [1203, 398] width 237 height 29
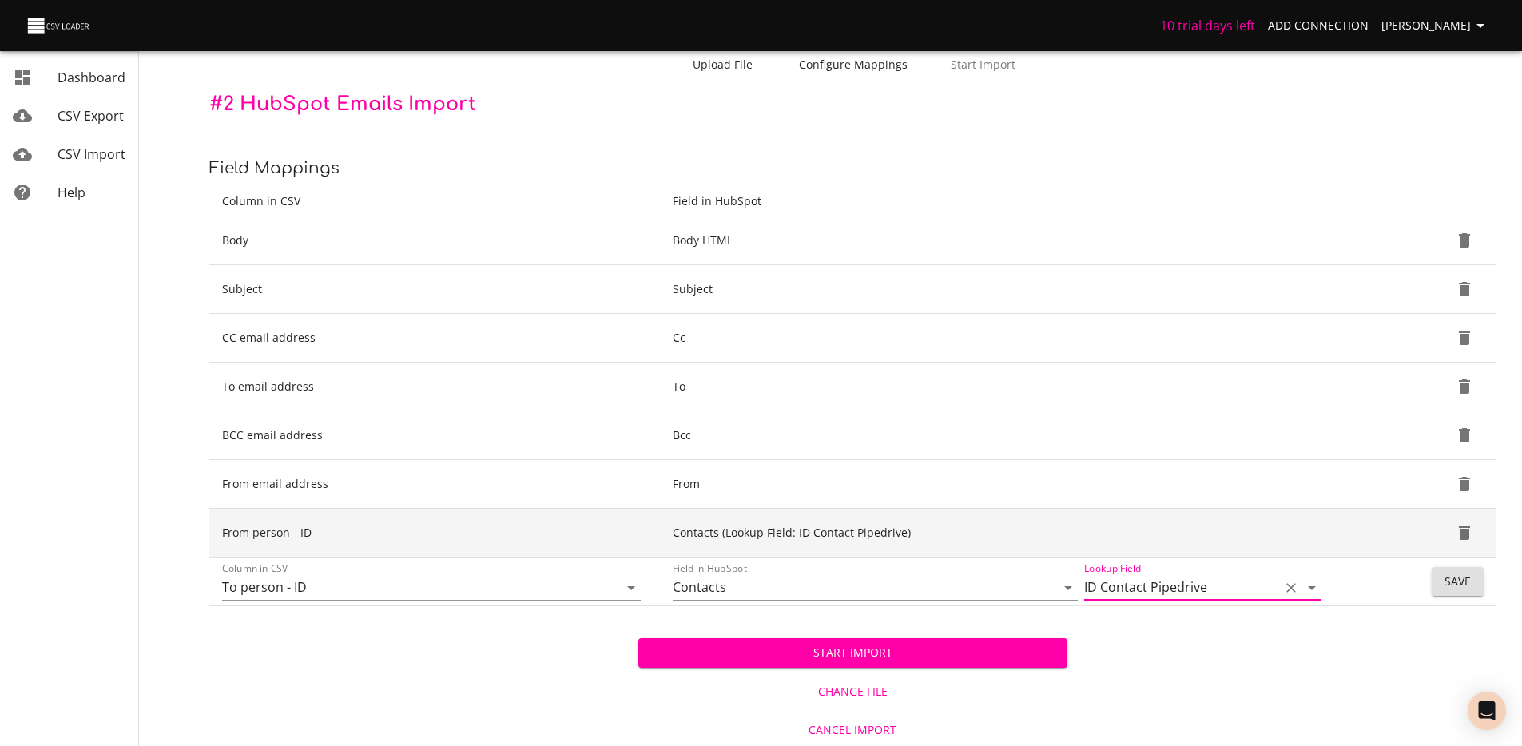
type input "ID Contact Pipedrive"
click at [1156, 547] on td "Contacts (Lookup Field: ID Contact Pipedrive)" at bounding box center [1014, 533] width 708 height 49
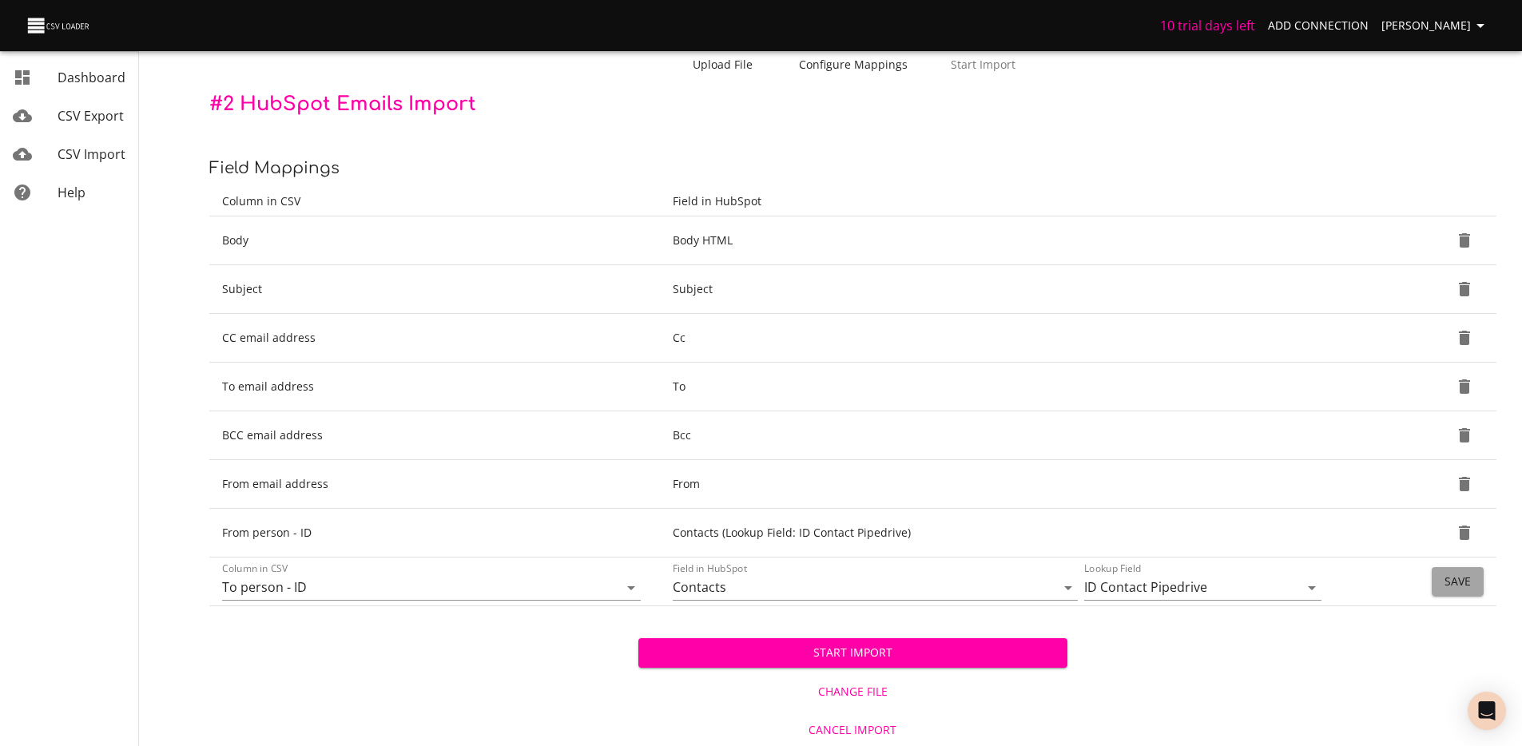
click at [1460, 583] on span "Save" at bounding box center [1458, 582] width 26 height 20
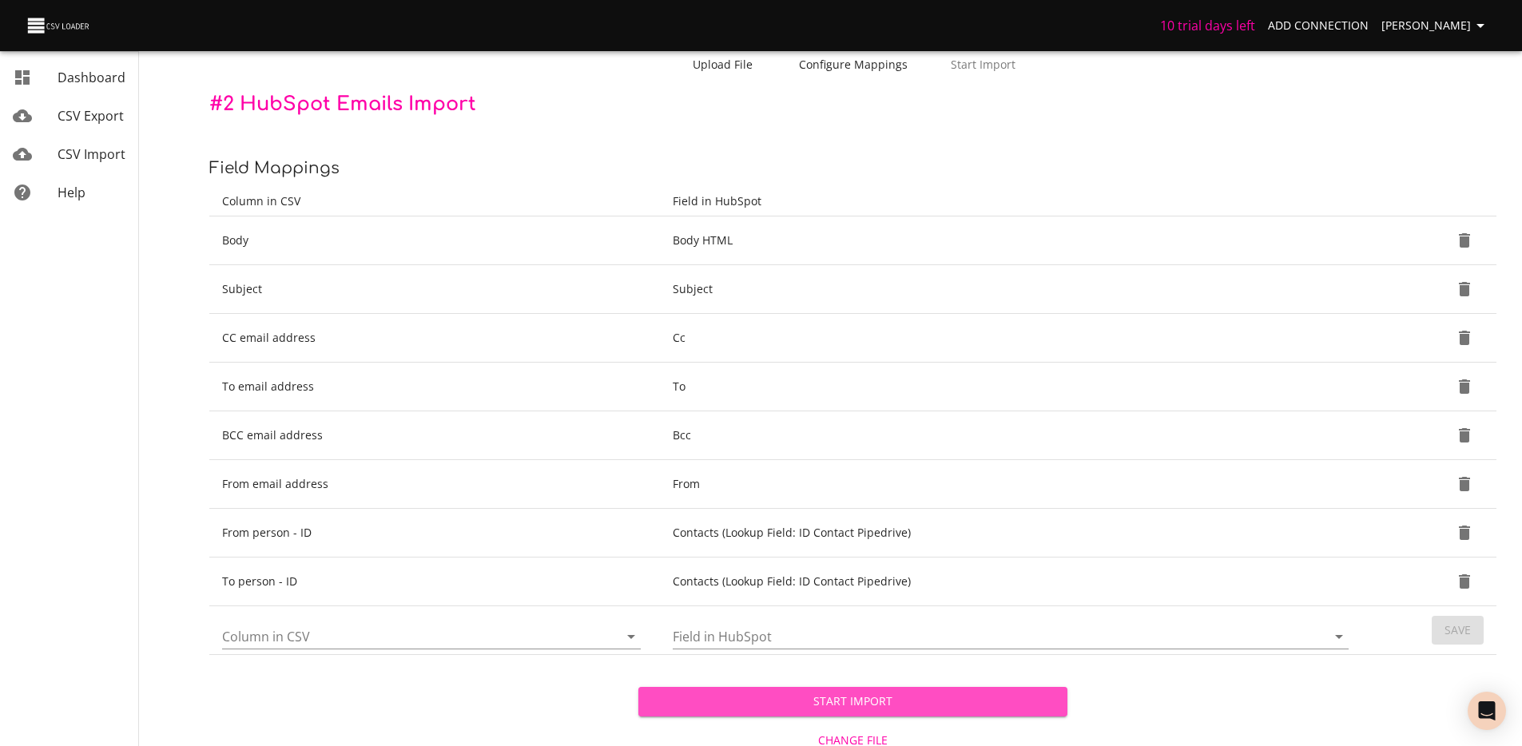
click at [919, 699] on span "Start Import" at bounding box center [853, 702] width 404 height 20
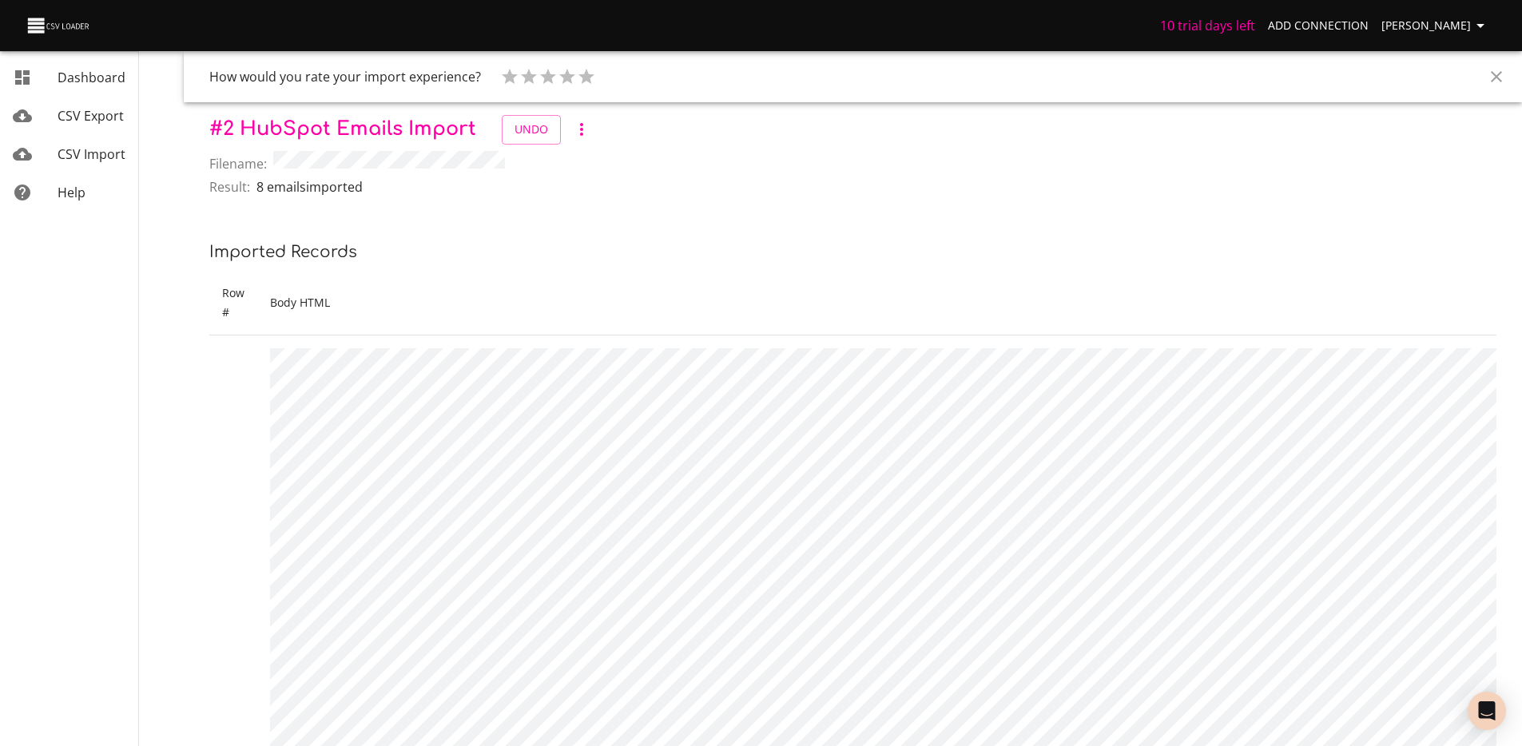
click at [80, 82] on span "Dashboard" at bounding box center [92, 78] width 68 height 18
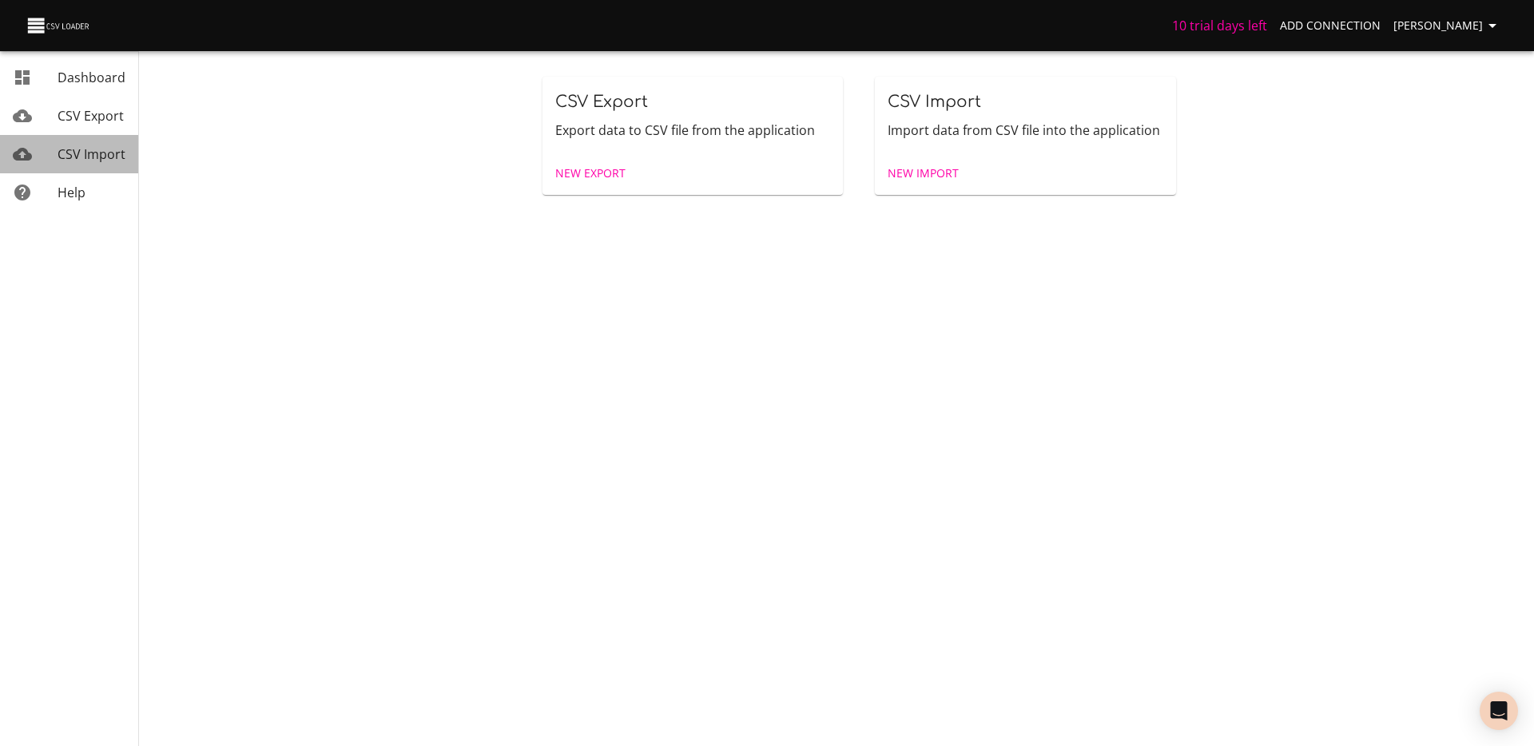
click at [94, 153] on span "CSV Import" at bounding box center [92, 154] width 68 height 18
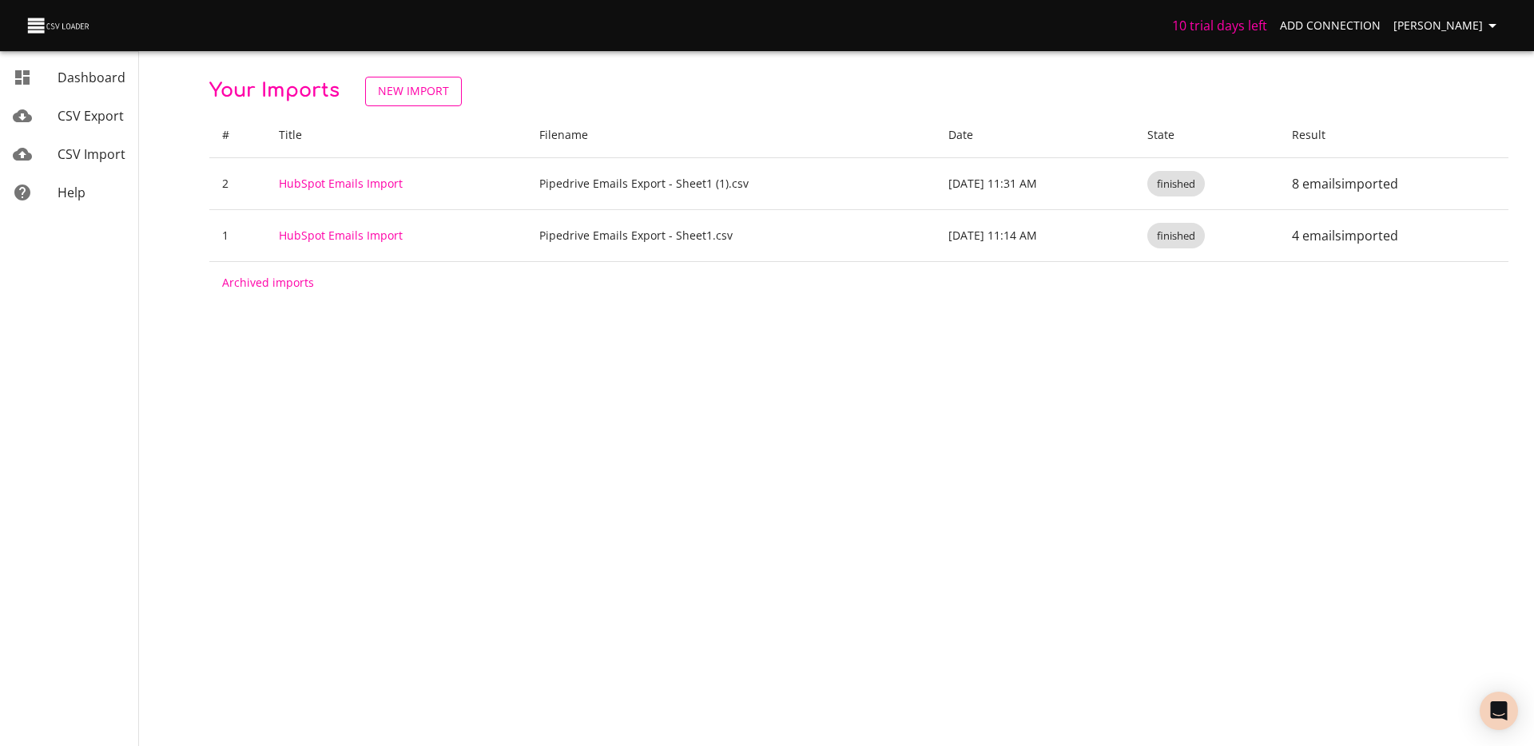
click at [404, 93] on span "New Import" at bounding box center [413, 92] width 71 height 20
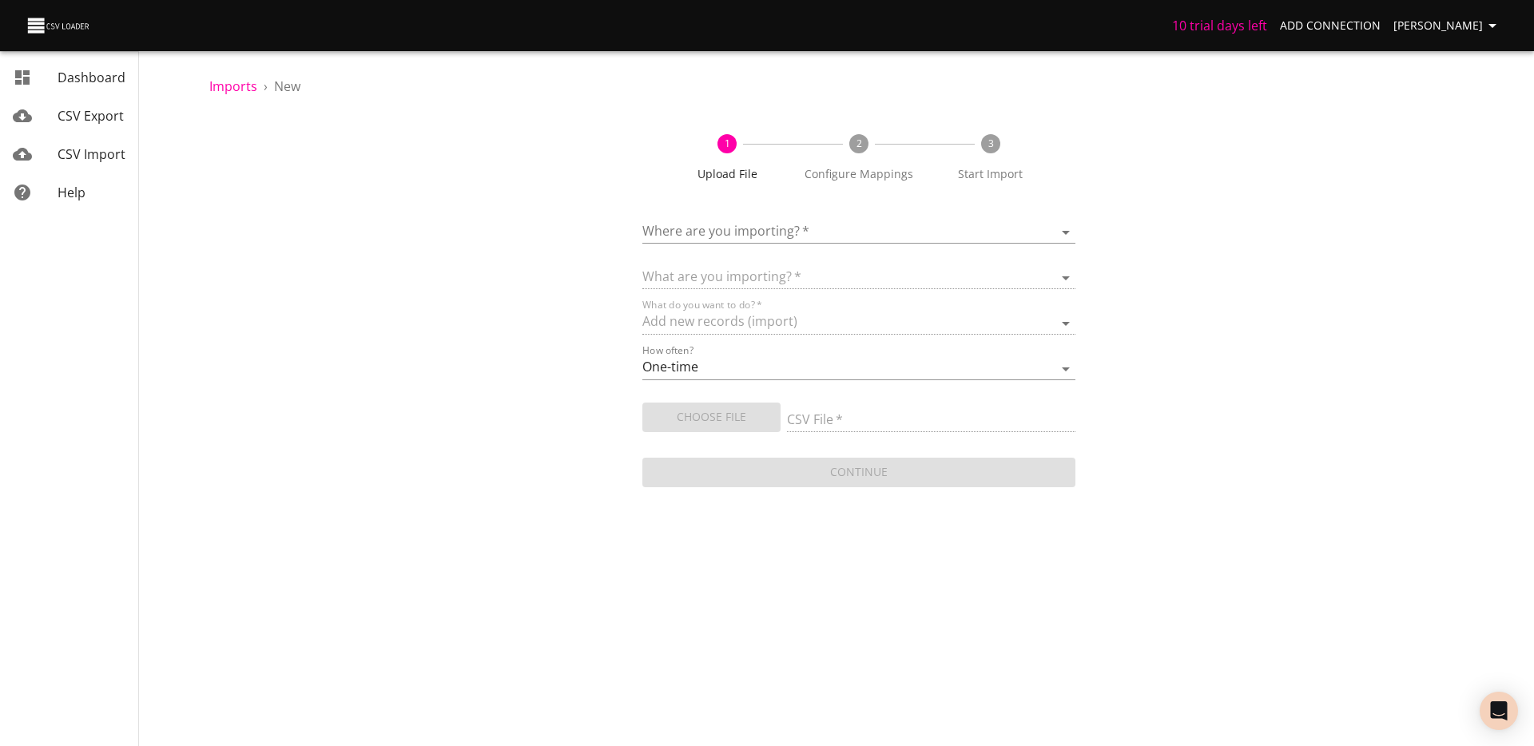
click at [754, 232] on body "10 trial days left Add Connection Théo Corbin Dashboard CSV Export CSV Import H…" at bounding box center [767, 373] width 1534 height 746
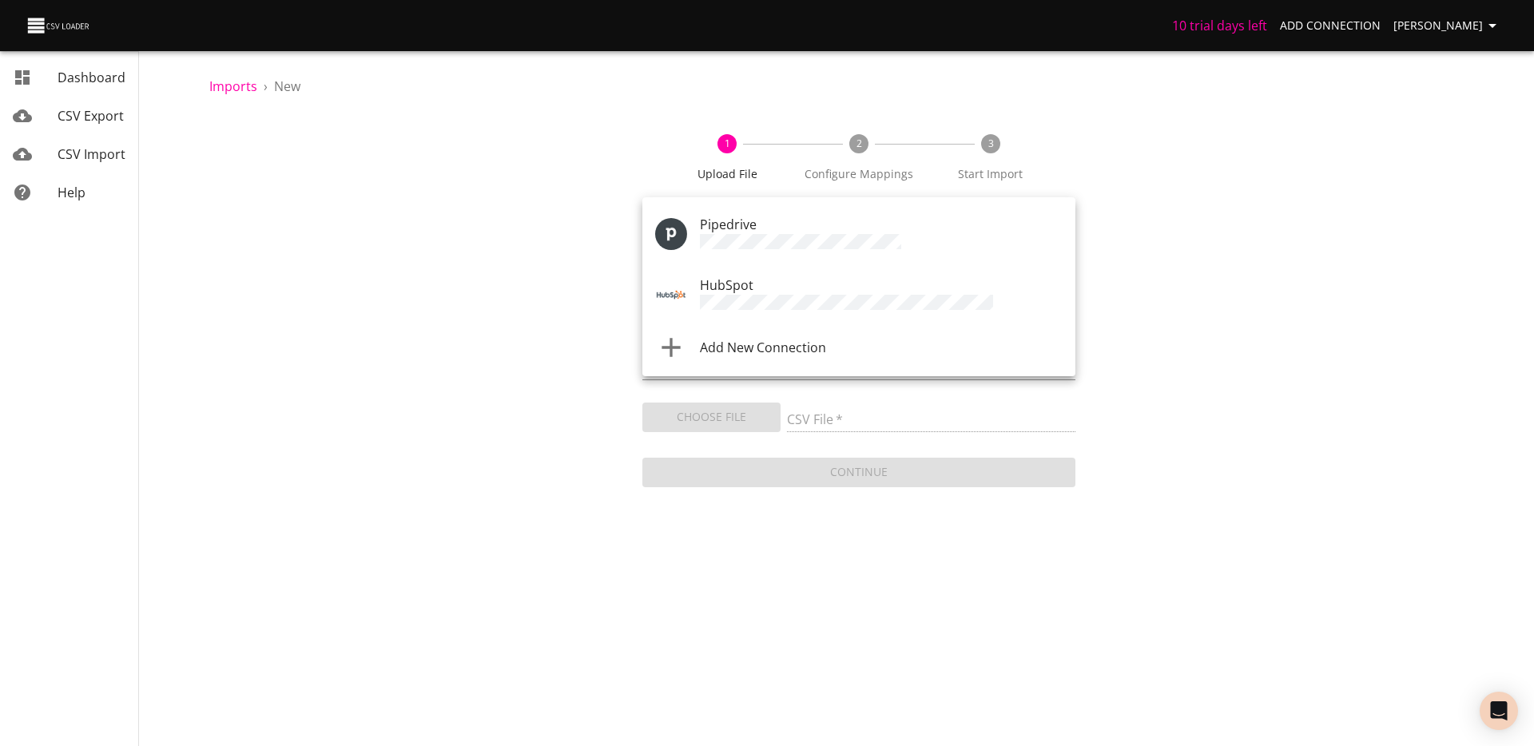
click at [740, 285] on span "HubSpot" at bounding box center [727, 286] width 54 height 18
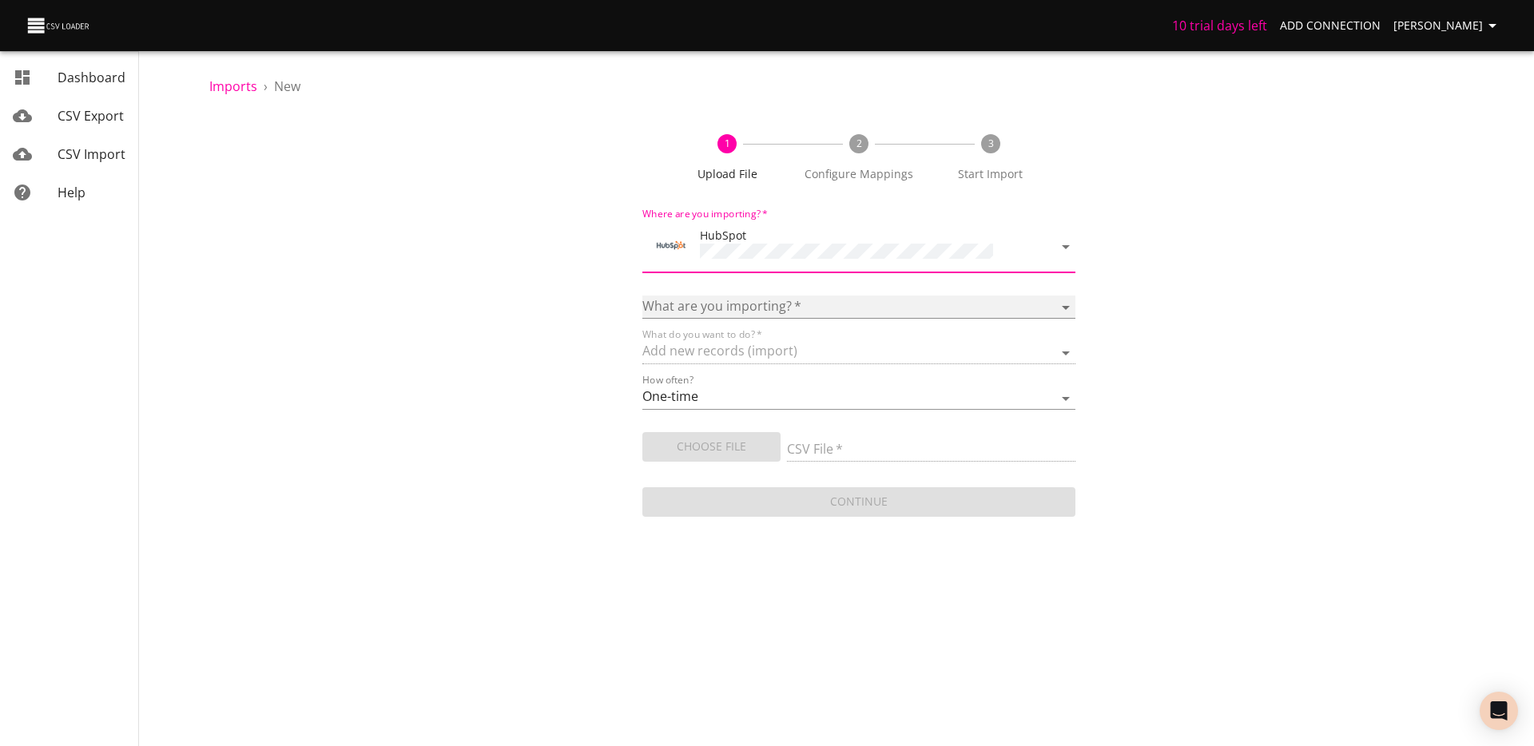
click at [734, 305] on select "Calls Companies Contacts Deals Emails Line items Meetings Notes Products Tasks …" at bounding box center [859, 307] width 433 height 23
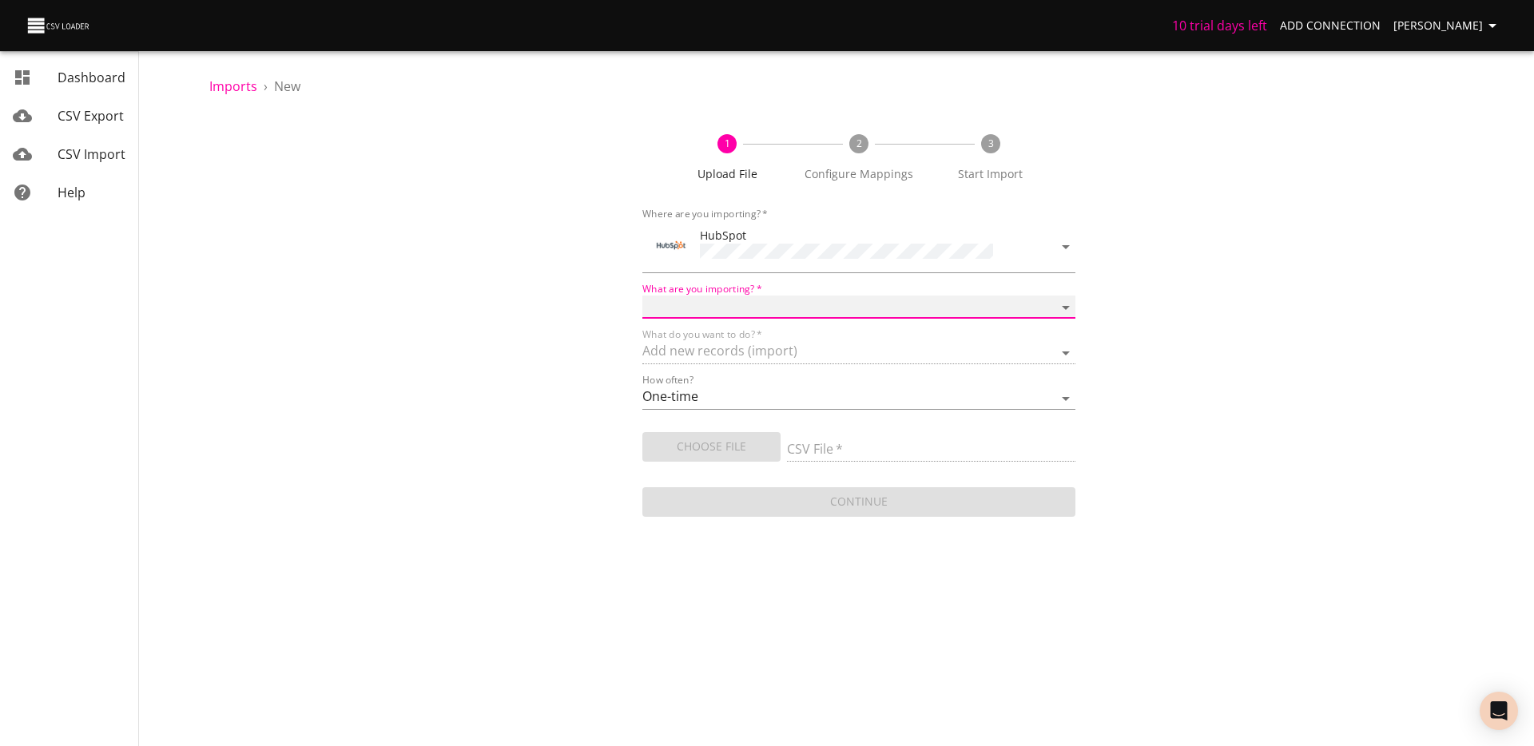
select select "emails"
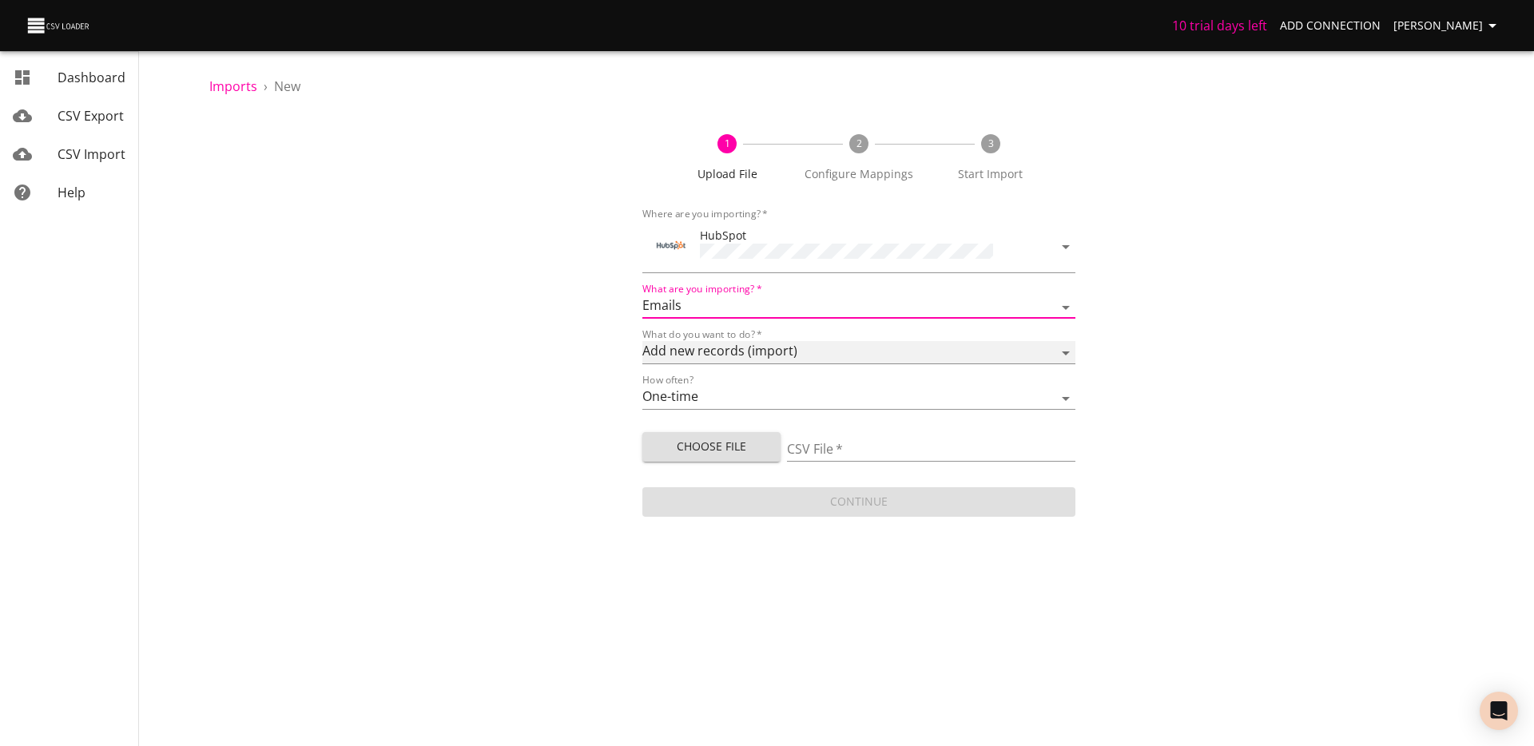
click at [735, 354] on select "Add new records (import) Update existing records (update) Add new and update ex…" at bounding box center [859, 352] width 433 height 23
click at [816, 446] on input "CSV File   *" at bounding box center [931, 450] width 288 height 23
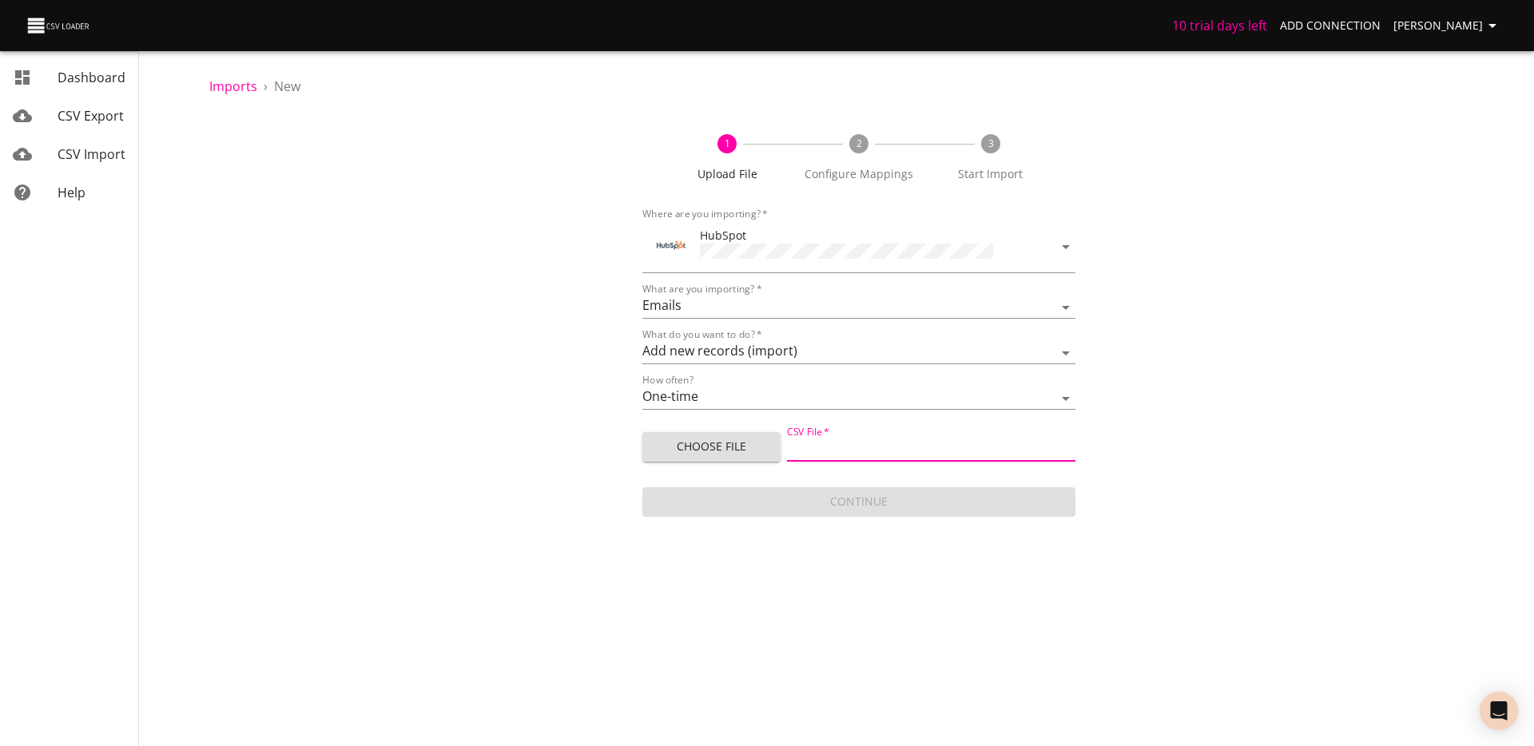
type input "Pipedrive Emails Export - Sheet1 (1).csv"
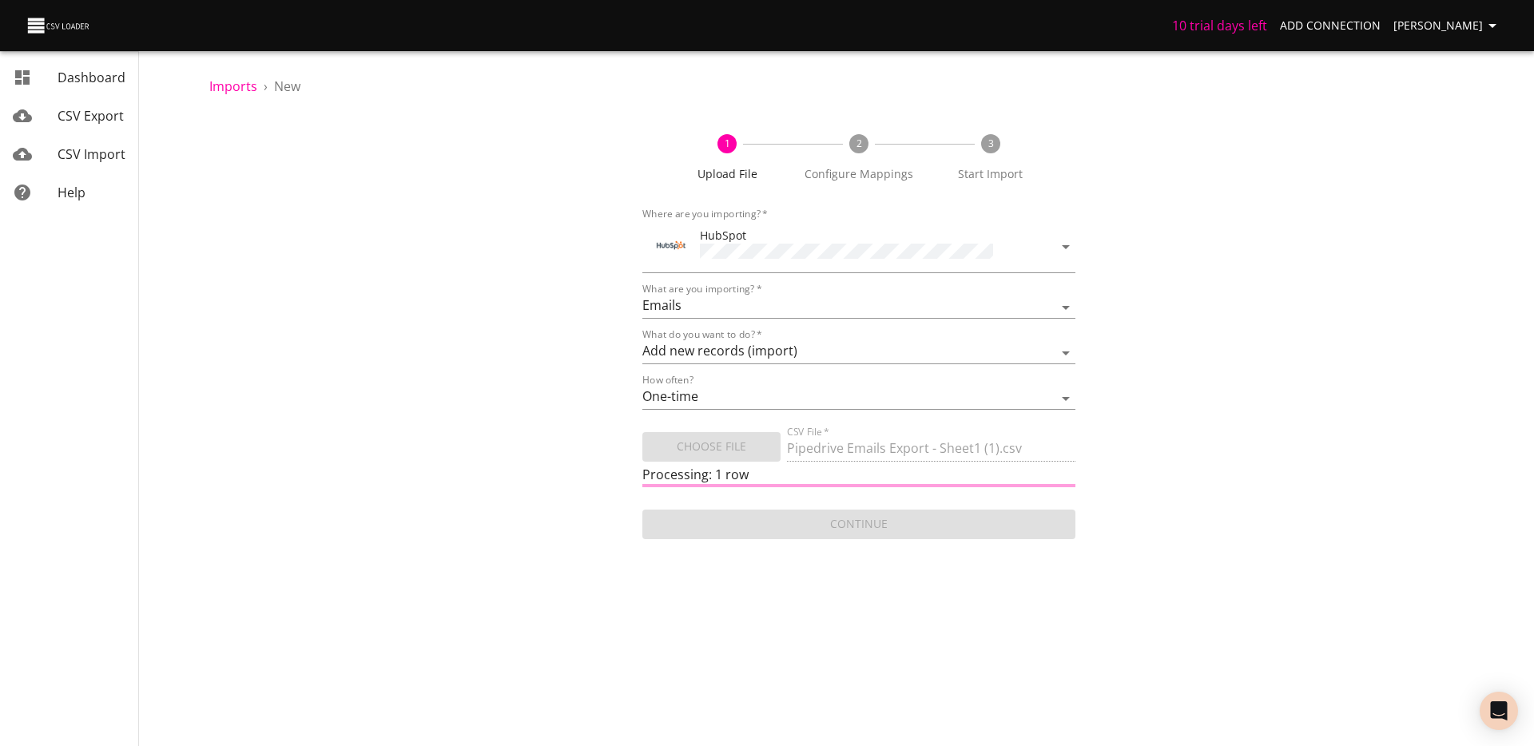
click at [487, 412] on div "1 Upload File 2 Configure Mappings 3 Start Import Where are you importing?   * …" at bounding box center [858, 329] width 1299 height 428
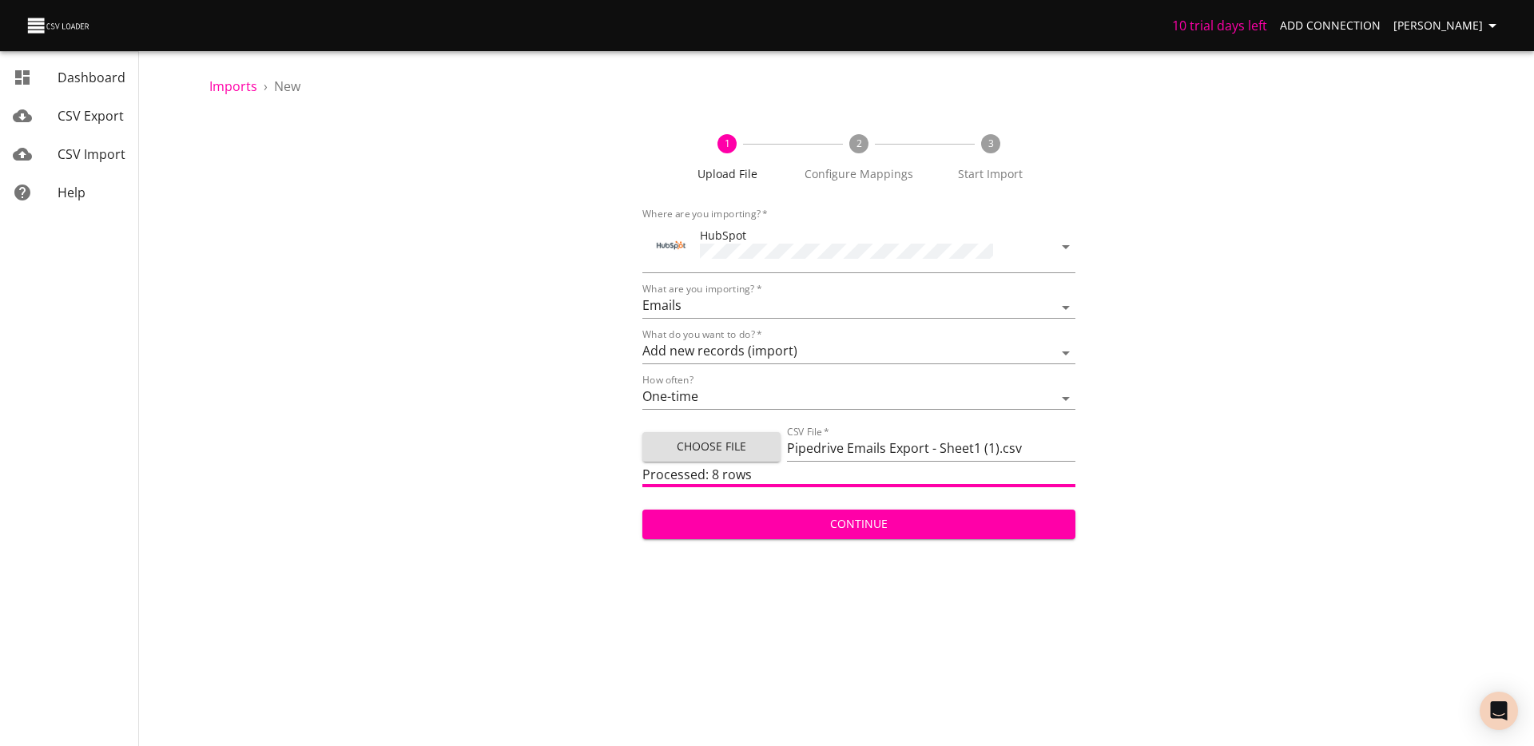
click at [880, 520] on span "Continue" at bounding box center [859, 525] width 408 height 20
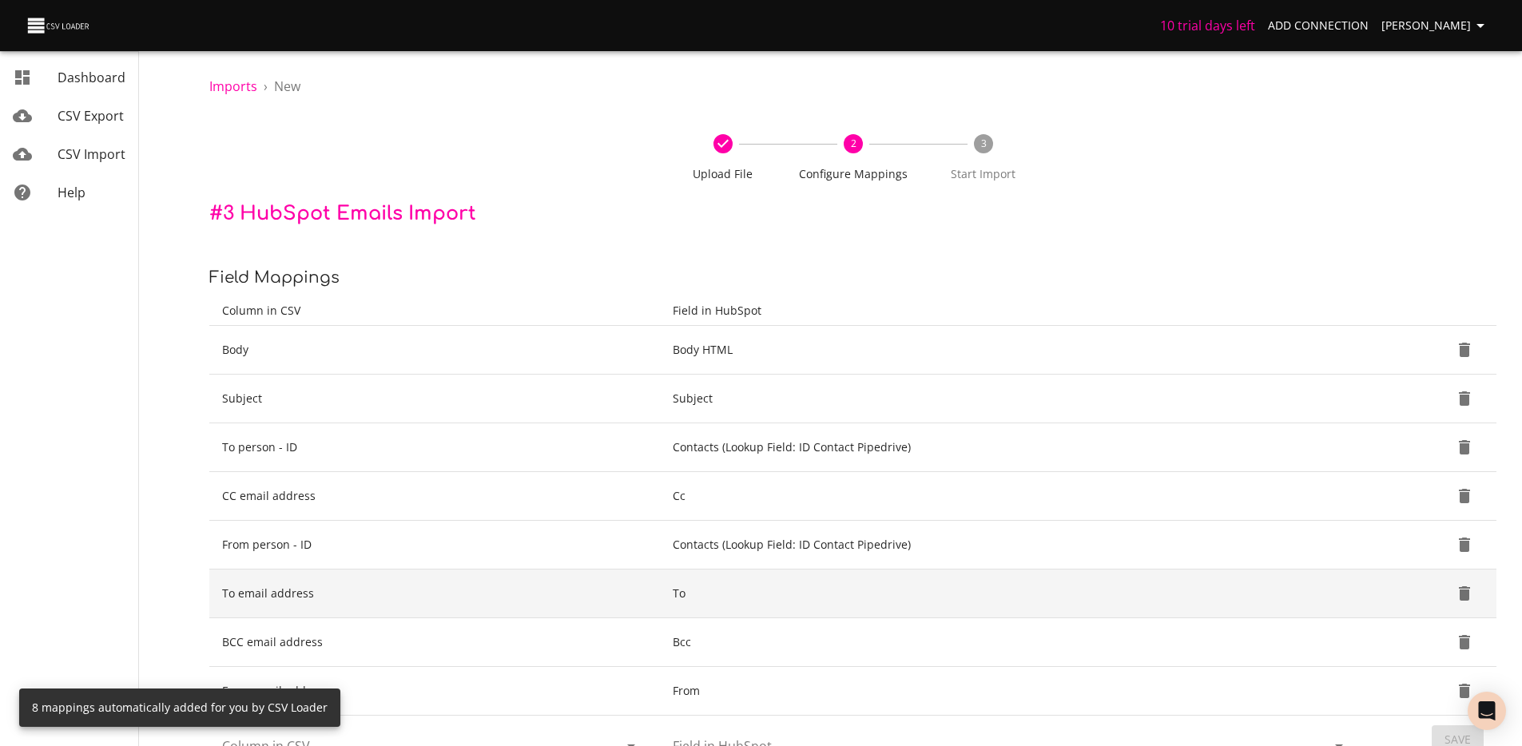
scroll to position [161, 0]
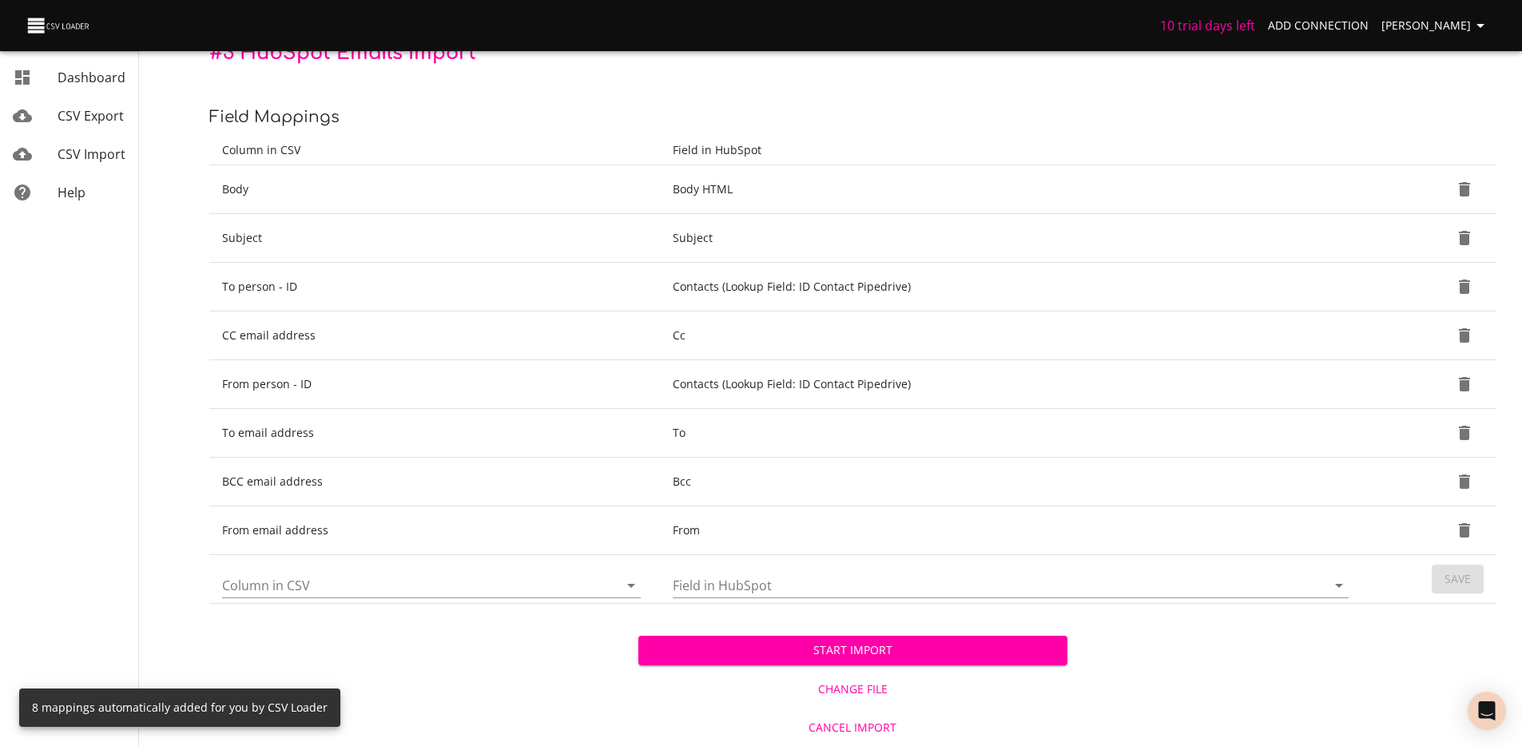
click at [452, 591] on input "Column in CSV" at bounding box center [406, 585] width 369 height 25
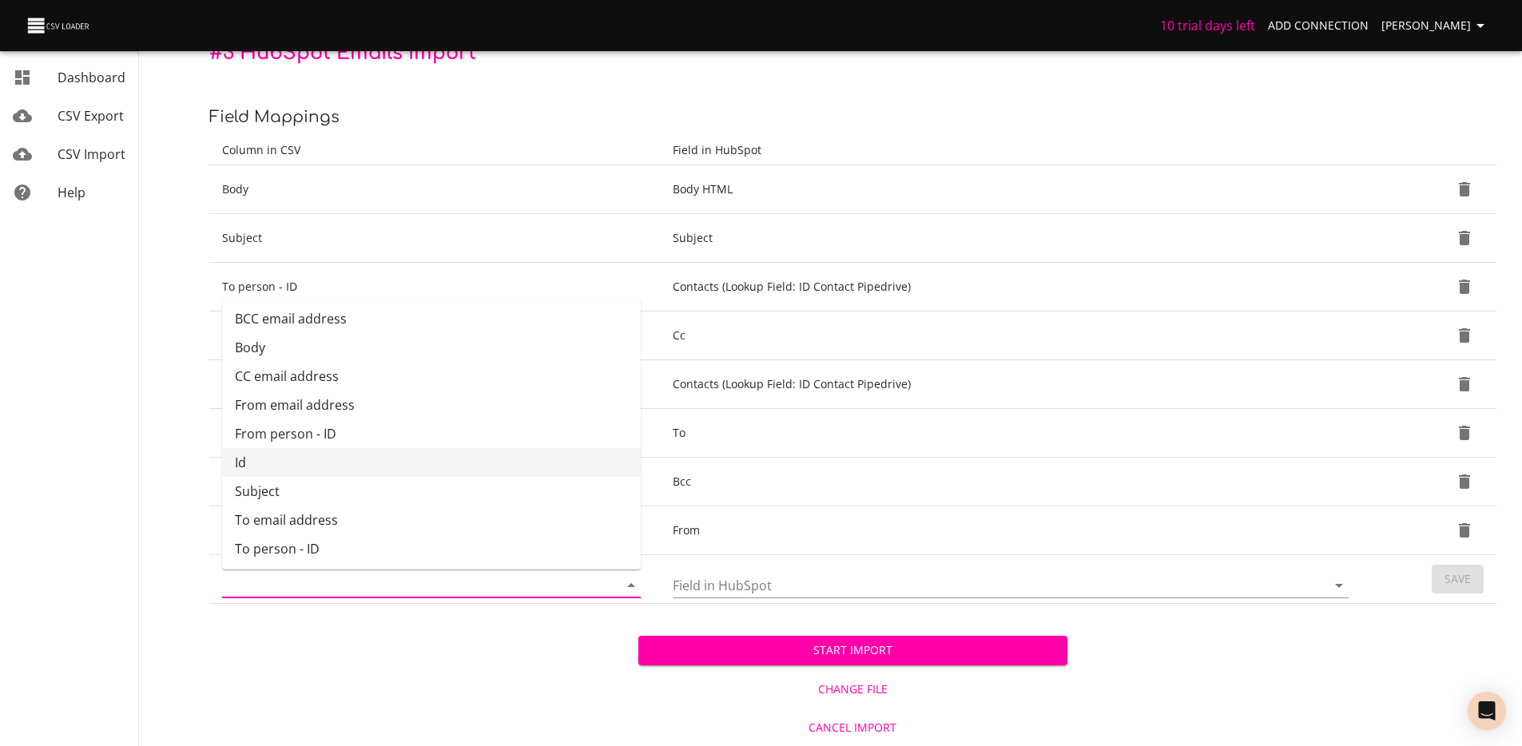
click at [398, 460] on li "Id" at bounding box center [431, 462] width 419 height 29
type input "Id"
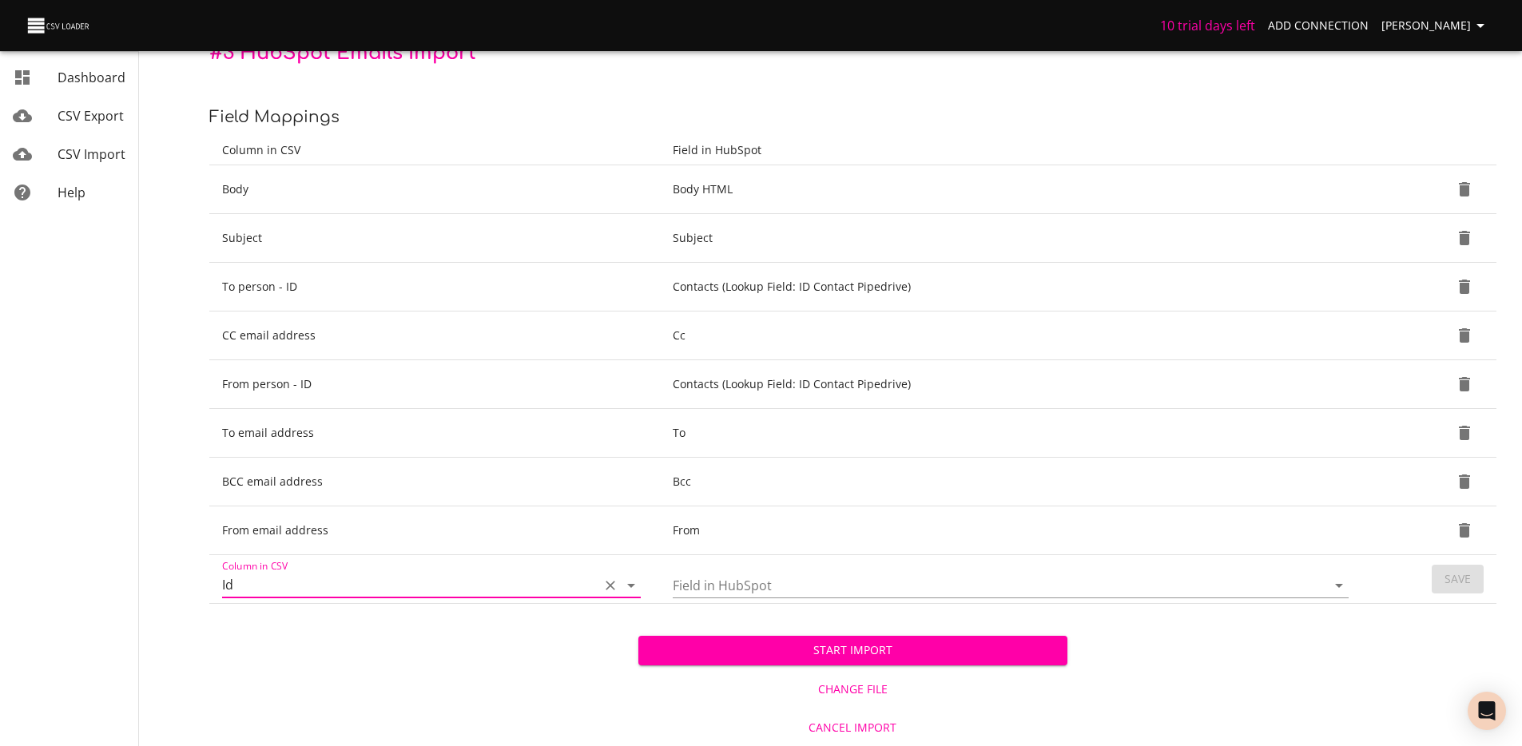
click at [770, 593] on input "Field in HubSpot" at bounding box center [986, 585] width 627 height 25
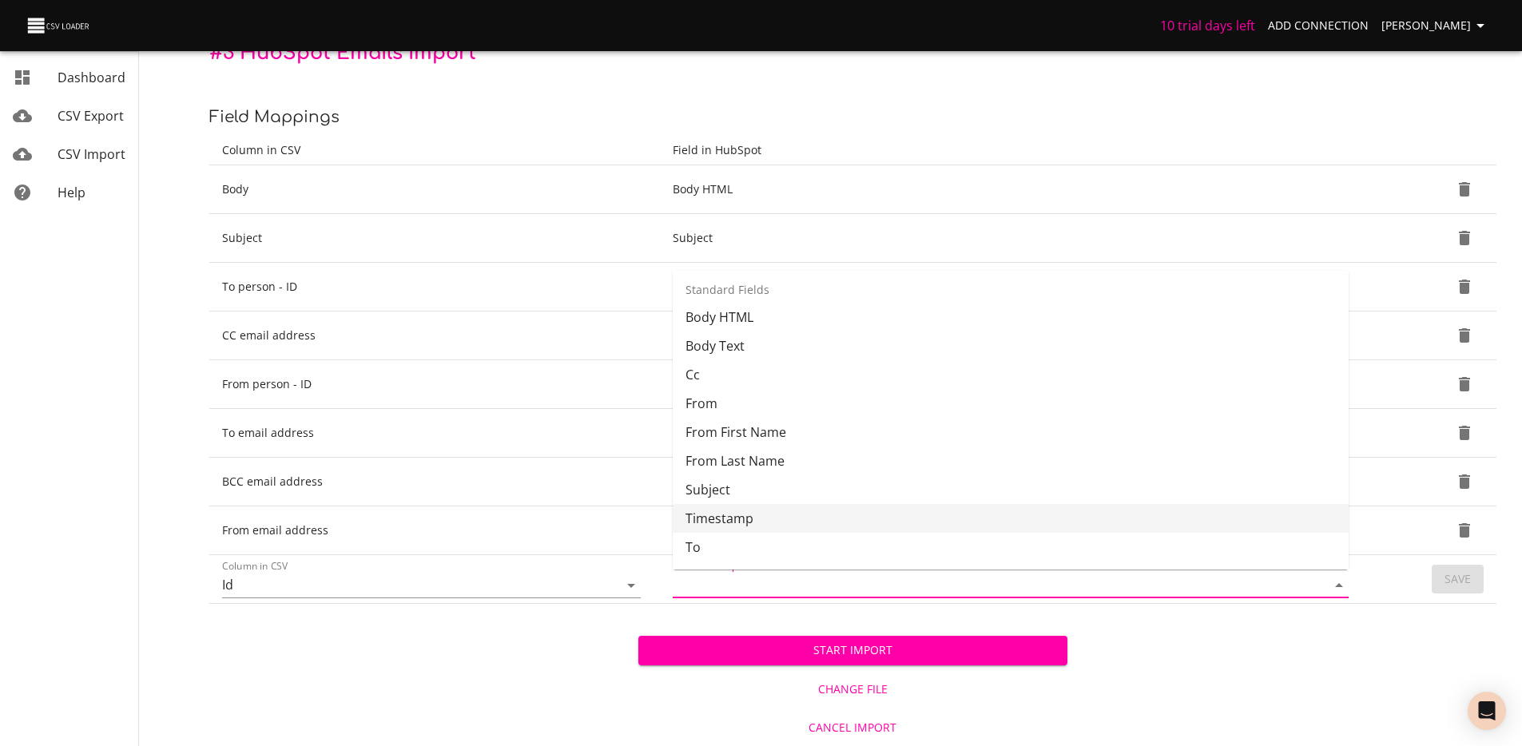
scroll to position [69, 0]
click at [739, 527] on li "Timestamp" at bounding box center [1011, 520] width 676 height 29
type input "Timestamp"
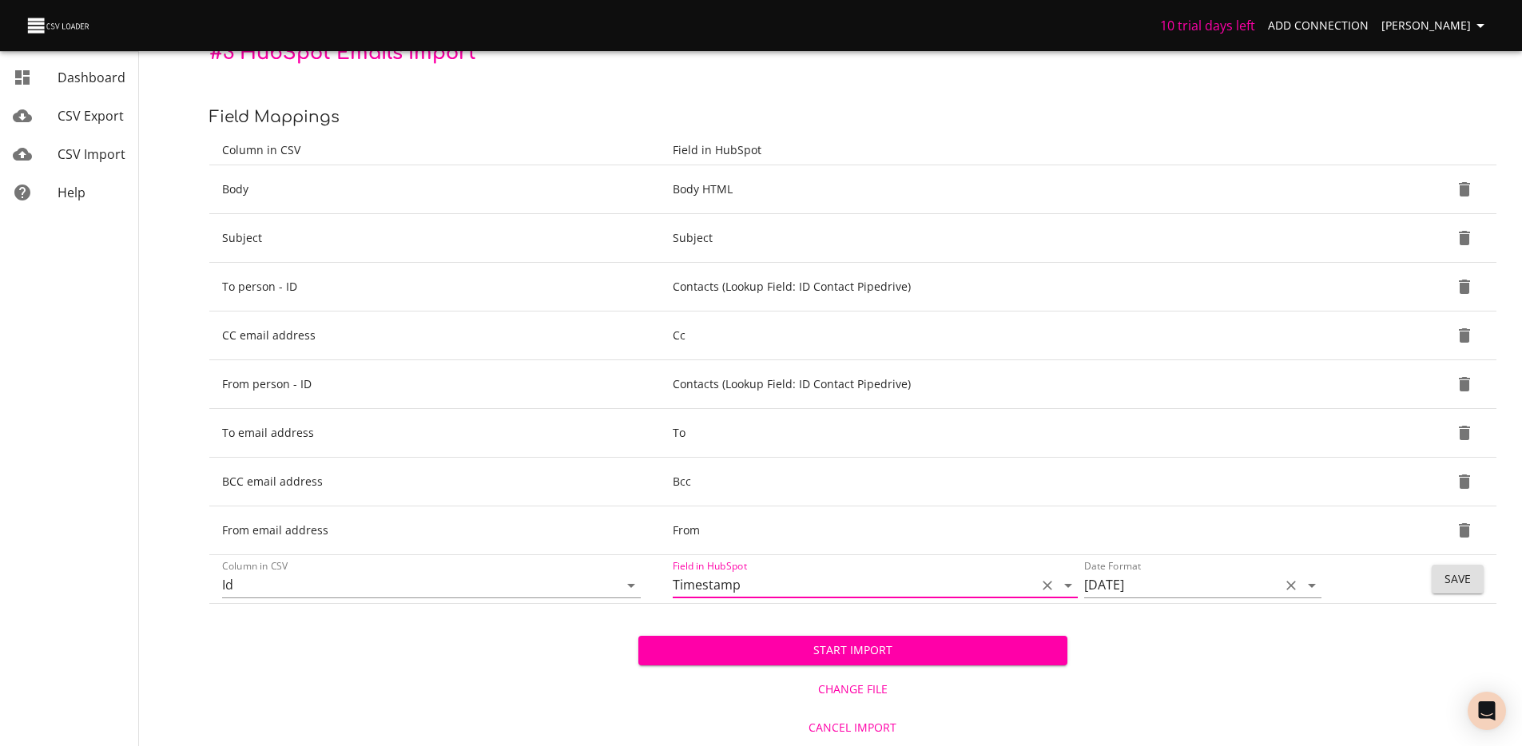
click at [1136, 588] on input "12/31/2017" at bounding box center [1177, 585] width 187 height 25
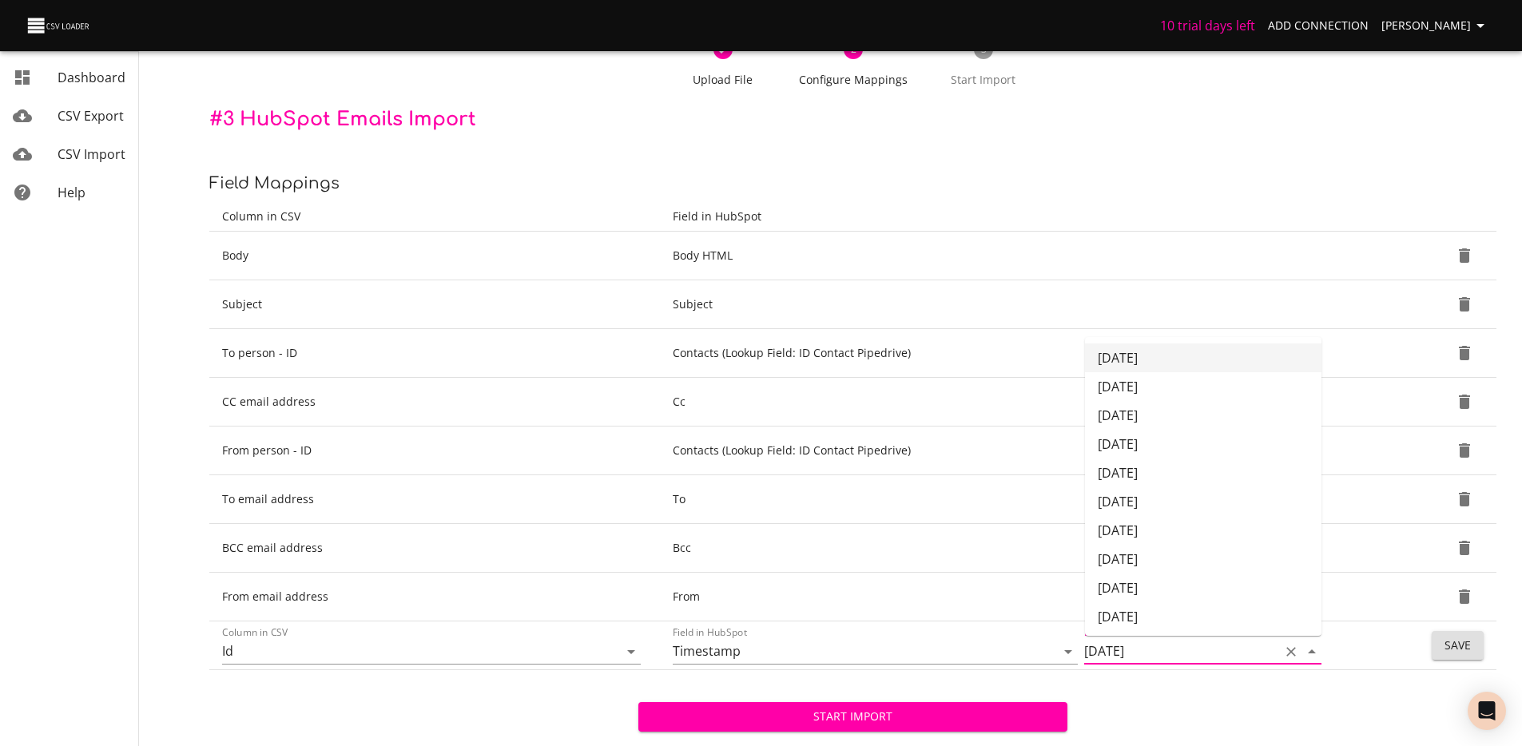
scroll to position [91, 0]
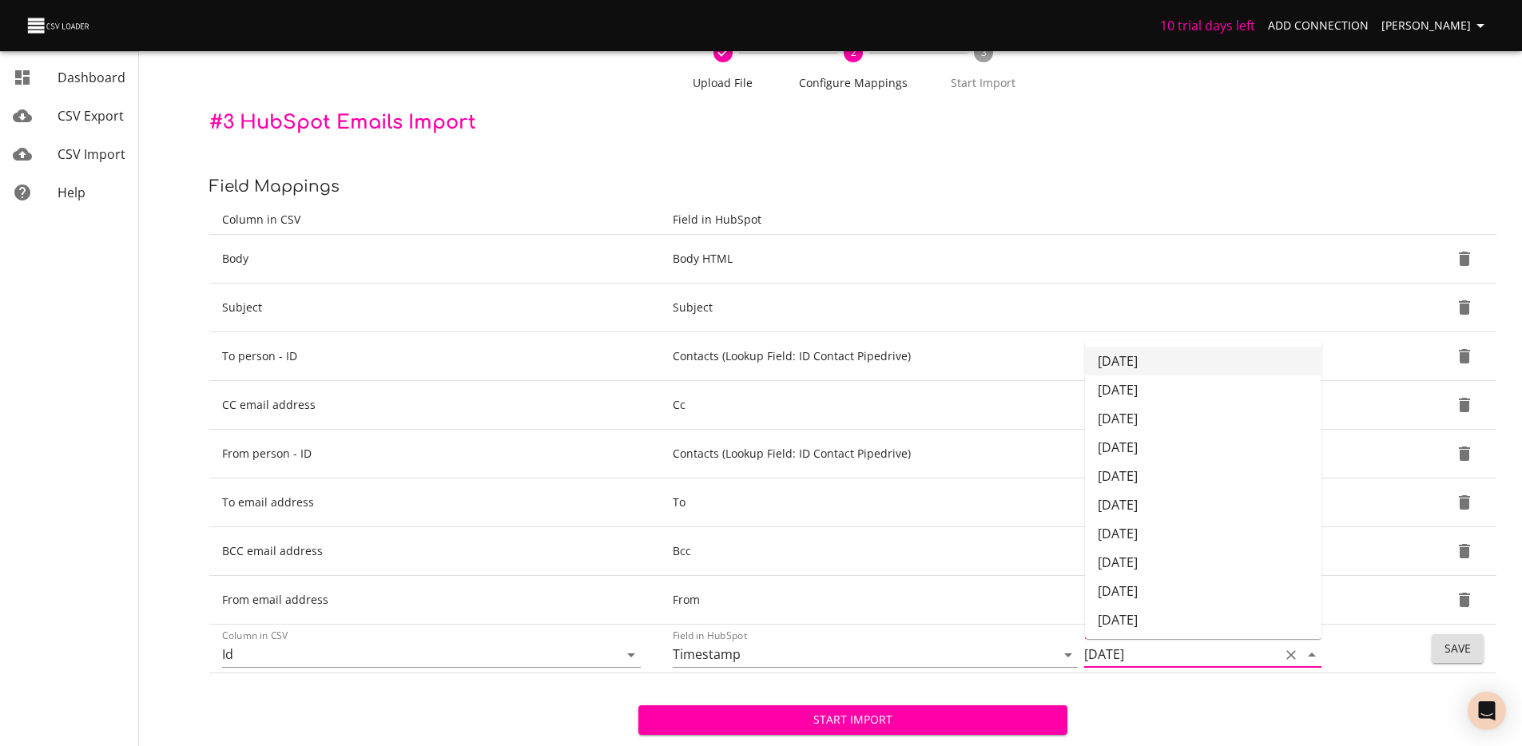
click at [1142, 371] on li "12/31/2017" at bounding box center [1203, 361] width 237 height 29
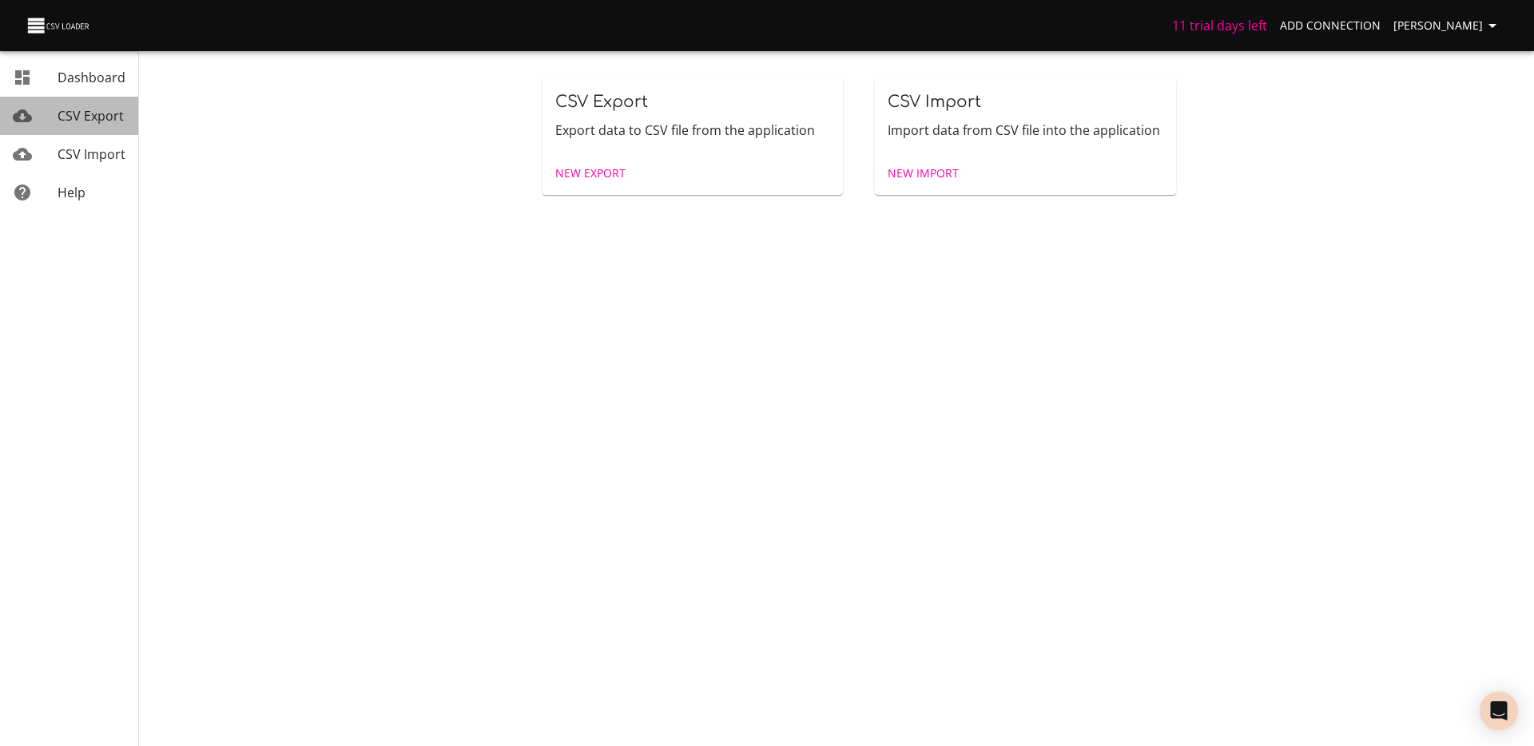
click at [84, 119] on span "CSV Export" at bounding box center [91, 116] width 66 height 18
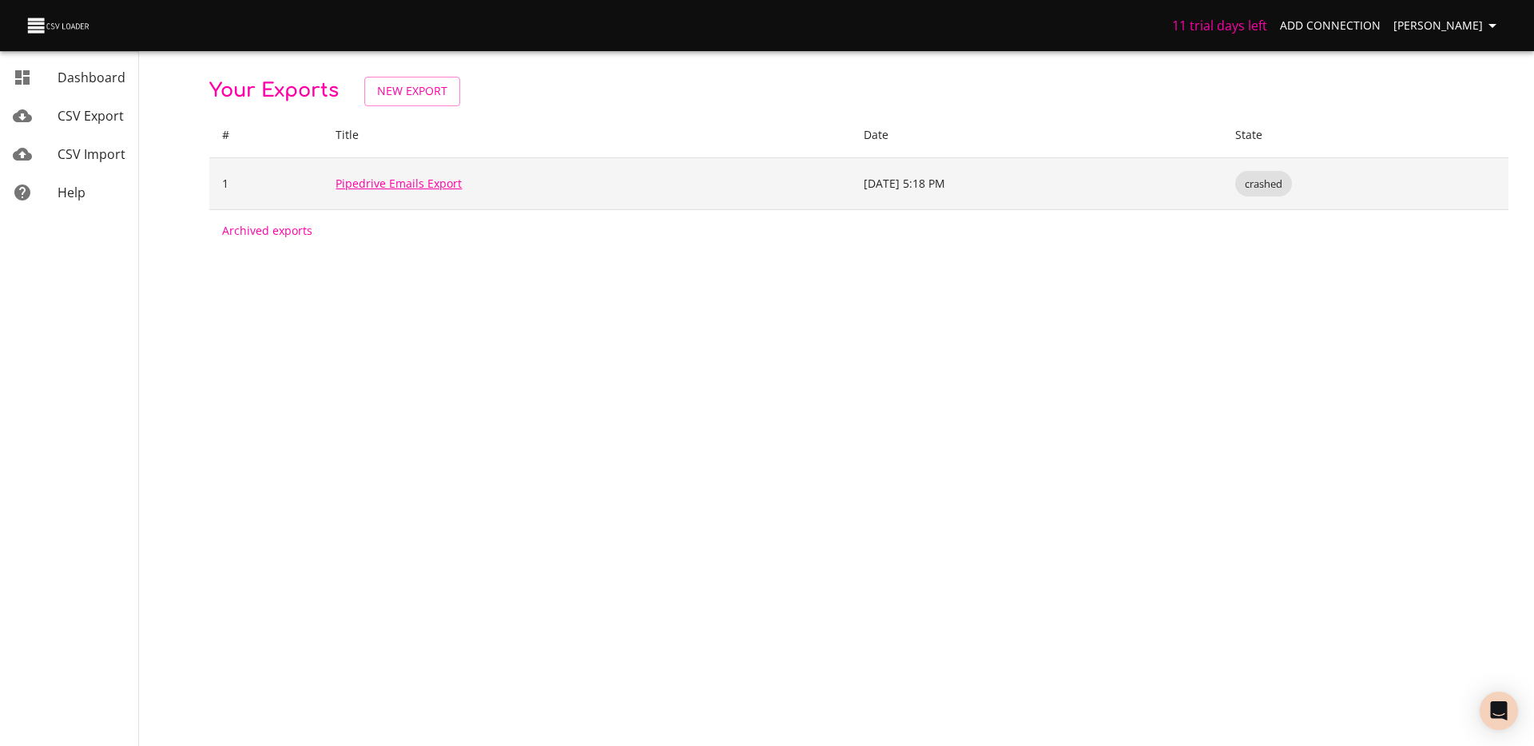
click at [427, 186] on link "Pipedrive Emails Export" at bounding box center [399, 183] width 126 height 15
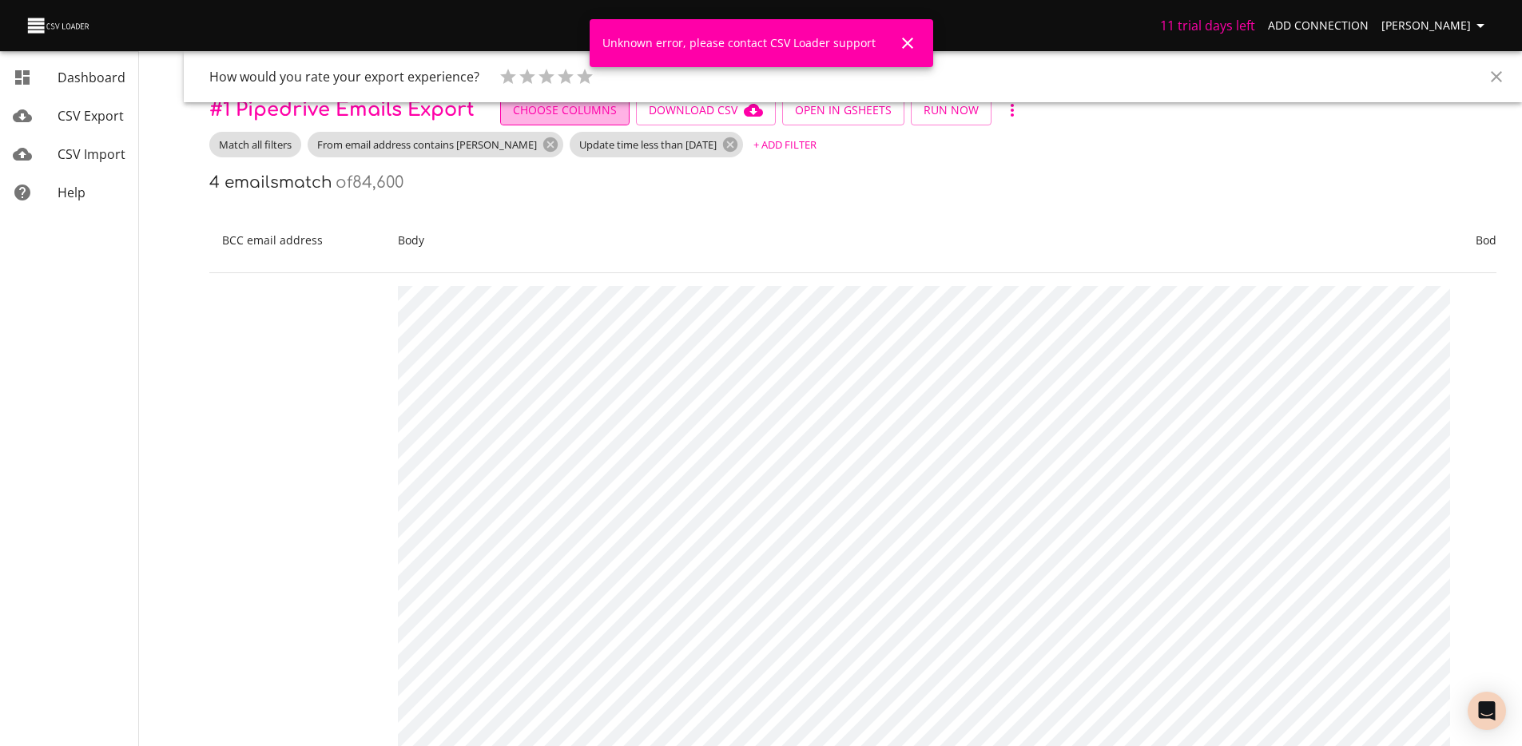
click at [566, 116] on span "Choose Columns" at bounding box center [565, 111] width 104 height 20
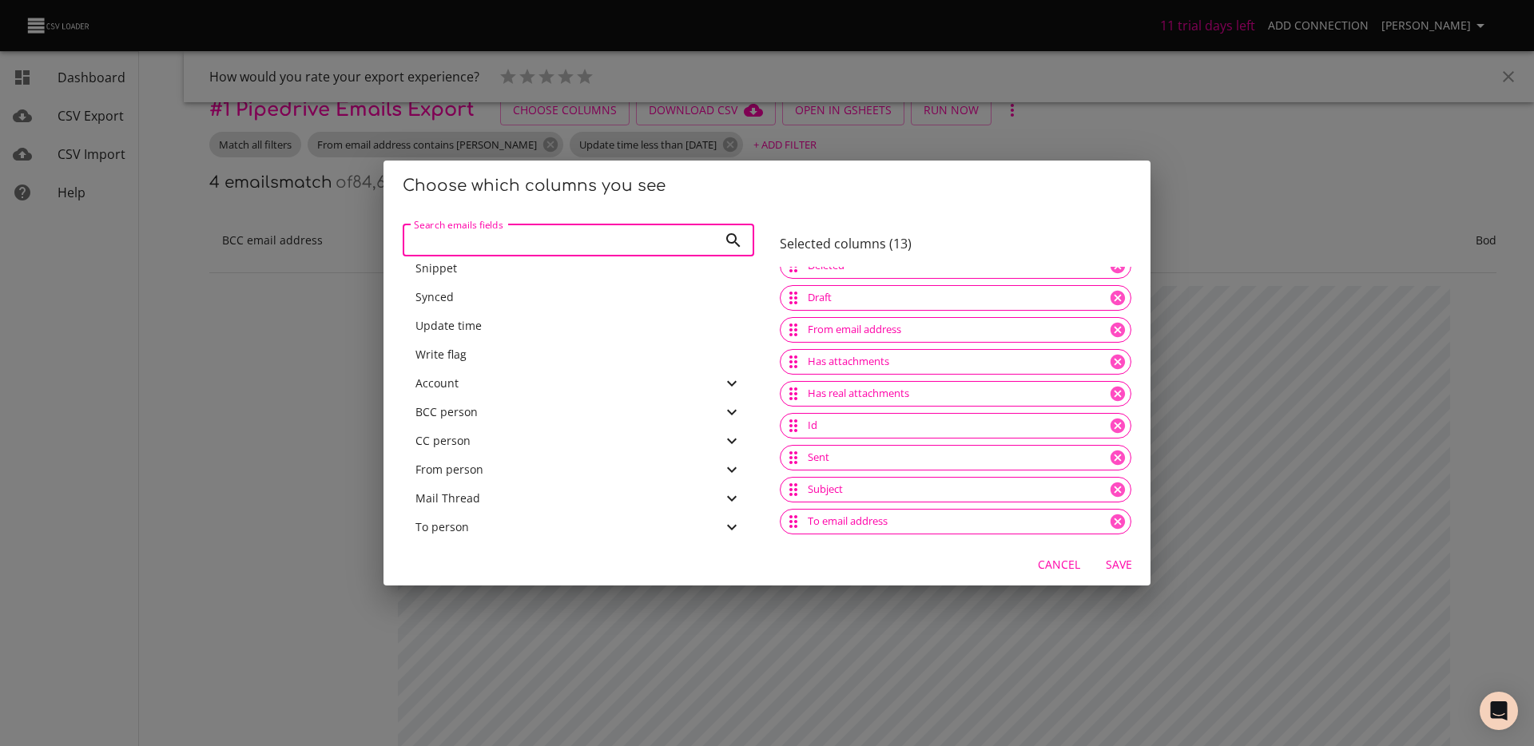
scroll to position [281, 0]
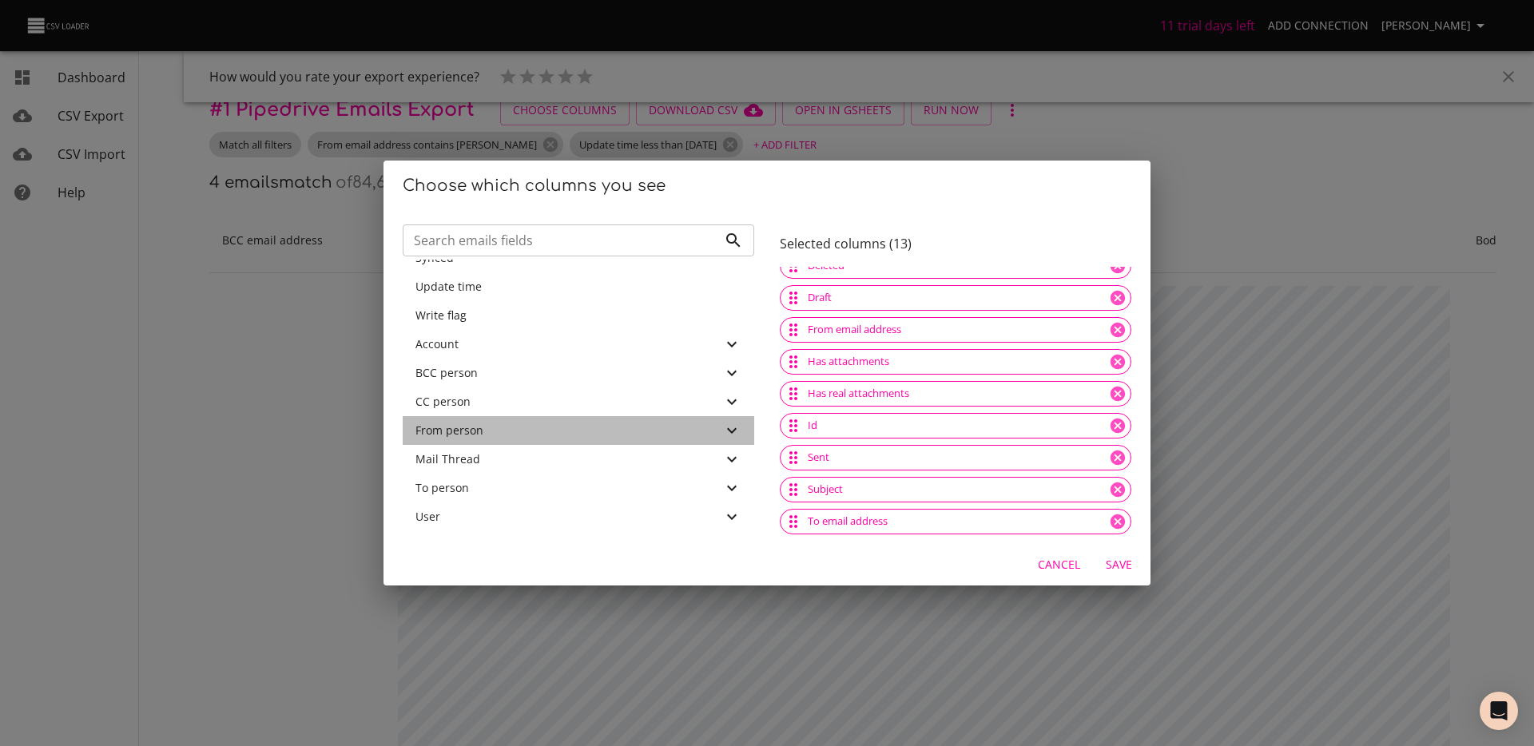
click at [722, 426] on icon at bounding box center [731, 430] width 19 height 19
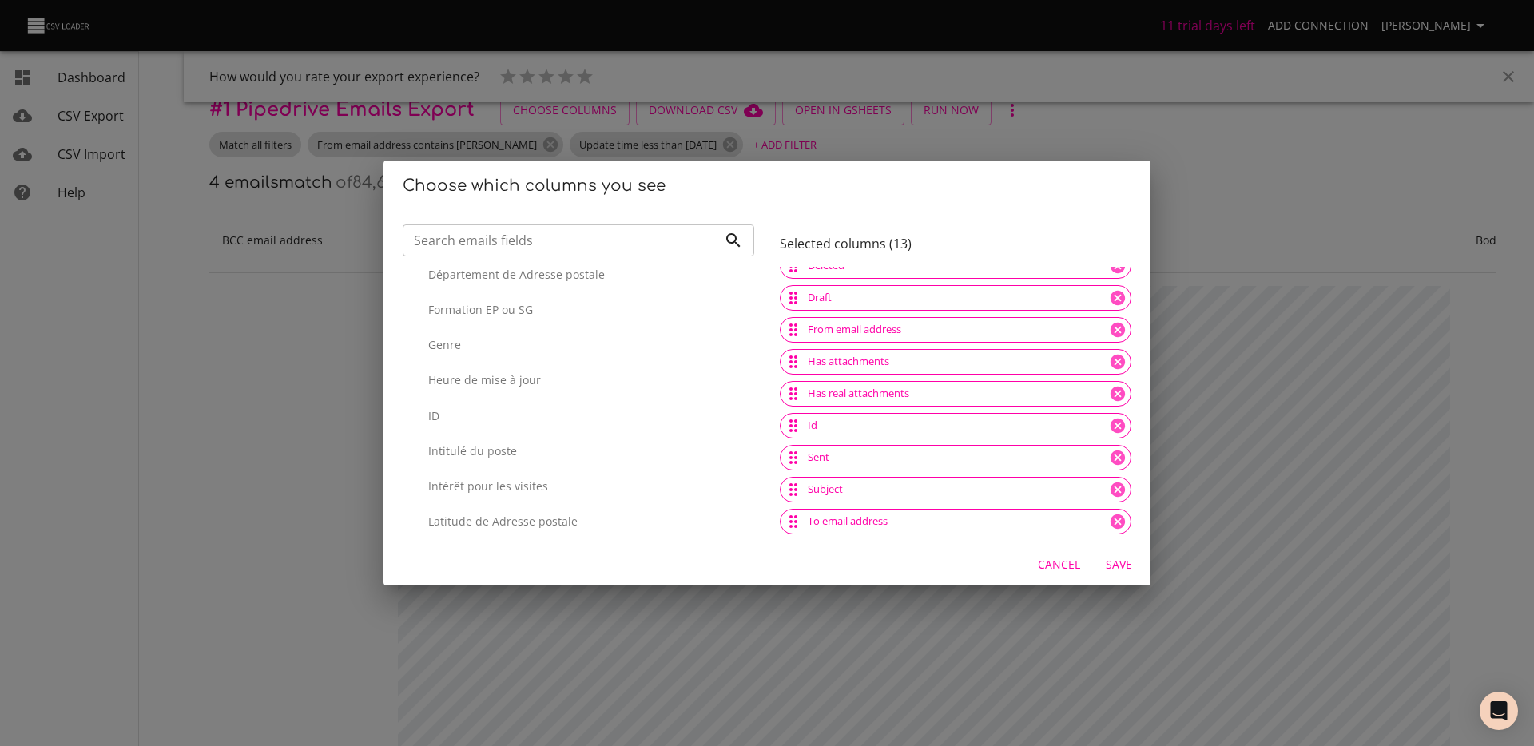
scroll to position [1453, 0]
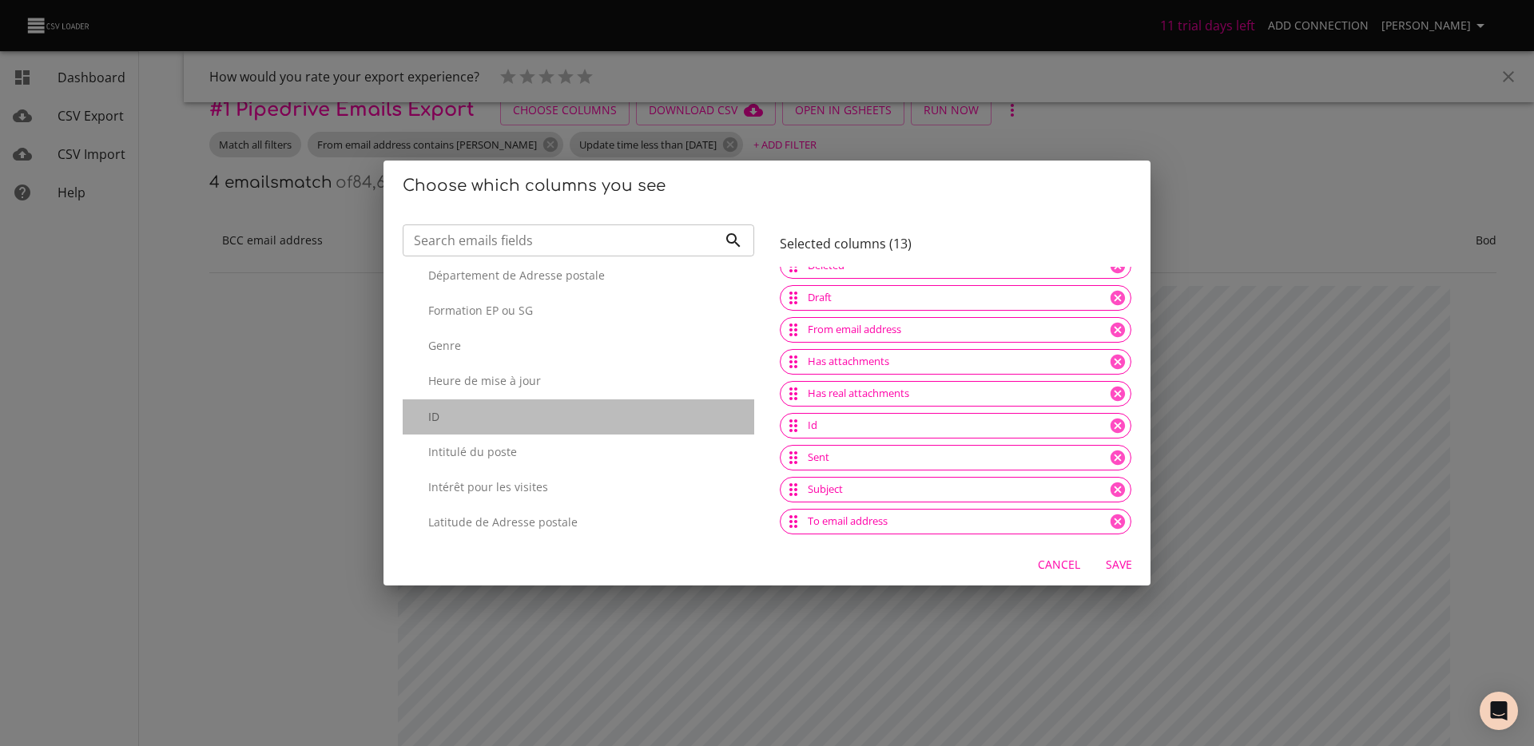
click at [631, 435] on div "ID" at bounding box center [579, 417] width 352 height 35
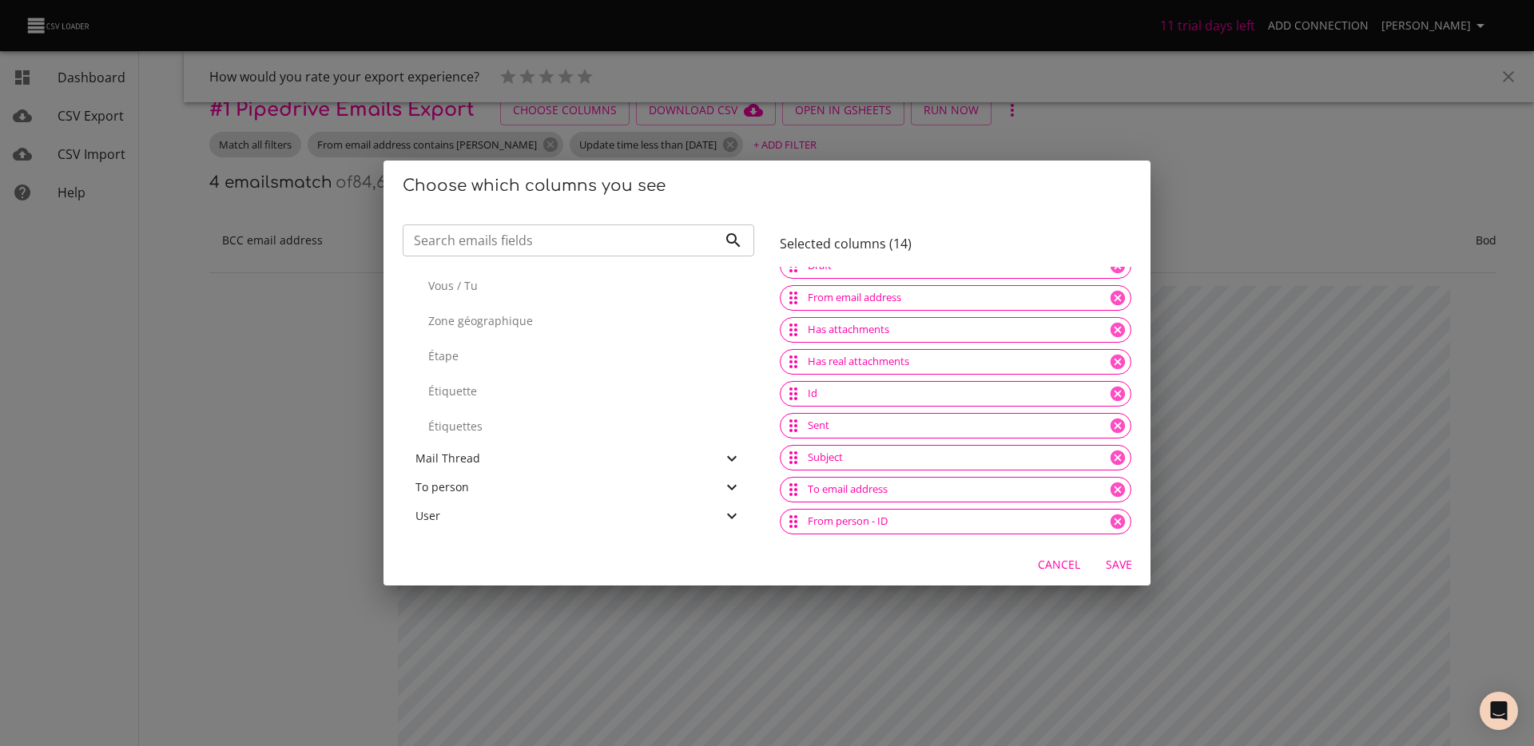
scroll to position [6, 0]
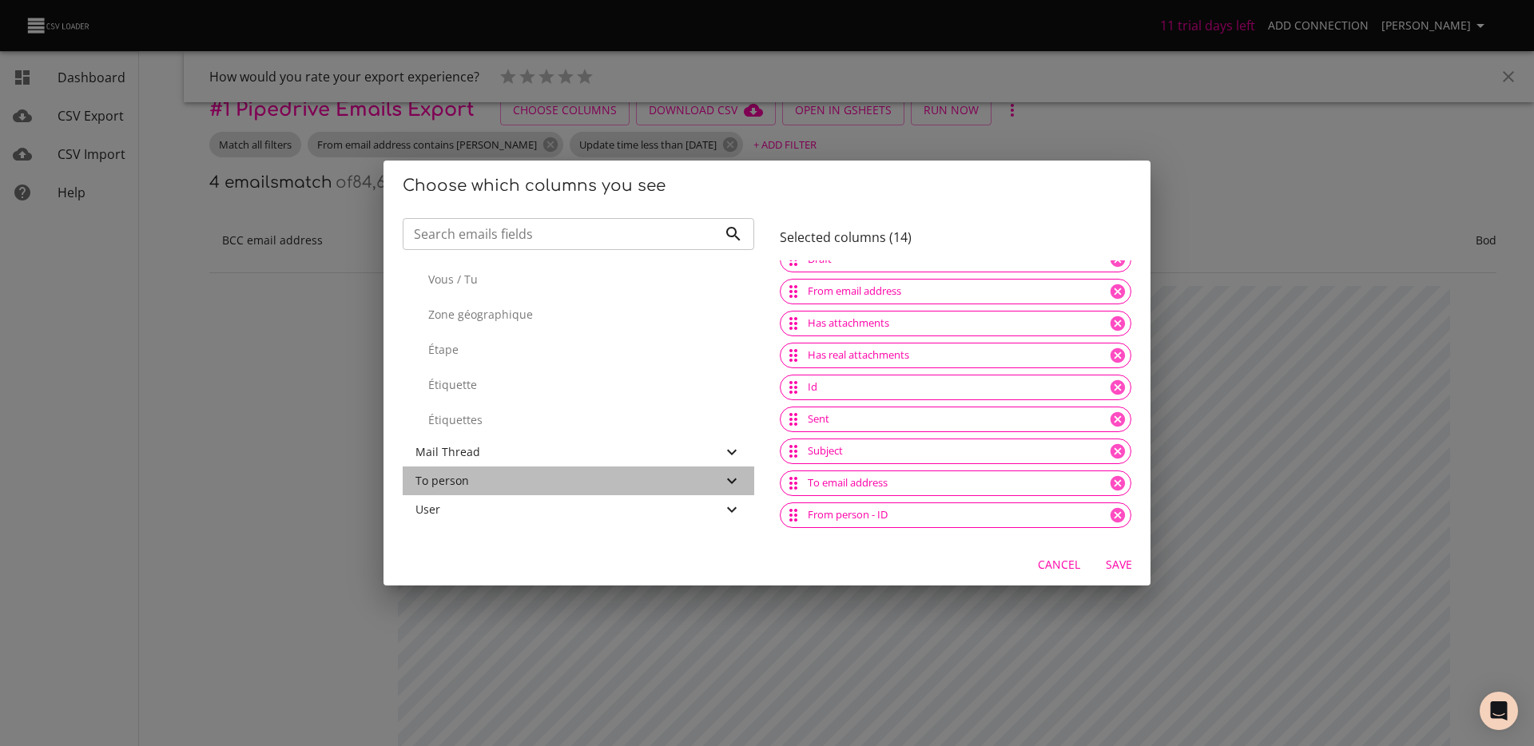
click at [722, 479] on icon at bounding box center [731, 481] width 19 height 19
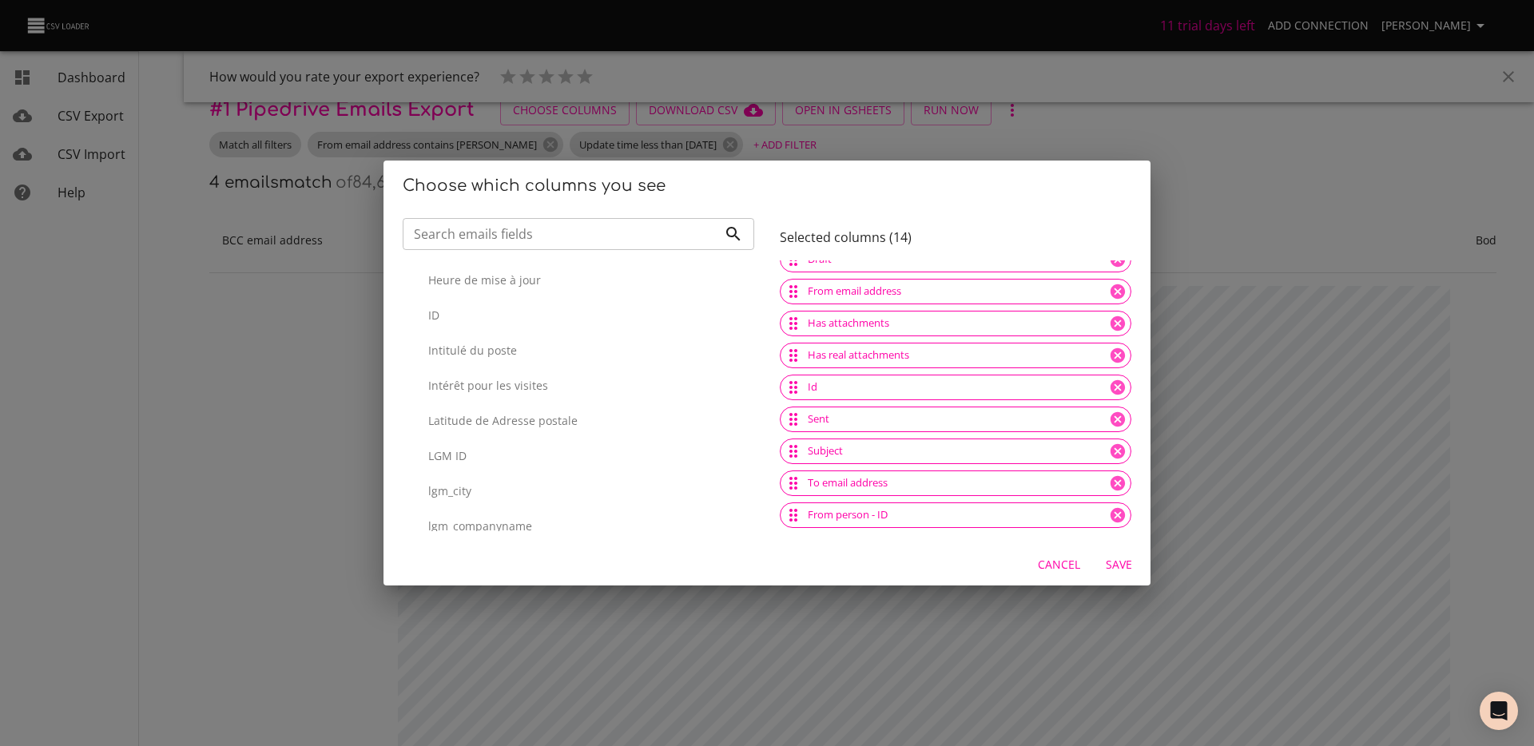
scroll to position [4508, 0]
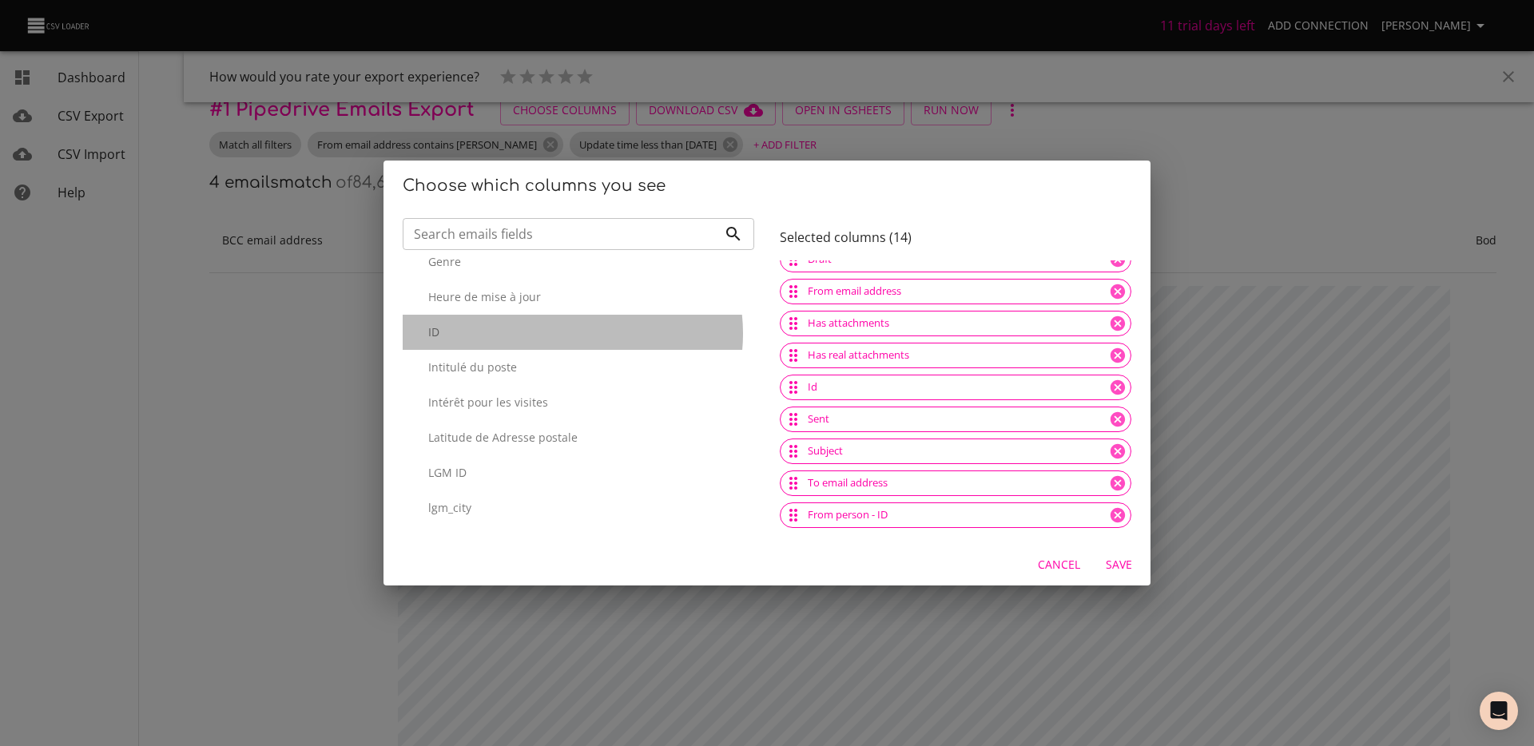
click at [572, 340] on p "ID" at bounding box center [584, 332] width 313 height 16
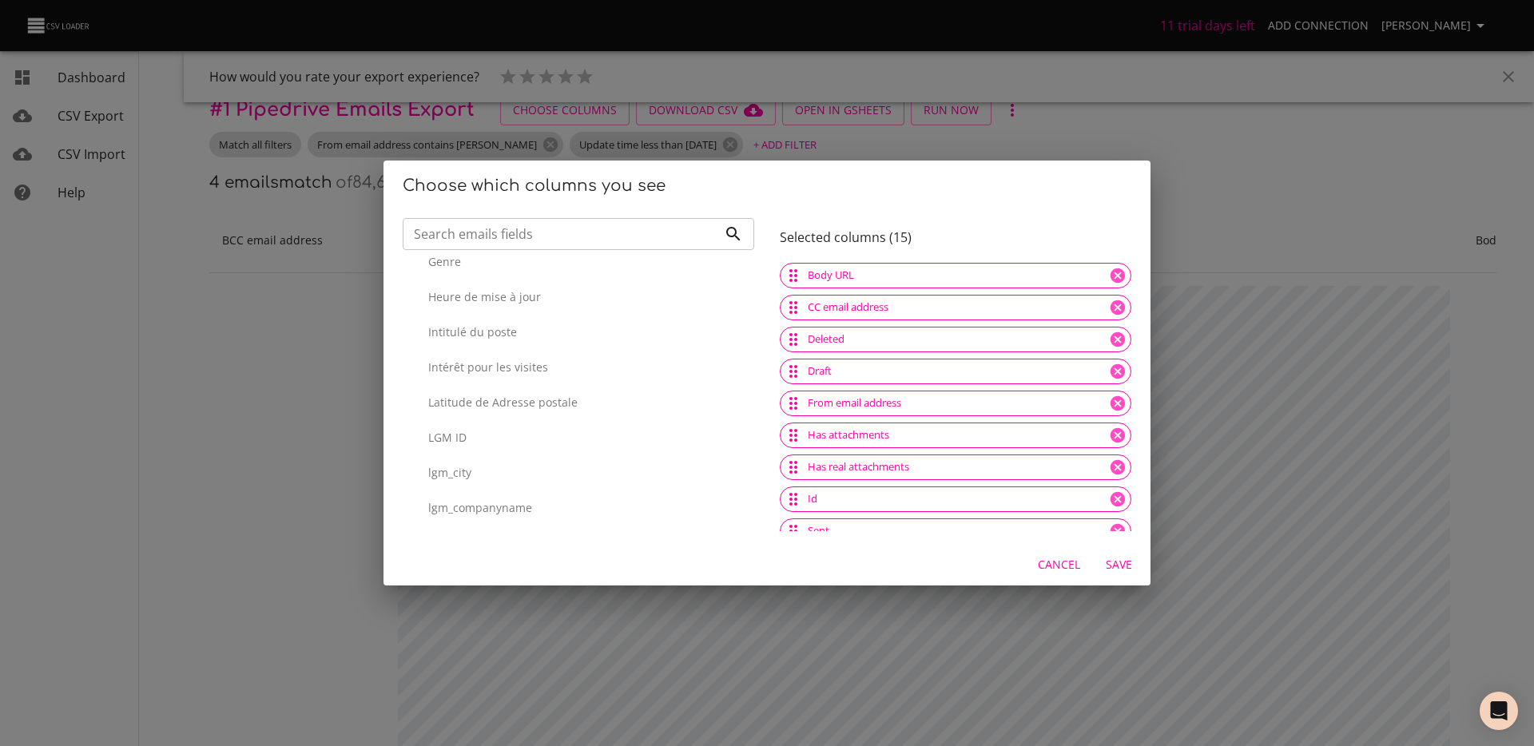
scroll to position [68, 0]
click at [1111, 434] on icon at bounding box center [1118, 432] width 14 height 14
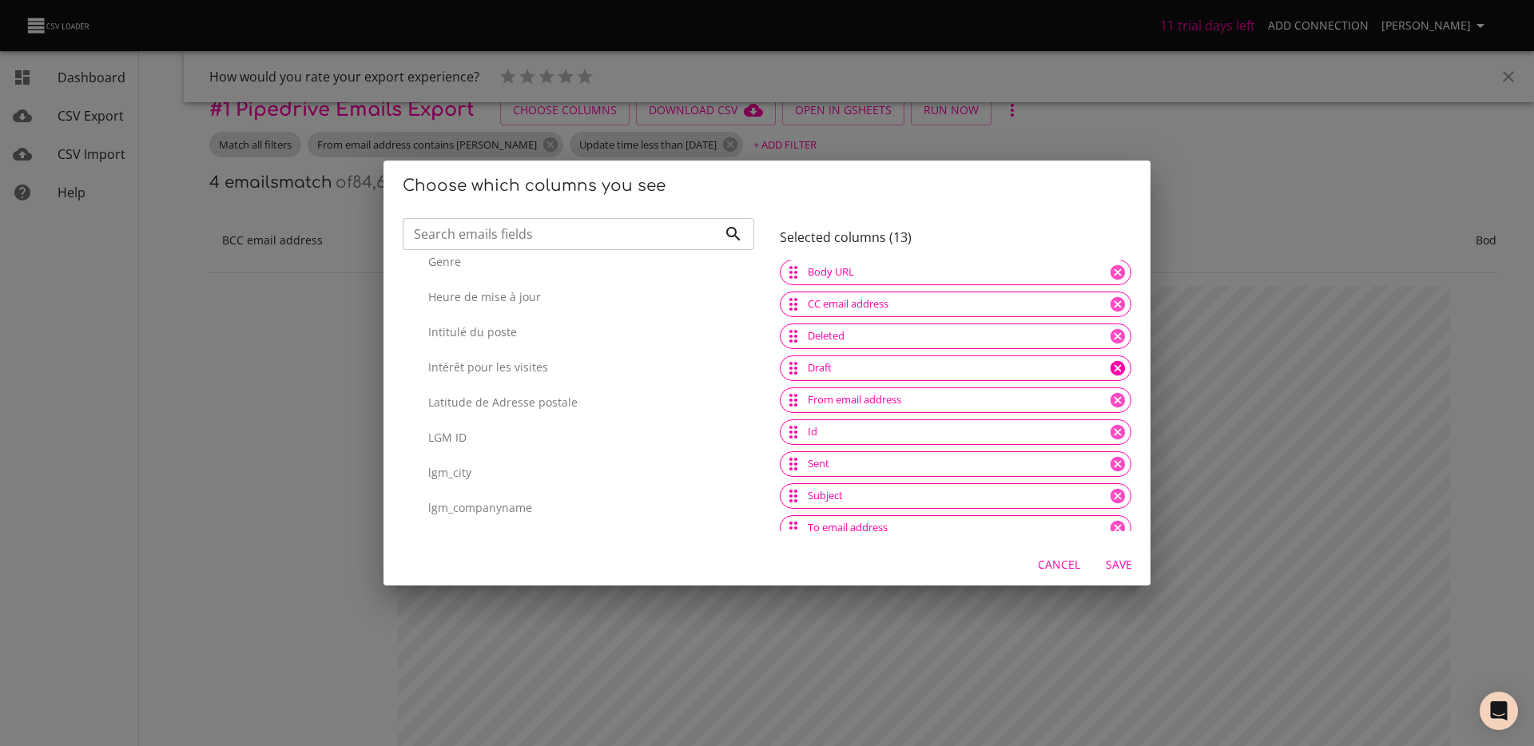
click at [1111, 364] on icon at bounding box center [1118, 368] width 14 height 14
click at [1111, 340] on icon at bounding box center [1118, 336] width 14 height 14
click at [1111, 340] on icon at bounding box center [1118, 340] width 14 height 14
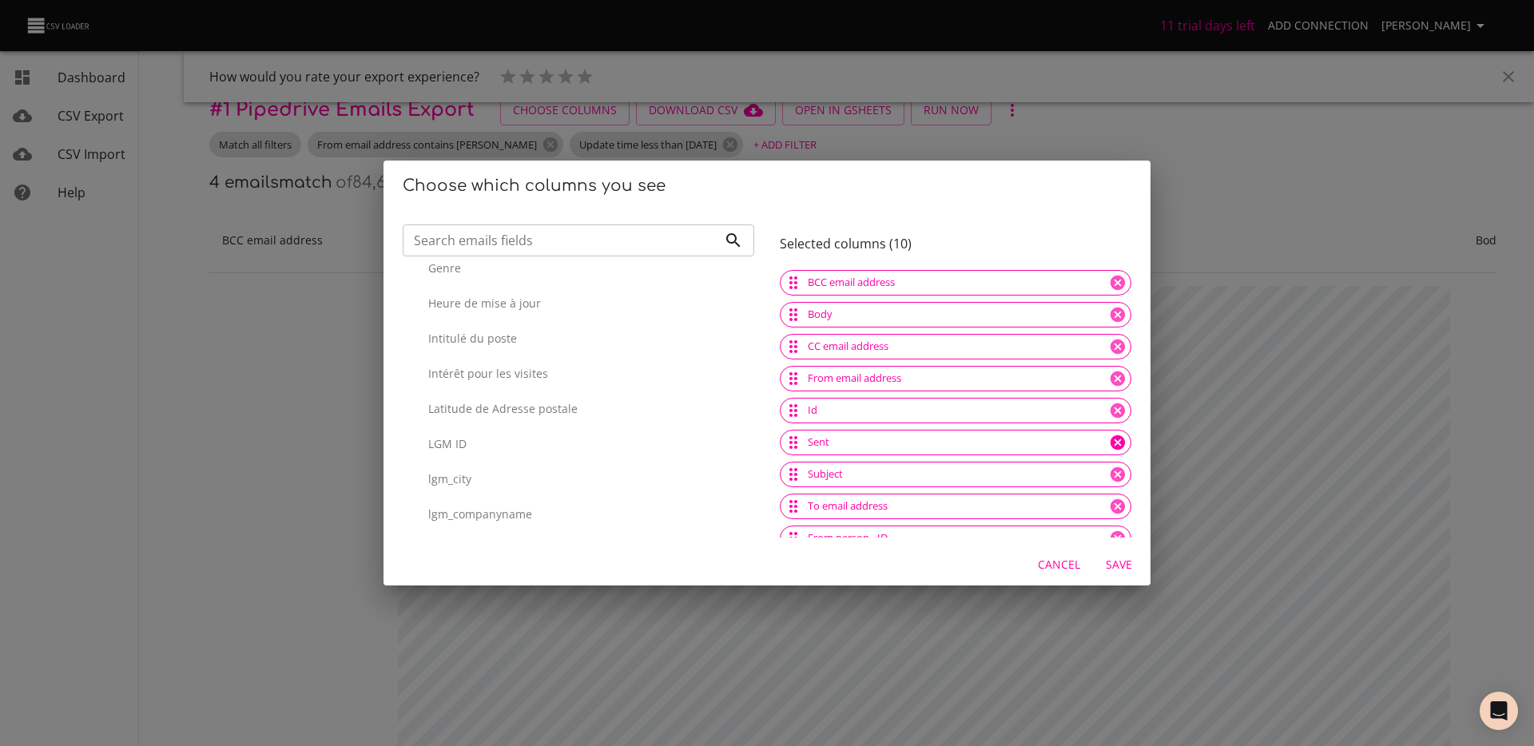
click at [1111, 441] on icon at bounding box center [1118, 443] width 14 height 14
click at [1128, 567] on span "Save" at bounding box center [1119, 565] width 38 height 20
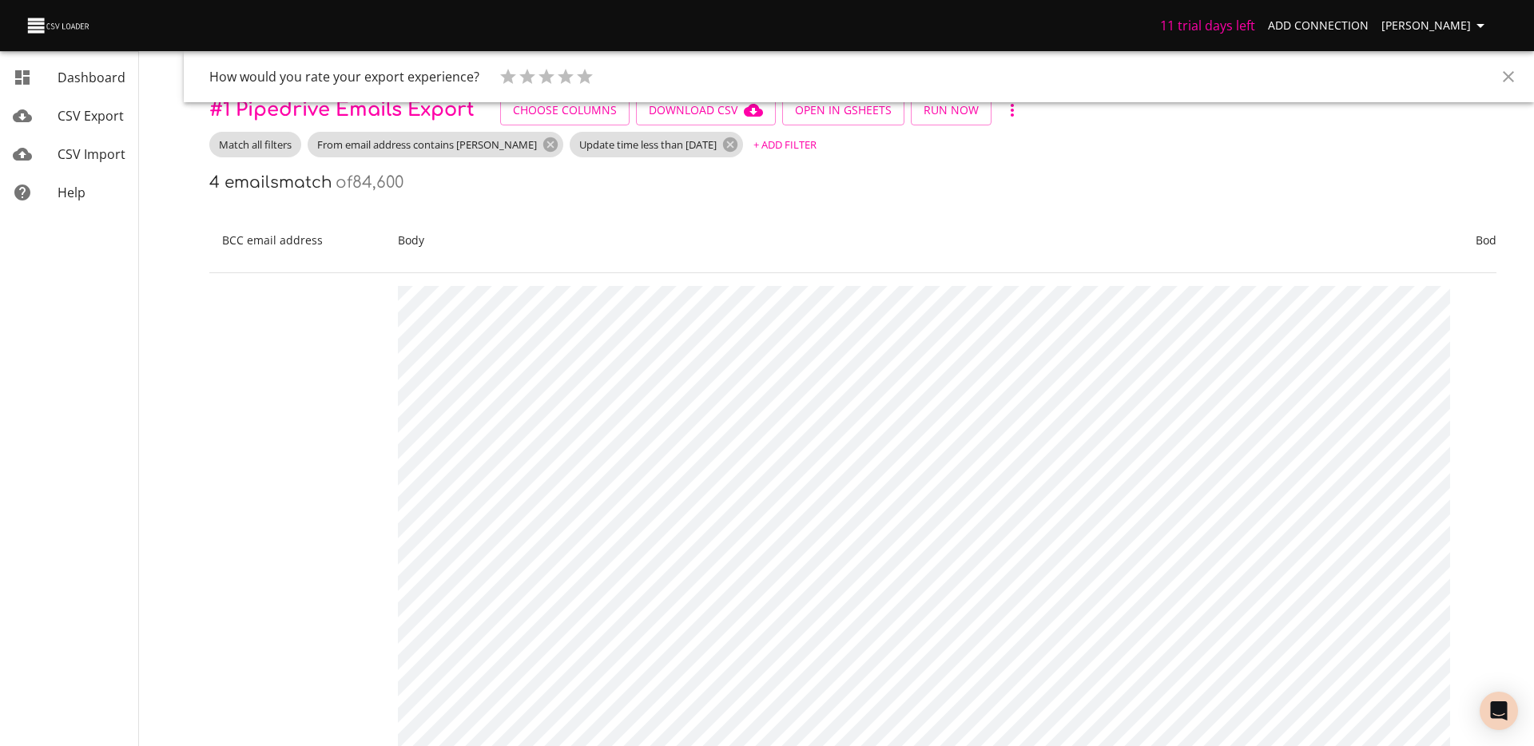
scroll to position [4543, 0]
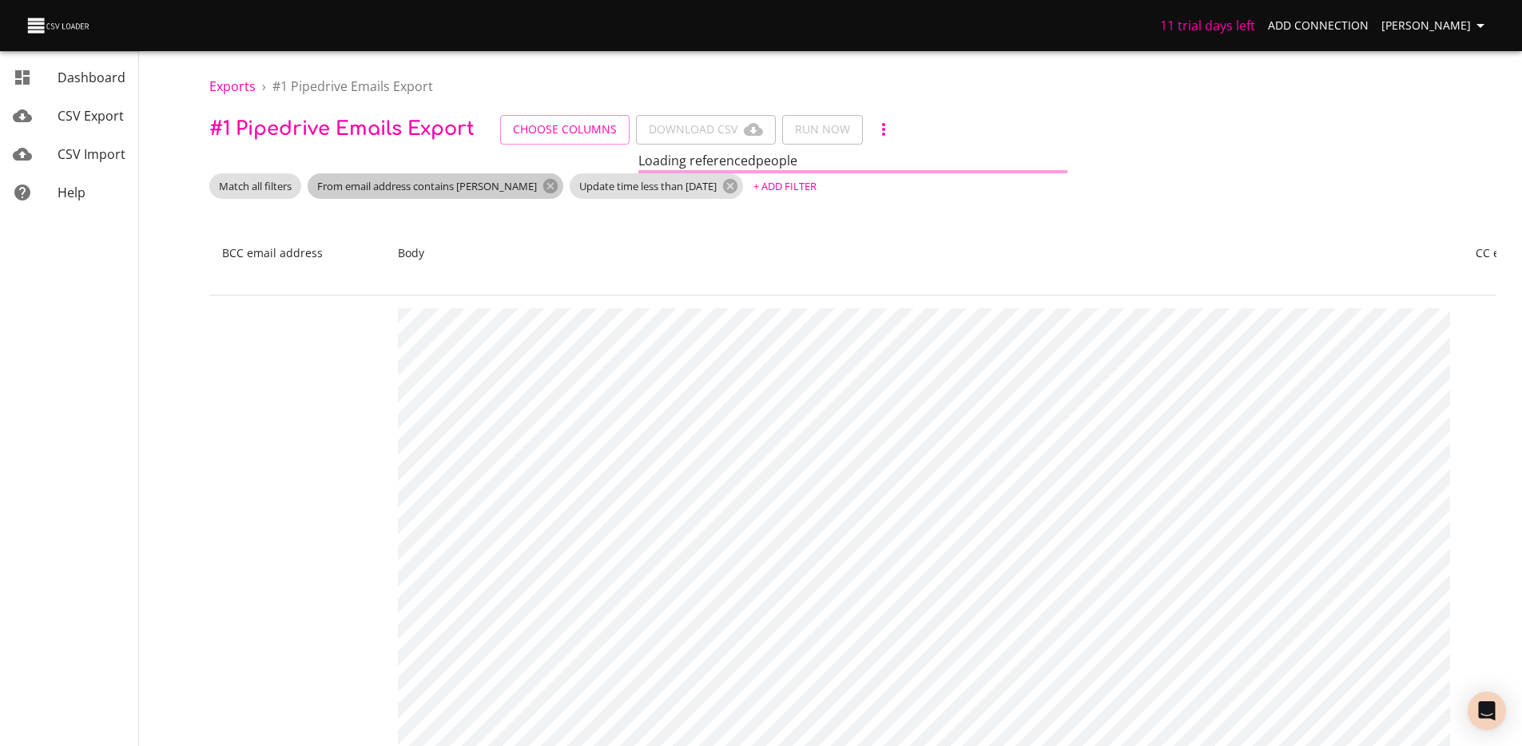
click at [408, 186] on span "From email address contains guillaume" at bounding box center [427, 186] width 239 height 15
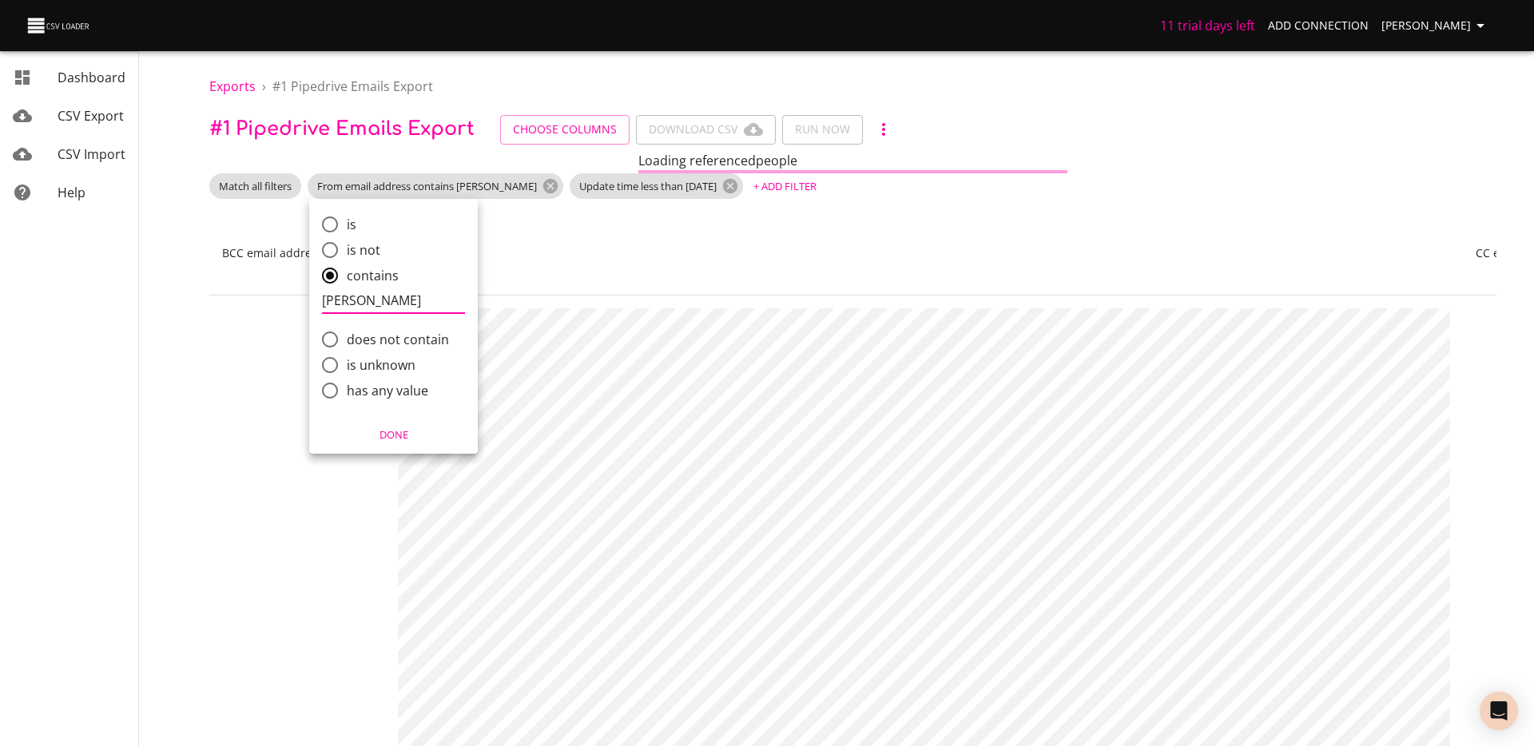
click at [401, 300] on input "[PERSON_NAME]" at bounding box center [393, 301] width 143 height 26
click at [366, 253] on span "is not" at bounding box center [364, 250] width 34 height 19
click at [347, 253] on input "is not" at bounding box center [330, 250] width 34 height 34
radio input "true"
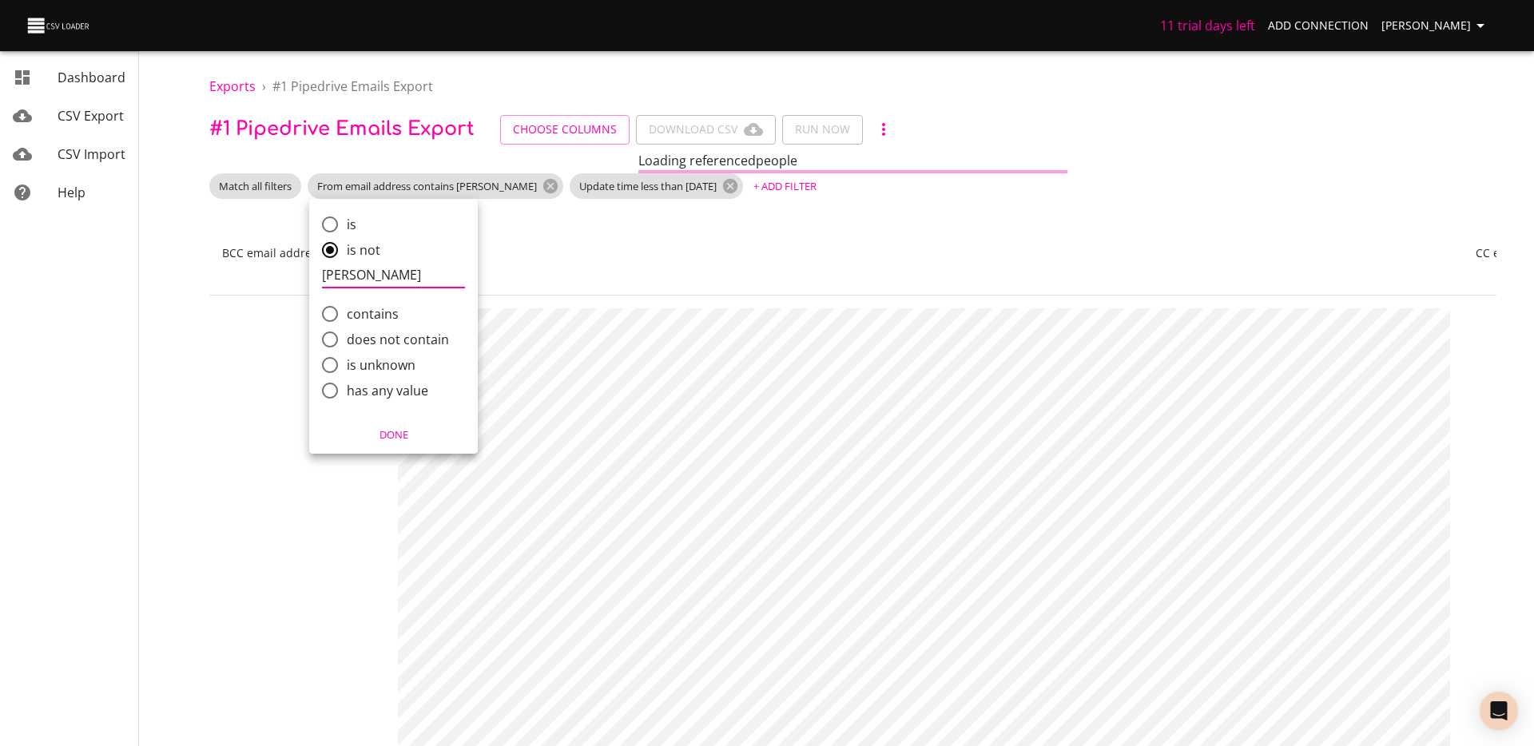
click at [394, 276] on input "[PERSON_NAME]" at bounding box center [393, 276] width 143 height 26
click at [392, 340] on span "does not contain" at bounding box center [398, 339] width 102 height 19
click at [347, 340] on input "does not contain" at bounding box center [330, 340] width 34 height 34
radio input "true"
click at [392, 442] on span "Done" at bounding box center [394, 435] width 148 height 18
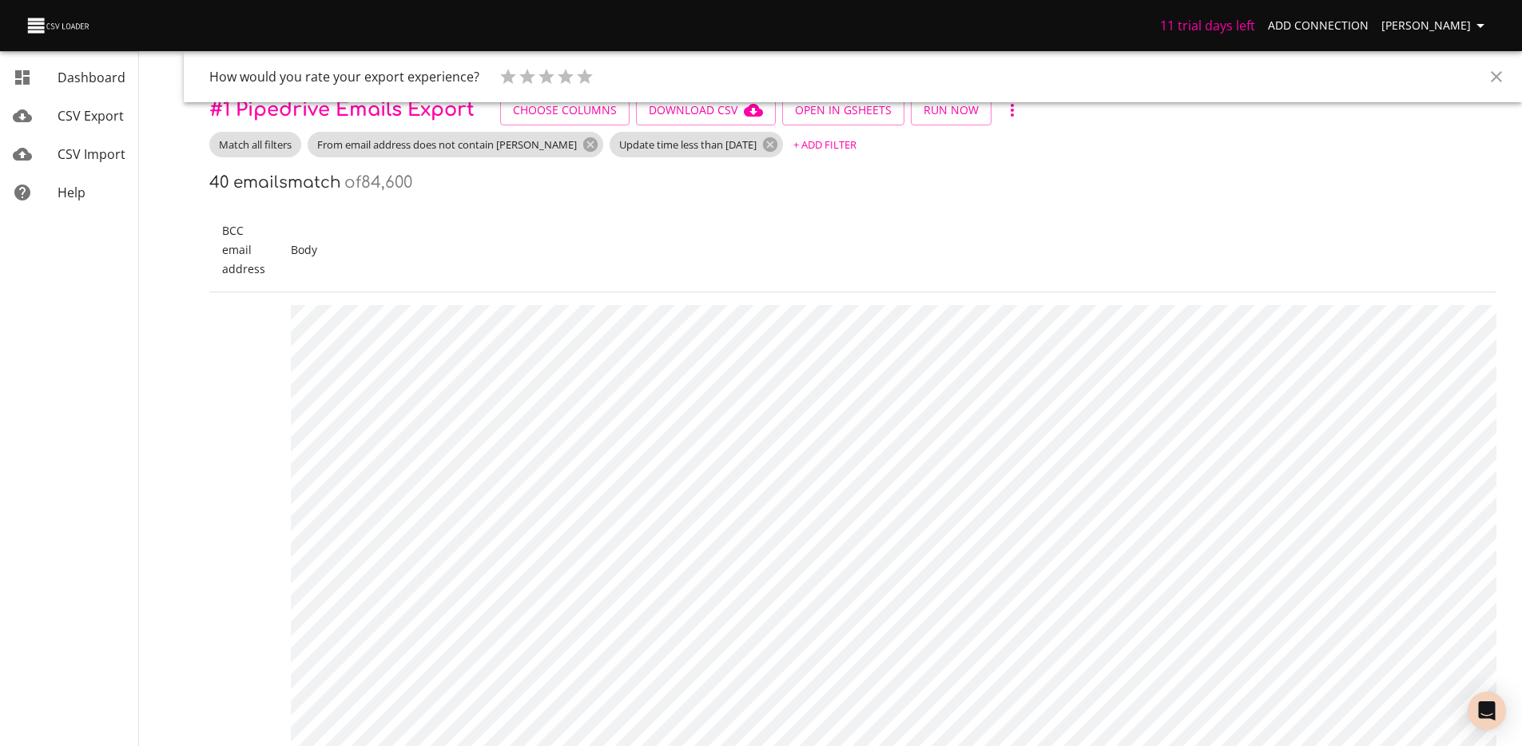
click at [1502, 86] on button "Close" at bounding box center [1497, 77] width 38 height 38
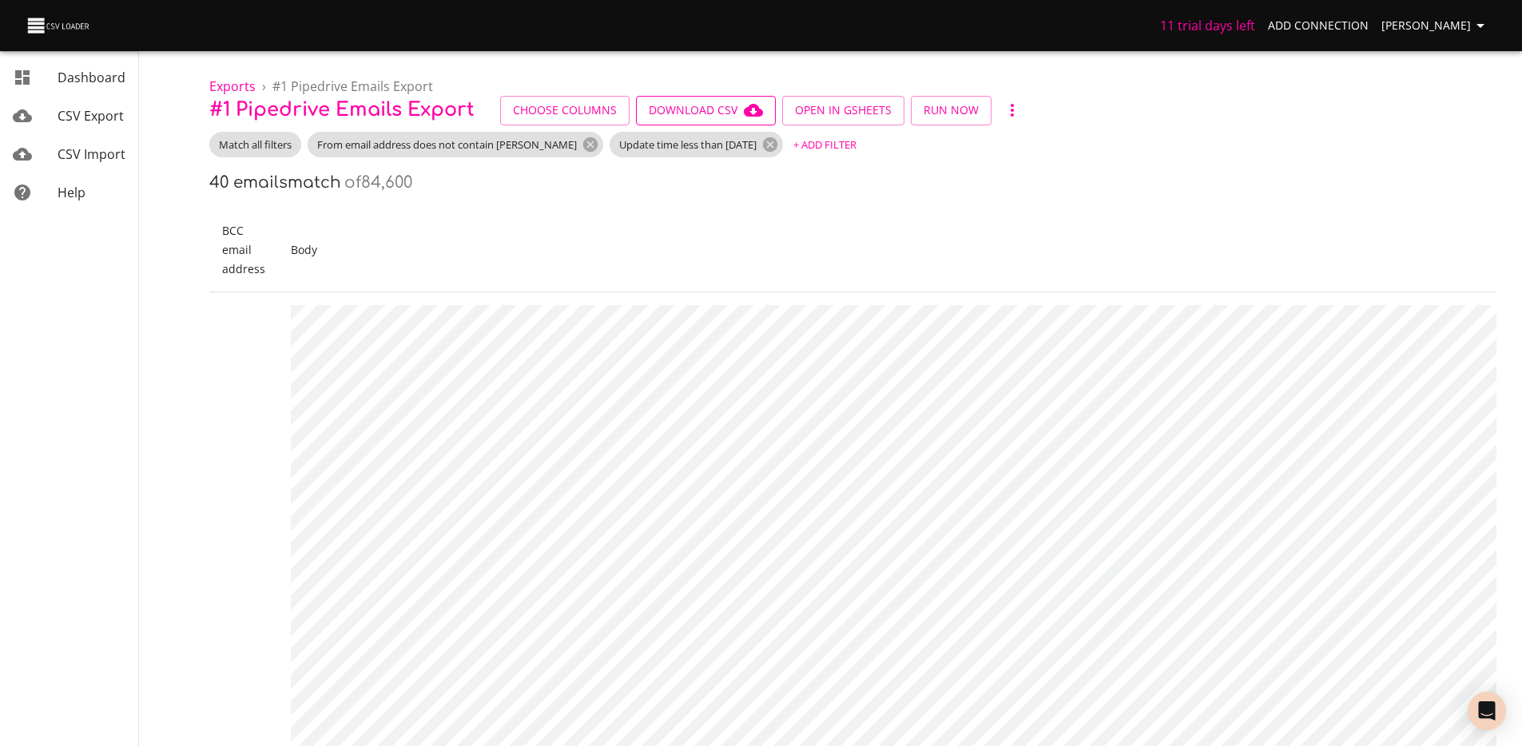
click at [710, 114] on span "Download CSV" at bounding box center [706, 111] width 114 height 20
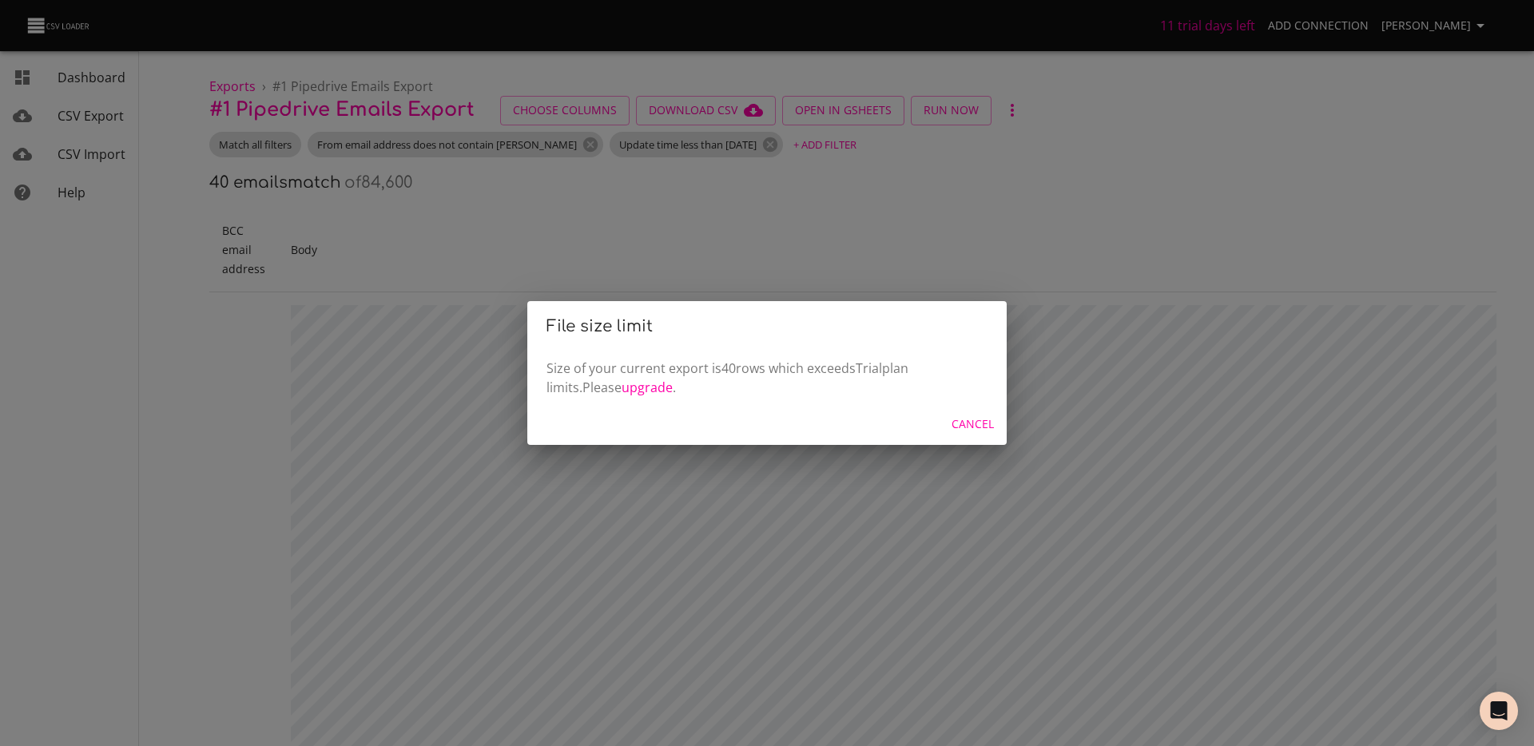
click at [959, 278] on div "File size limit Size of your current export is 40 rows which exceeds Trial plan…" at bounding box center [767, 373] width 1534 height 746
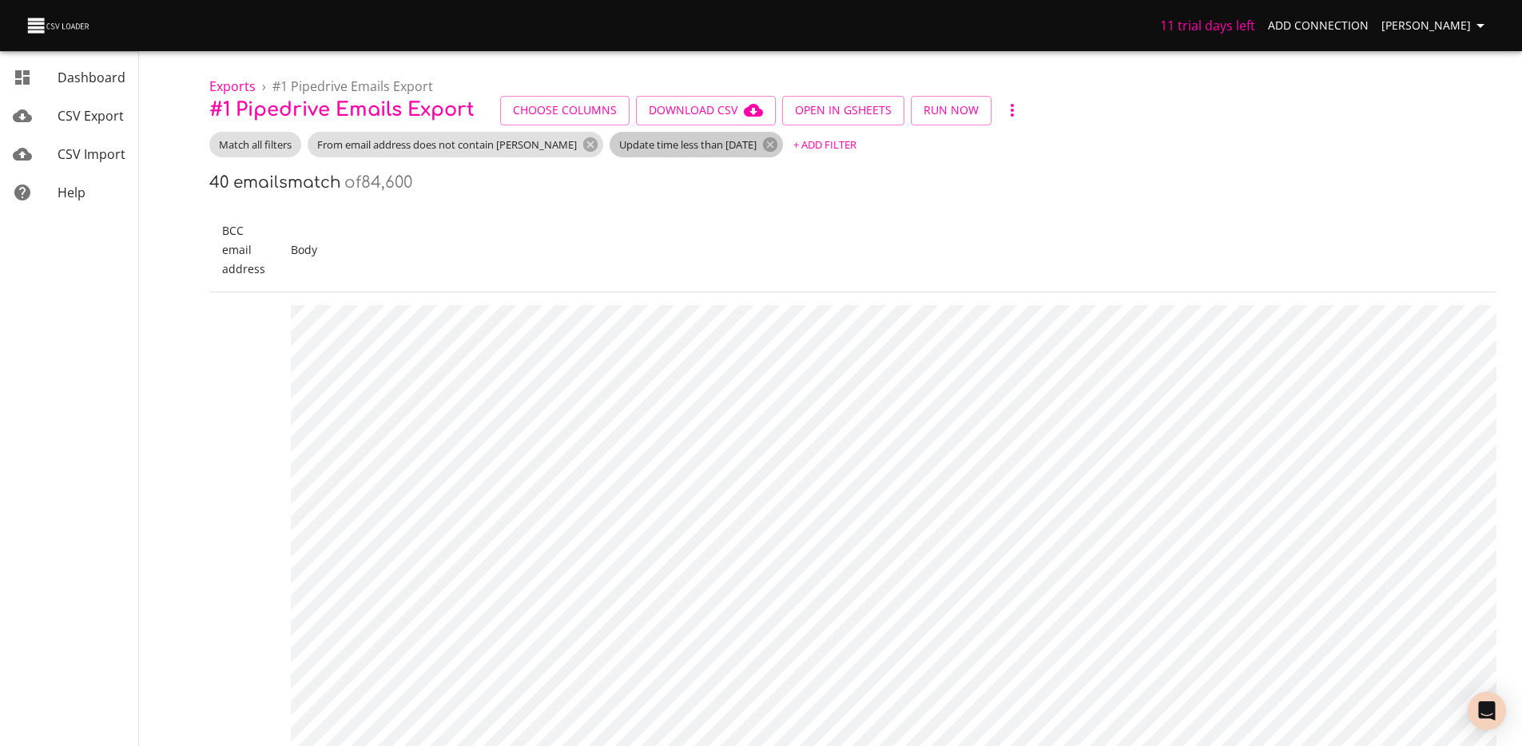
click at [706, 141] on span "Update time less than 5 days ago" at bounding box center [688, 144] width 157 height 15
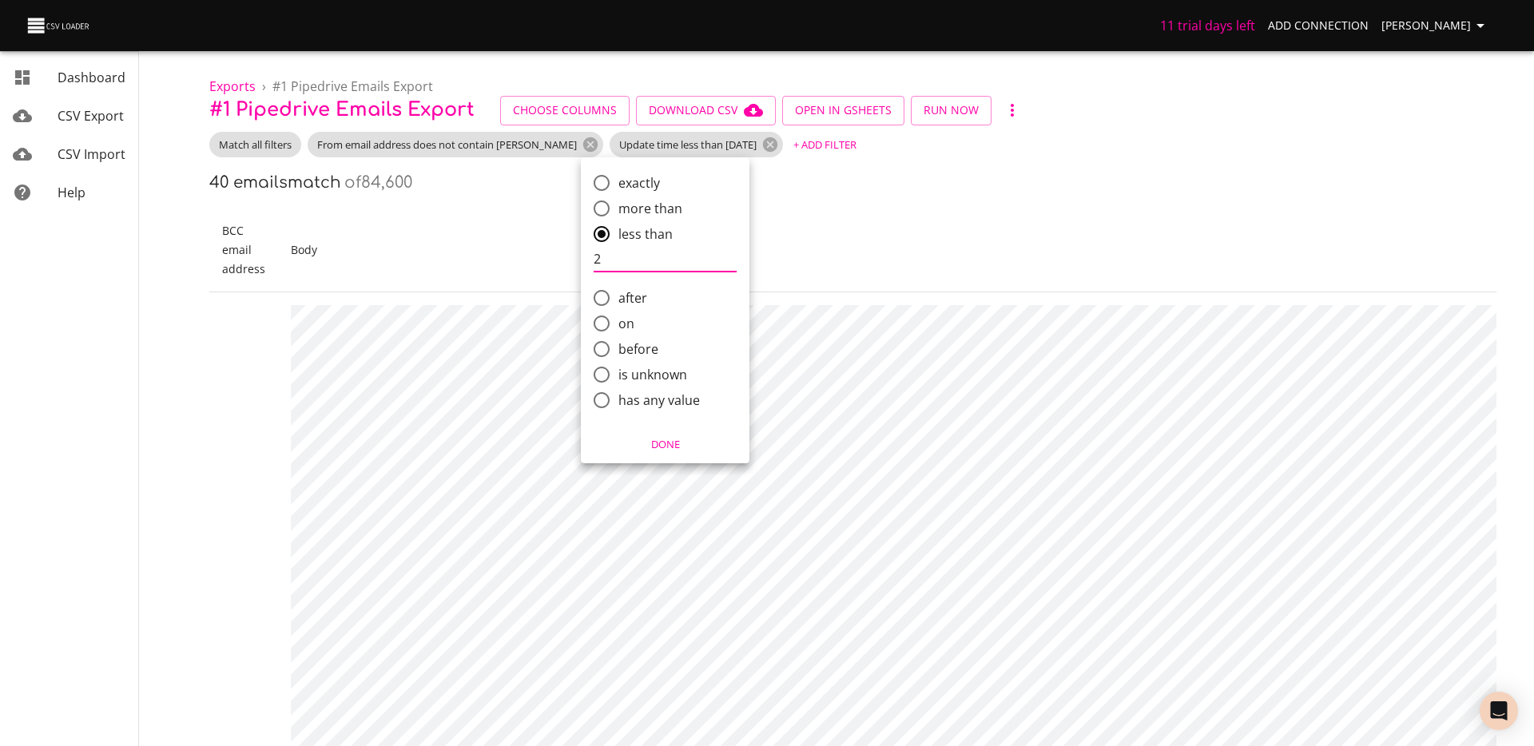
type input "2"
click at [669, 443] on span "Done" at bounding box center [665, 445] width 148 height 18
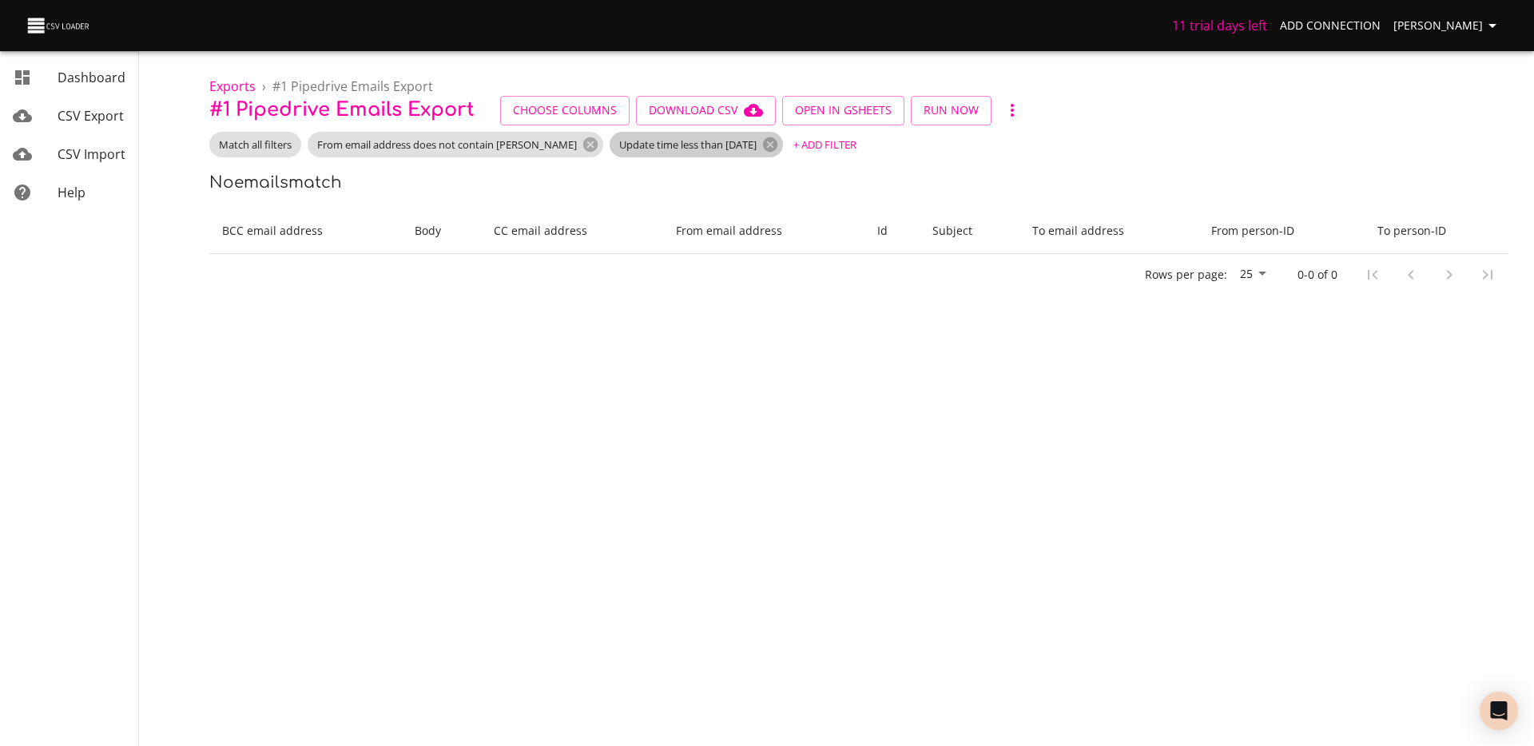
click at [698, 139] on span "Update time less than 2 days ago" at bounding box center [688, 144] width 157 height 15
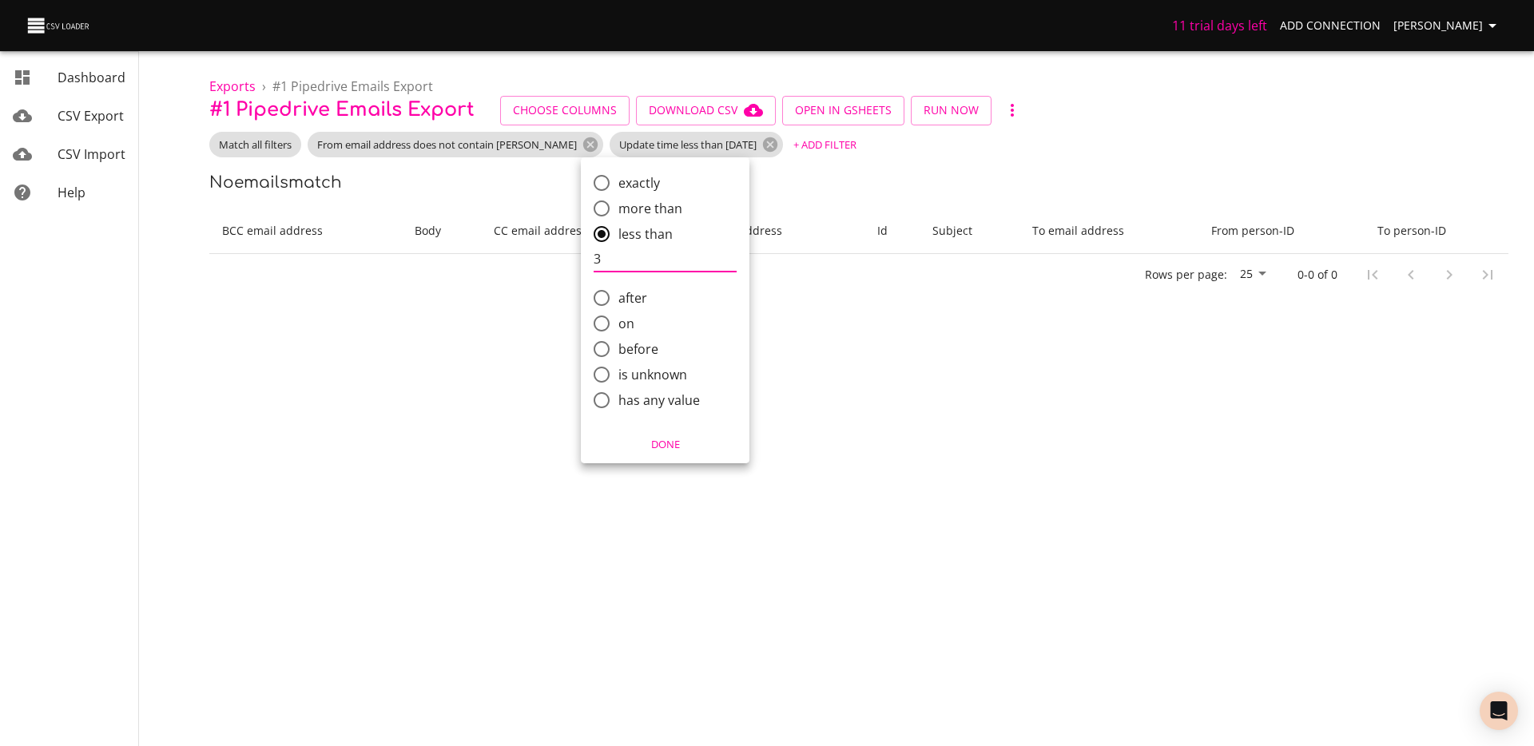
type input "3"
click at [660, 444] on span "Done" at bounding box center [665, 445] width 148 height 18
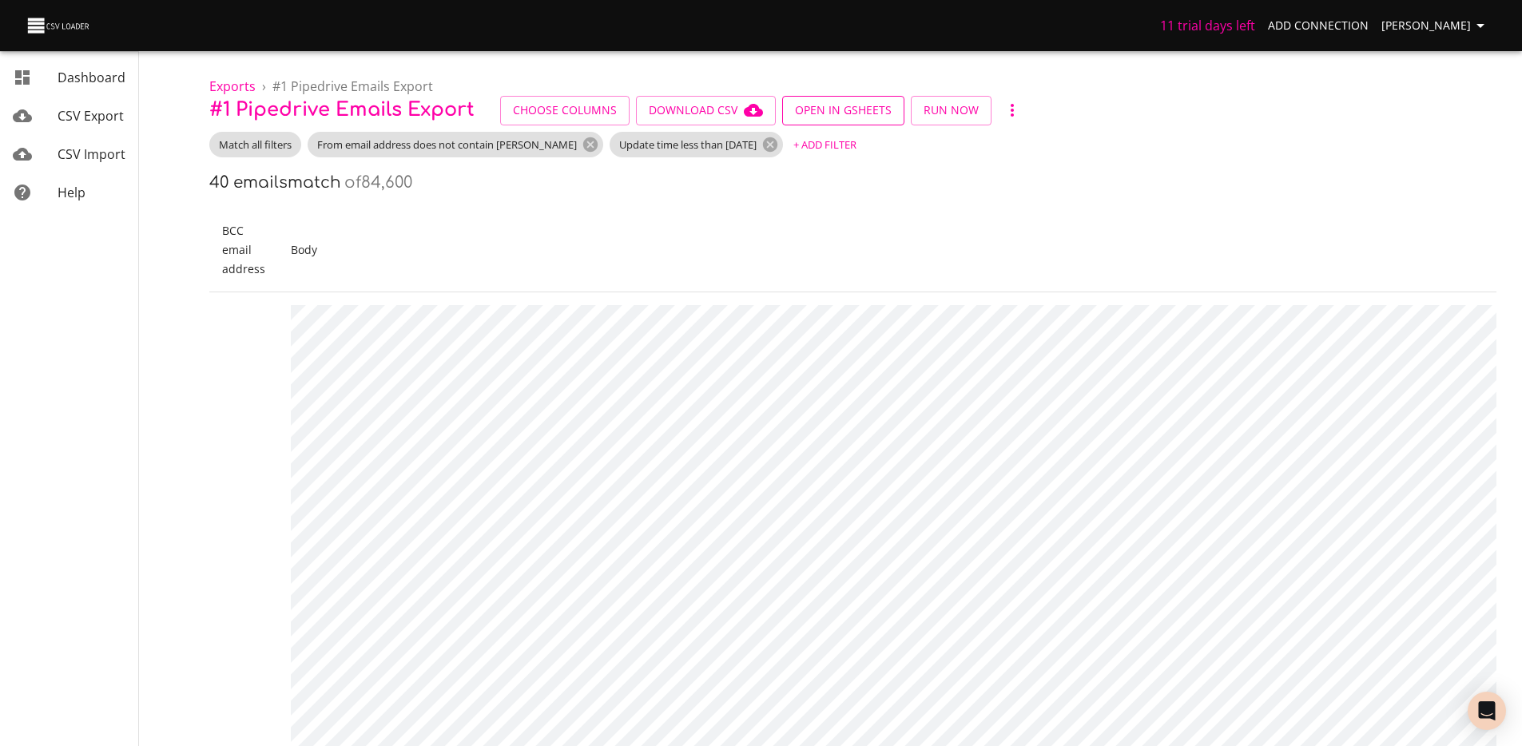
click at [830, 124] on button "Open in GSheets" at bounding box center [843, 111] width 122 height 30
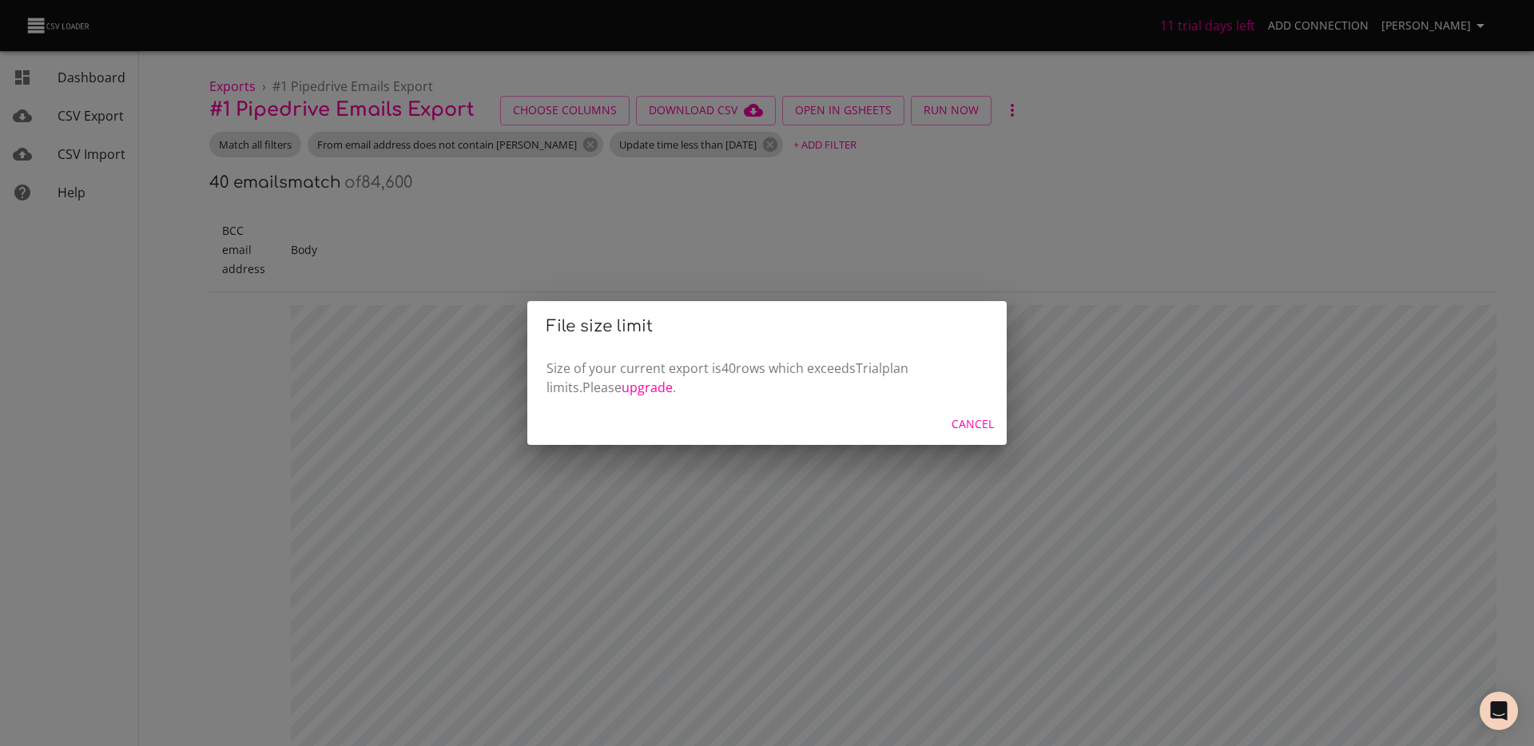
click at [921, 169] on div "File size limit Size of your current export is 40 rows which exceeds Trial plan…" at bounding box center [767, 373] width 1534 height 746
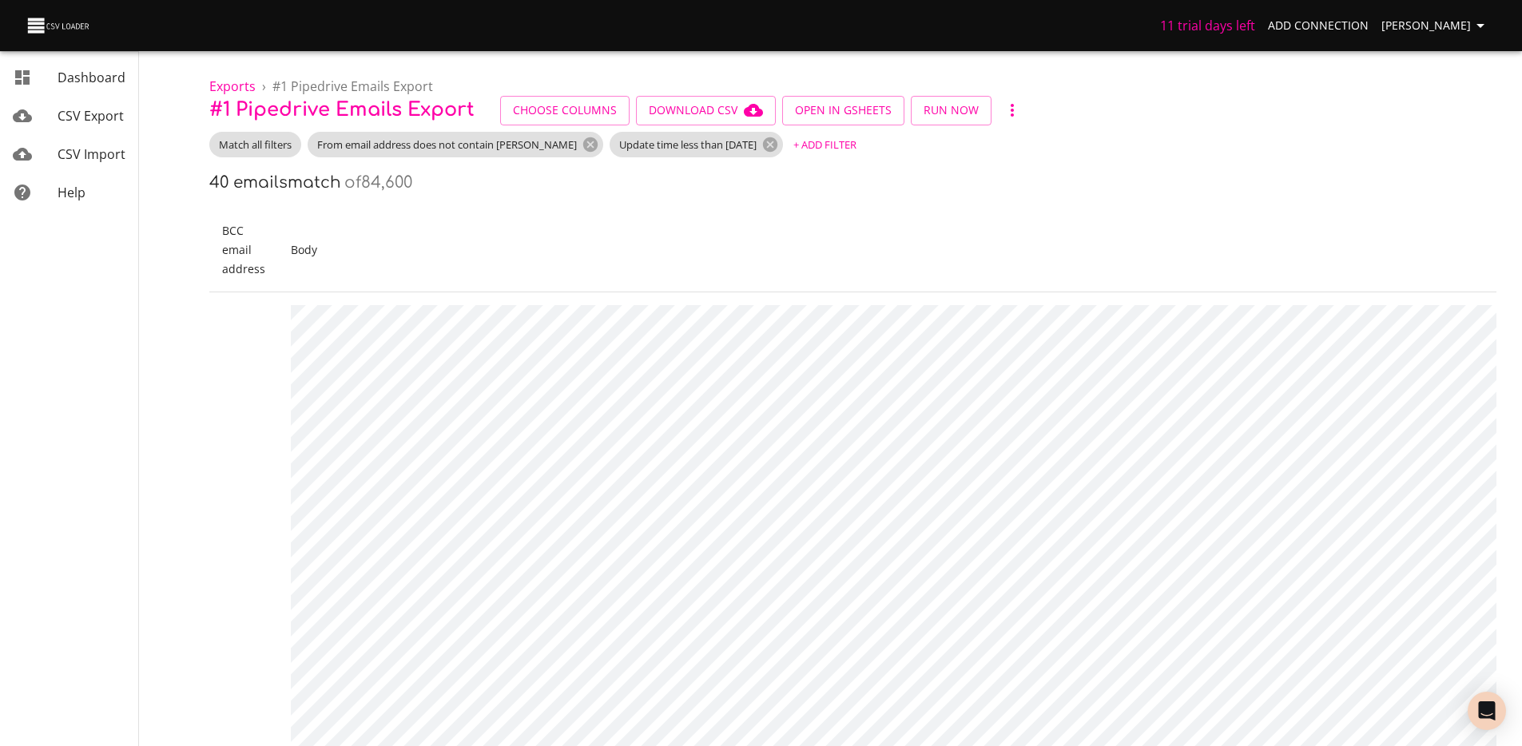
click at [822, 151] on span "+ Add Filter" at bounding box center [825, 145] width 63 height 18
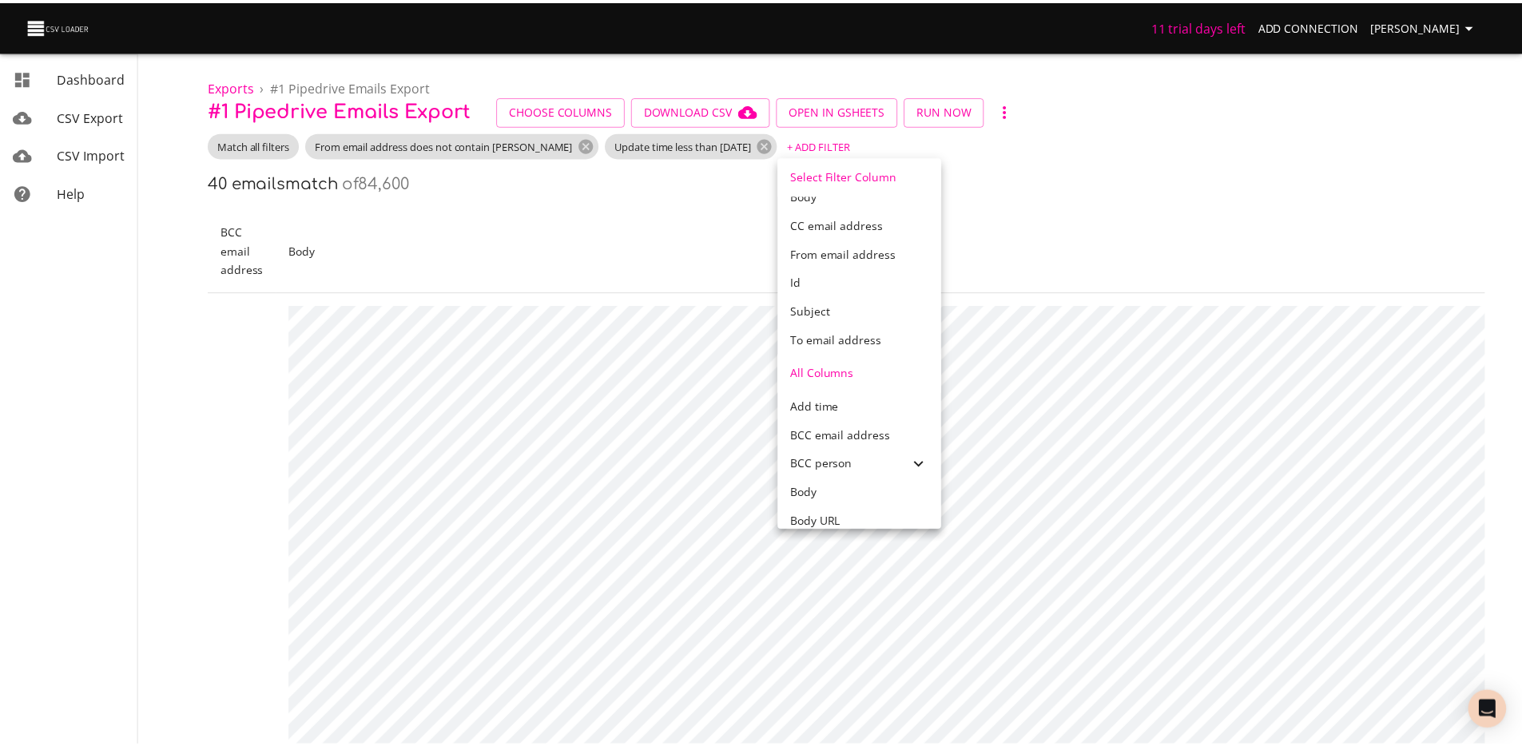
scroll to position [37, 0]
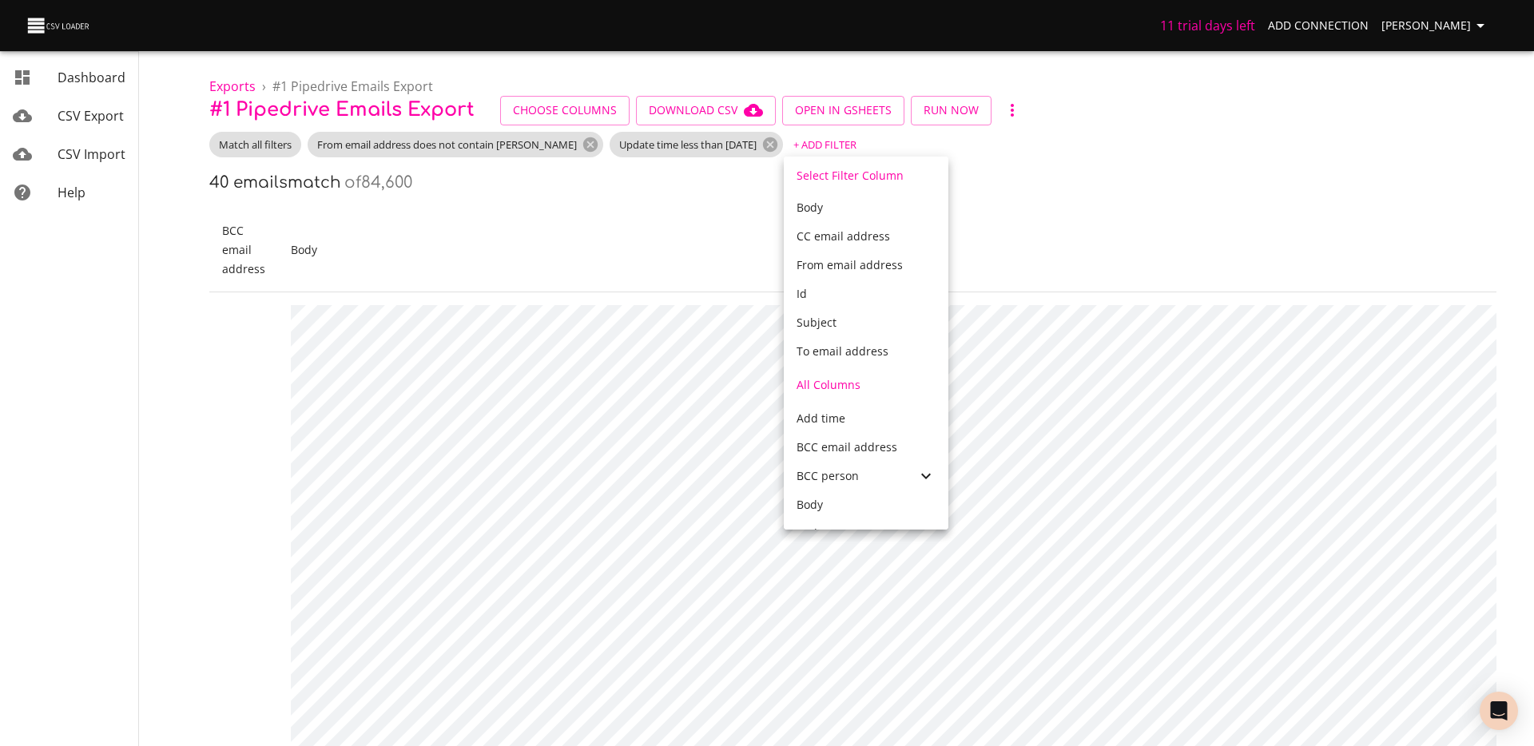
click at [412, 143] on div at bounding box center [767, 373] width 1534 height 746
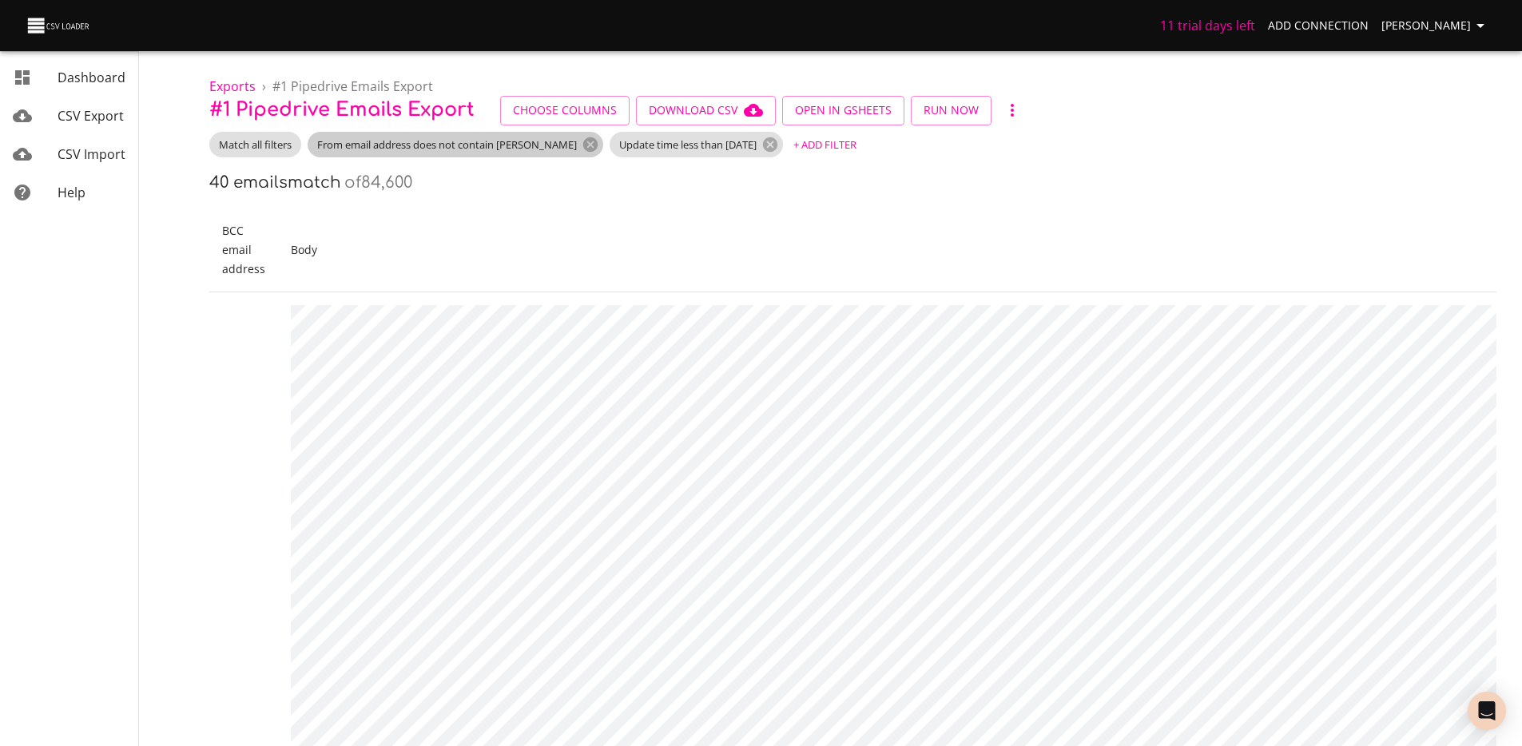
click at [442, 143] on span "From email address does not contain [PERSON_NAME]" at bounding box center [447, 144] width 279 height 15
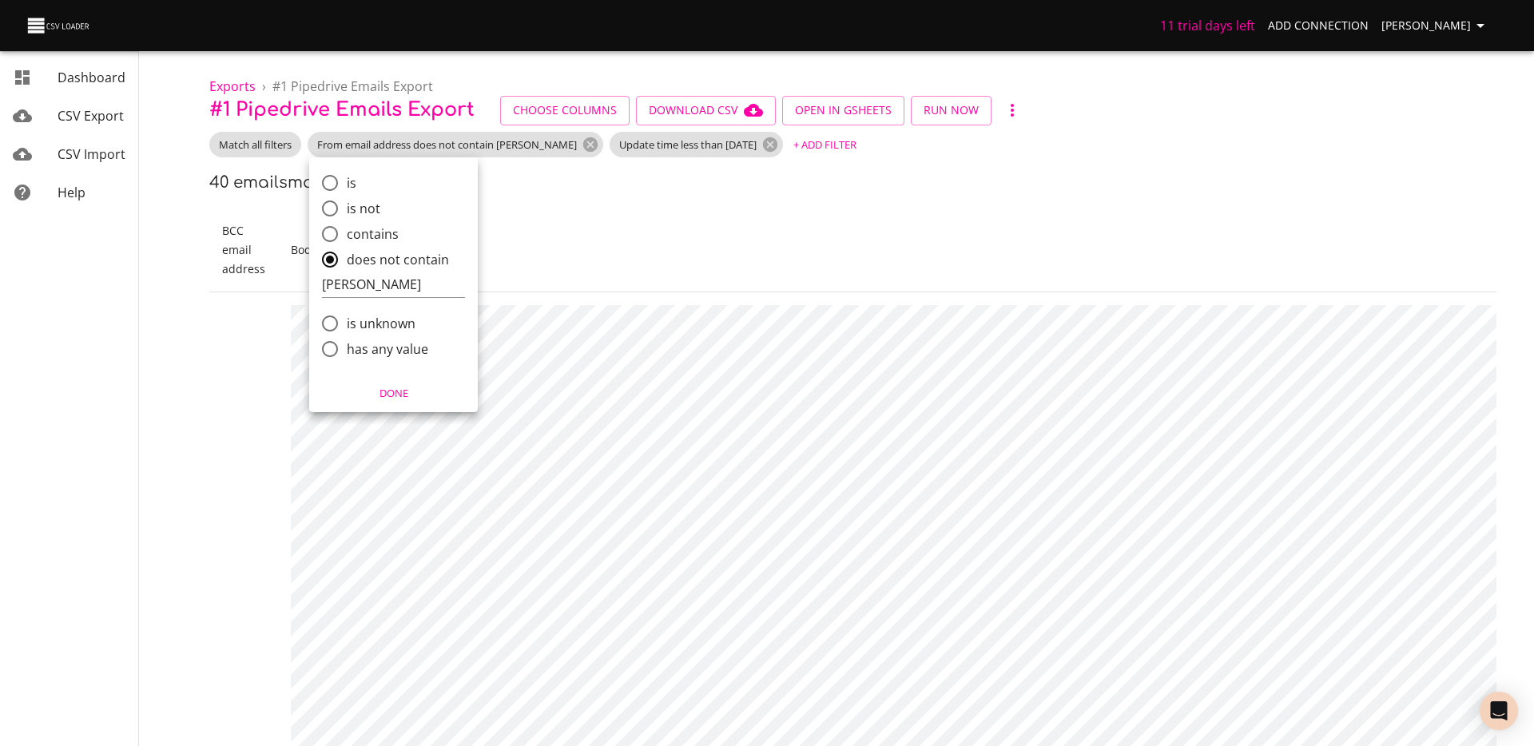
click at [384, 233] on span "contains" at bounding box center [373, 234] width 52 height 19
click at [347, 233] on input "contains" at bounding box center [330, 234] width 34 height 34
radio input "true"
click at [386, 261] on input "[PERSON_NAME]" at bounding box center [393, 260] width 143 height 26
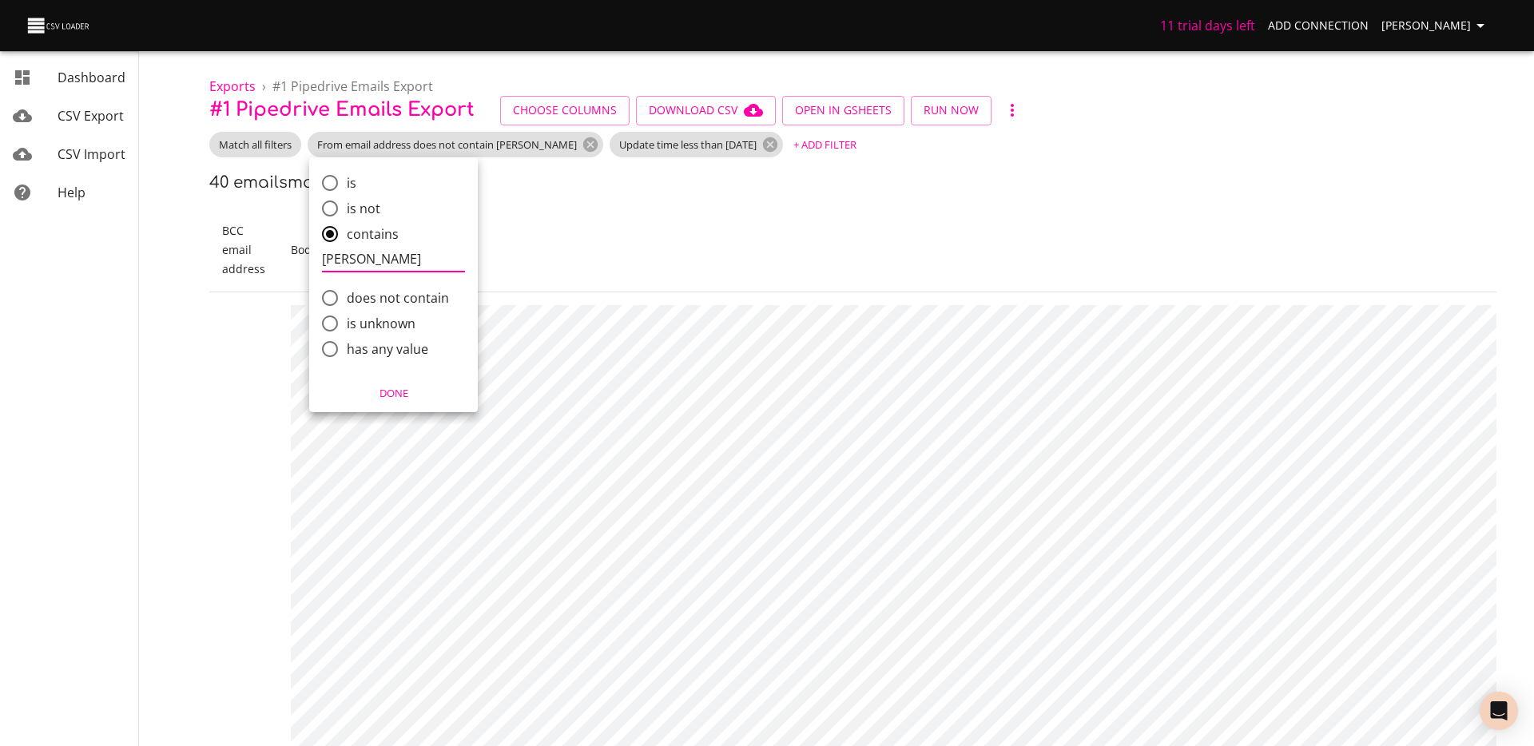
type input "oceane"
click at [390, 400] on span "Done" at bounding box center [394, 393] width 148 height 18
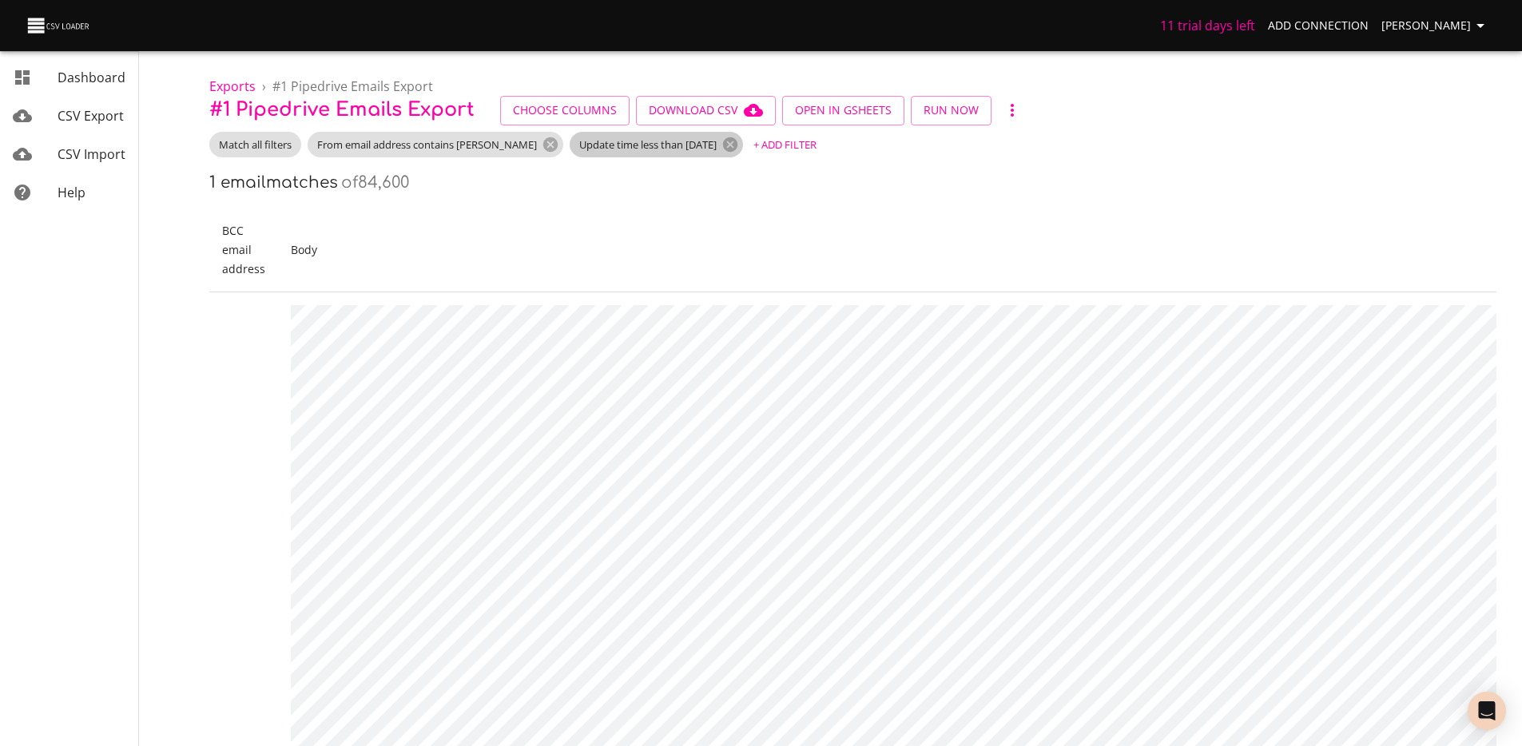
click at [658, 143] on span "Update time less than 3 days ago" at bounding box center [648, 144] width 157 height 15
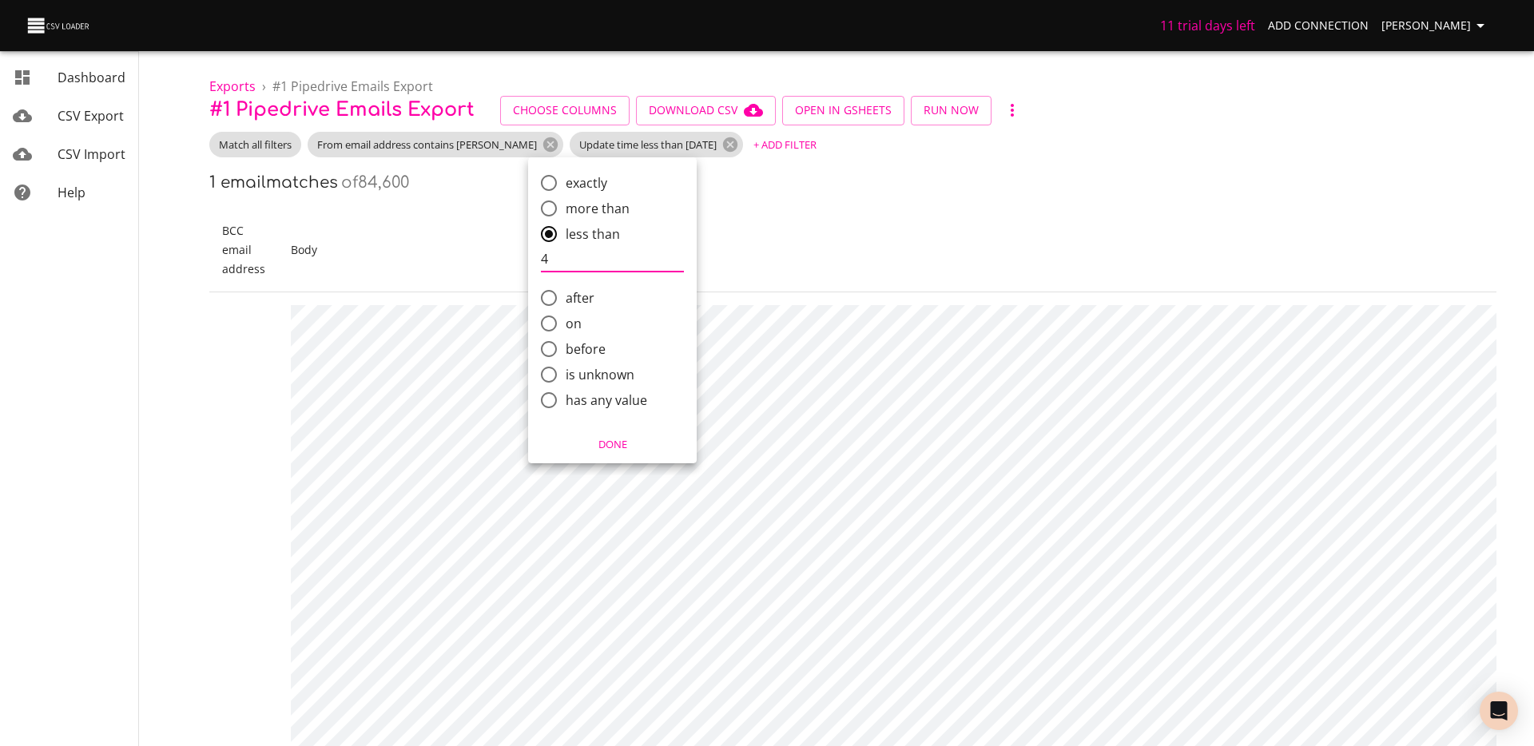
type input "4"
click at [624, 441] on span "Done" at bounding box center [613, 445] width 148 height 18
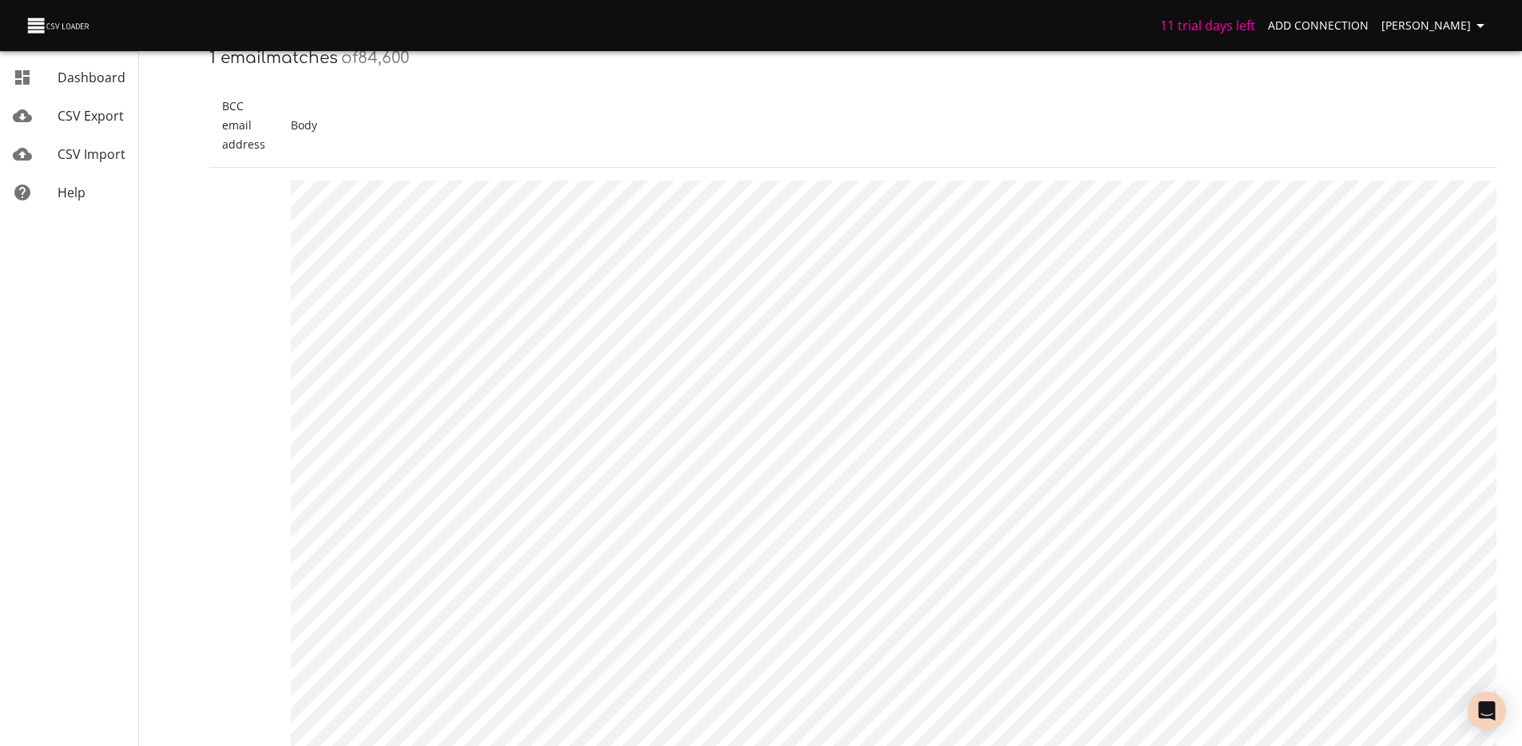
scroll to position [0, 0]
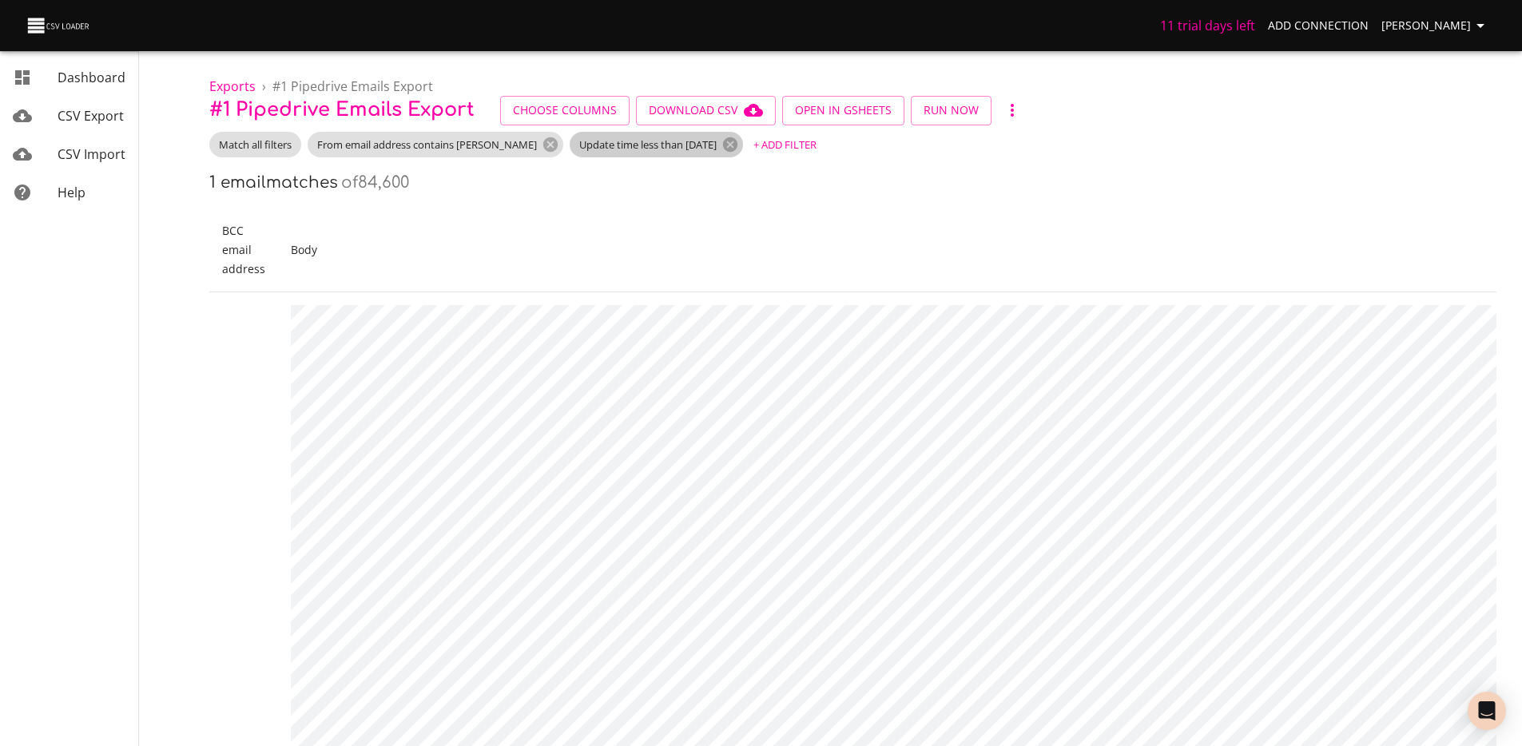
click at [607, 139] on span "Update time less than 4 days ago" at bounding box center [648, 144] width 157 height 15
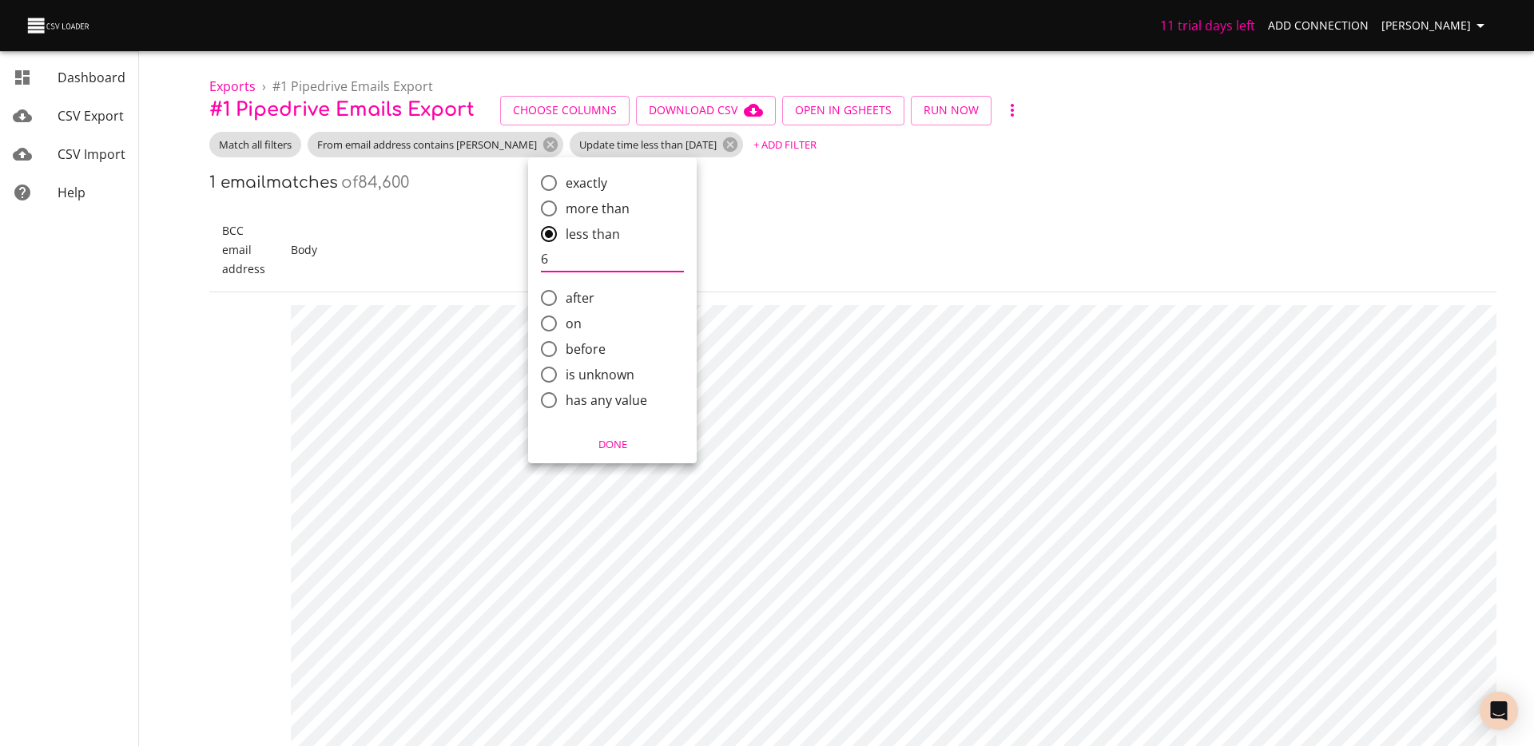
type input "6"
click at [616, 434] on button "Done" at bounding box center [613, 444] width 156 height 25
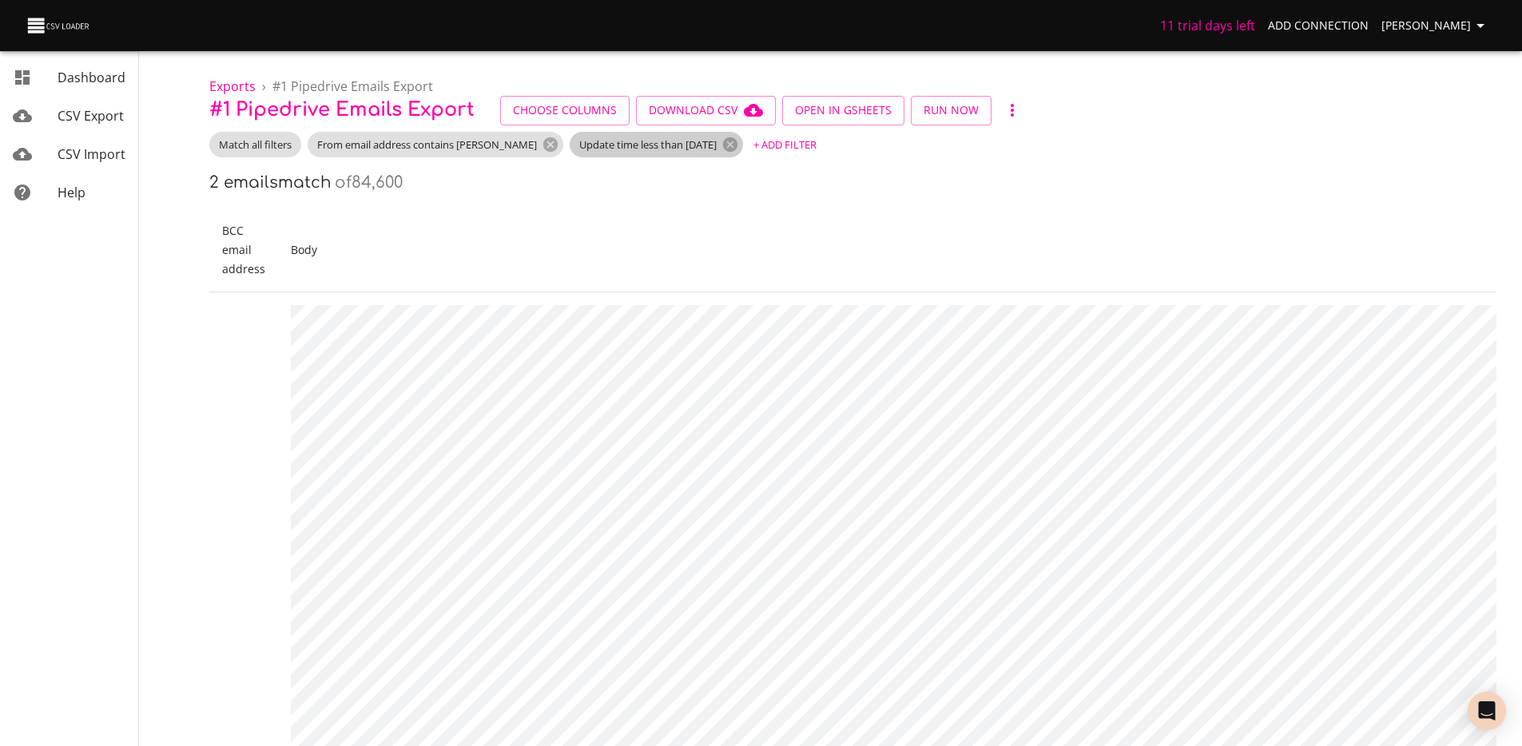
click at [655, 151] on span "Update time less than 6 days ago" at bounding box center [648, 144] width 157 height 15
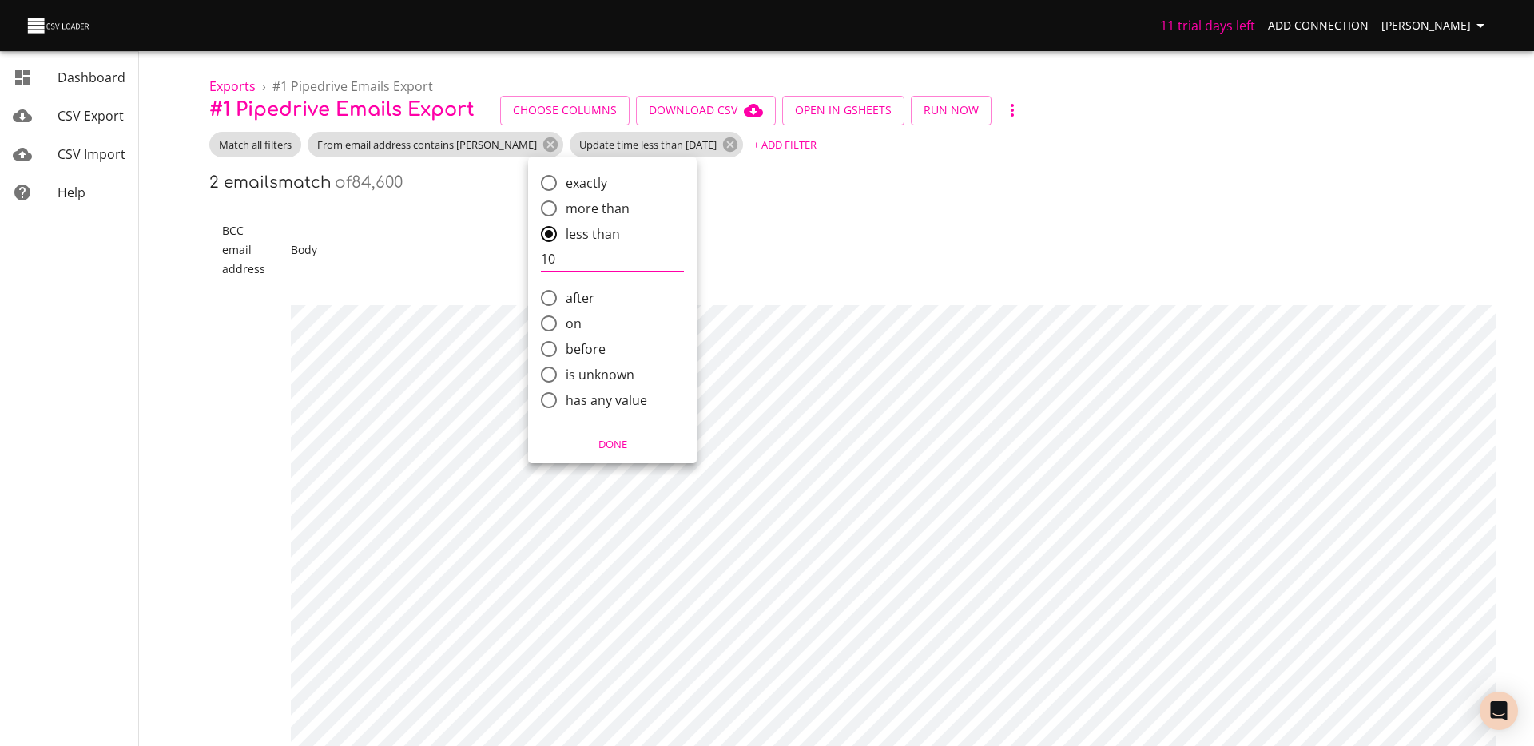
type input "10"
click at [607, 443] on span "Done" at bounding box center [613, 445] width 148 height 18
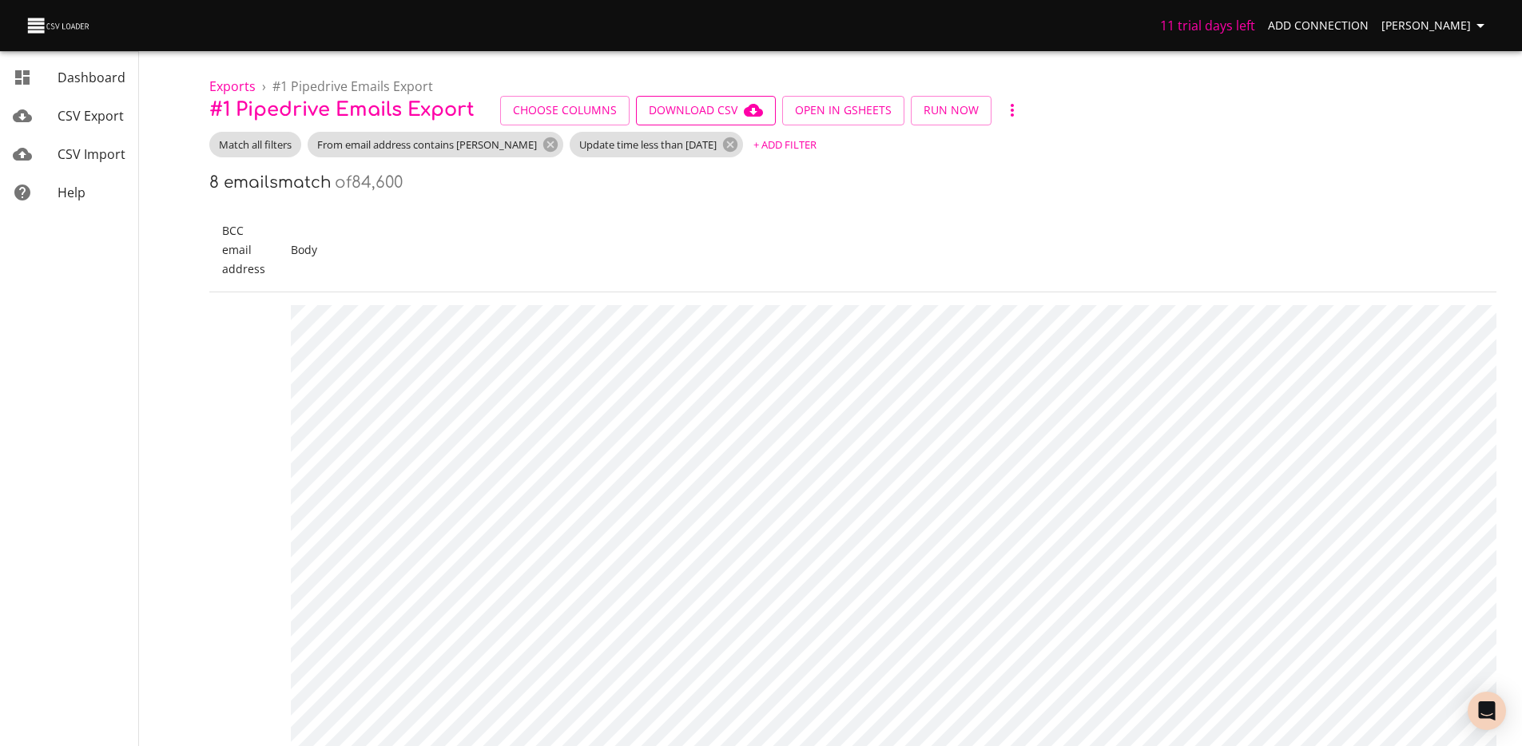
click at [723, 101] on span "Download CSV" at bounding box center [706, 111] width 114 height 20
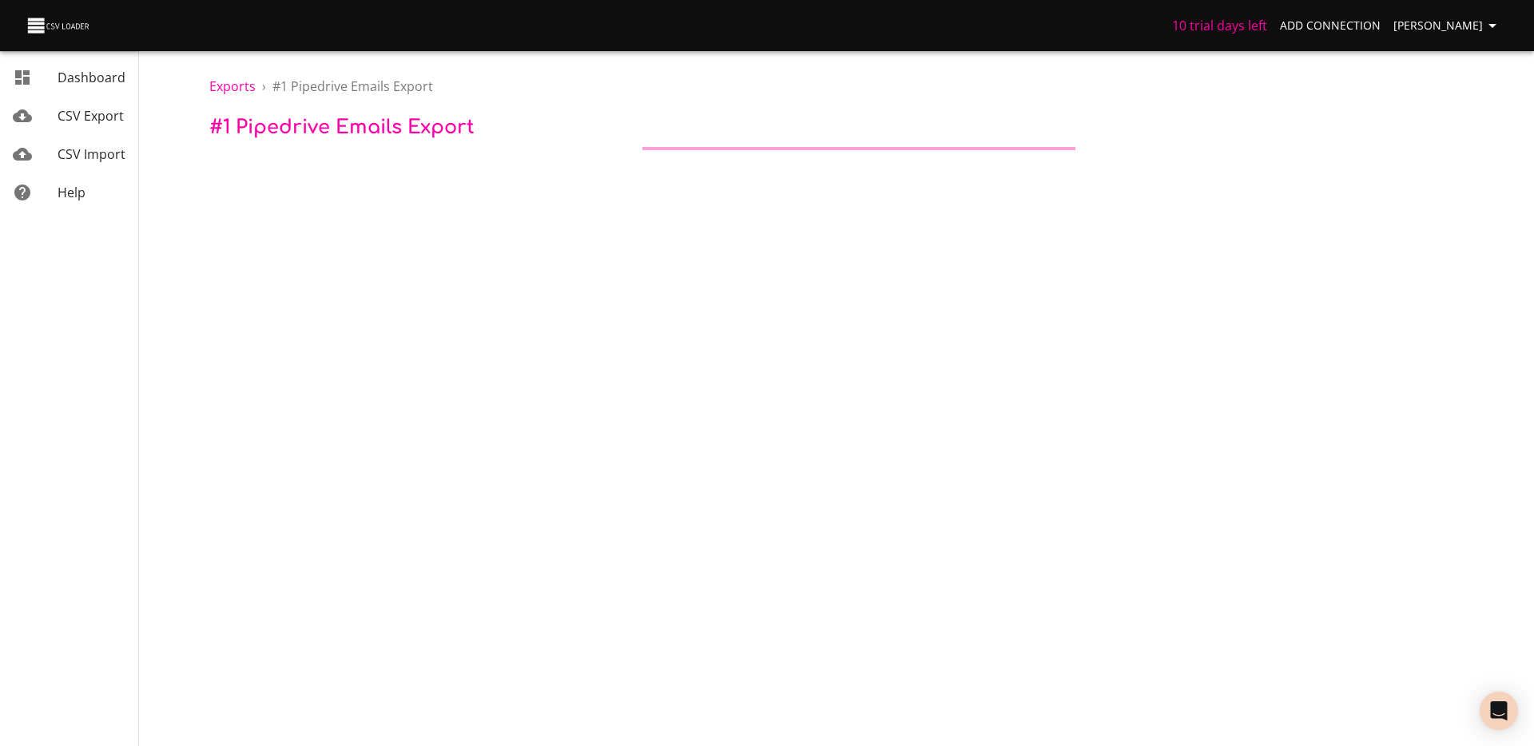
click at [619, 142] on div "Exports › # 1 Pipedrive Emails Export # 1 Pipedrive Emails Export" at bounding box center [859, 75] width 1351 height 150
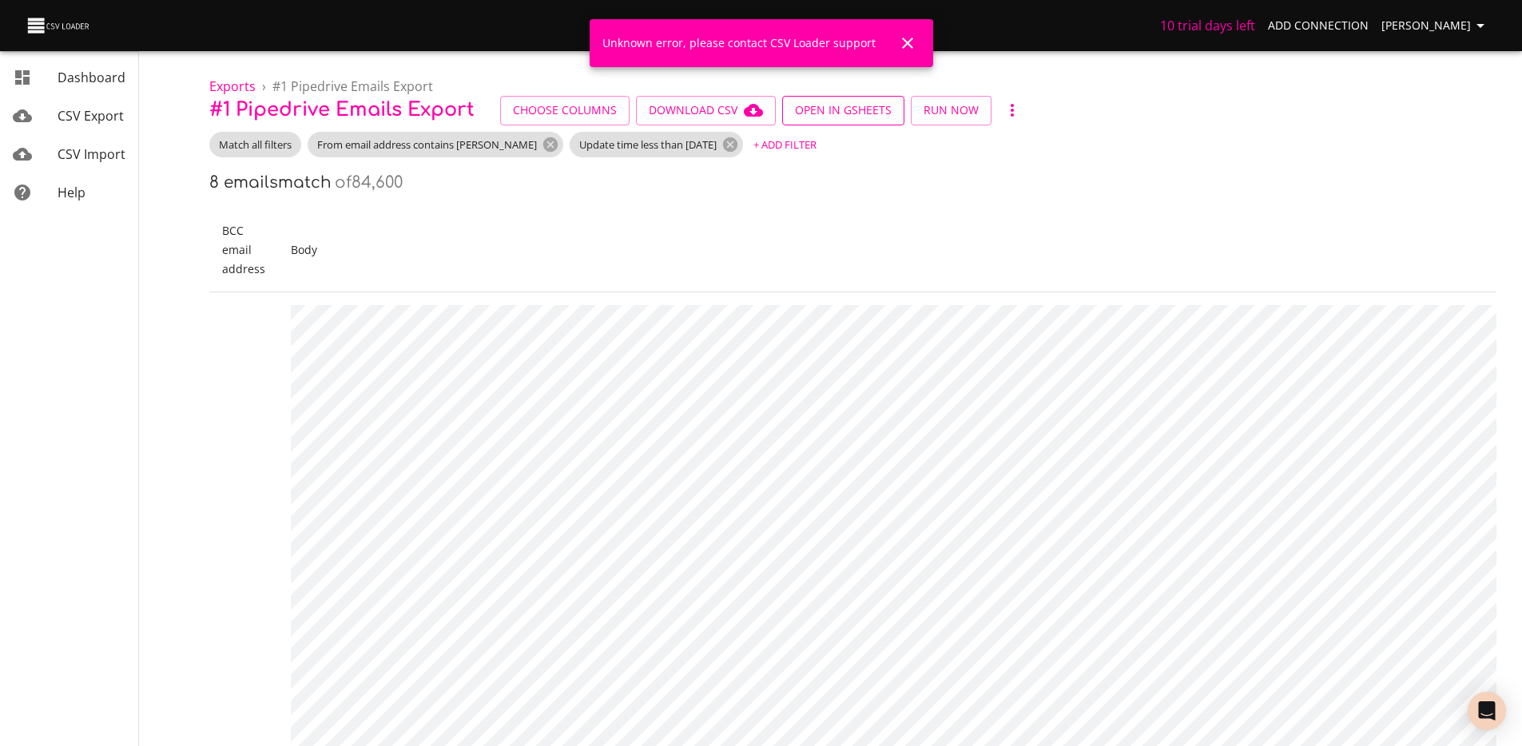
click at [845, 121] on button "Open in GSheets" at bounding box center [843, 111] width 122 height 30
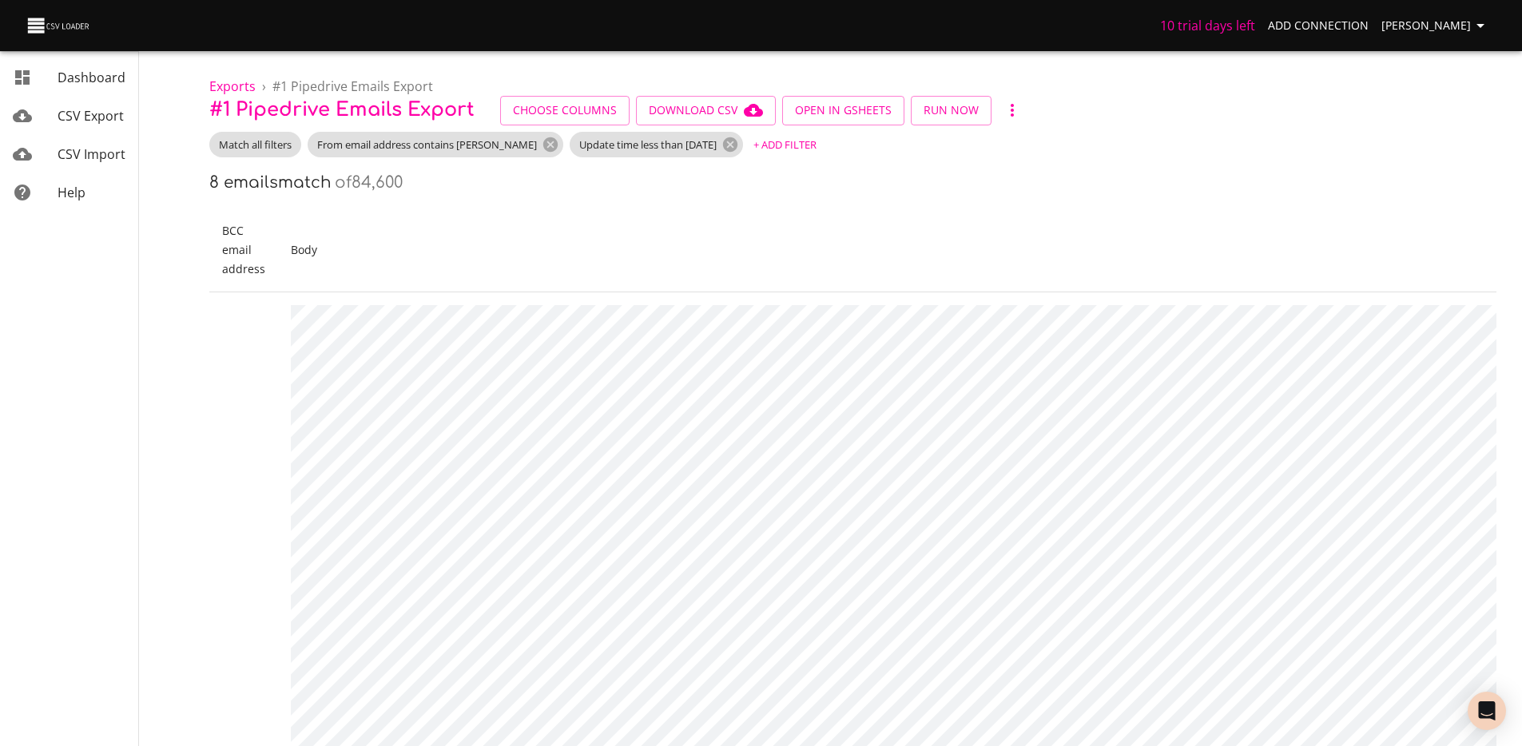
click at [73, 149] on span "CSV Import" at bounding box center [92, 154] width 68 height 18
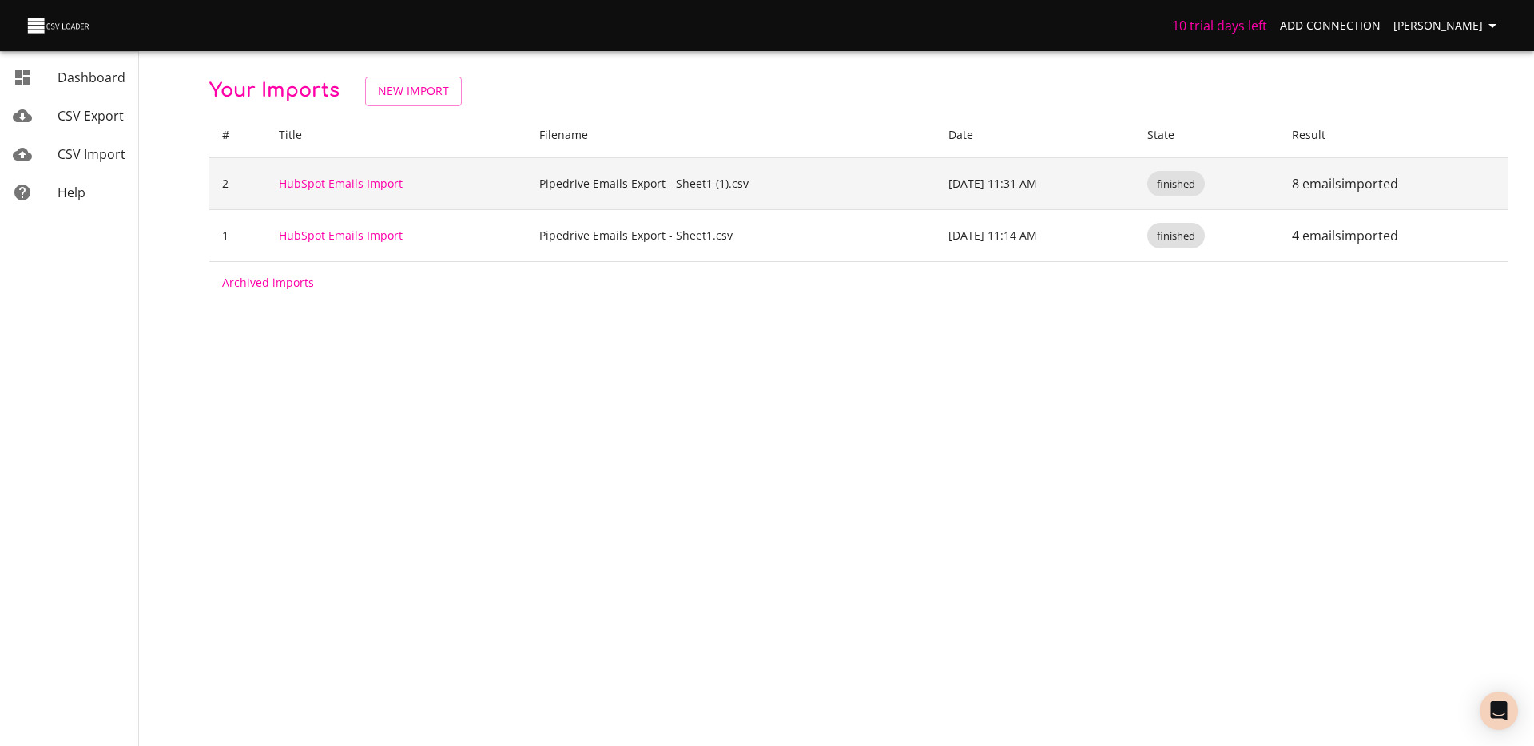
click at [954, 186] on td "[DATE] 11:31 AM" at bounding box center [1035, 183] width 199 height 52
click at [1036, 187] on td "[DATE] 11:31 AM" at bounding box center [1035, 183] width 199 height 52
click at [1324, 182] on p "8 emails imported" at bounding box center [1394, 183] width 204 height 19
click at [393, 181] on link "HubSpot Emails Import" at bounding box center [341, 183] width 124 height 15
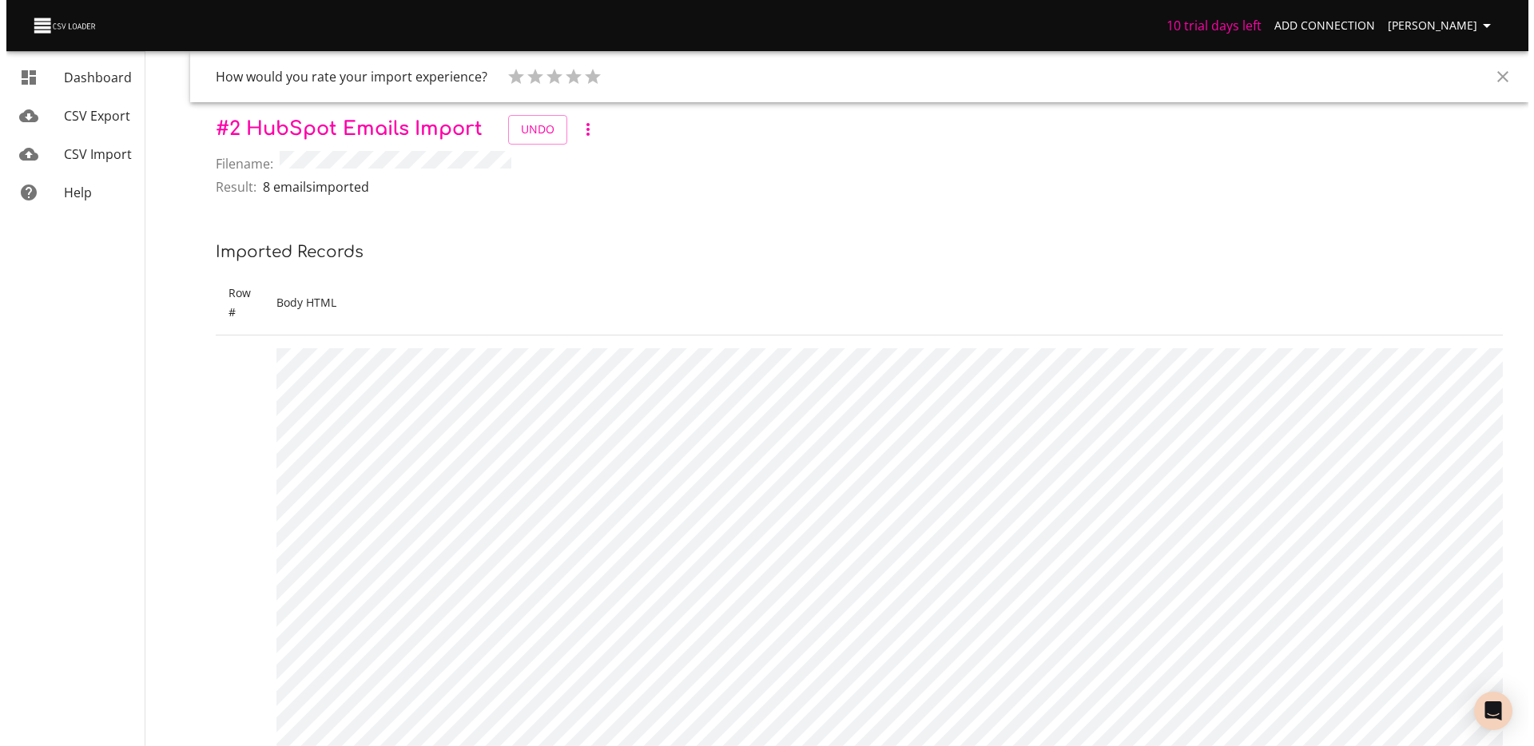
scroll to position [16, 0]
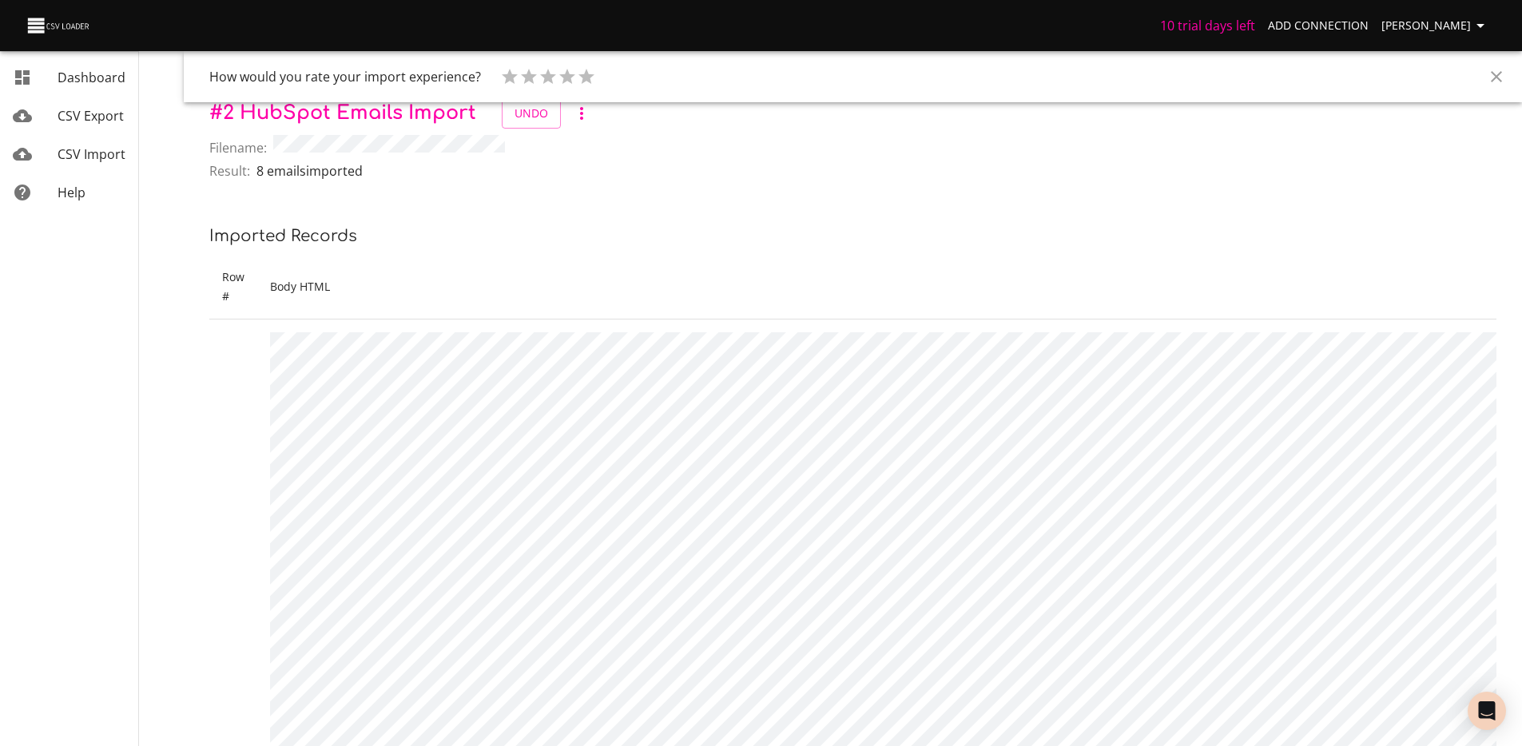
click at [588, 114] on icon "button" at bounding box center [581, 113] width 19 height 19
click at [608, 165] on li "Settings" at bounding box center [604, 171] width 75 height 29
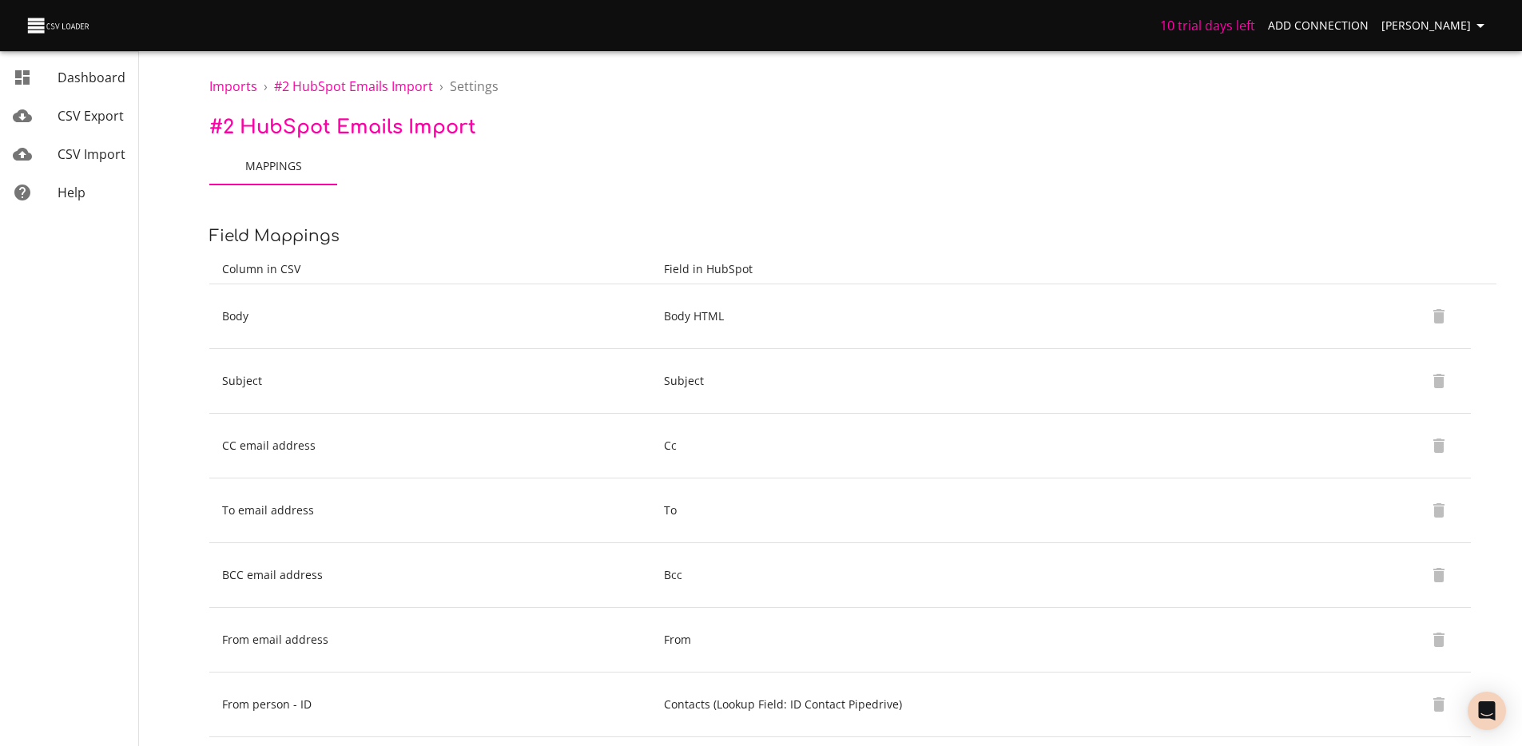
scroll to position [121, 0]
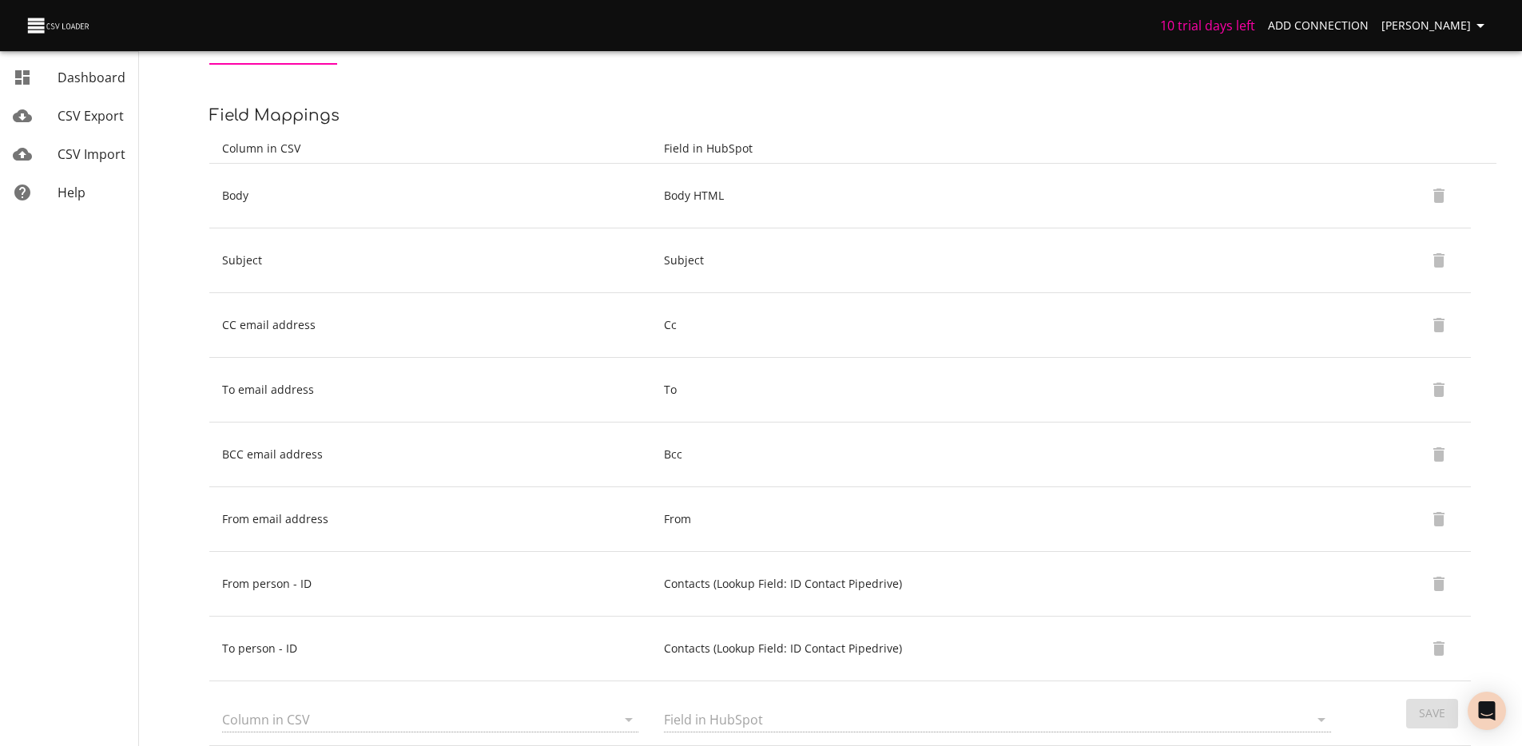
click at [636, 710] on div at bounding box center [628, 720] width 21 height 22
click at [631, 718] on div at bounding box center [628, 720] width 21 height 22
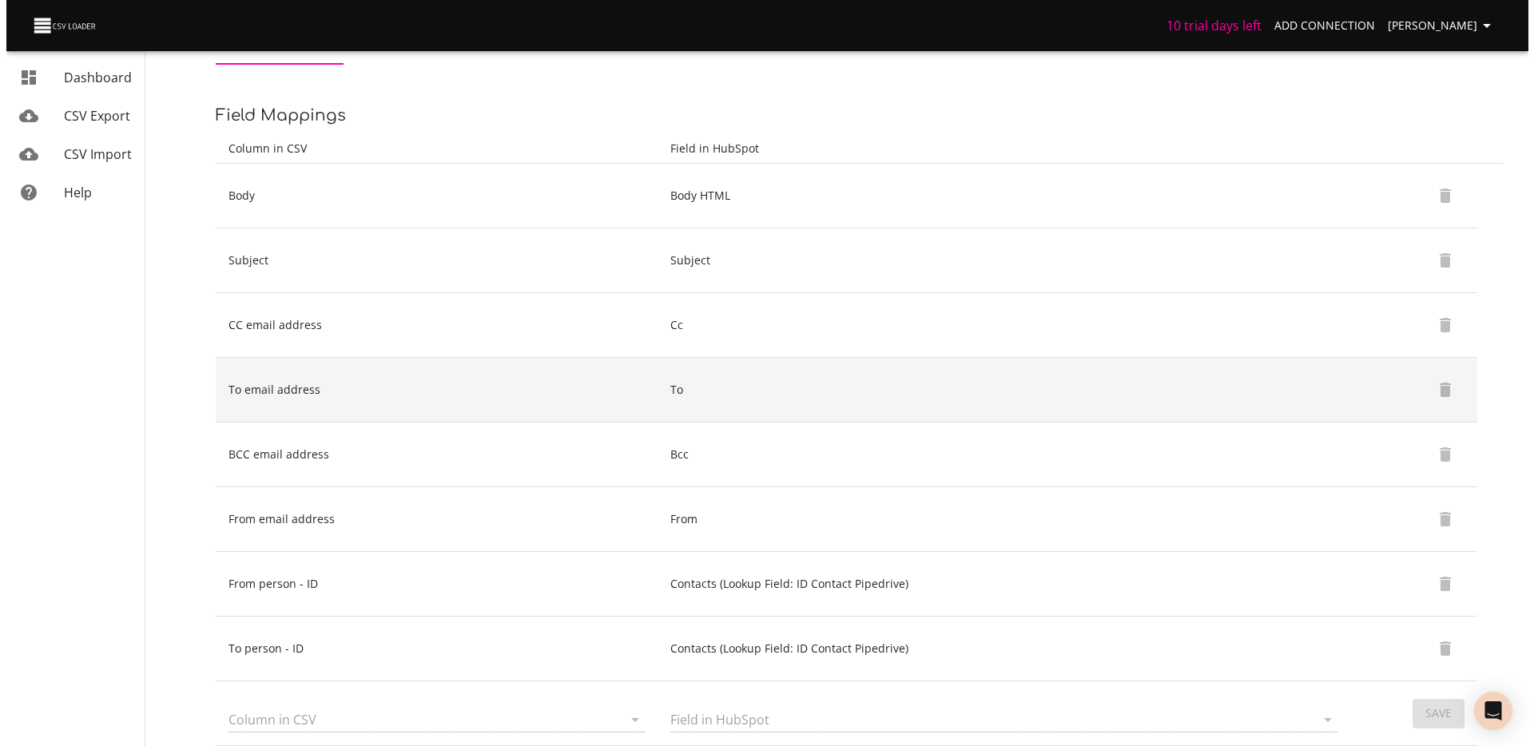
scroll to position [0, 0]
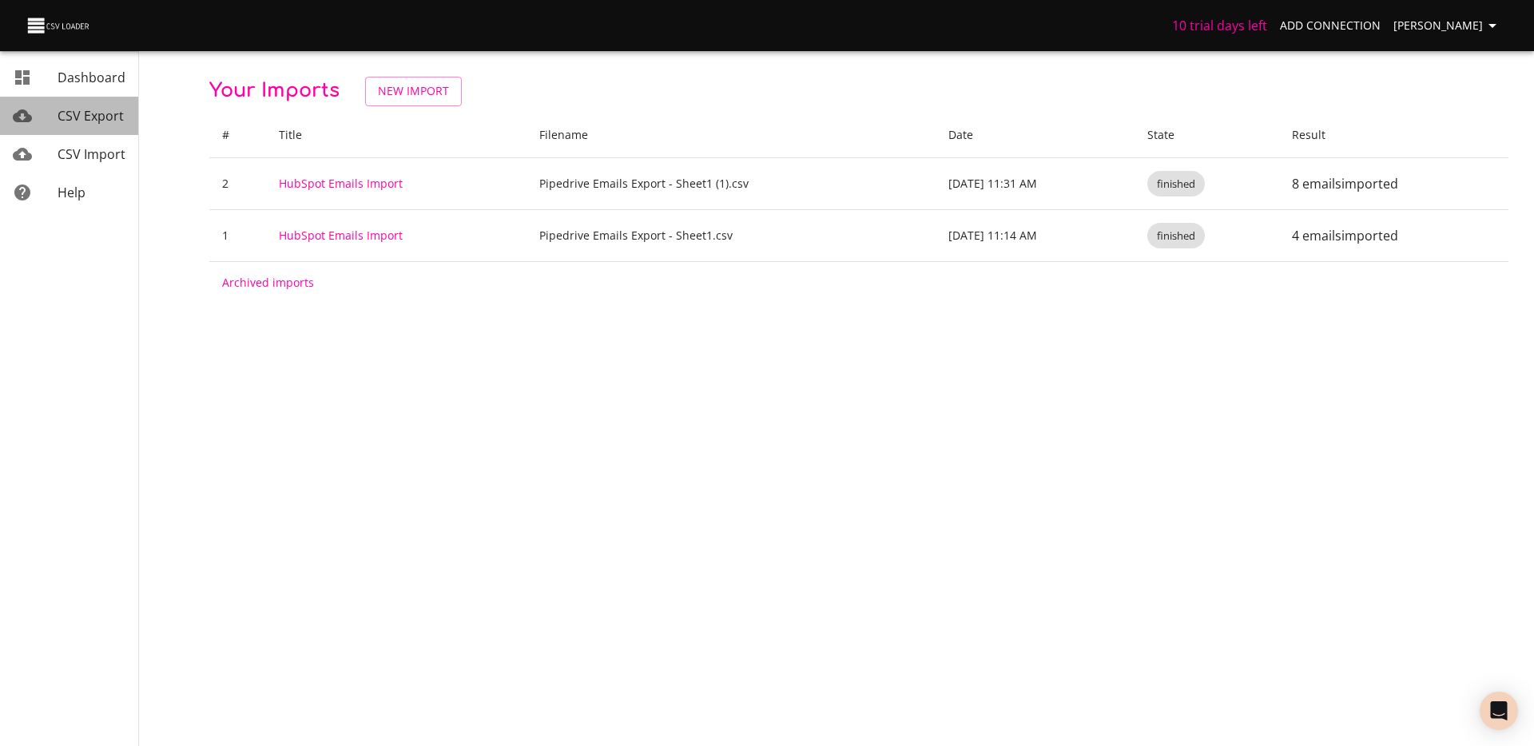
click at [89, 126] on link "CSV Export" at bounding box center [69, 116] width 138 height 38
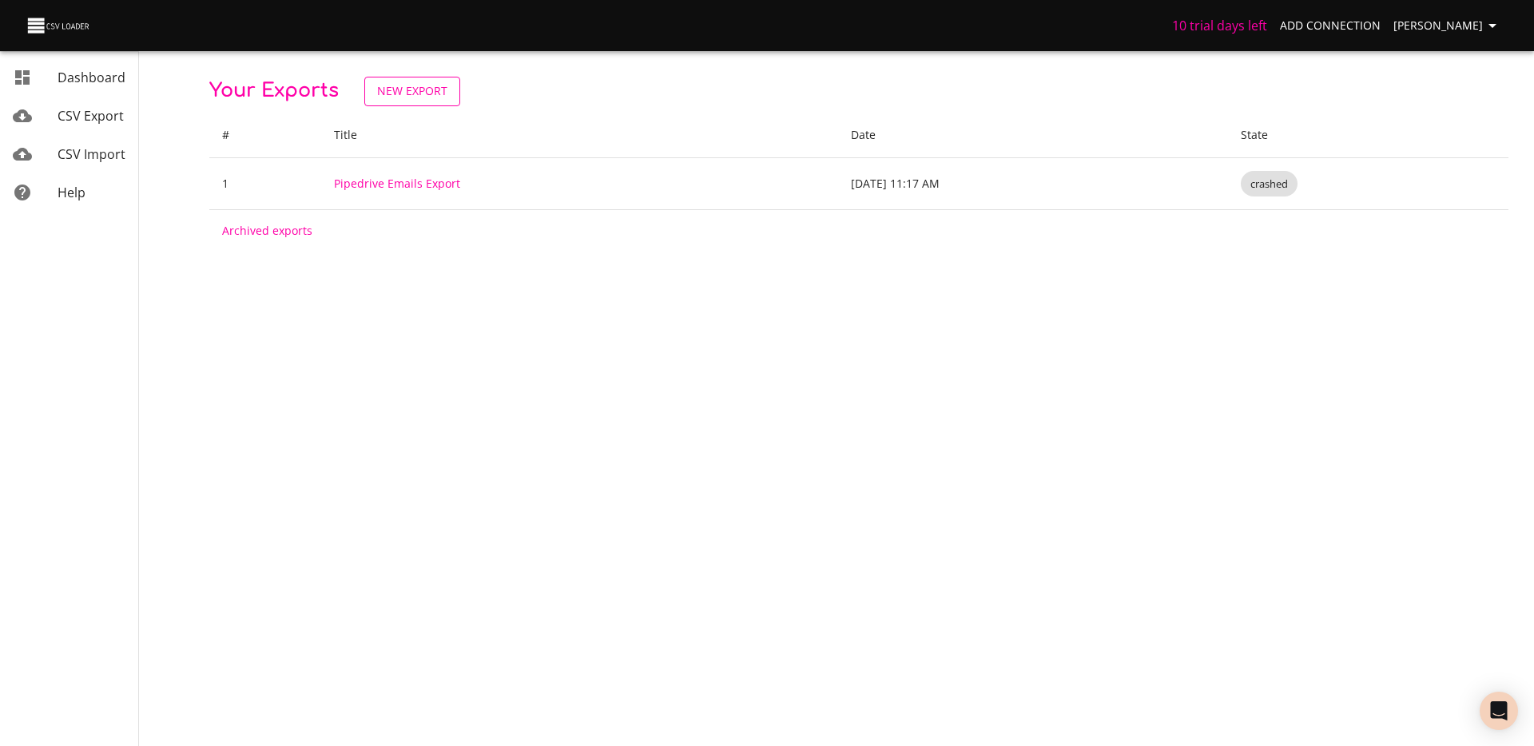
click at [408, 104] on link "New Export" at bounding box center [412, 92] width 96 height 30
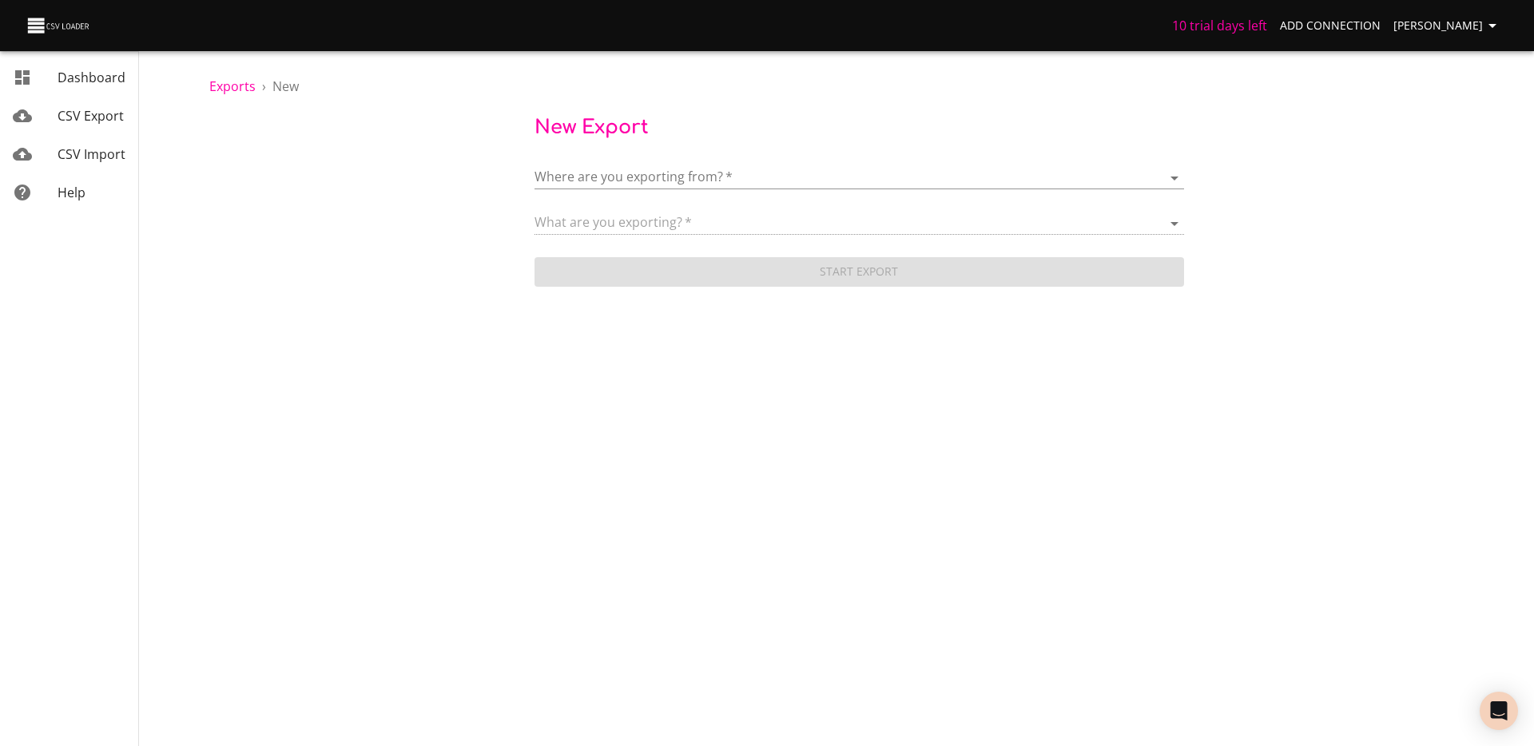
click at [614, 167] on body "10 trial days left Add Connection [PERSON_NAME] Dashboard CSV Export CSV Import…" at bounding box center [767, 373] width 1534 height 746
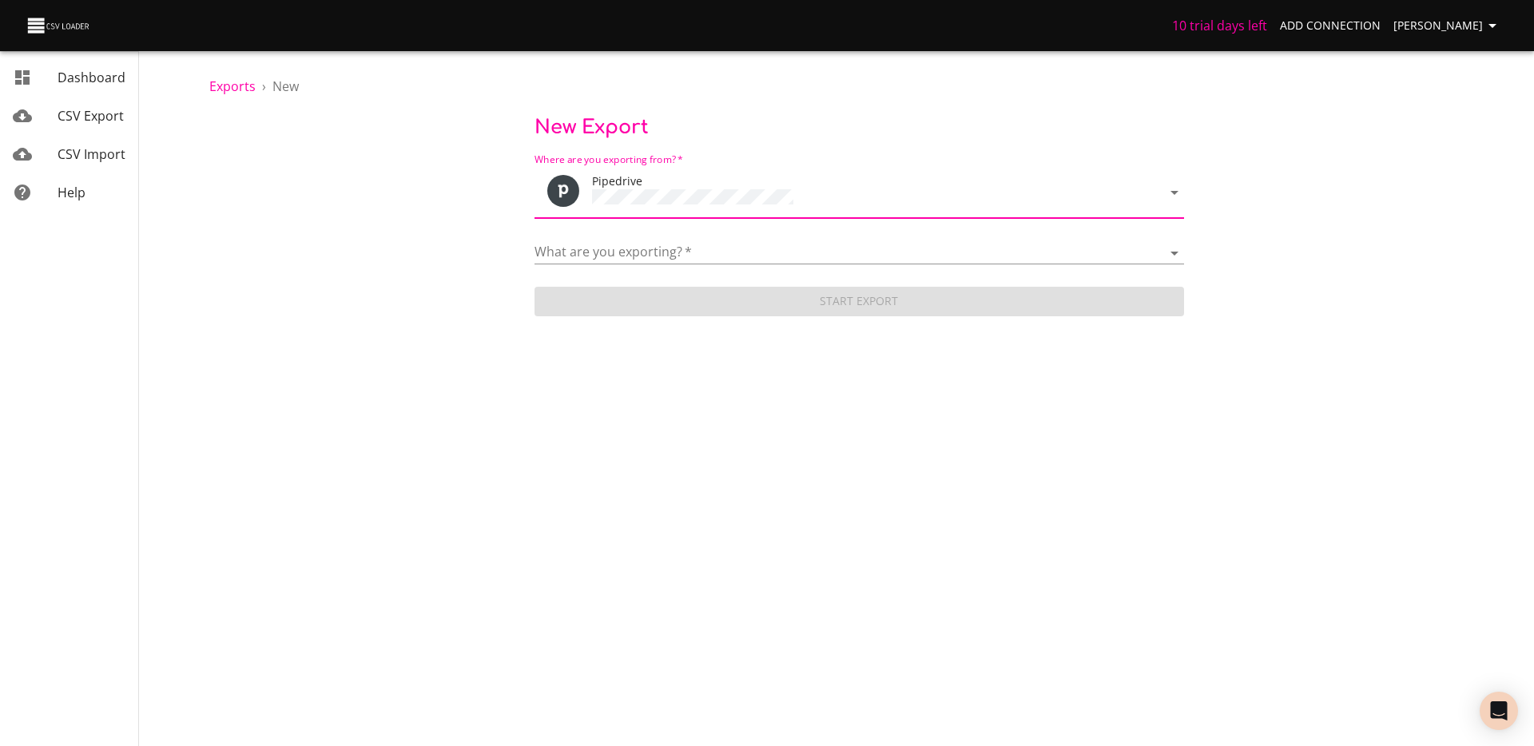
click at [678, 236] on div "What are you exporting?   * Activities Activity Types Deal Products Deals Email…" at bounding box center [860, 247] width 650 height 36
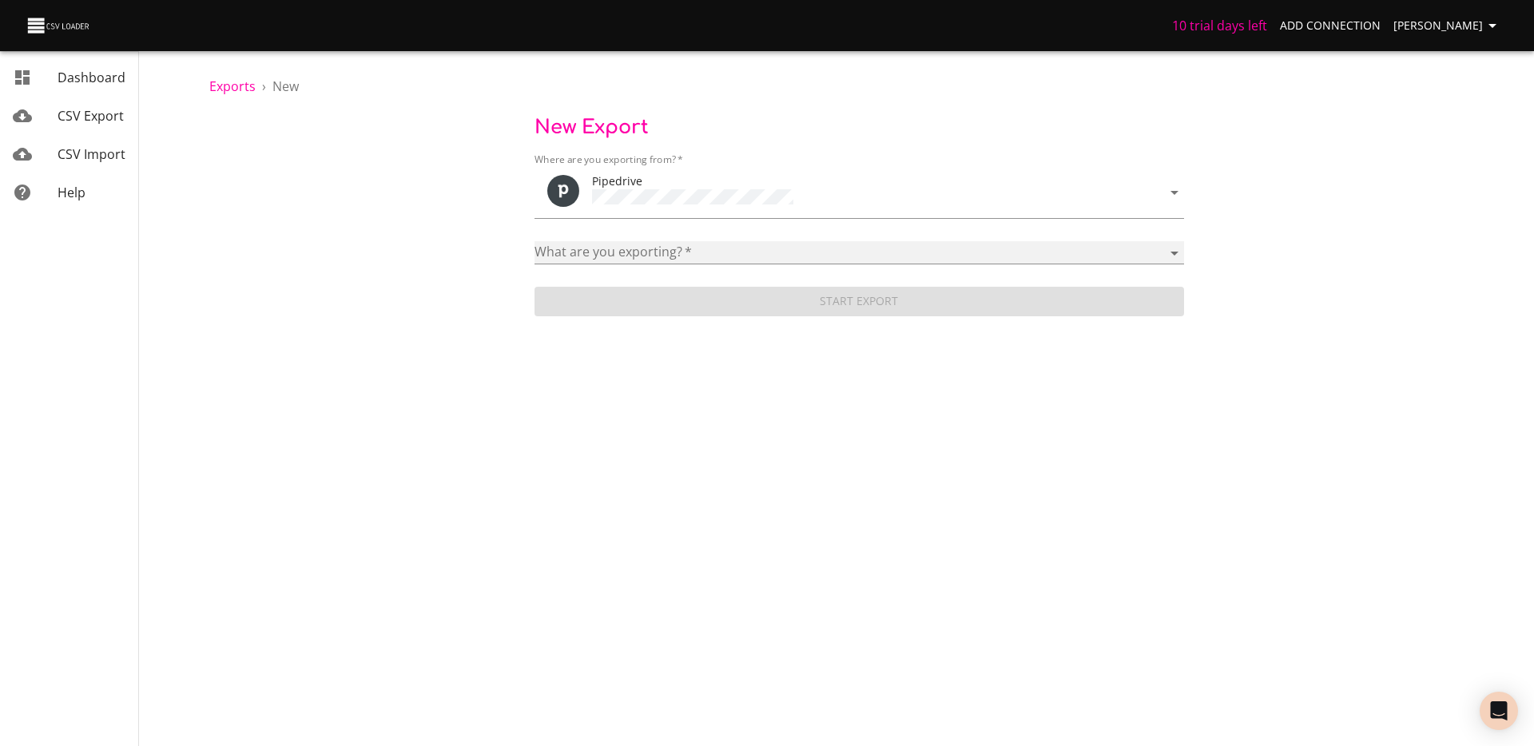
click at [661, 255] on select "Activities Activity Types Deal Products Deals Email Threads Emails Notes Organi…" at bounding box center [860, 252] width 650 height 23
select select "mail_messages"
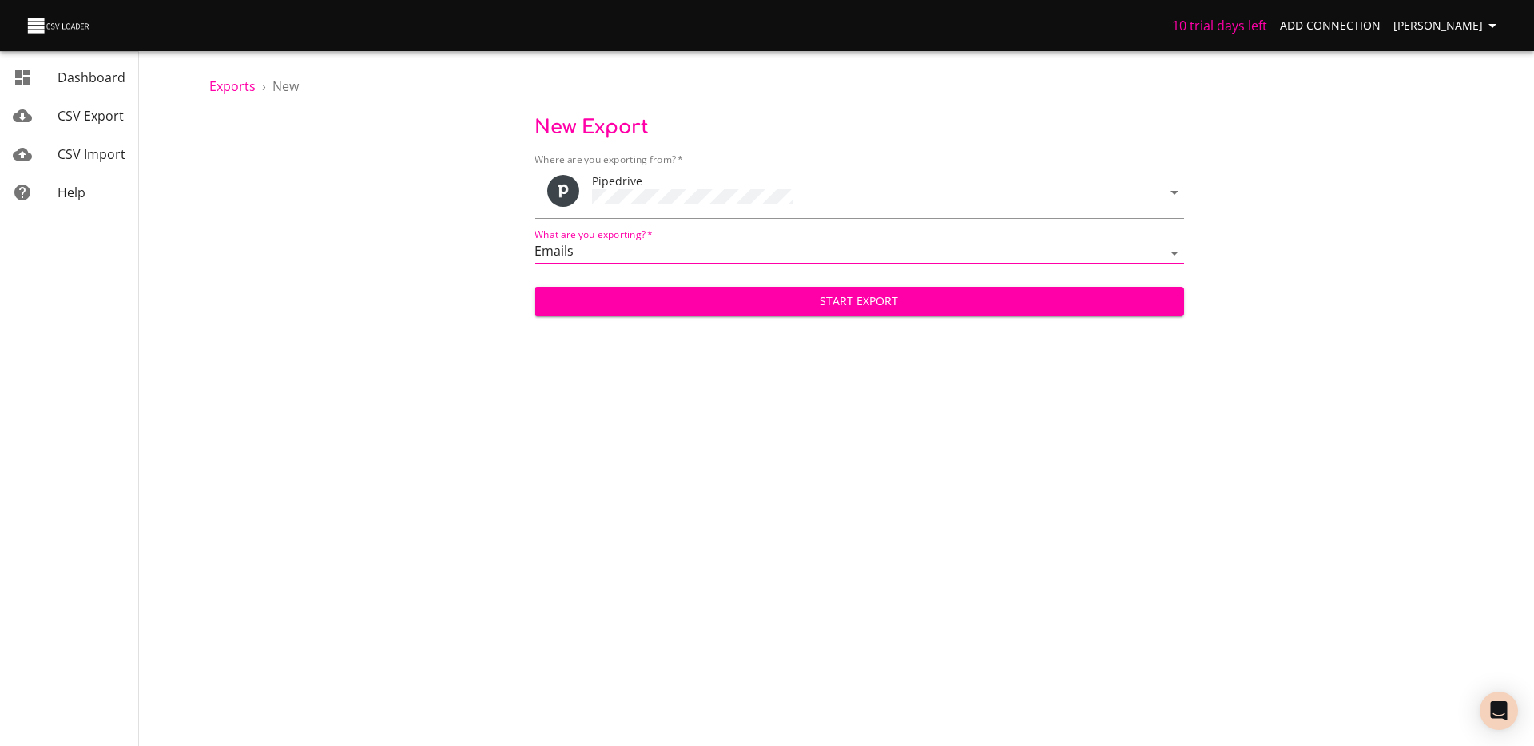
click at [829, 296] on span "Start Export" at bounding box center [859, 302] width 624 height 20
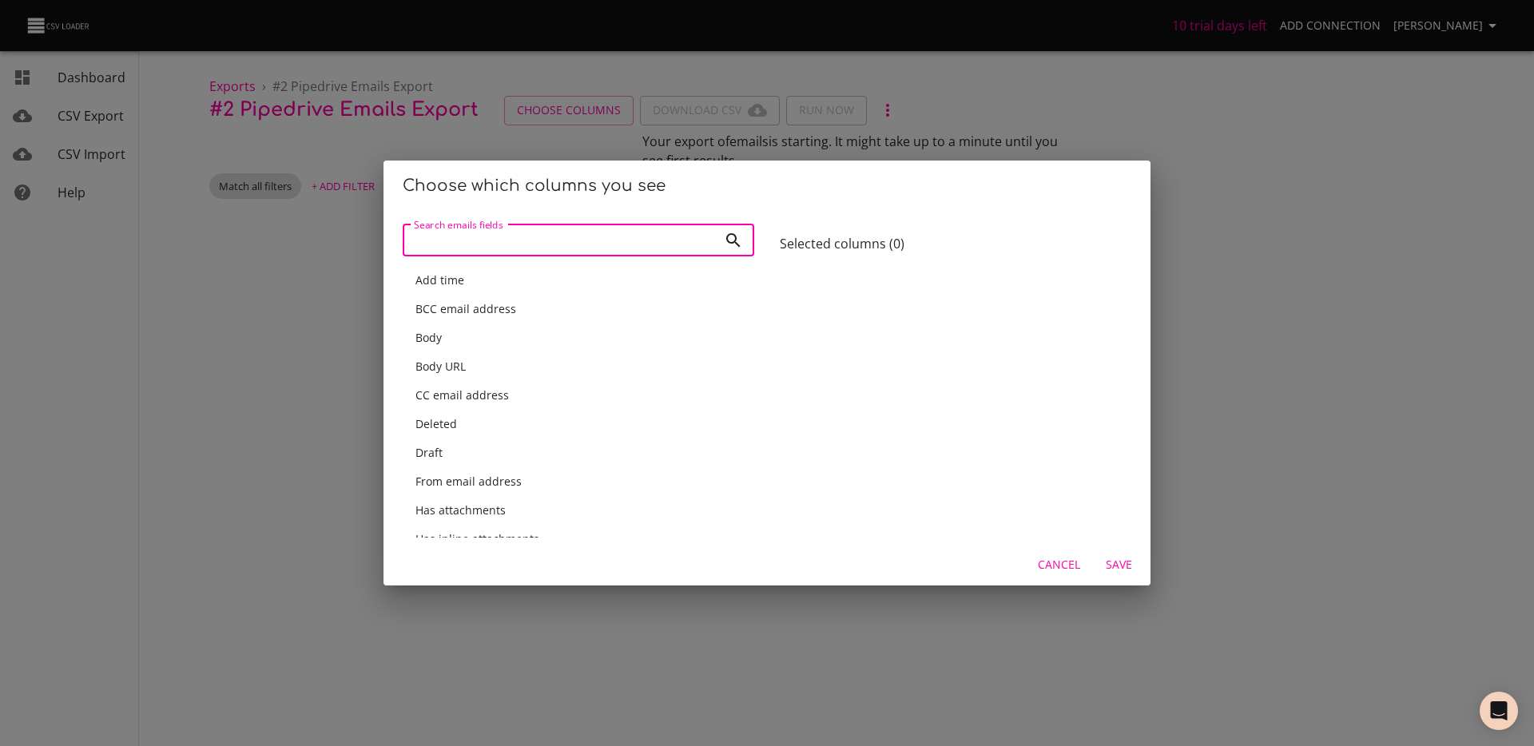
click at [444, 332] on div "Body" at bounding box center [579, 338] width 326 height 16
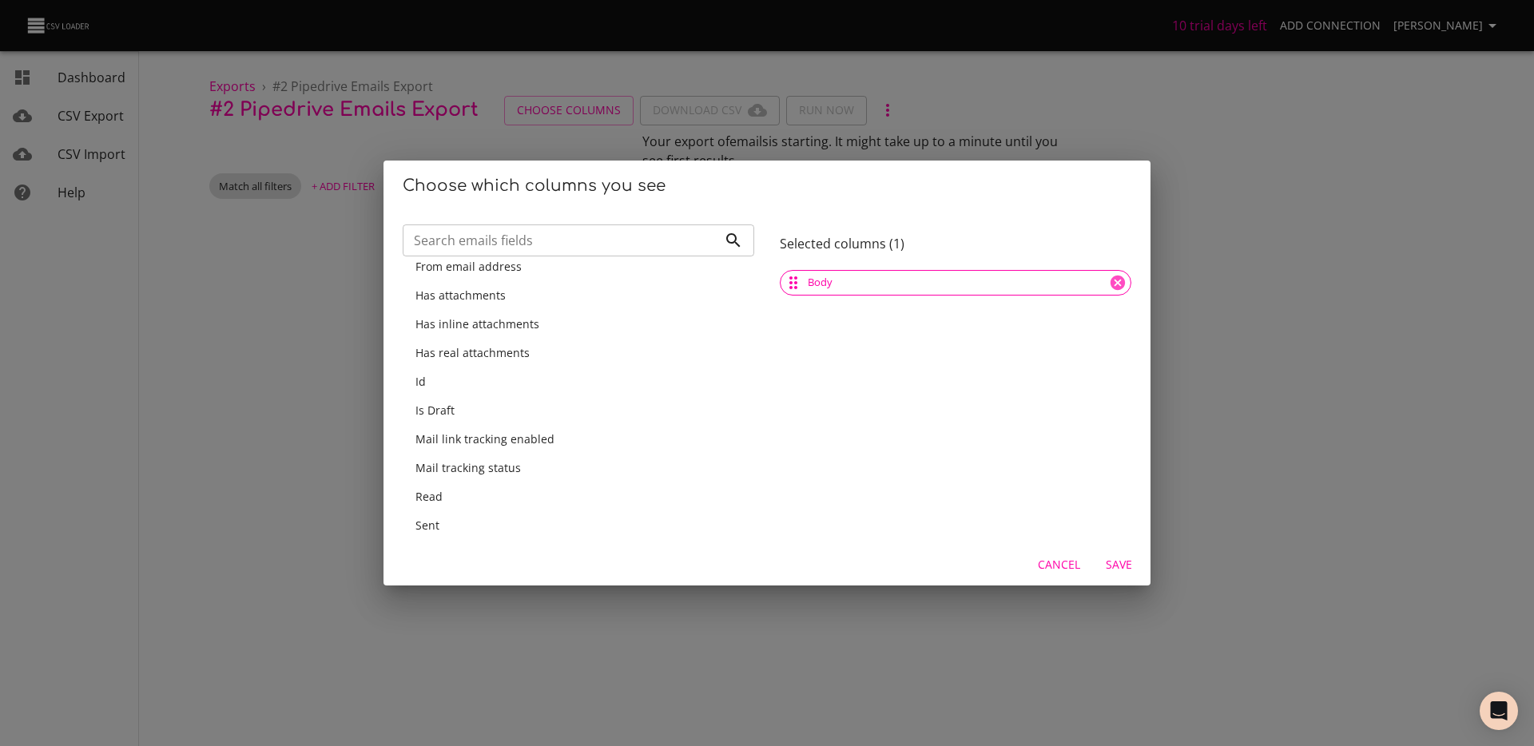
click at [511, 268] on span "From email address" at bounding box center [469, 266] width 106 height 15
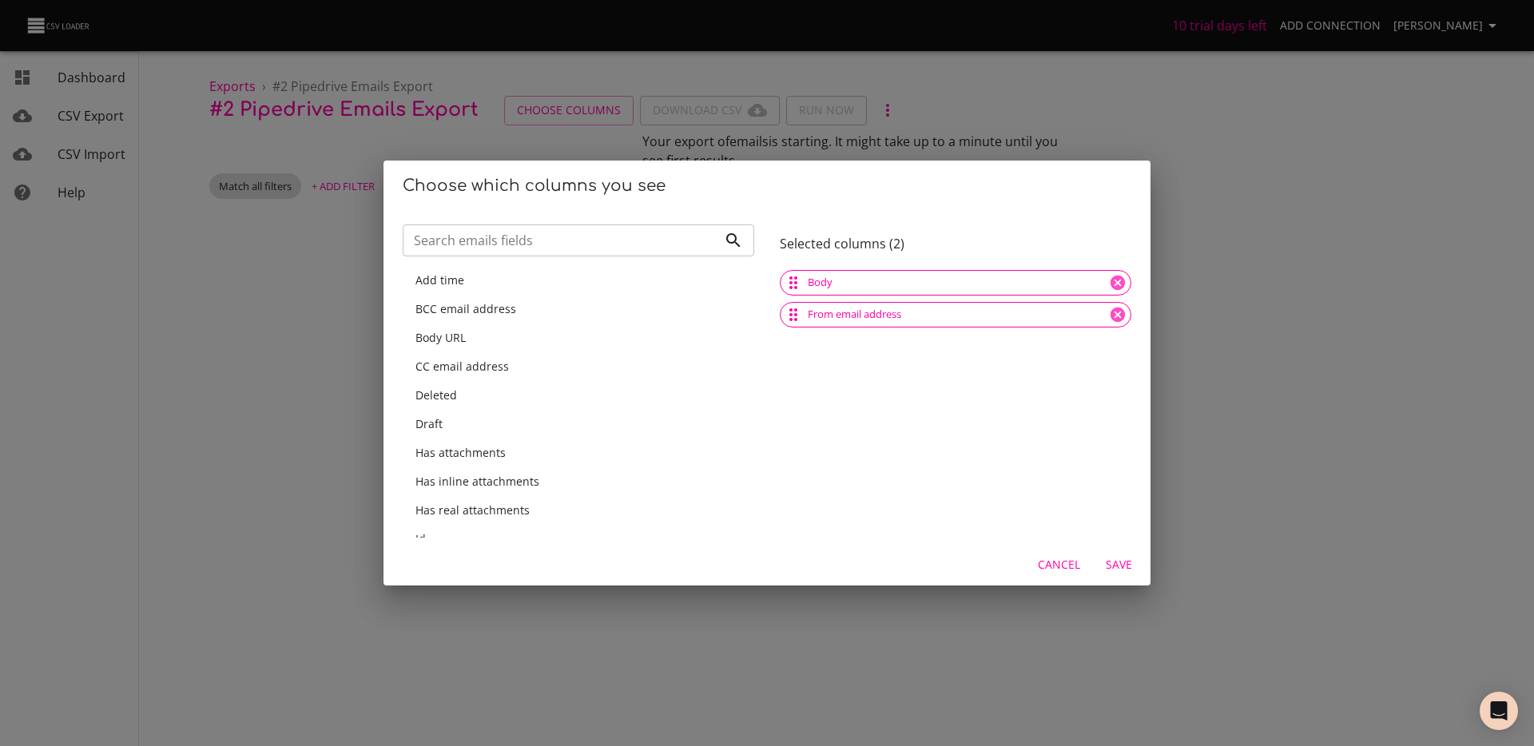
click at [489, 281] on div "Add time" at bounding box center [579, 281] width 326 height 16
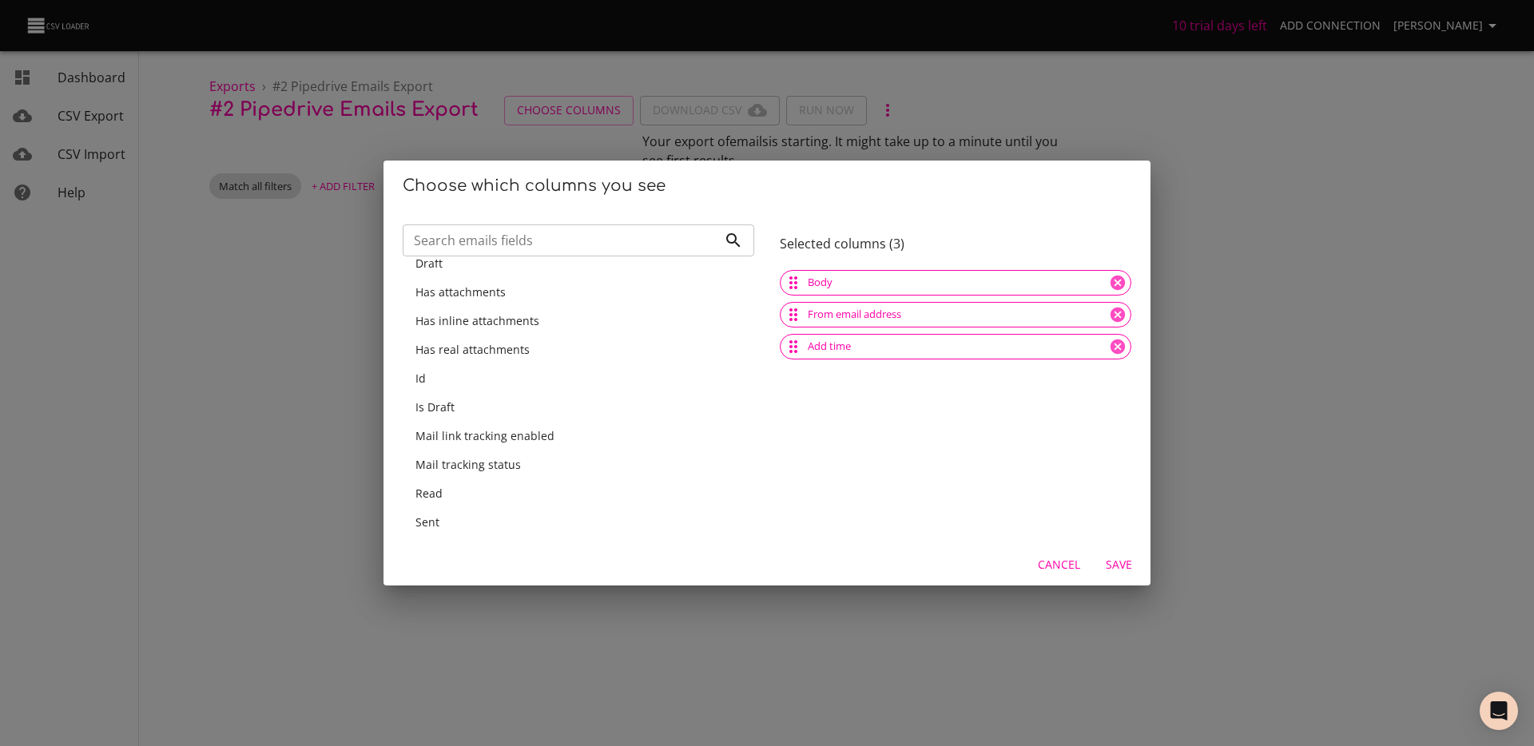
scroll to position [139, 0]
click at [478, 371] on div "Id" at bounding box center [579, 372] width 326 height 16
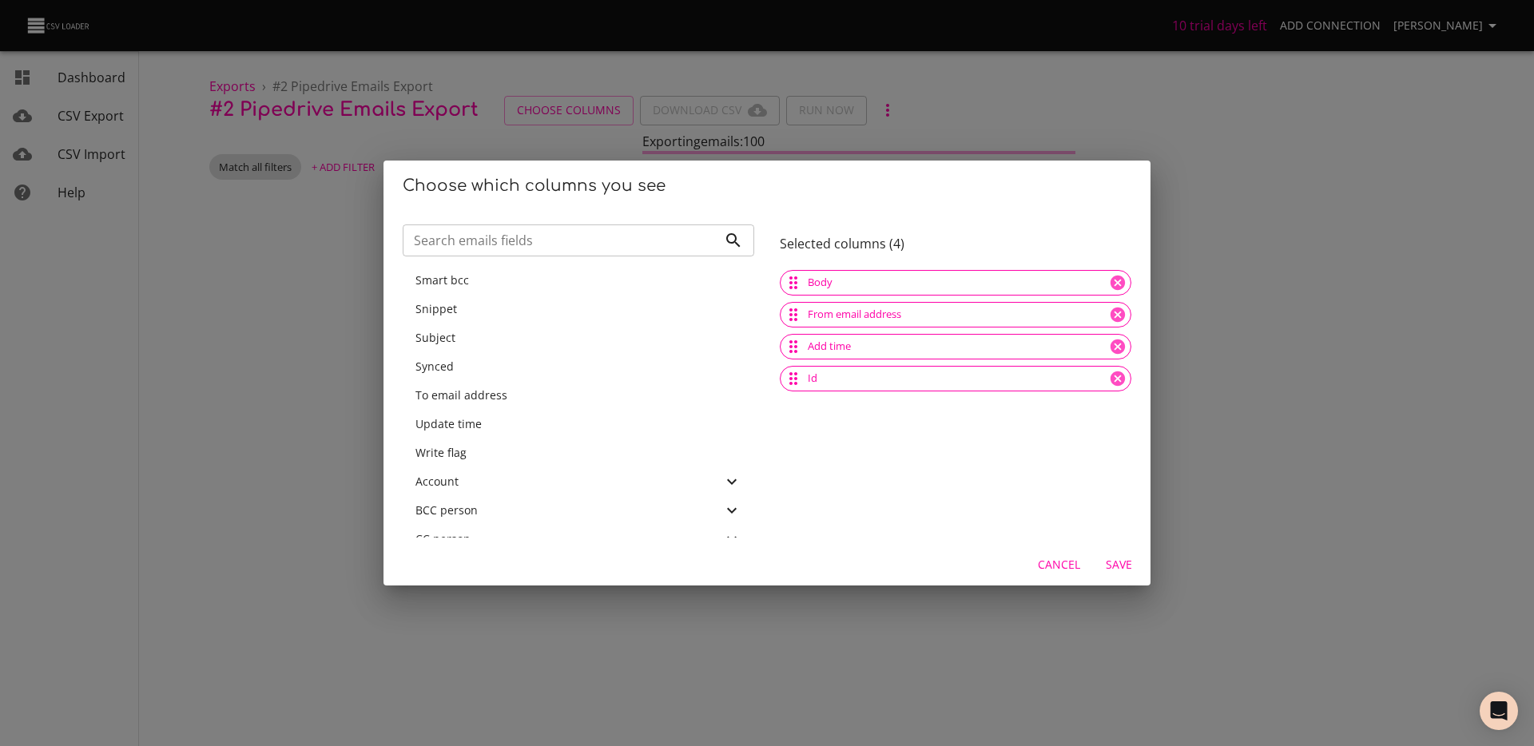
scroll to position [404, 0]
click at [478, 390] on span "To email address" at bounding box center [462, 394] width 92 height 15
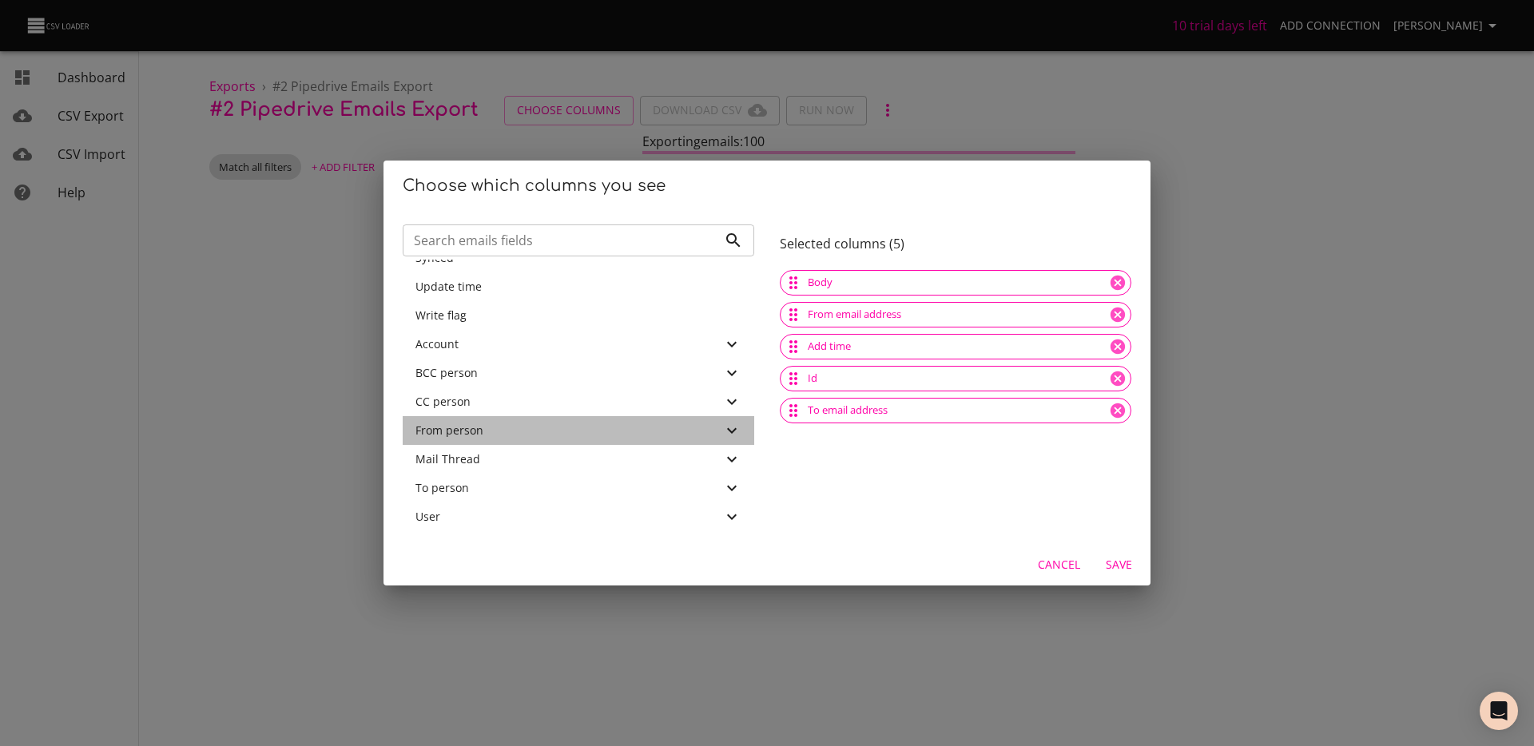
click at [722, 429] on icon at bounding box center [731, 430] width 19 height 19
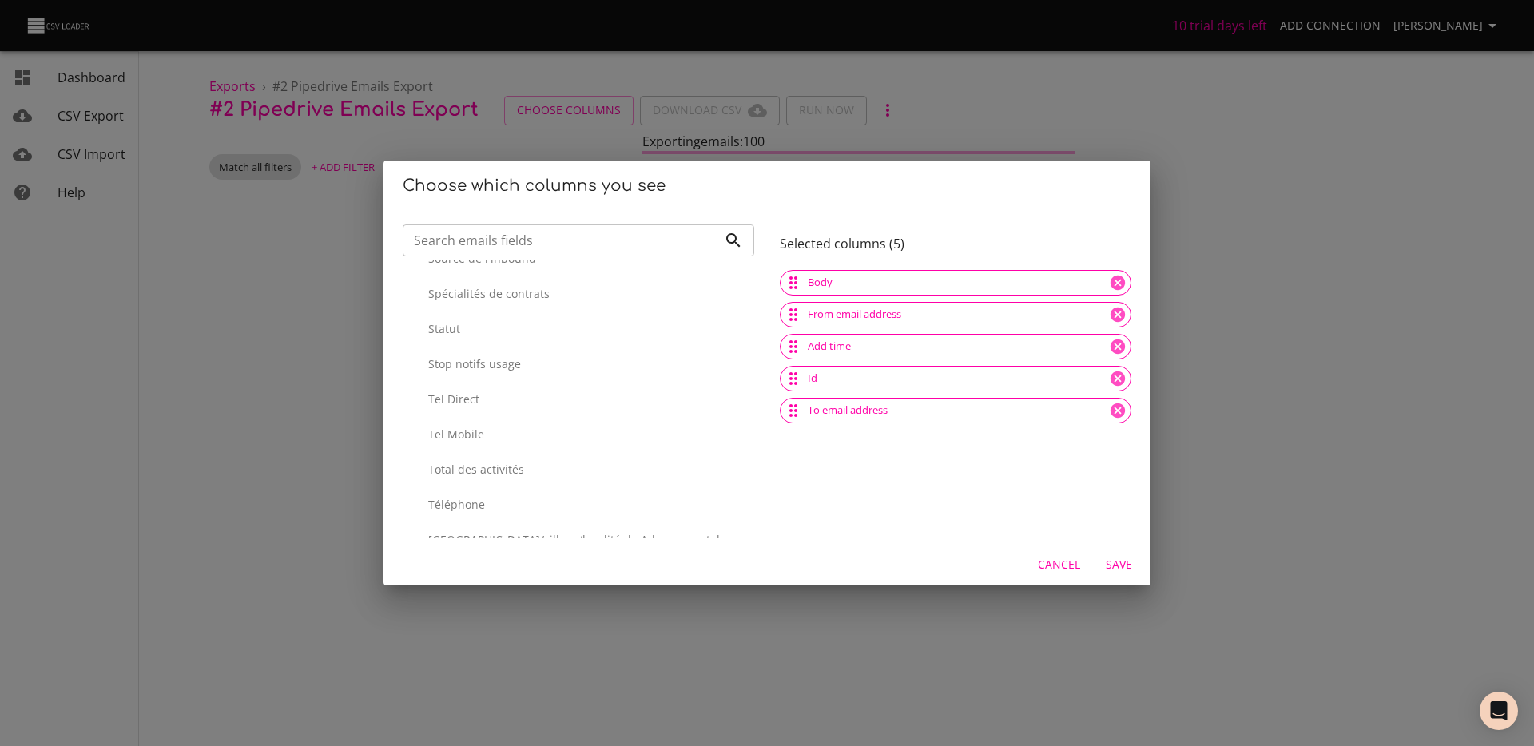
scroll to position [3097, 0]
click at [547, 250] on input "Search emails fields" at bounding box center [560, 241] width 315 height 32
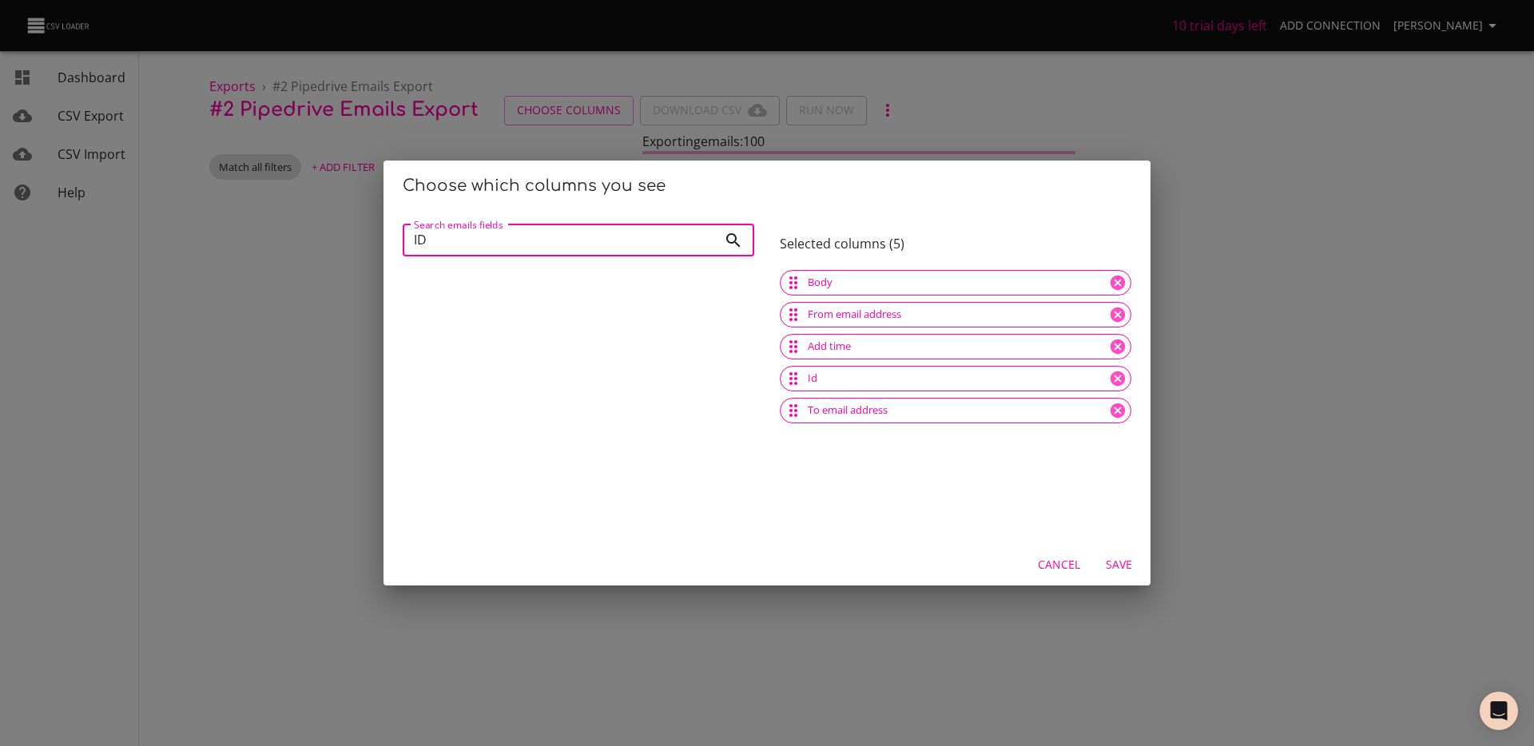
type input "I"
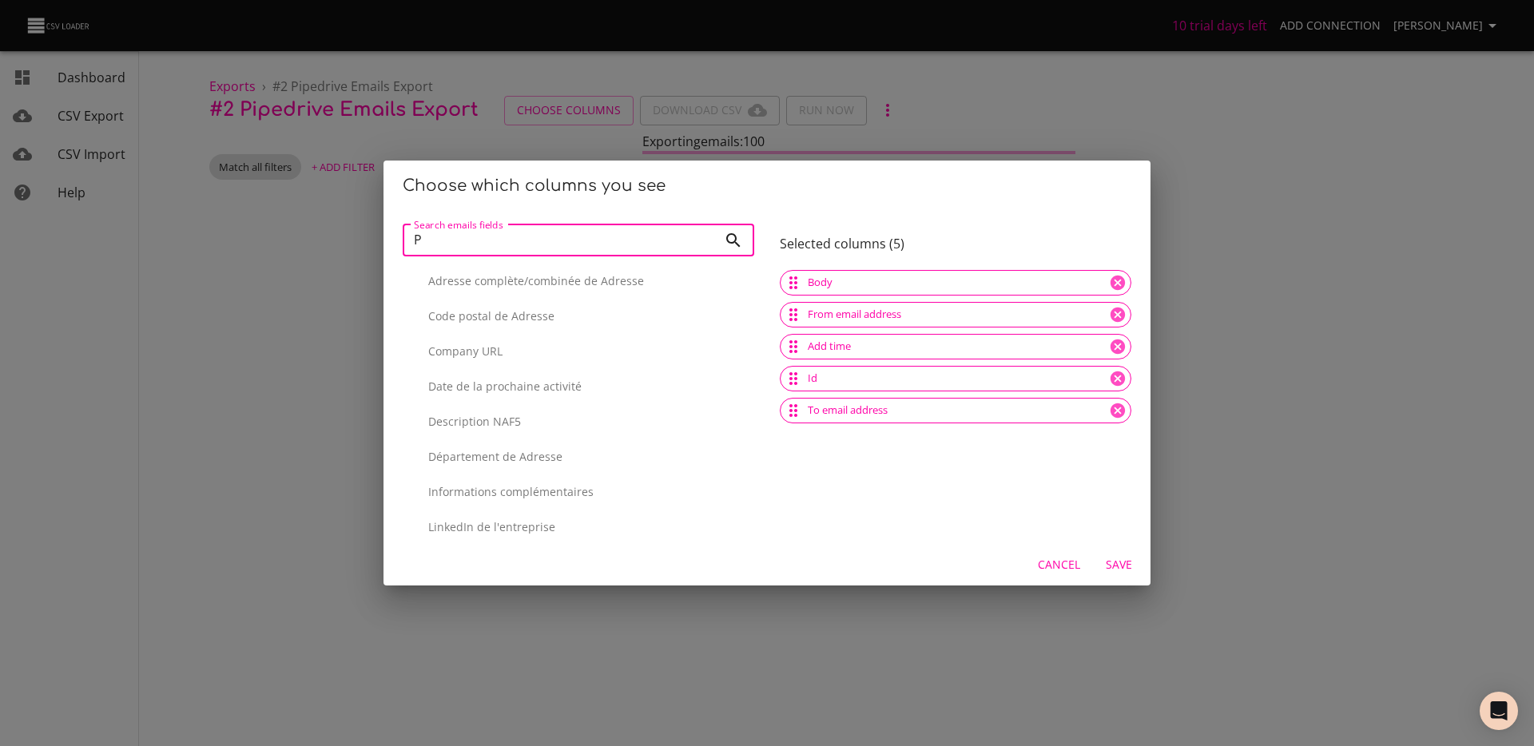
scroll to position [0, 0]
type input "P"
click at [487, 420] on p "ID" at bounding box center [584, 415] width 313 height 16
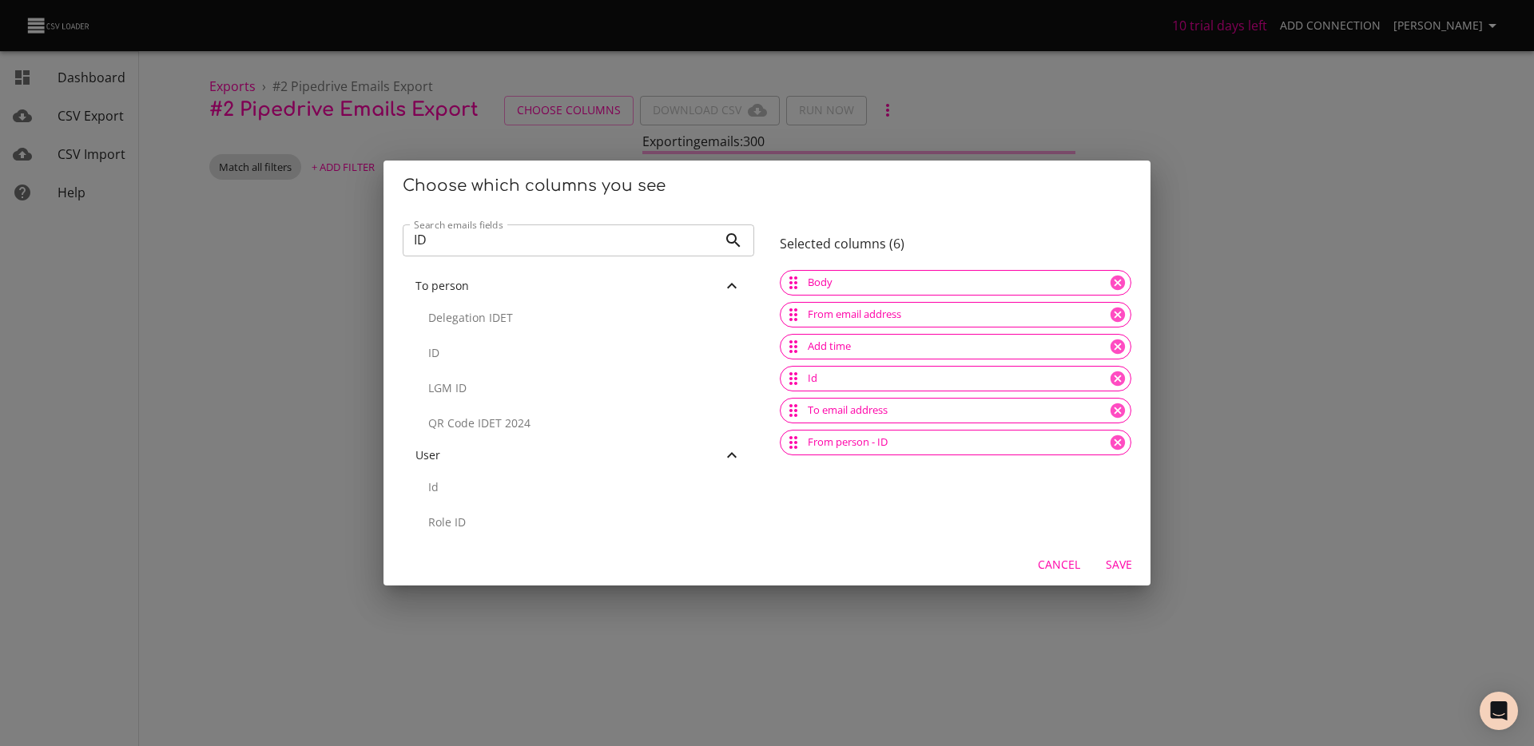
scroll to position [636, 0]
click at [491, 347] on p "ID" at bounding box center [584, 348] width 313 height 16
click at [575, 240] on input "ID" at bounding box center [560, 241] width 315 height 32
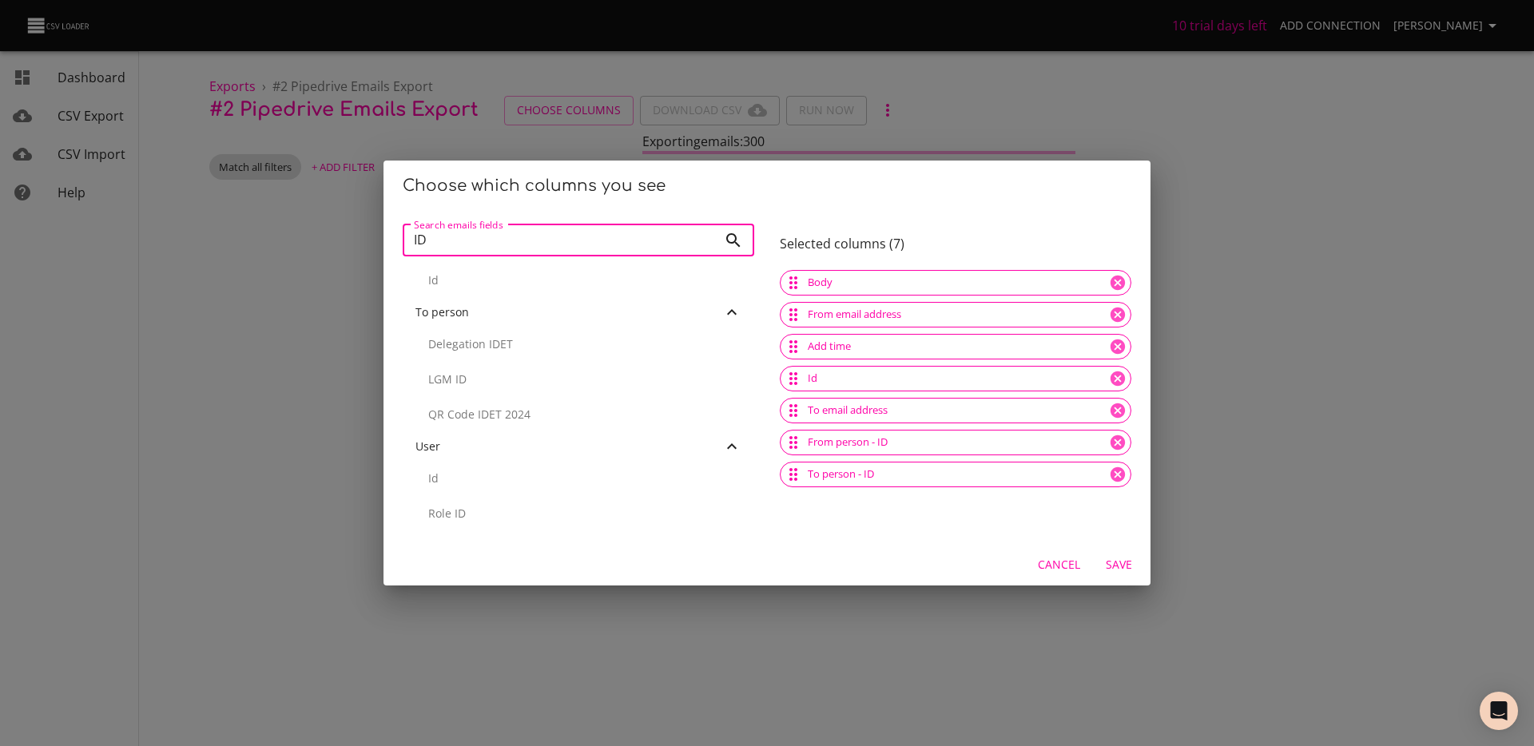
click at [575, 240] on input "ID" at bounding box center [560, 241] width 315 height 32
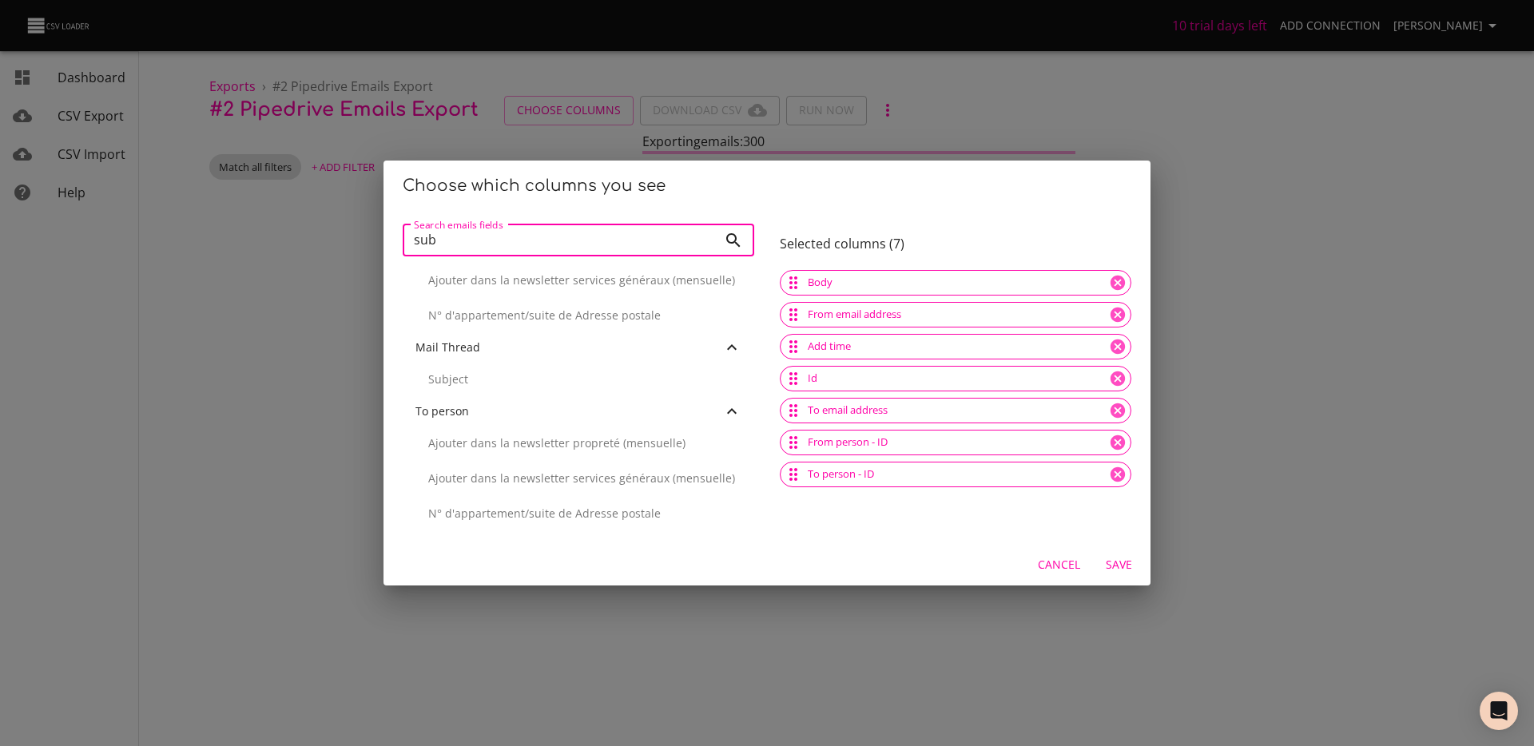
scroll to position [0, 0]
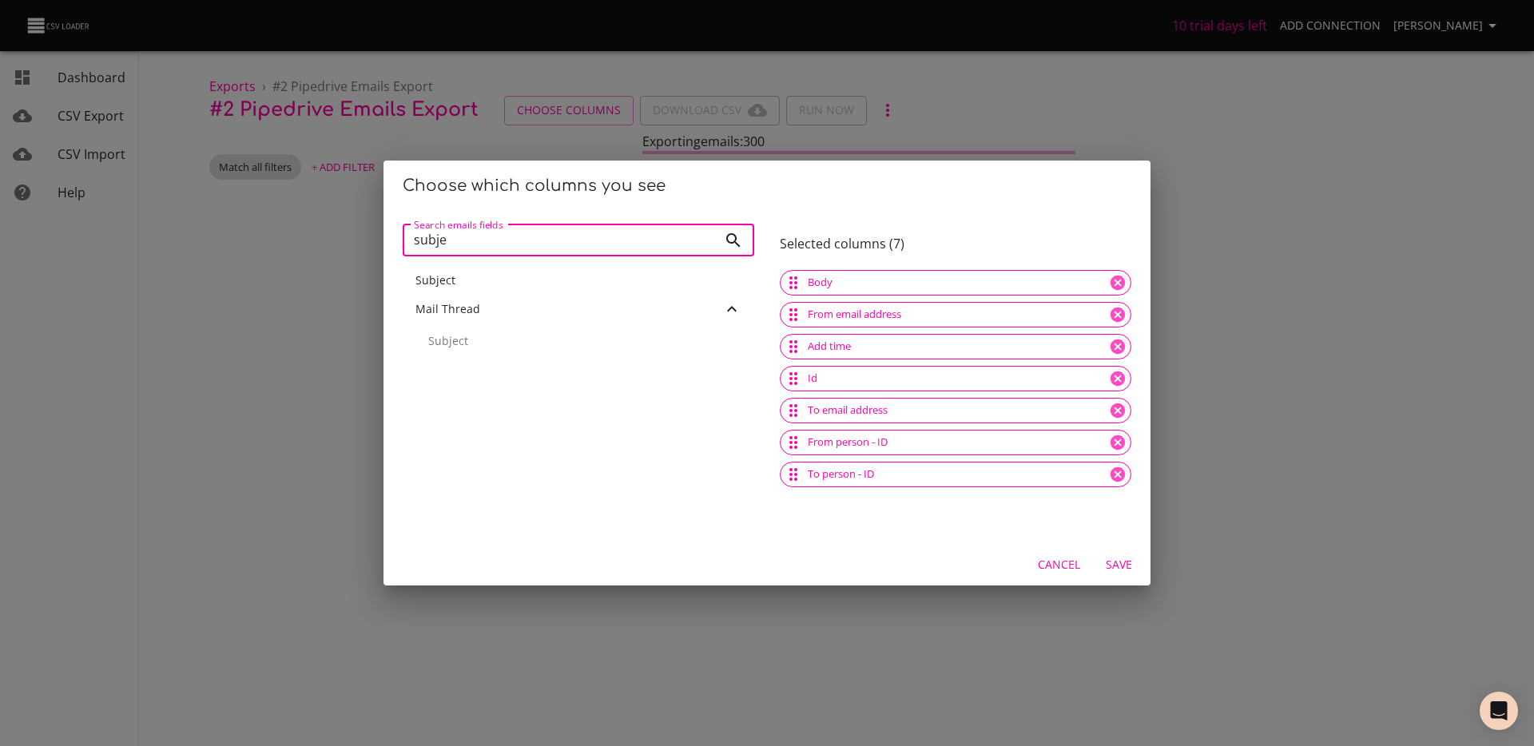
click at [505, 278] on div "Subject" at bounding box center [579, 281] width 326 height 16
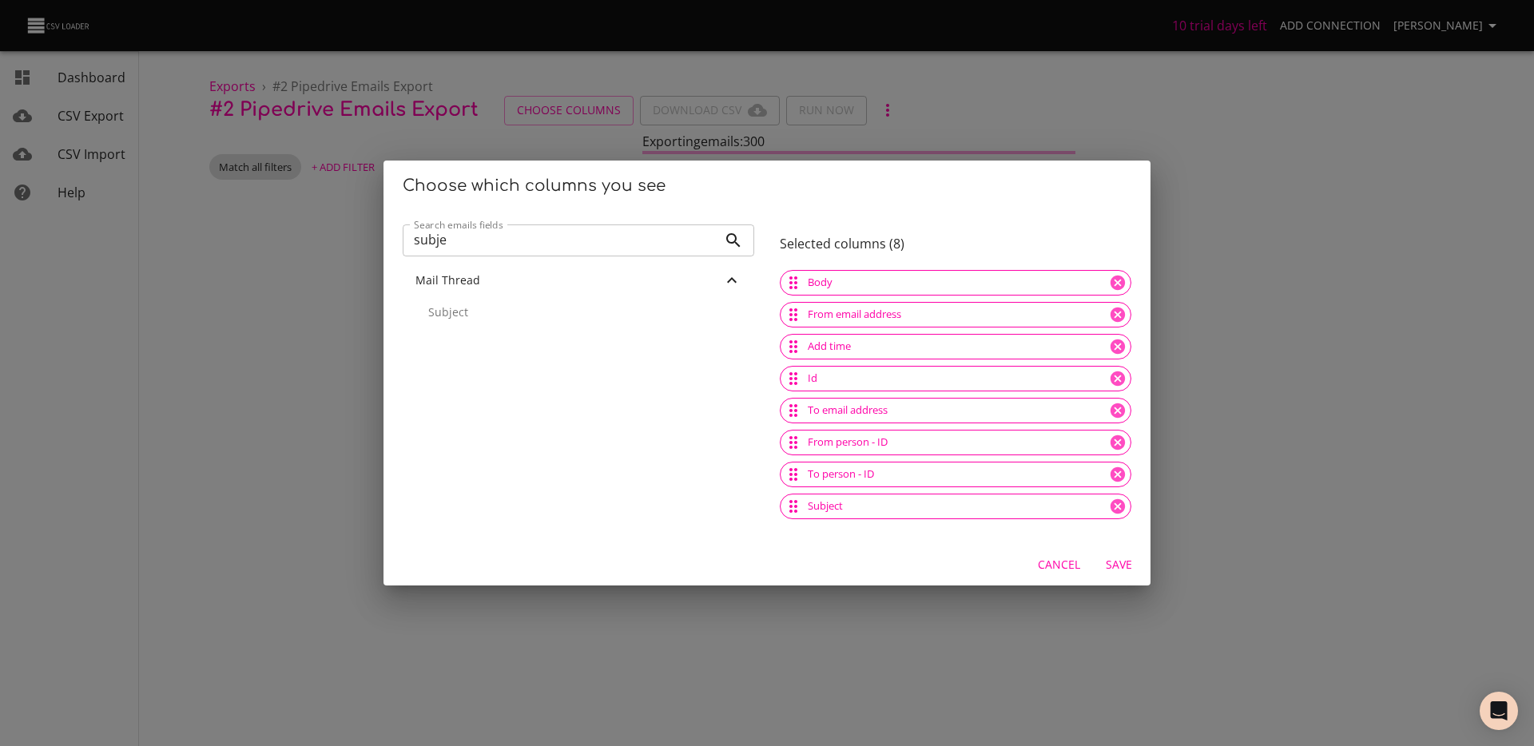
click at [489, 242] on input "subje" at bounding box center [560, 241] width 315 height 32
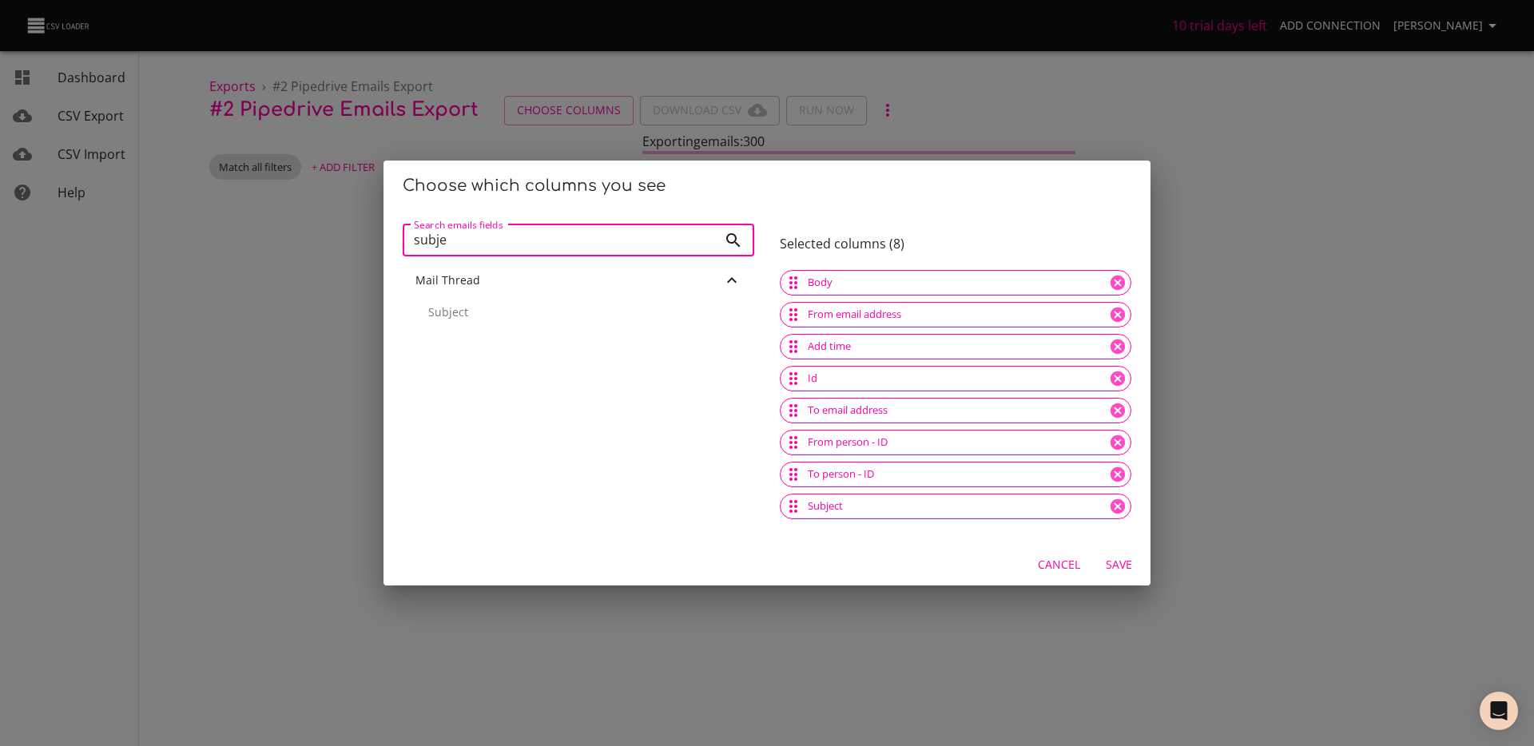
click at [489, 242] on input "subje" at bounding box center [560, 241] width 315 height 32
type input "c"
click at [493, 401] on div "Update time" at bounding box center [579, 397] width 326 height 16
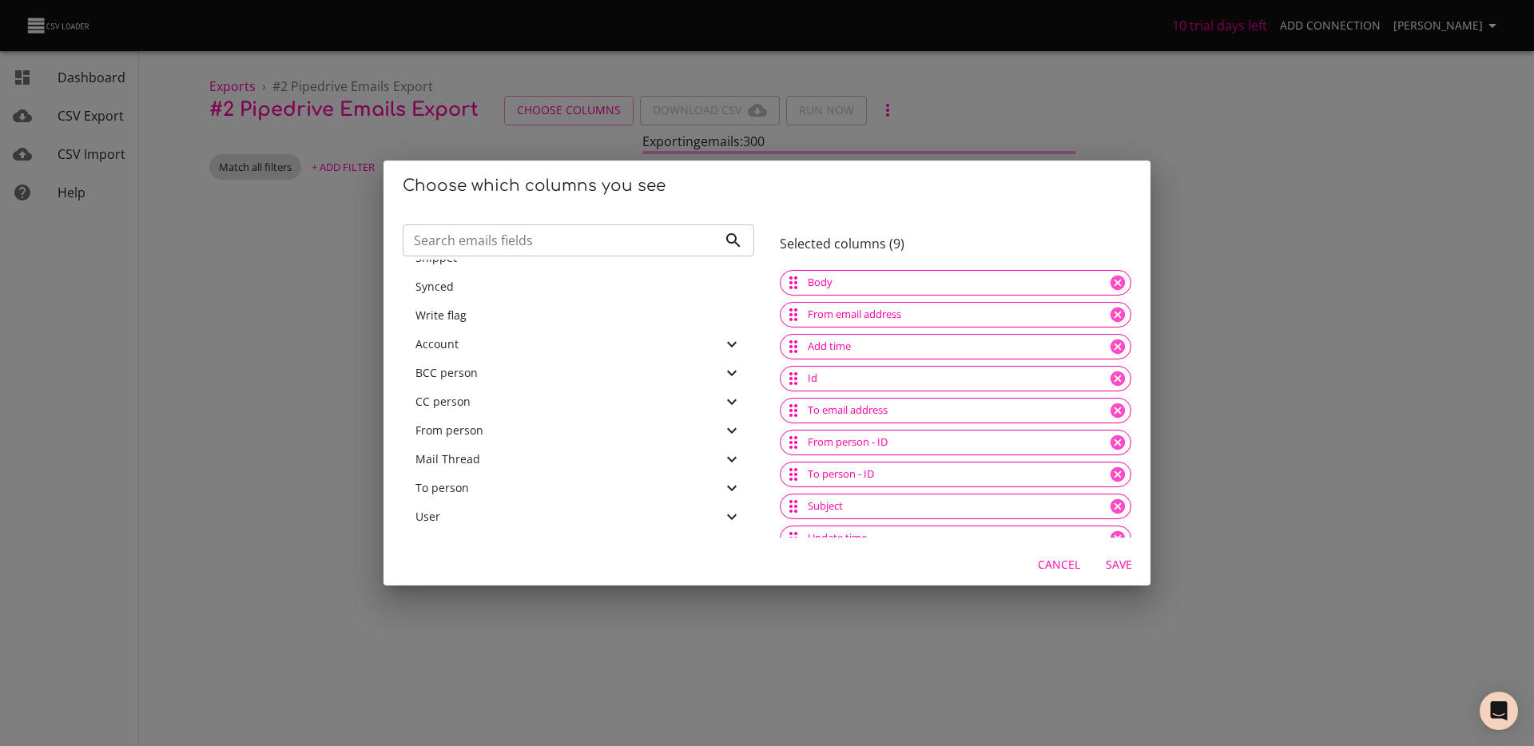
scroll to position [6, 0]
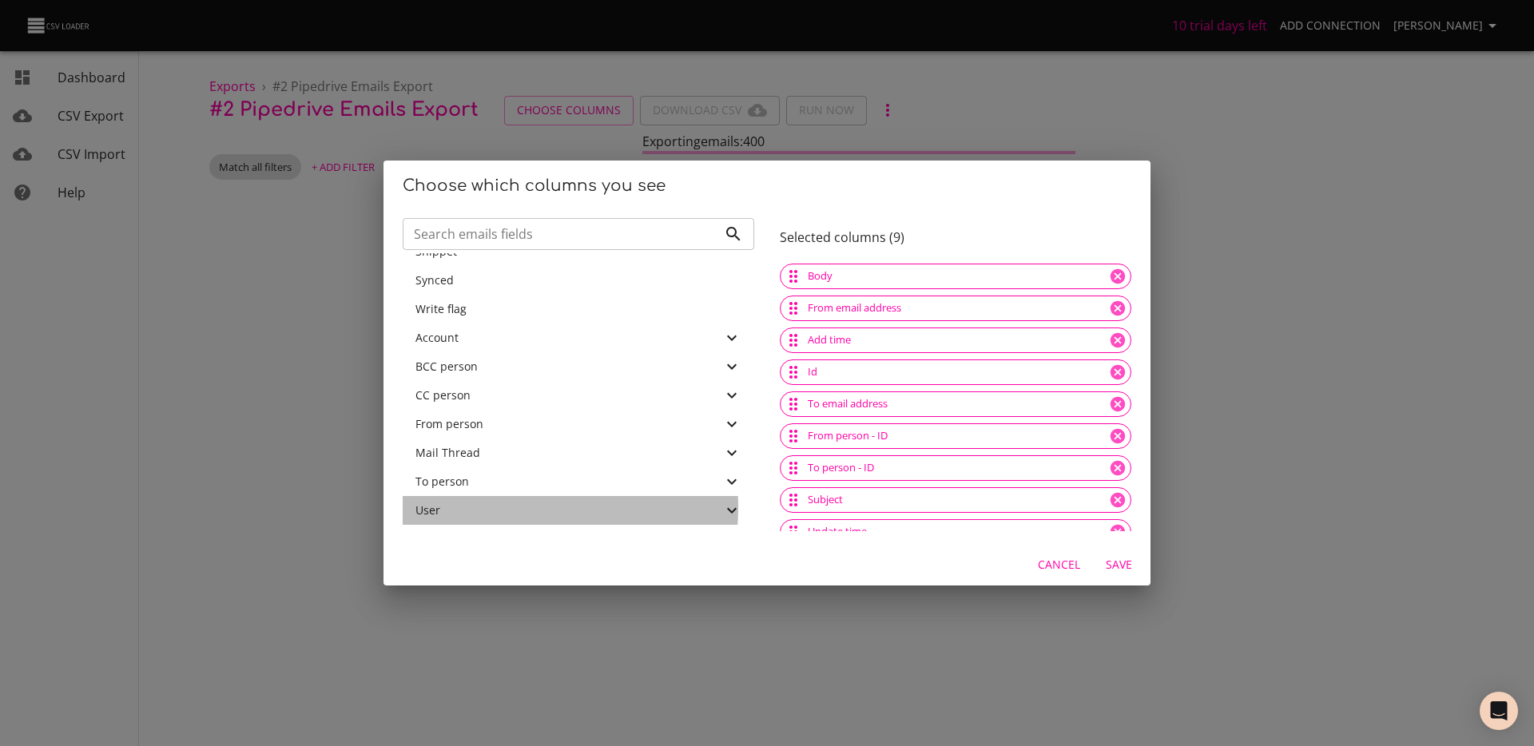
click at [486, 507] on div "User" at bounding box center [569, 511] width 307 height 16
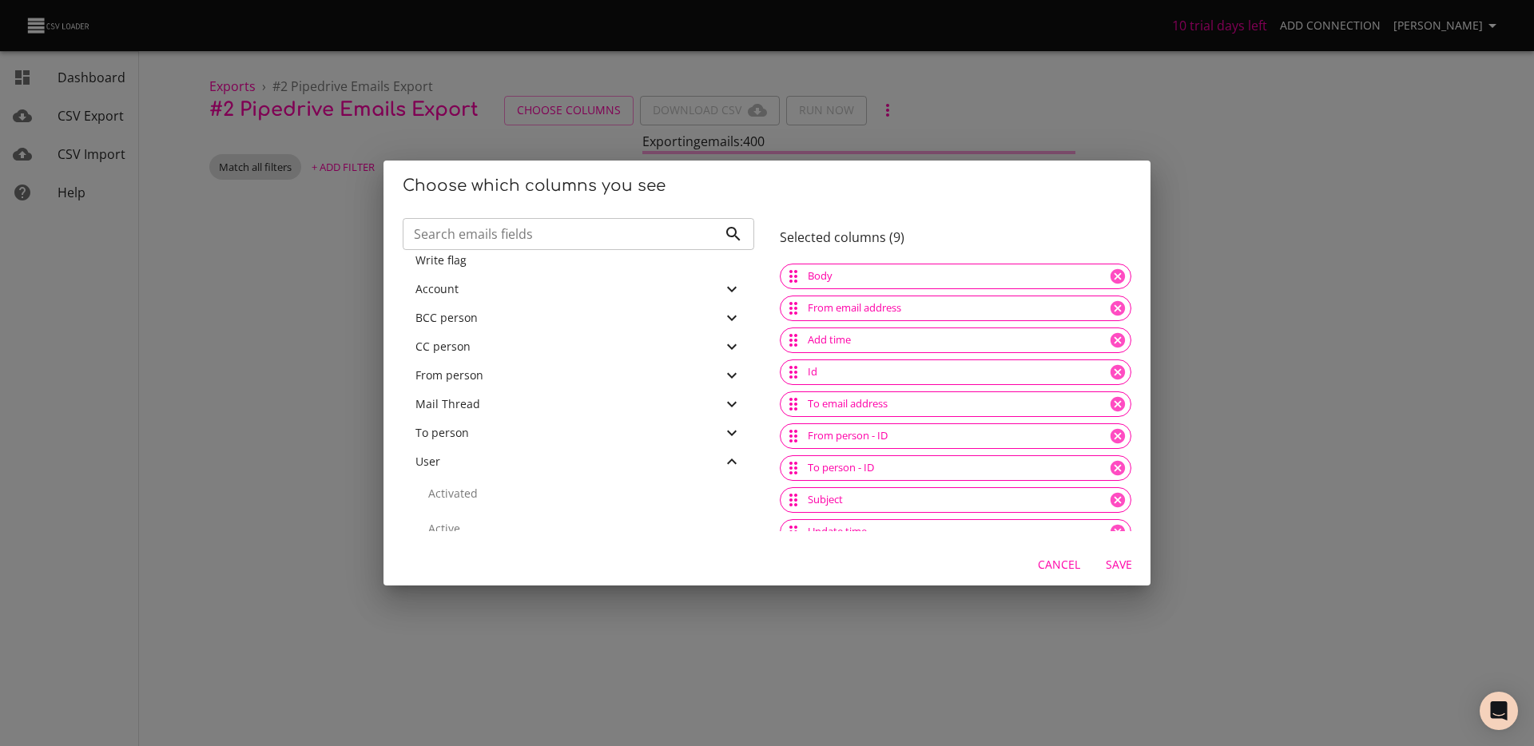
scroll to position [500, 0]
click at [507, 456] on div "User" at bounding box center [569, 464] width 307 height 16
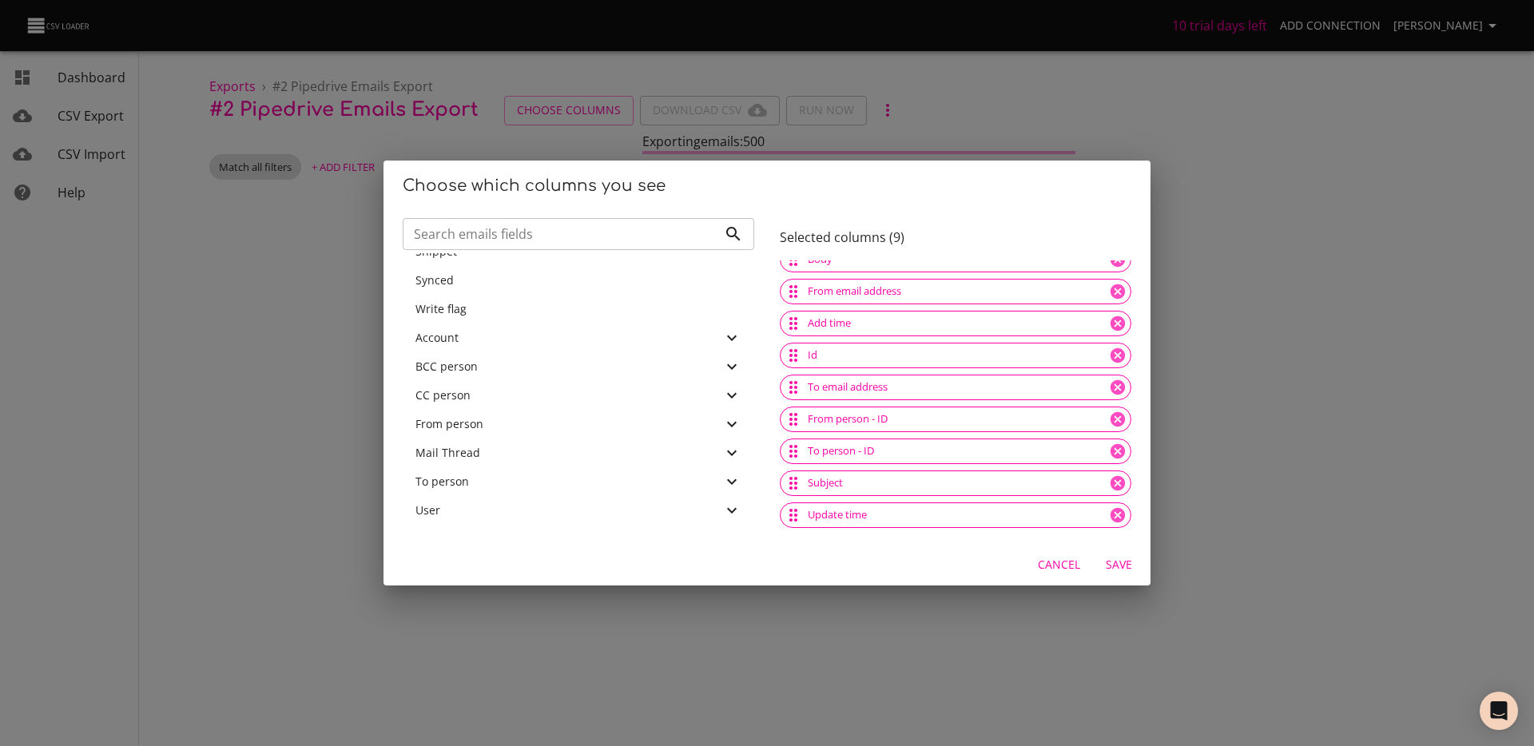
scroll to position [0, 0]
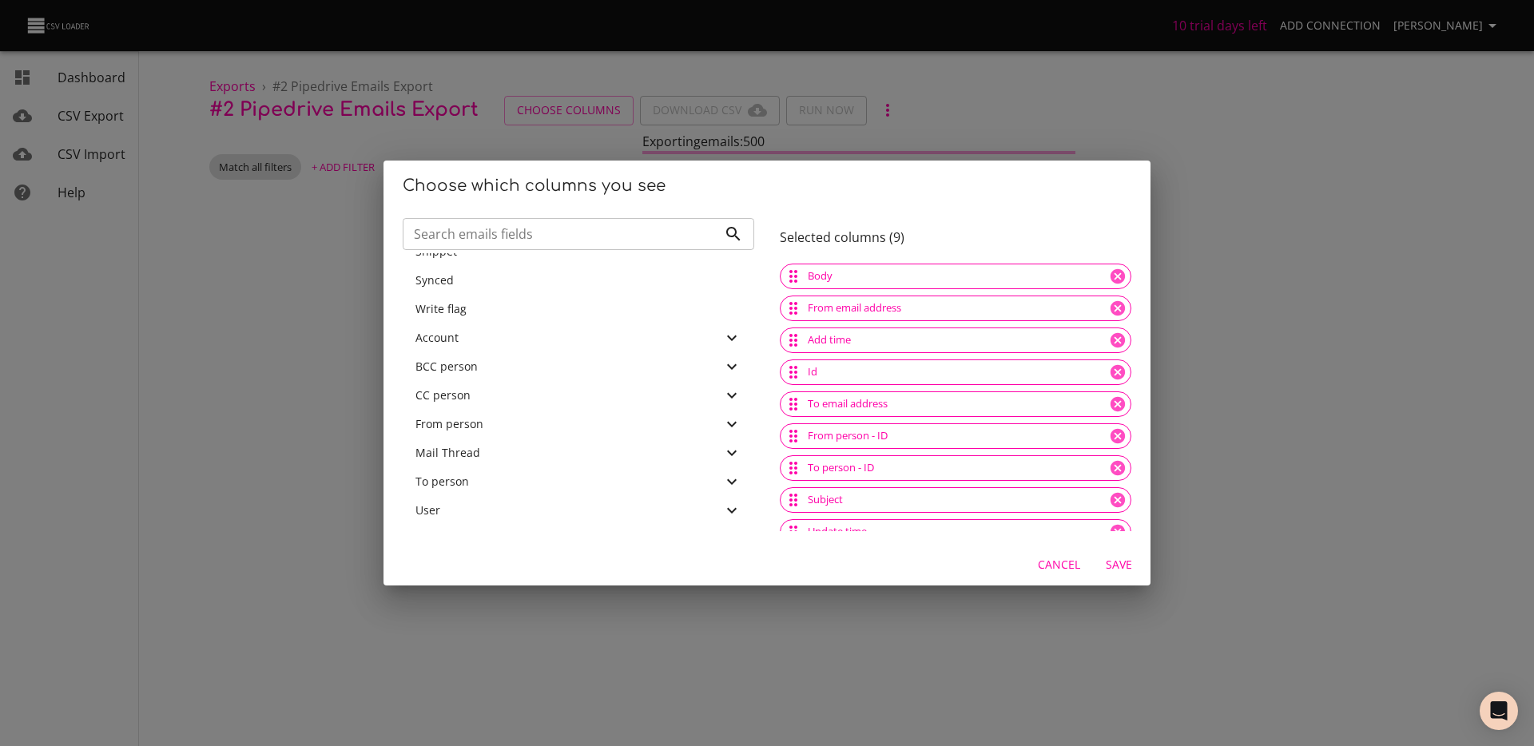
click at [1130, 573] on span "Save" at bounding box center [1119, 565] width 38 height 20
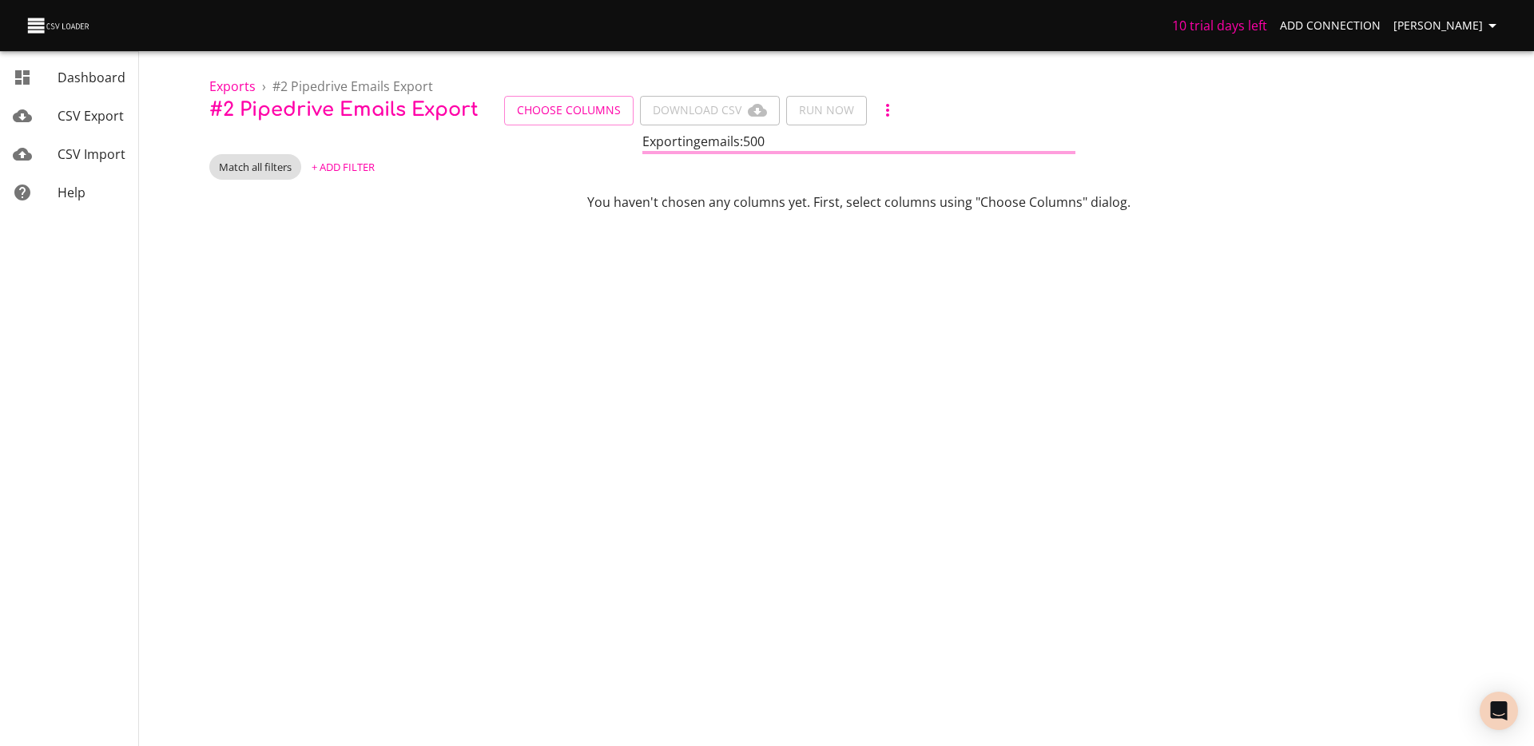
scroll to position [569, 0]
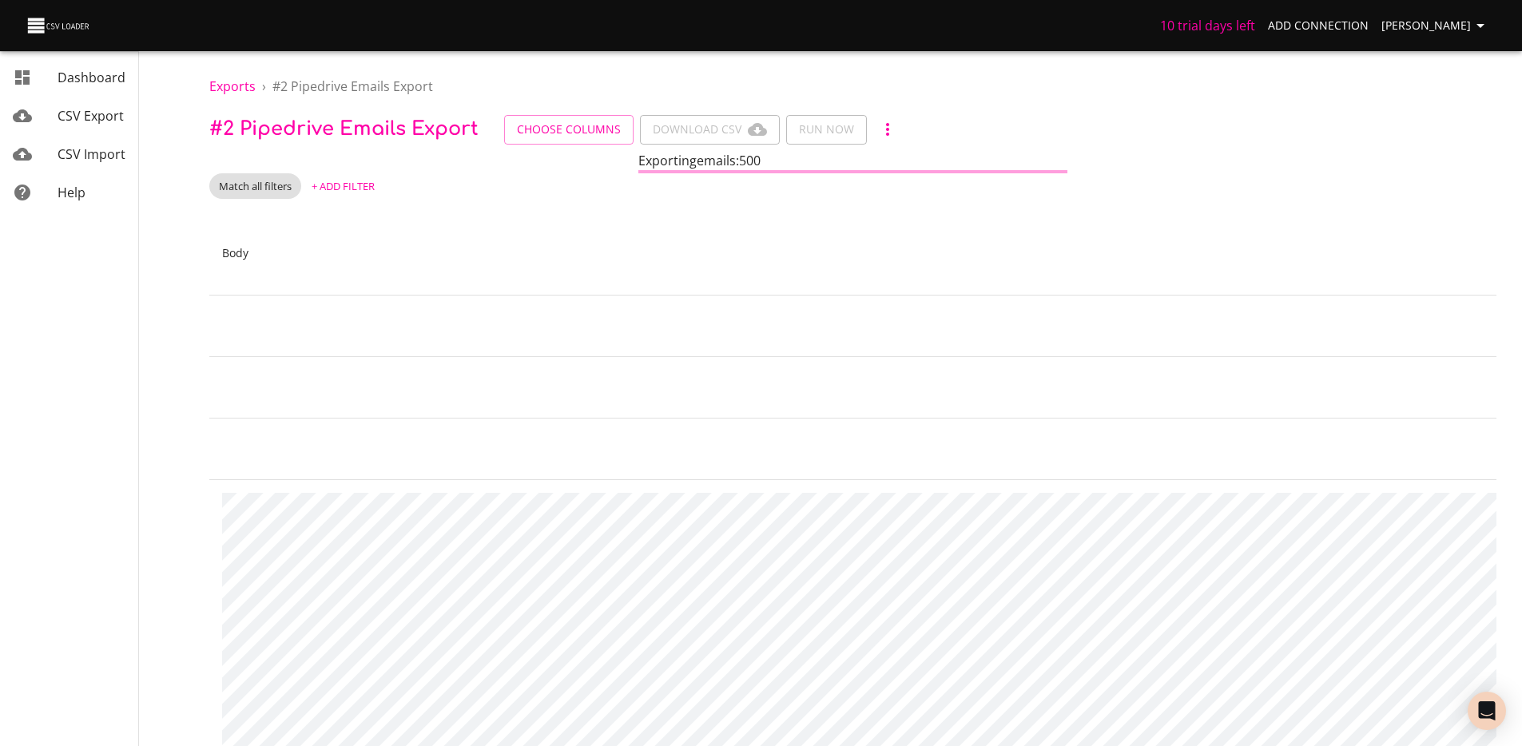
click at [352, 186] on span "+ Add Filter" at bounding box center [343, 186] width 63 height 18
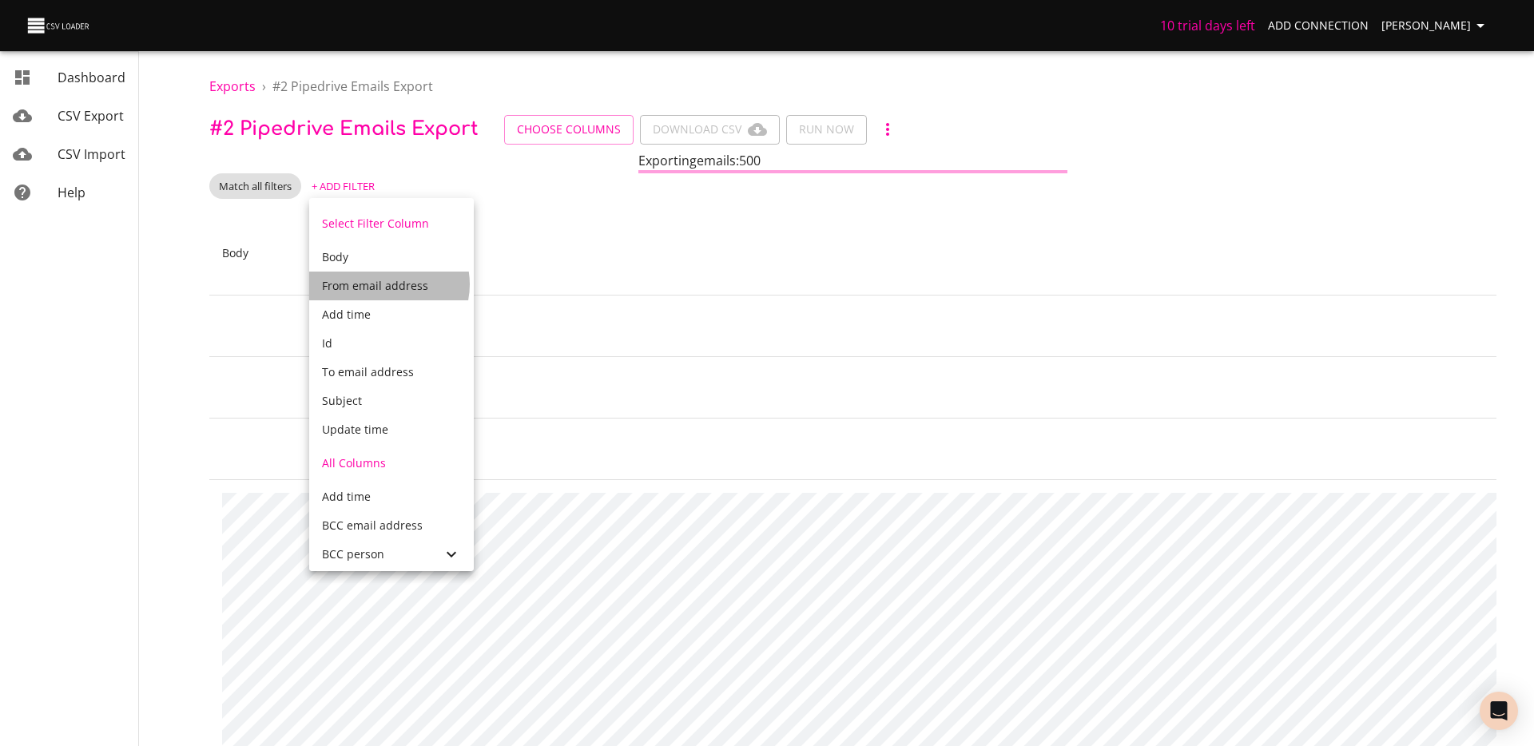
click at [388, 285] on span "From email address" at bounding box center [375, 285] width 106 height 15
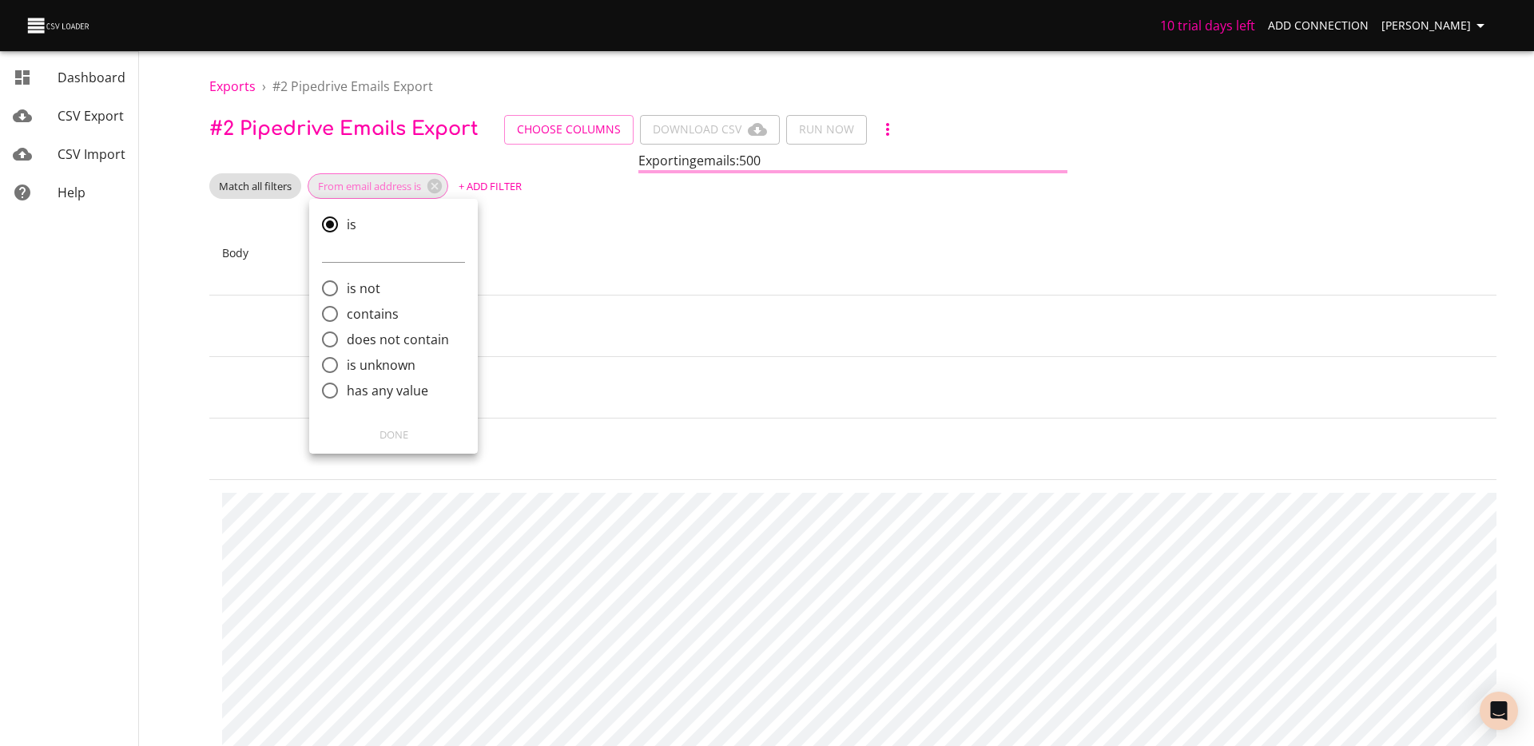
click at [420, 344] on span "does not contain" at bounding box center [398, 339] width 102 height 19
click at [347, 344] on input "does not contain" at bounding box center [330, 340] width 34 height 34
radio input "true"
click at [390, 327] on input "comparison" at bounding box center [393, 327] width 143 height 26
type input "[PERSON_NAME]"
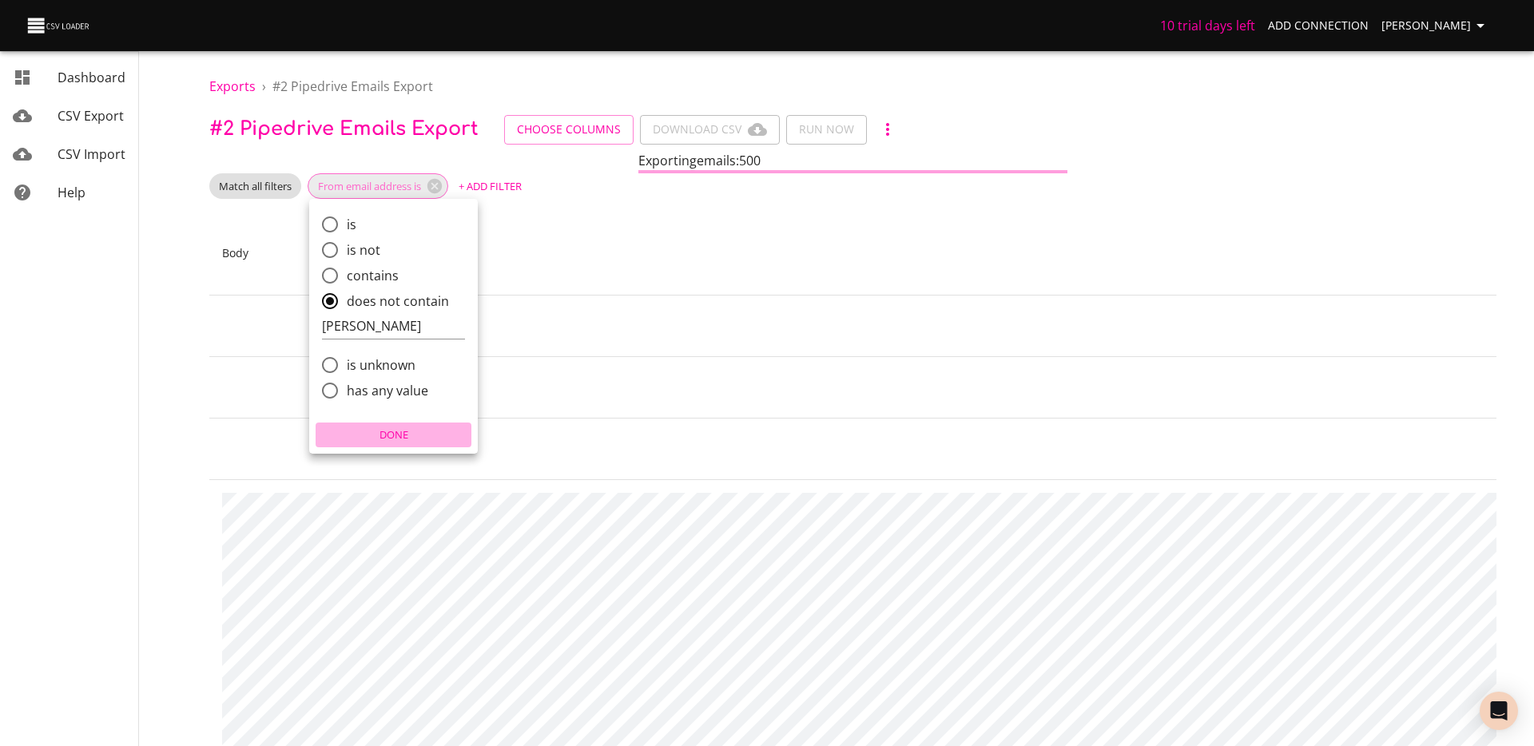
click at [388, 429] on span "Done" at bounding box center [394, 435] width 148 height 18
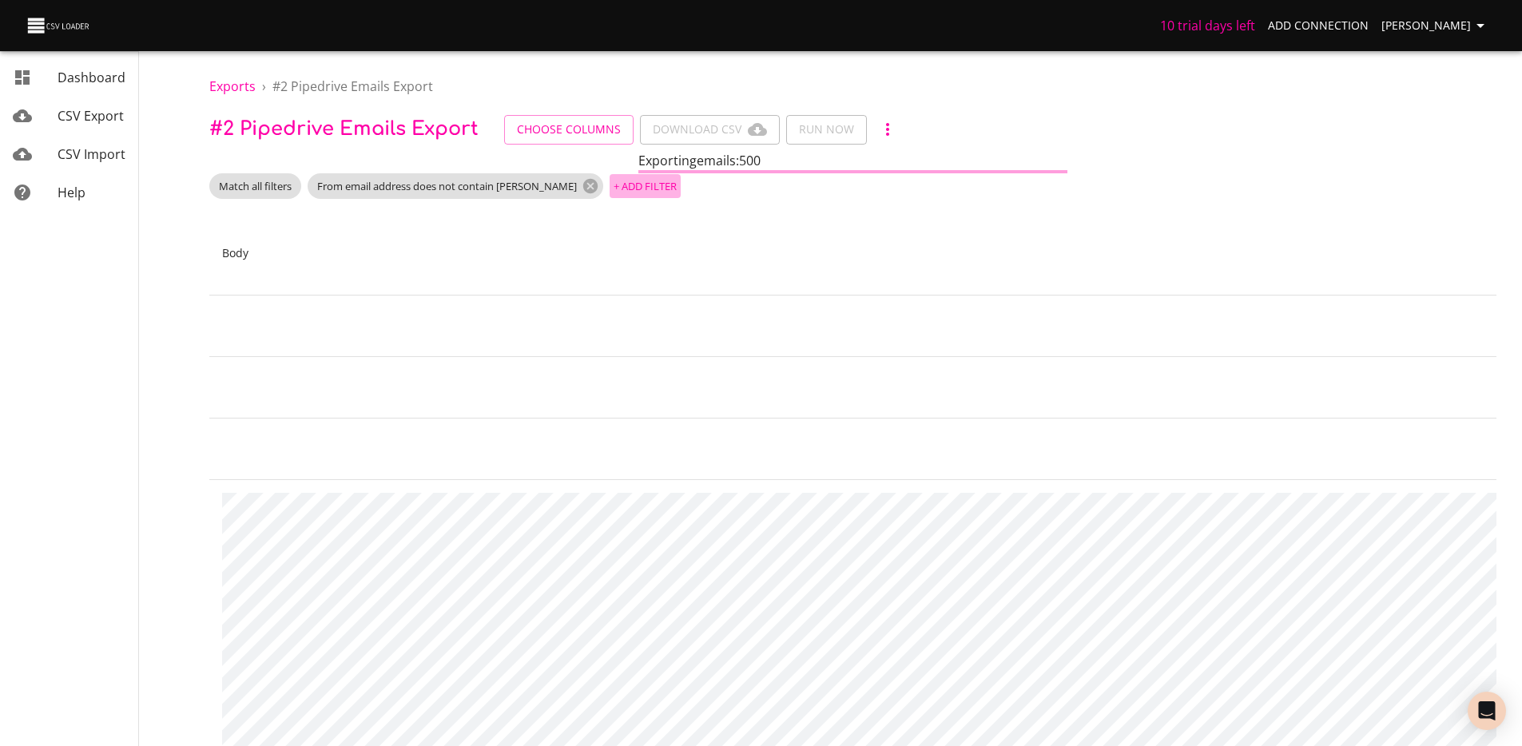
click at [627, 185] on span "+ Add Filter" at bounding box center [645, 186] width 63 height 18
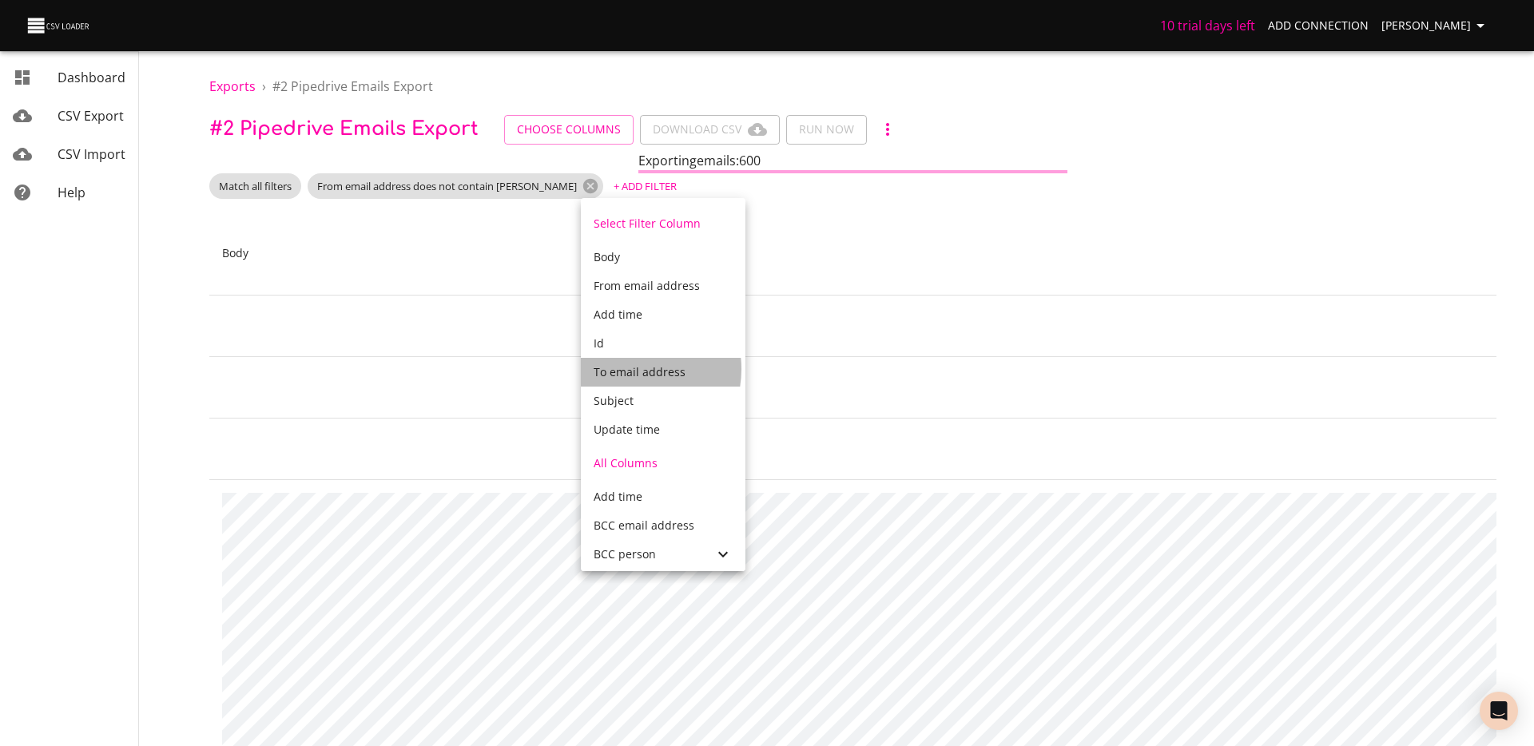
click at [627, 369] on span "To email address" at bounding box center [640, 371] width 92 height 15
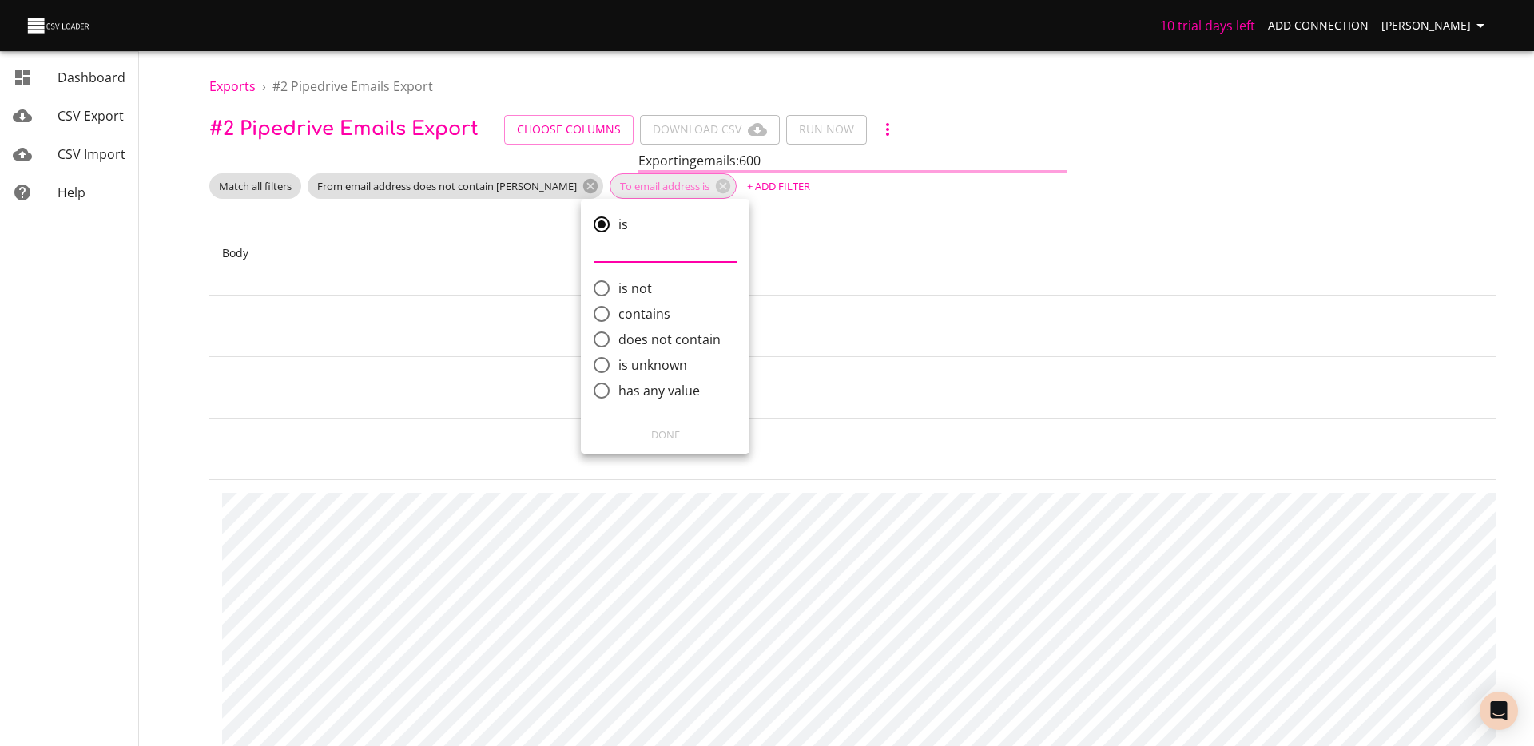
click at [643, 348] on span "does not contain" at bounding box center [670, 339] width 102 height 19
click at [619, 348] on input "does not contain" at bounding box center [602, 340] width 34 height 34
radio input "true"
click at [639, 331] on input "comparison" at bounding box center [665, 327] width 143 height 26
type input "[PERSON_NAME]"
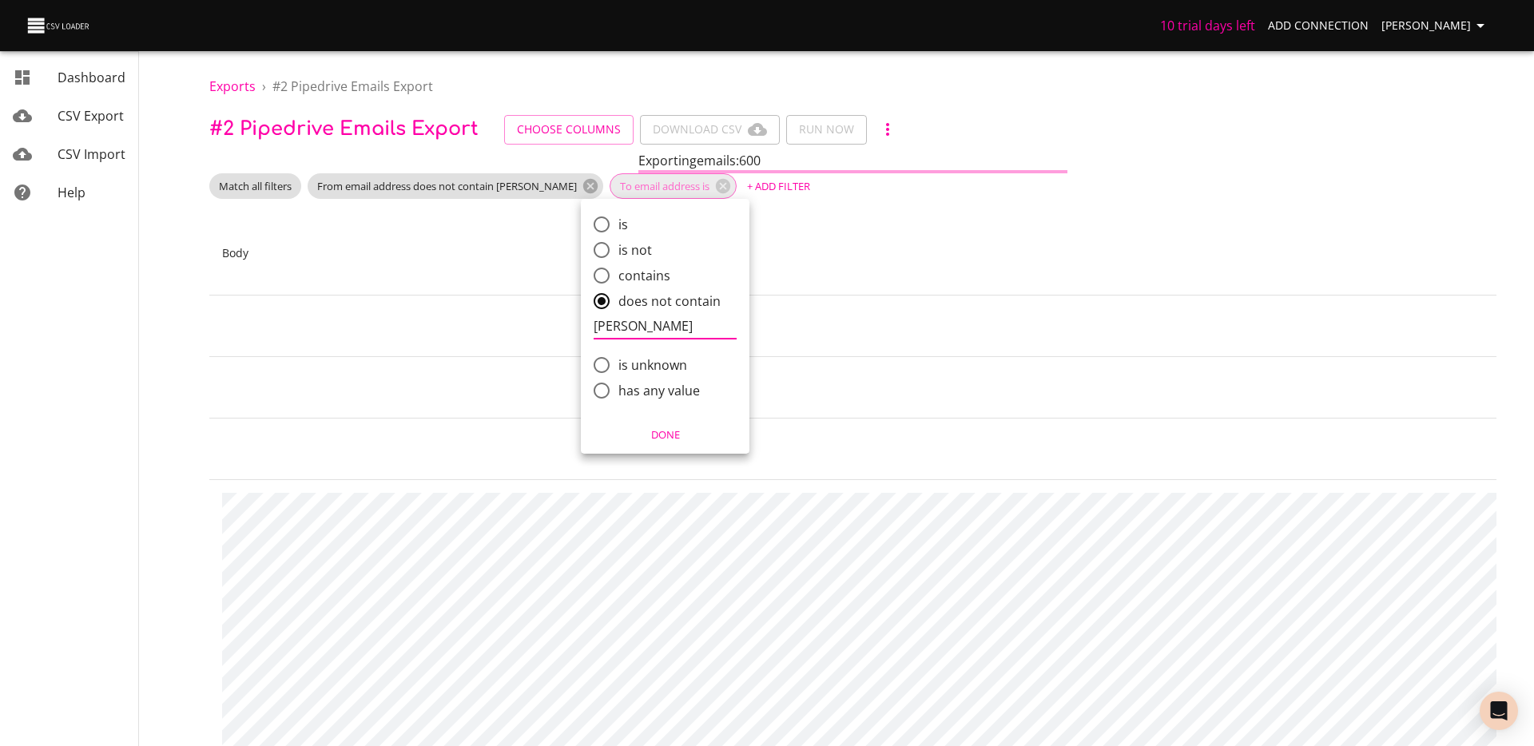
click at [670, 426] on span "Done" at bounding box center [665, 435] width 148 height 18
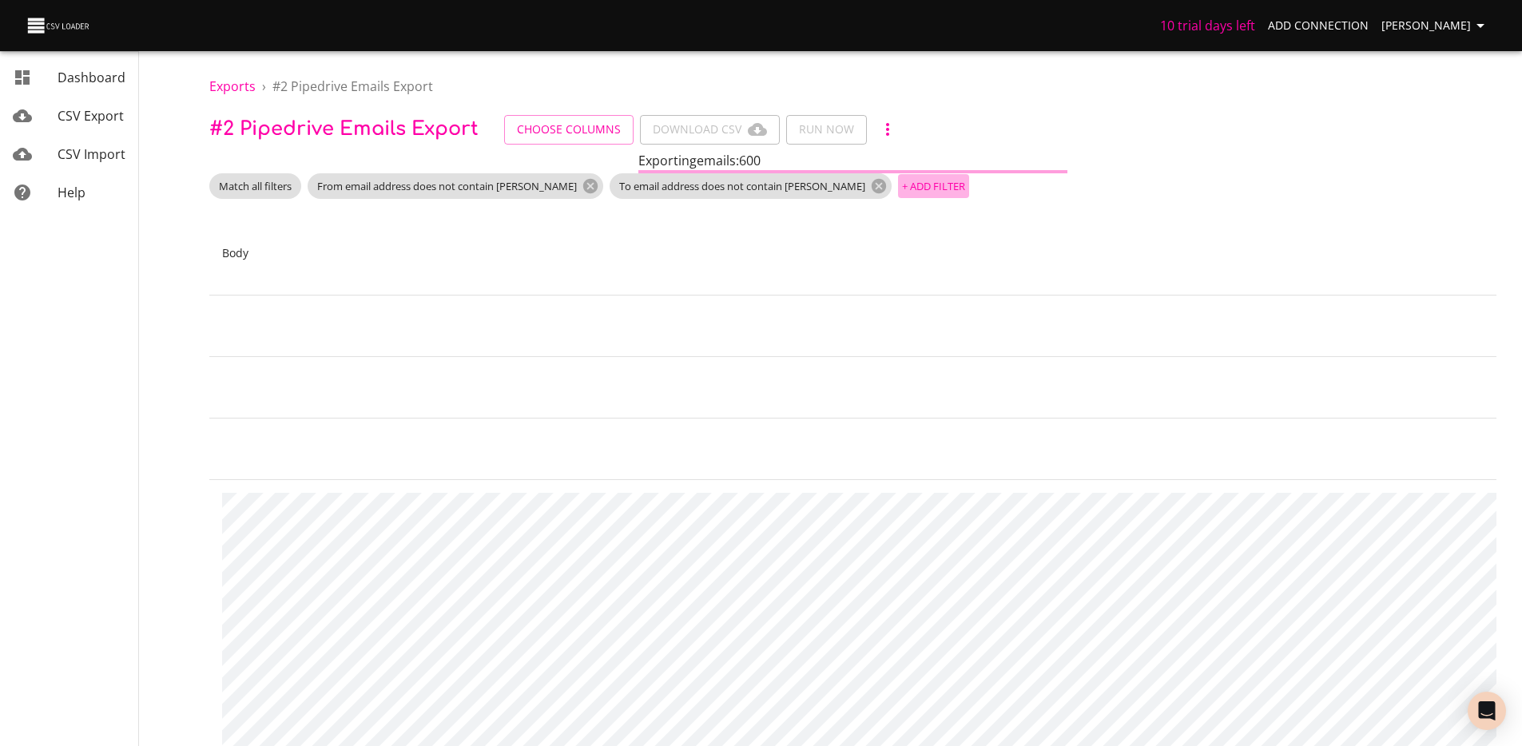
click at [902, 187] on span "+ Add Filter" at bounding box center [933, 186] width 63 height 18
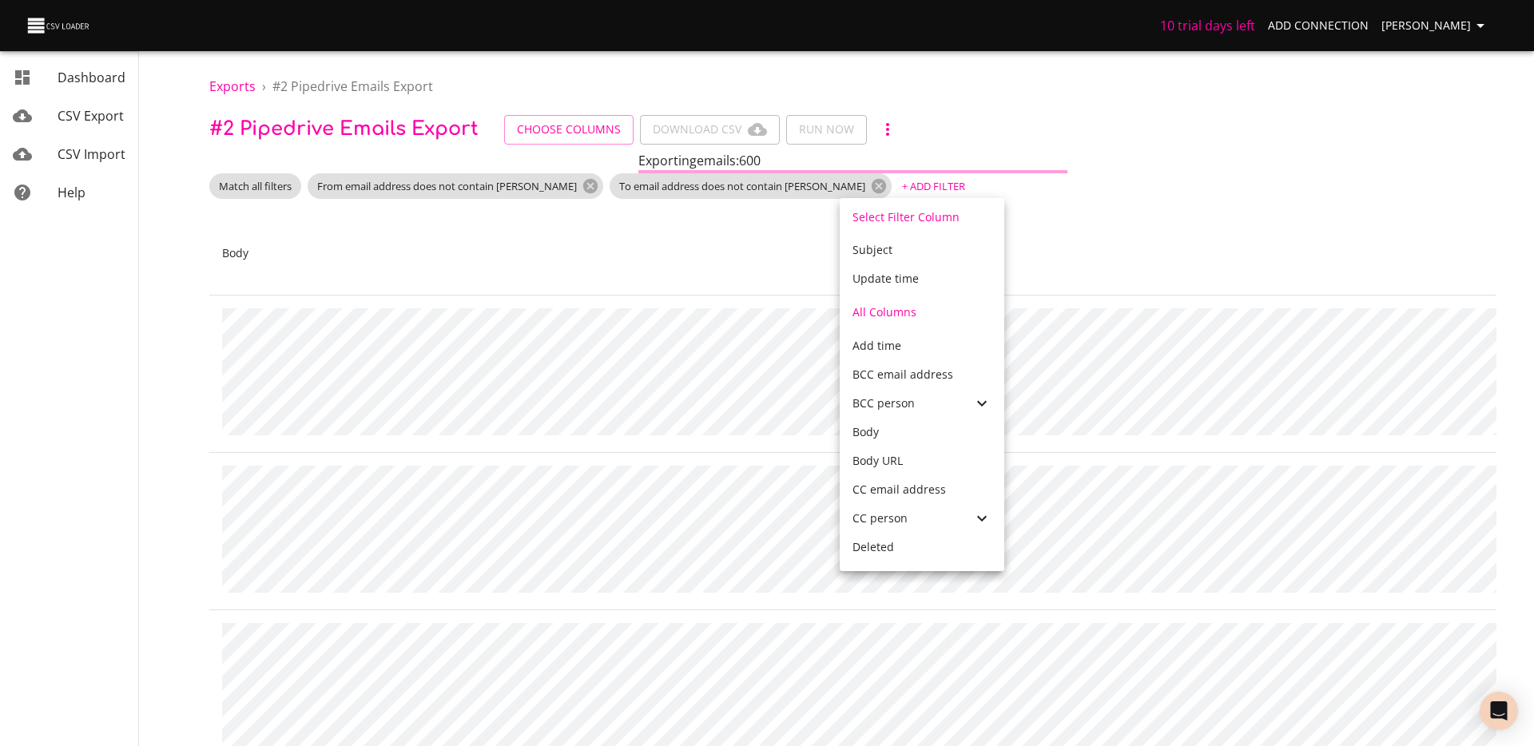
scroll to position [156, 0]
click at [906, 372] on span "BCC email address" at bounding box center [903, 369] width 101 height 15
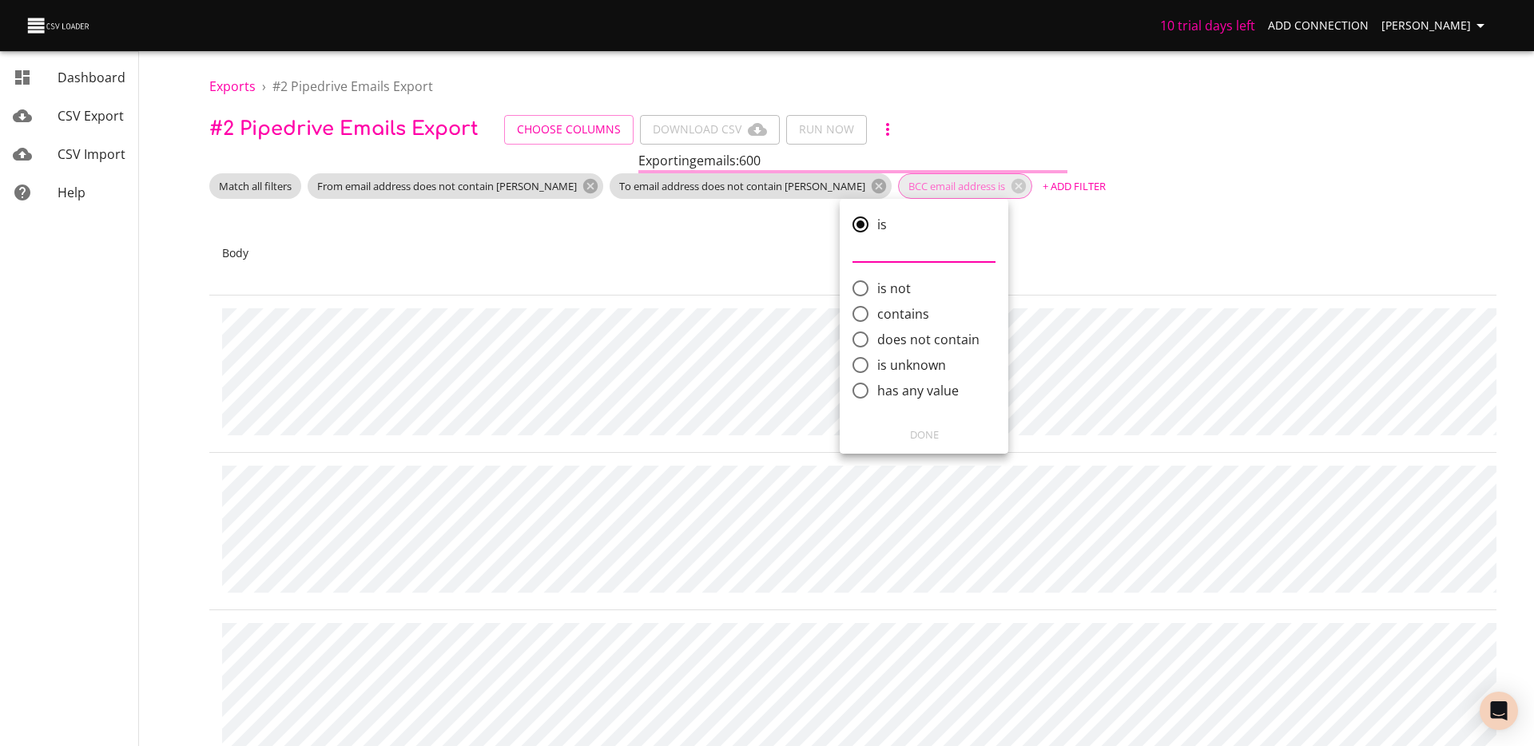
click at [936, 332] on span "does not contain" at bounding box center [928, 339] width 102 height 19
click at [877, 332] on input "does not contain" at bounding box center [861, 340] width 34 height 34
radio input "true"
click at [933, 328] on input "comparison" at bounding box center [924, 327] width 143 height 26
type input "[PERSON_NAME]"
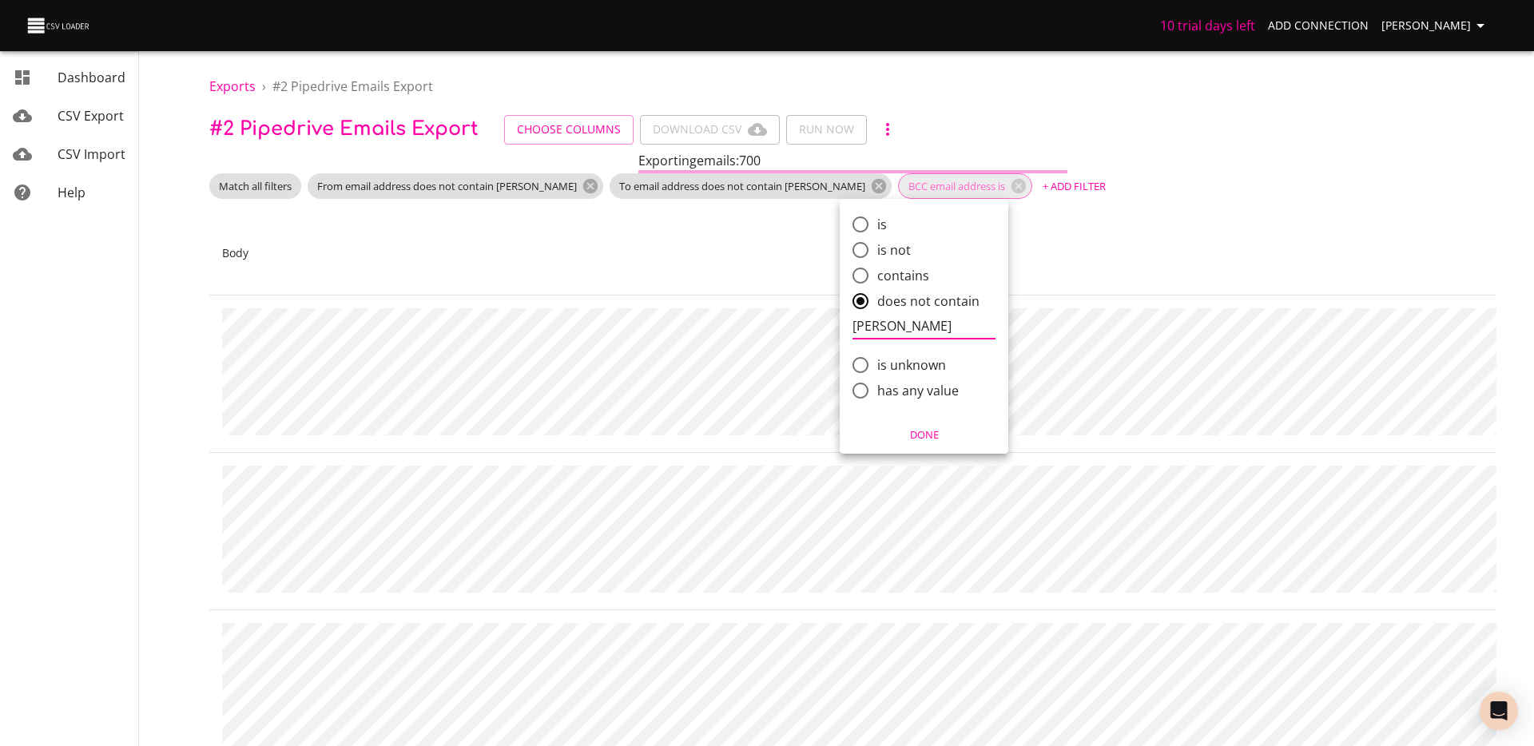
click at [939, 436] on span "Done" at bounding box center [924, 435] width 148 height 18
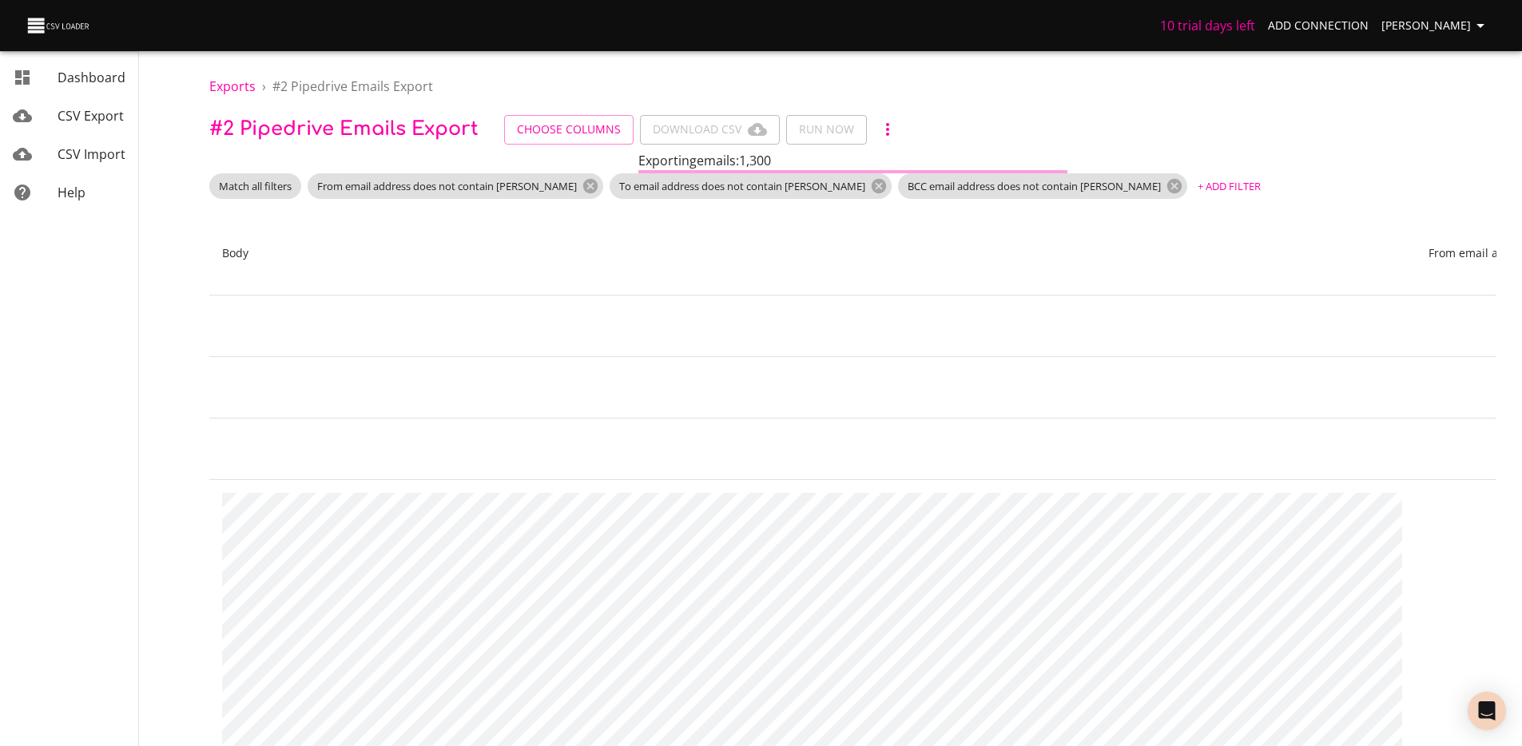
click at [1198, 186] on span "+ Add Filter" at bounding box center [1229, 186] width 63 height 18
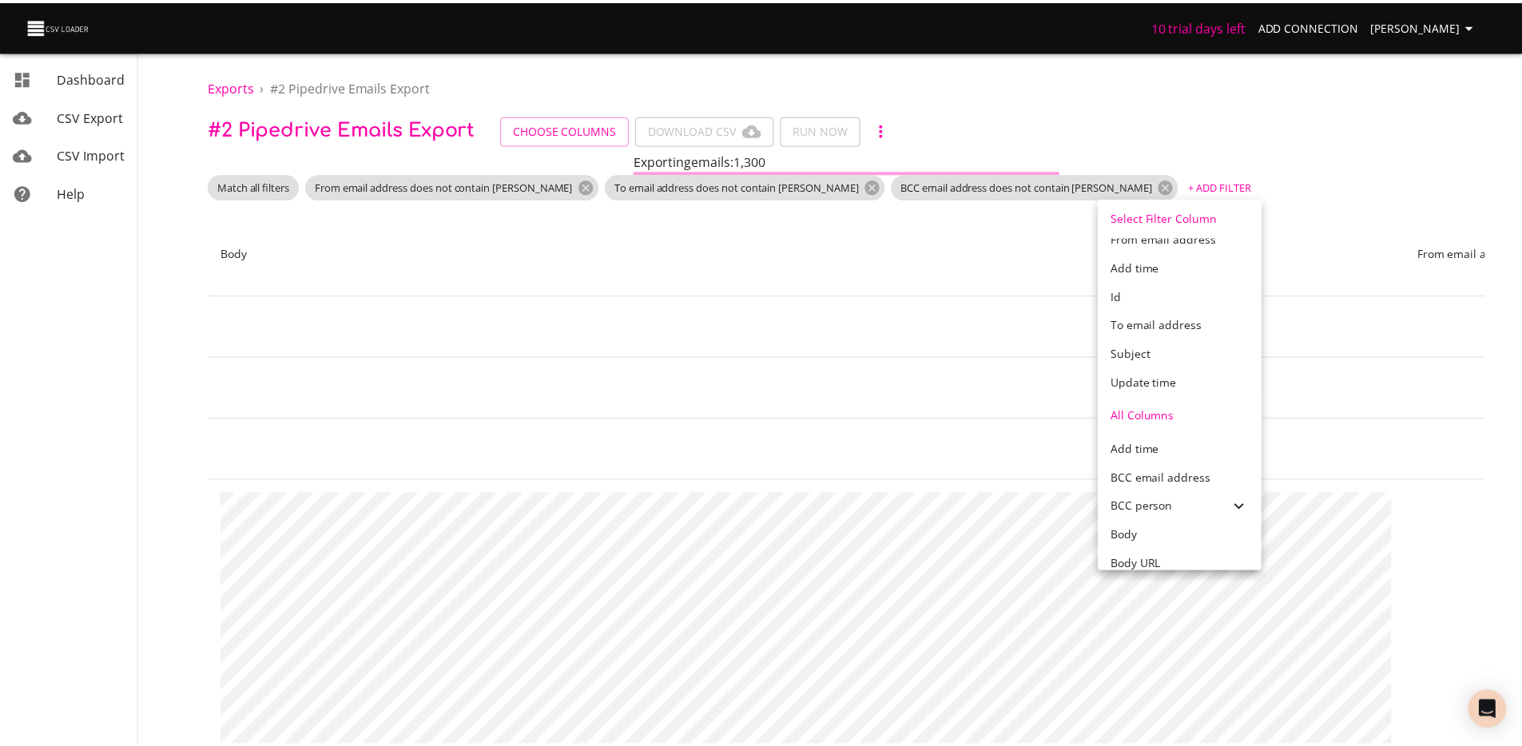
scroll to position [70, 0]
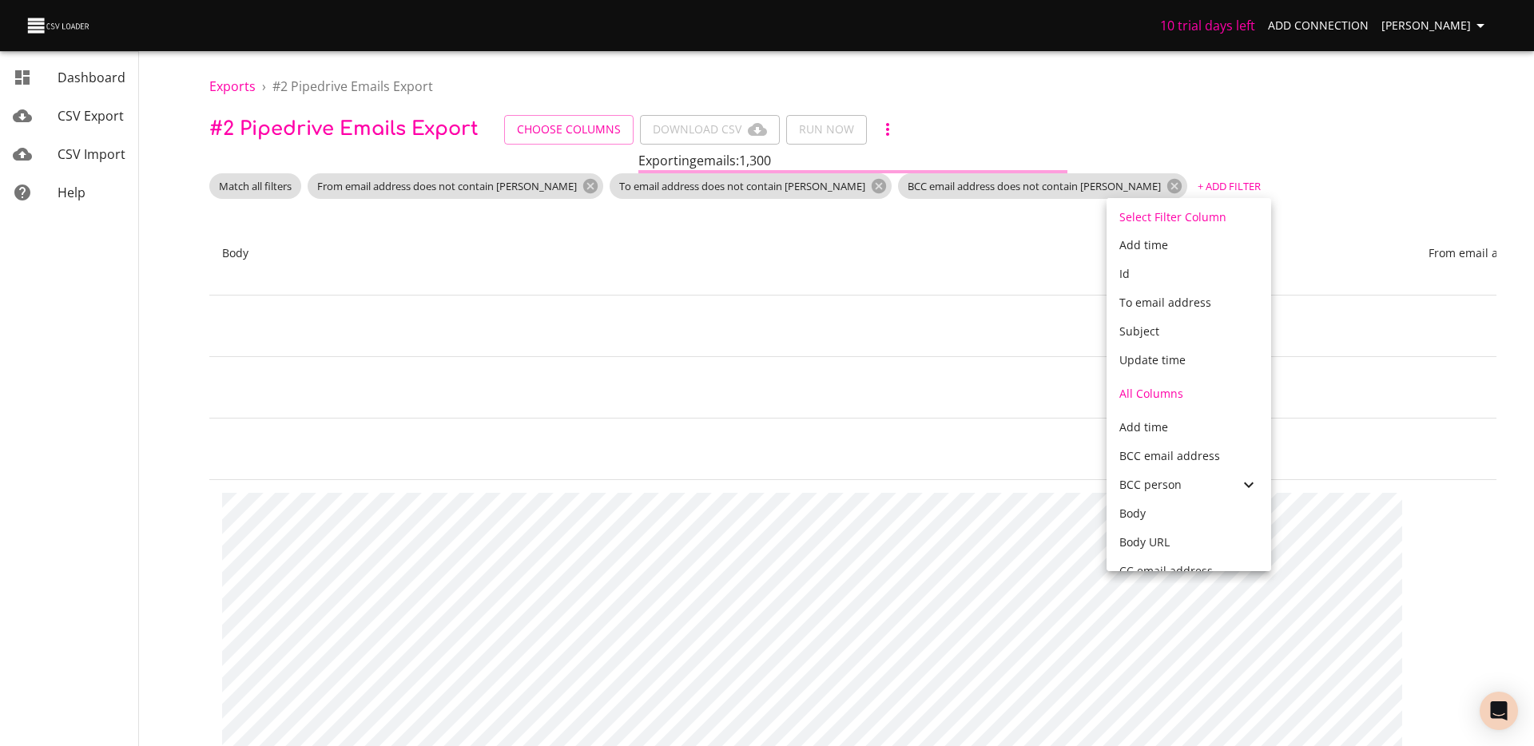
click at [1168, 354] on span "Update time" at bounding box center [1153, 359] width 66 height 15
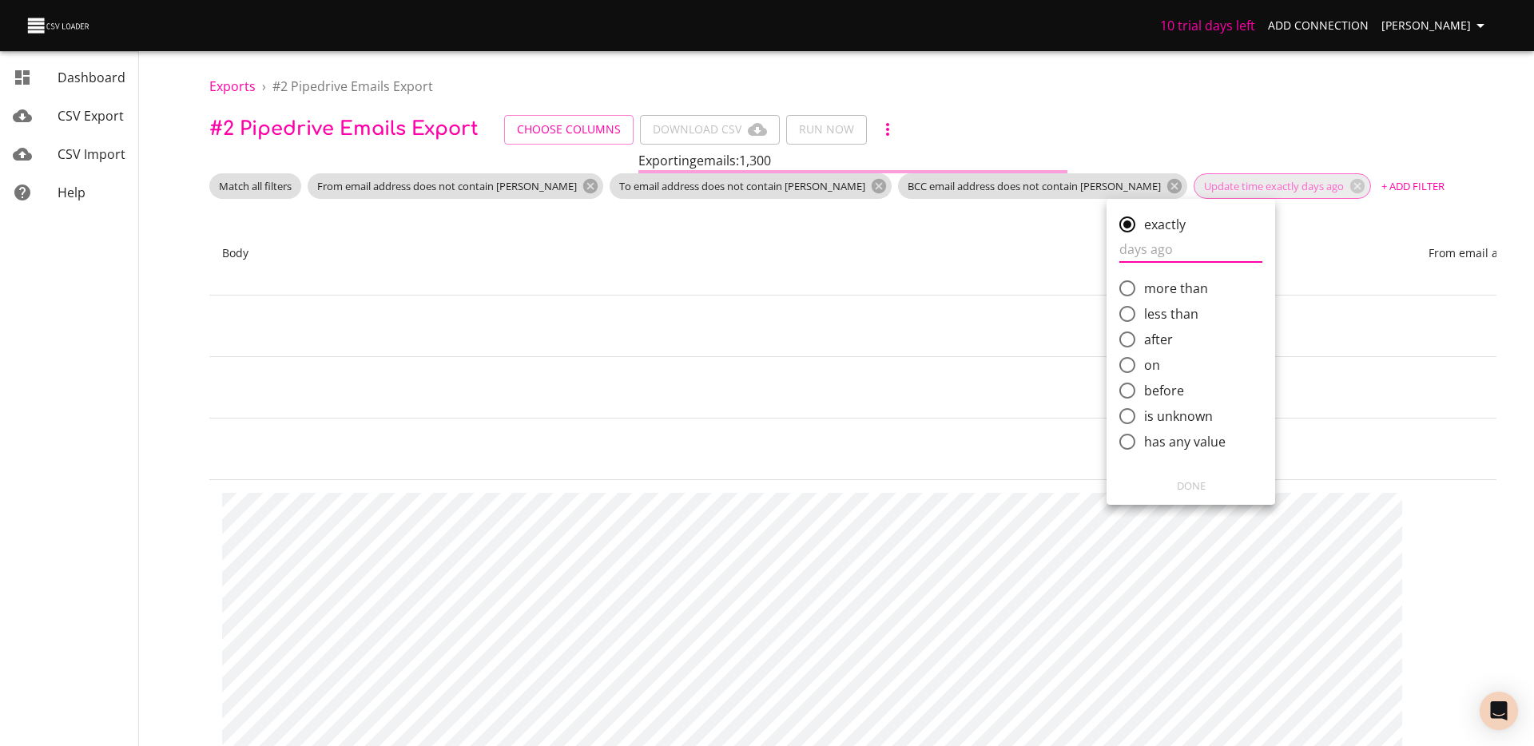
click at [1180, 316] on span "less than" at bounding box center [1171, 313] width 54 height 19
click at [1144, 316] on input "less than" at bounding box center [1128, 314] width 34 height 34
radio input "true"
click at [1156, 303] on input "comparison" at bounding box center [1191, 301] width 143 height 26
type input "10"
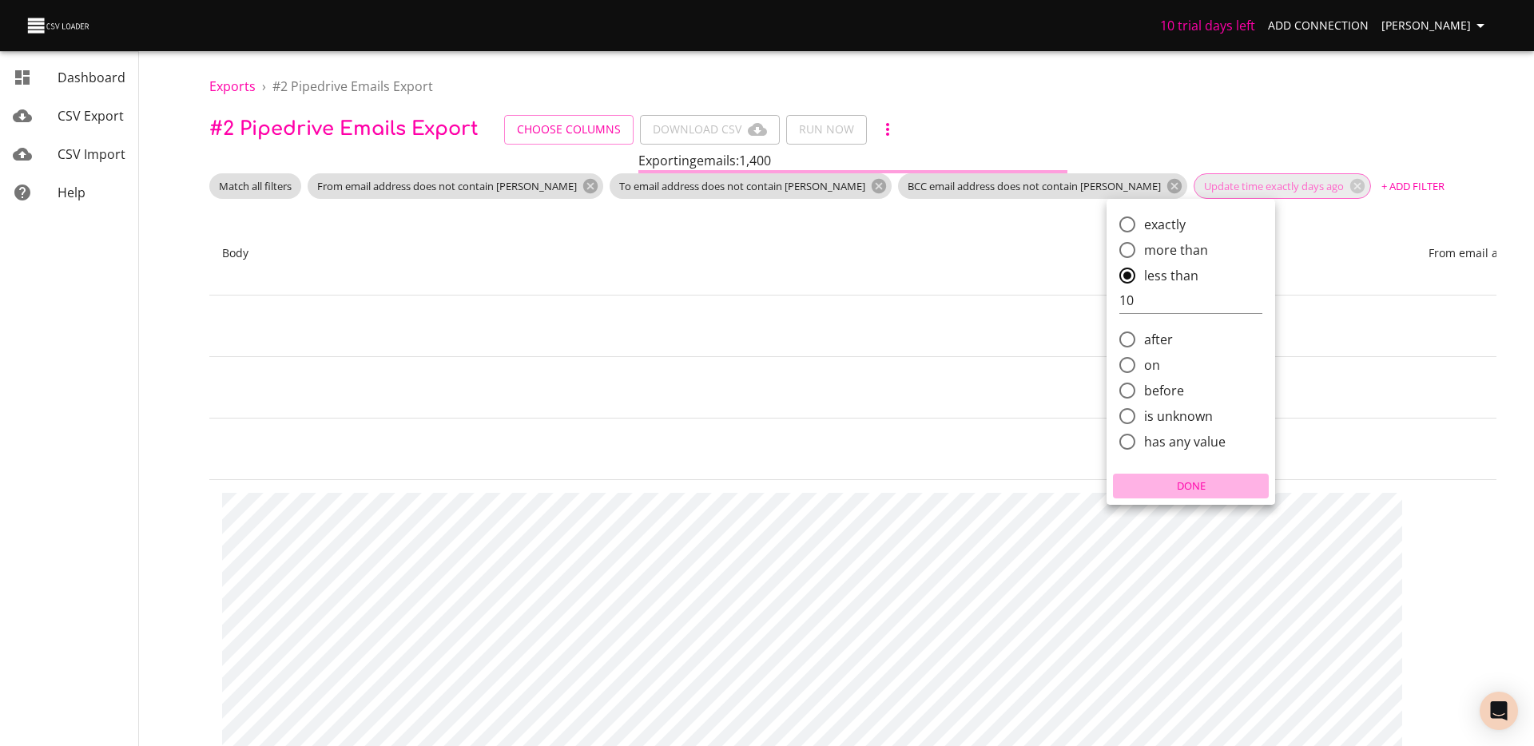
click at [1197, 492] on span "Done" at bounding box center [1191, 486] width 148 height 18
